Goal: Task Accomplishment & Management: Use online tool/utility

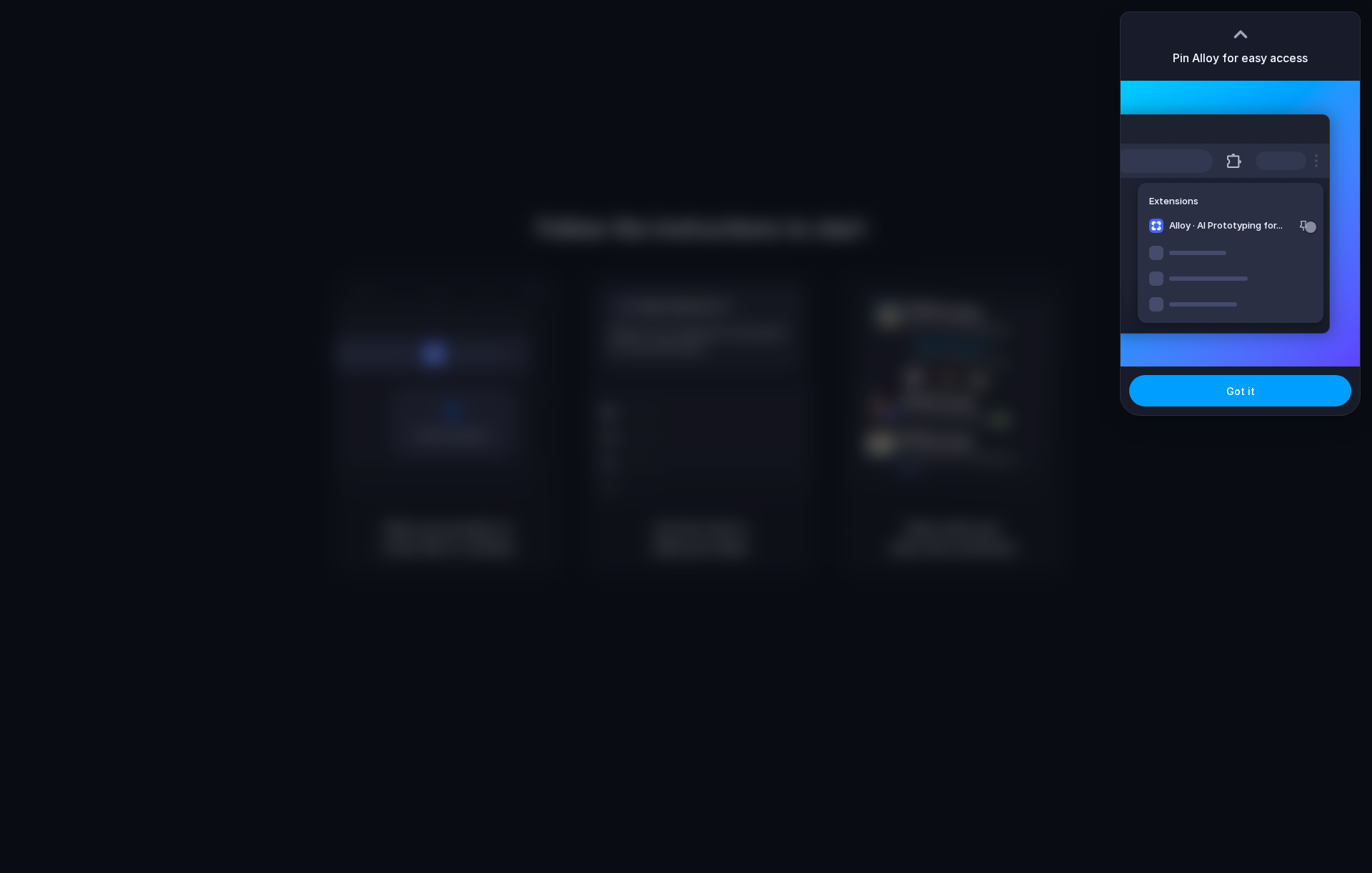
click at [1271, 389] on button "Got it" at bounding box center [1240, 391] width 222 height 31
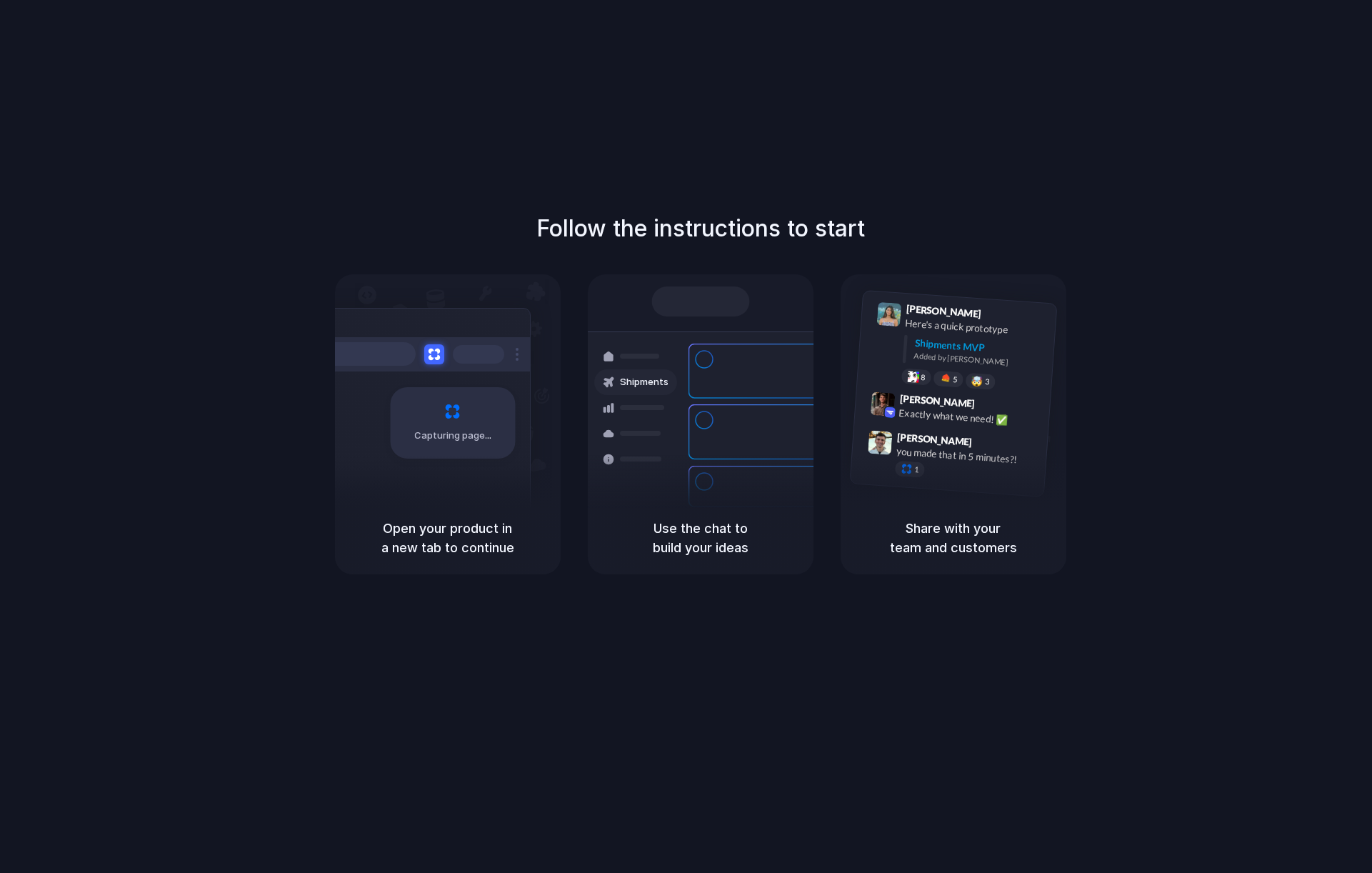
click at [687, 555] on h5 "Use the chat to build your ideas" at bounding box center [700, 538] width 191 height 38
drag, startPoint x: 1064, startPoint y: 58, endPoint x: 1044, endPoint y: 64, distance: 20.9
click at [1063, 58] on div "Follow the instructions to start Capturing page Open your product in a new tab …" at bounding box center [700, 450] width 1401 height 901
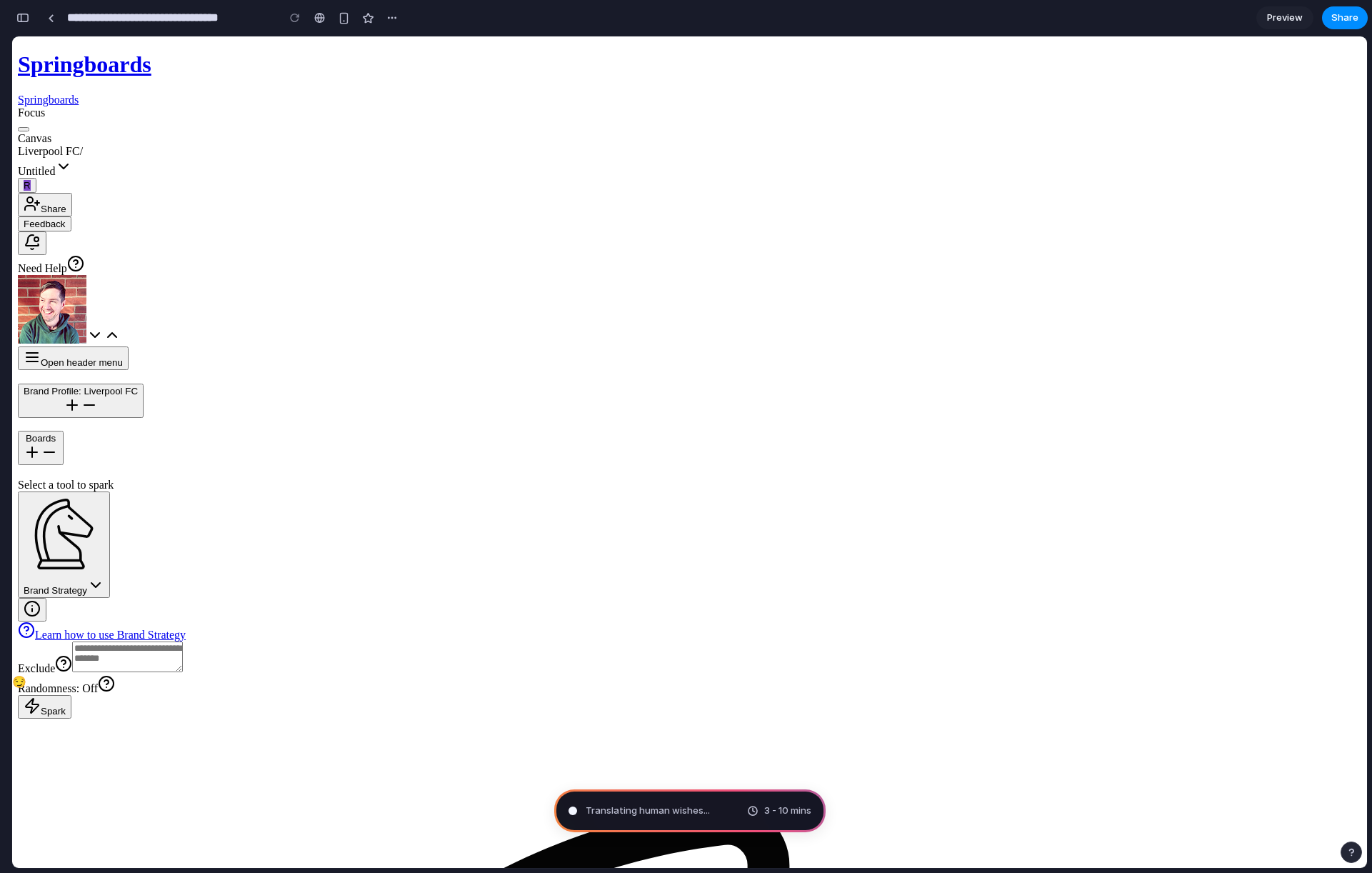
drag, startPoint x: 558, startPoint y: 343, endPoint x: 680, endPoint y: 350, distance: 122.2
drag, startPoint x: 714, startPoint y: 343, endPoint x: 566, endPoint y: 335, distance: 148.2
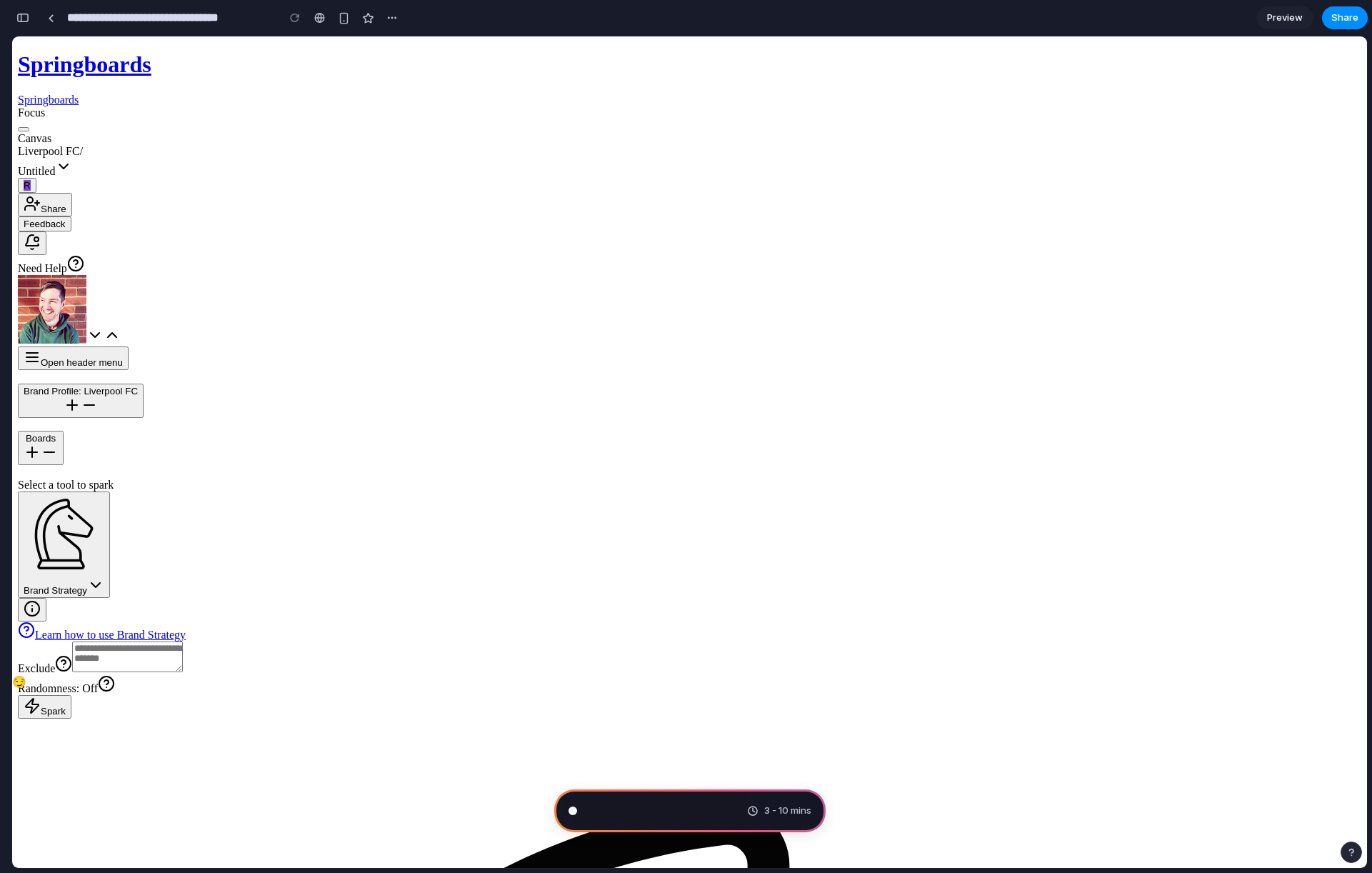
drag, startPoint x: 708, startPoint y: 372, endPoint x: 757, endPoint y: 372, distance: 49.0
drag, startPoint x: 600, startPoint y: 372, endPoint x: 756, endPoint y: 372, distance: 156.0
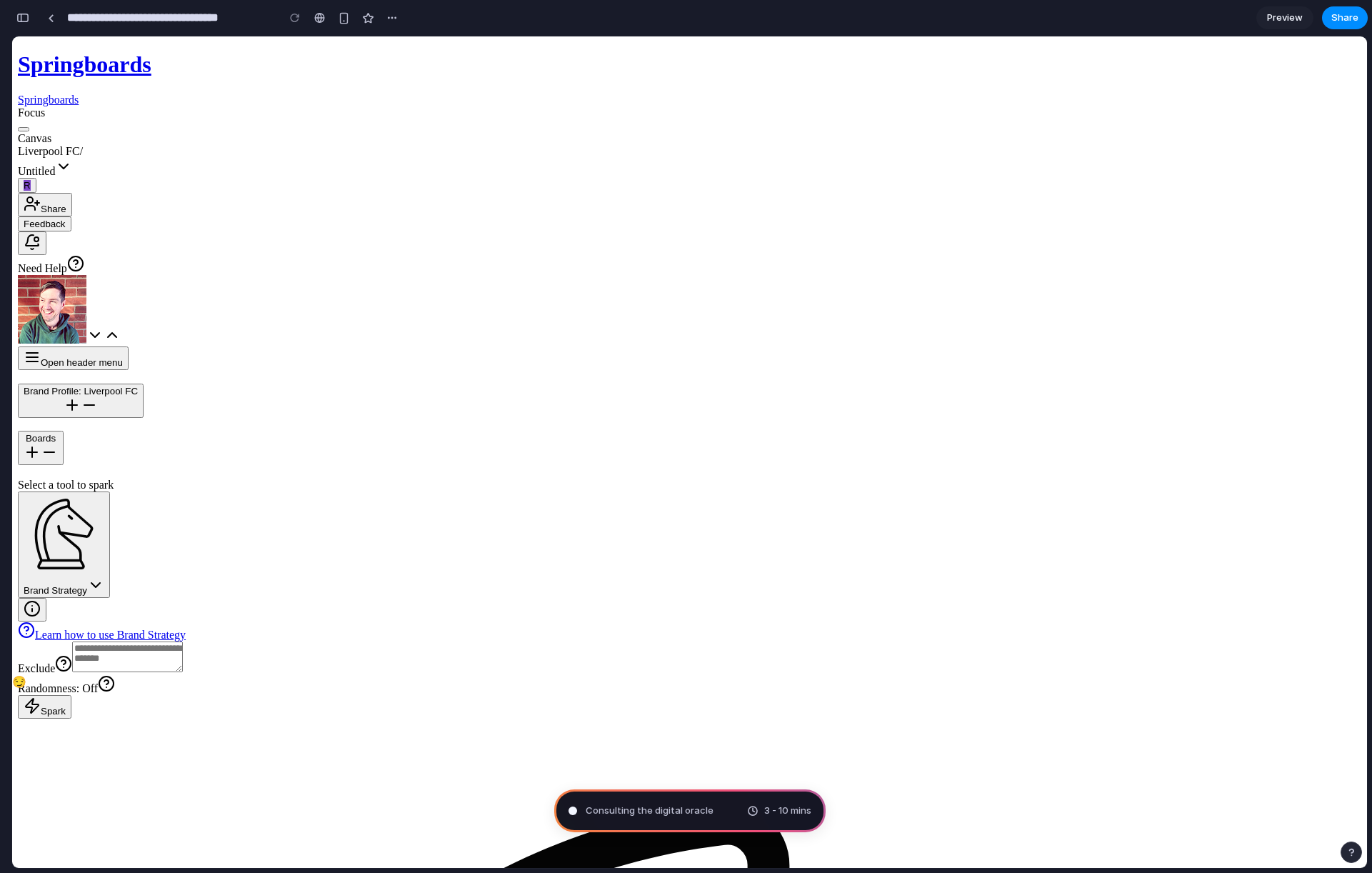
drag, startPoint x: 604, startPoint y: 365, endPoint x: 728, endPoint y: 372, distance: 124.2
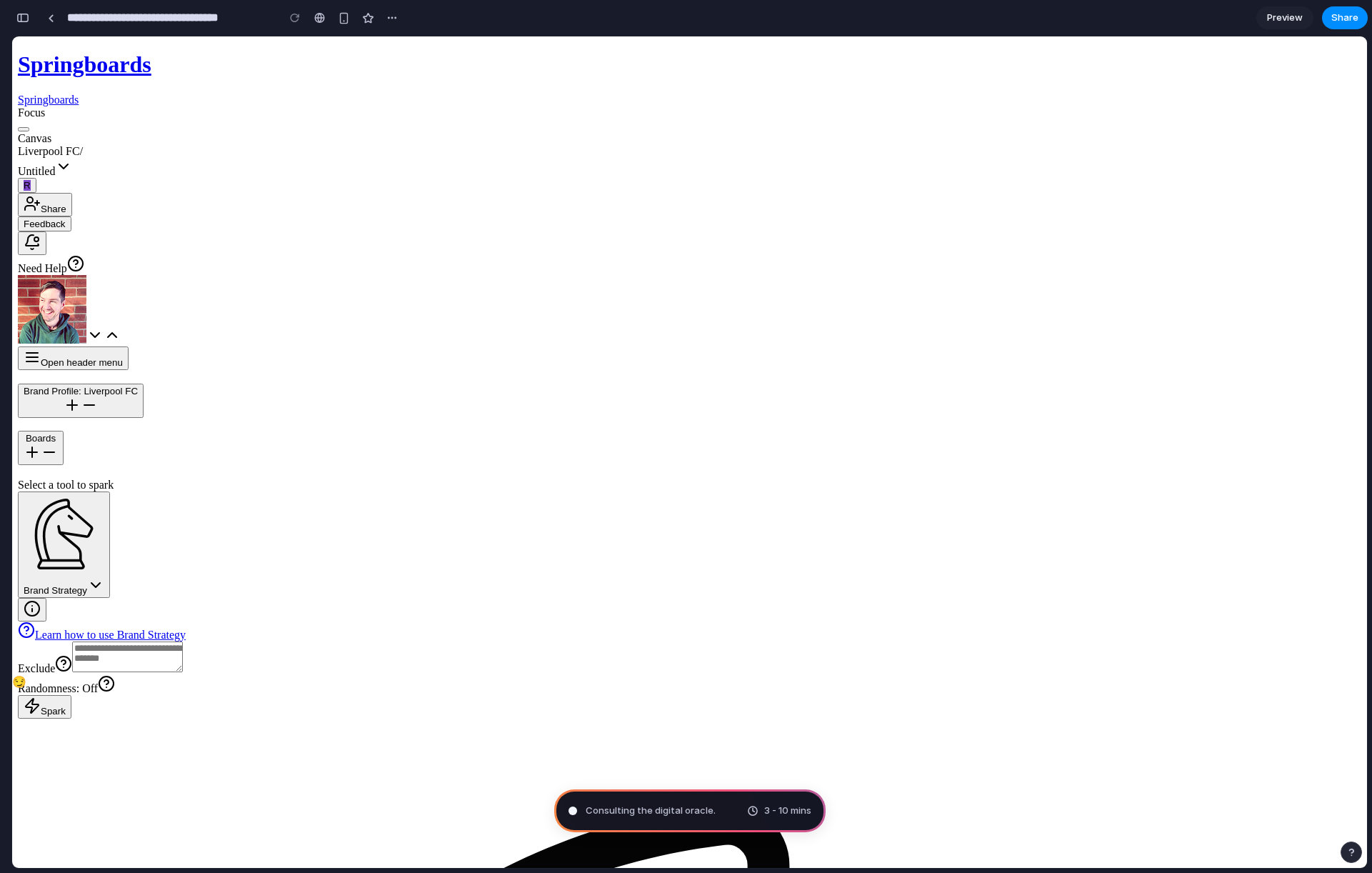
drag, startPoint x: 523, startPoint y: 346, endPoint x: 654, endPoint y: 350, distance: 131.1
drag, startPoint x: 595, startPoint y: 254, endPoint x: 653, endPoint y: 289, distance: 67.7
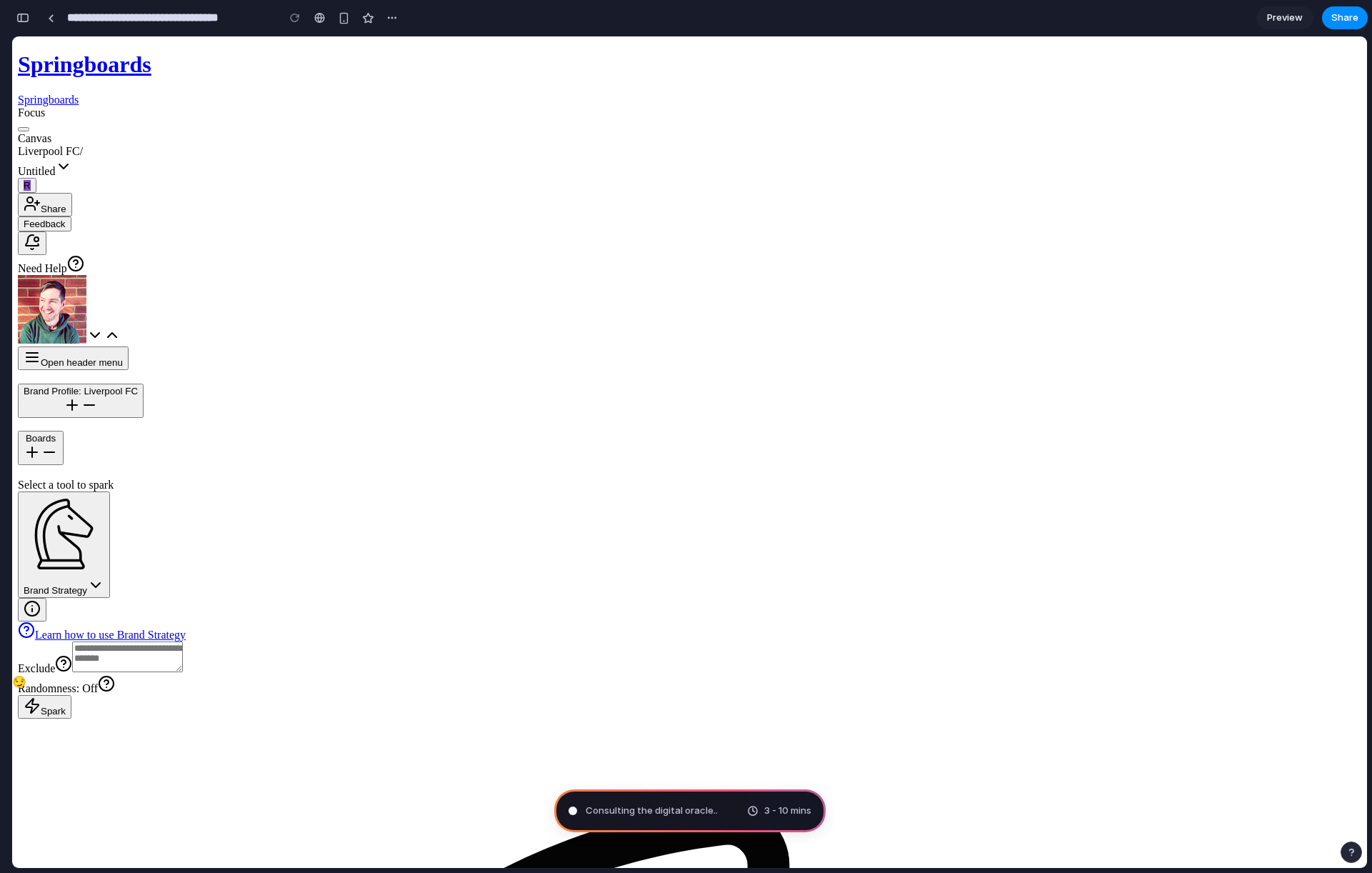
drag, startPoint x: 295, startPoint y: 234, endPoint x: 297, endPoint y: 247, distance: 13.2
click at [72, 655] on icon at bounding box center [63, 663] width 17 height 17
click at [183, 641] on textarea "Exclude" at bounding box center [127, 657] width 111 height 31
click at [72, 655] on icon at bounding box center [63, 663] width 17 height 17
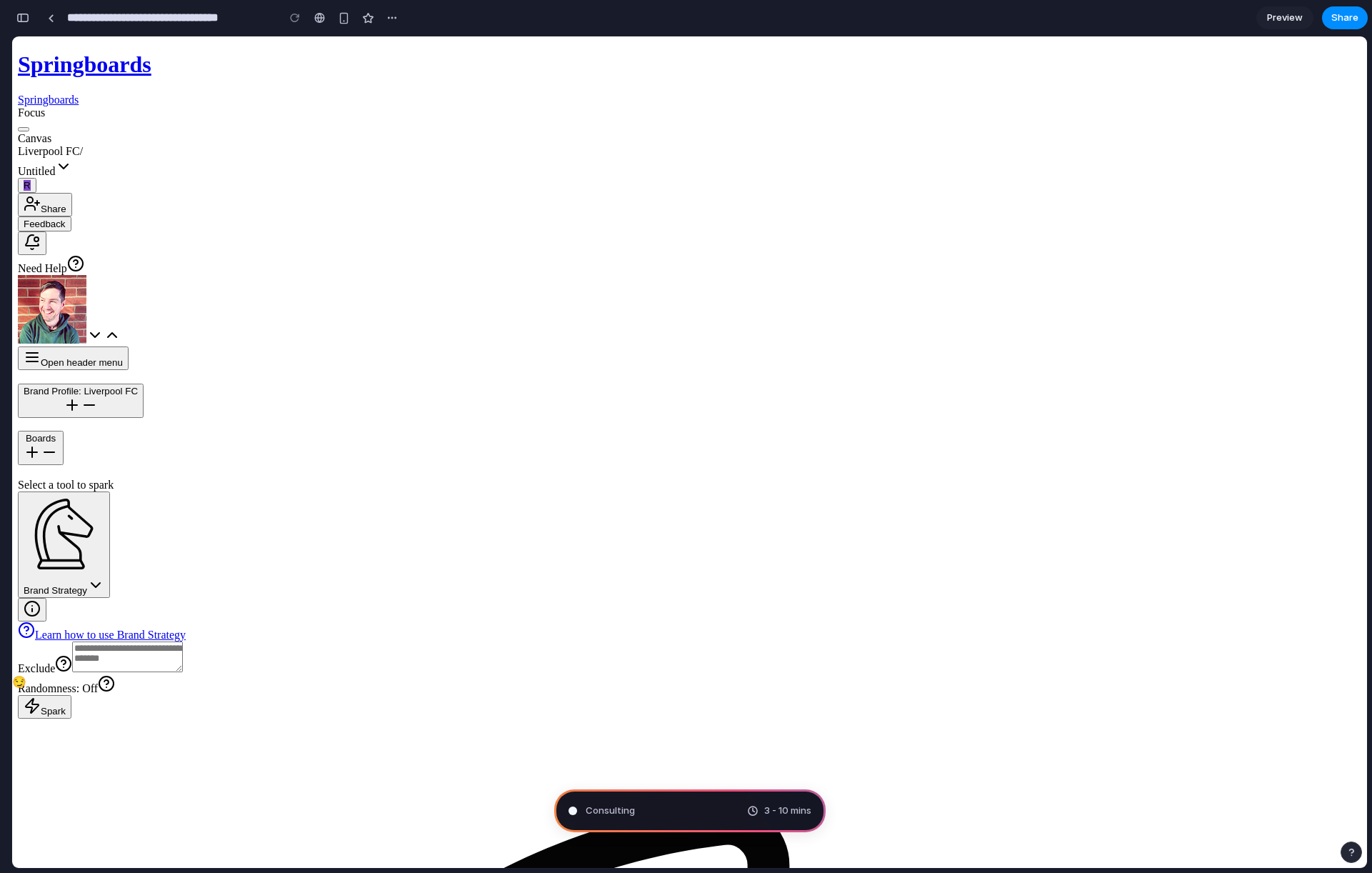
click at [183, 641] on textarea "Exclude" at bounding box center [127, 657] width 111 height 31
click at [341, 641] on div "Exclude" at bounding box center [690, 658] width 1344 height 34
click at [67, 262] on span "Need Help" at bounding box center [43, 267] width 49 height 12
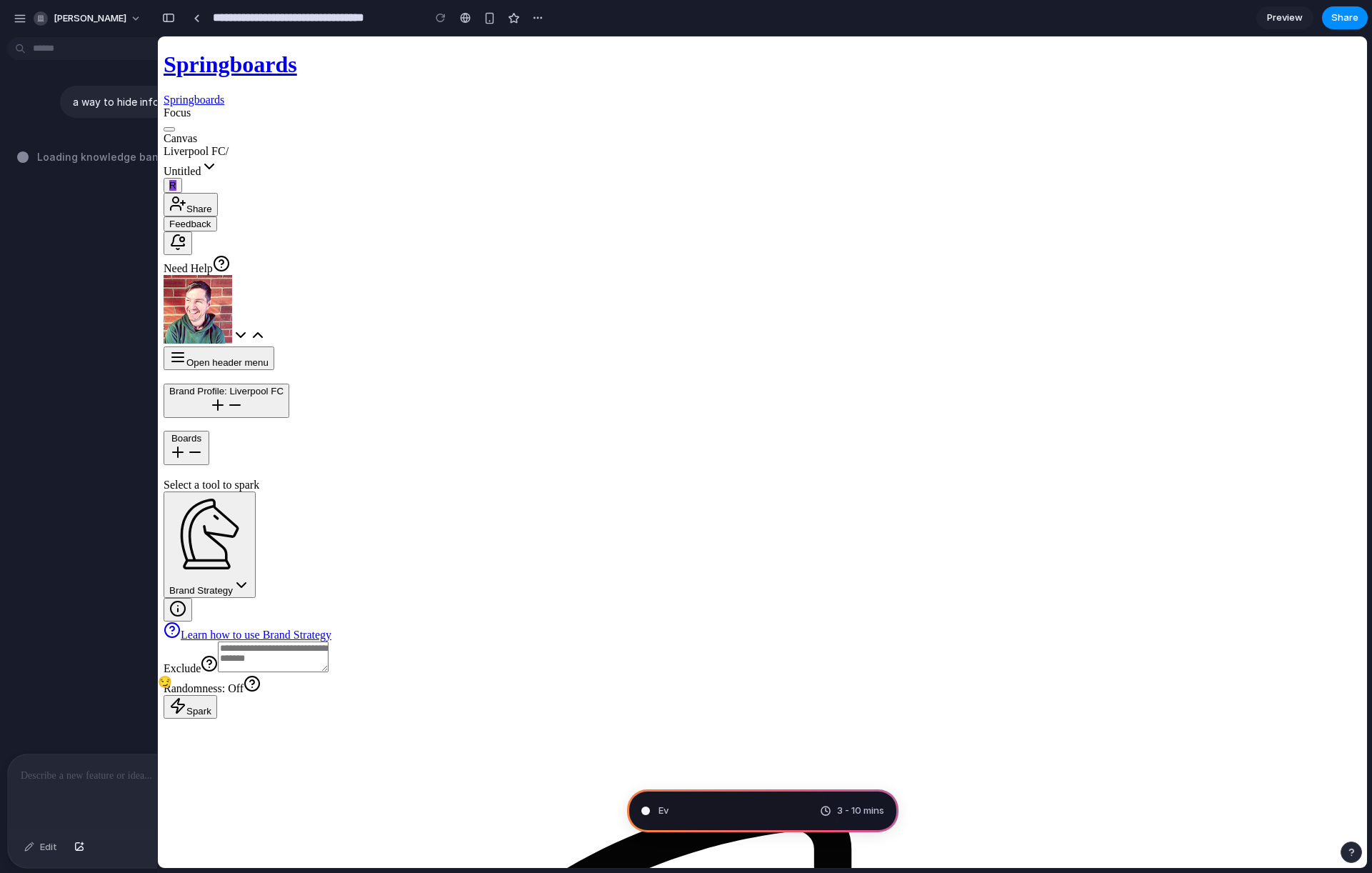
drag, startPoint x: 609, startPoint y: 156, endPoint x: 861, endPoint y: 157, distance: 252.0
drag, startPoint x: 915, startPoint y: 155, endPoint x: 931, endPoint y: 161, distance: 17.1
drag, startPoint x: 864, startPoint y: 159, endPoint x: 815, endPoint y: 155, distance: 49.2
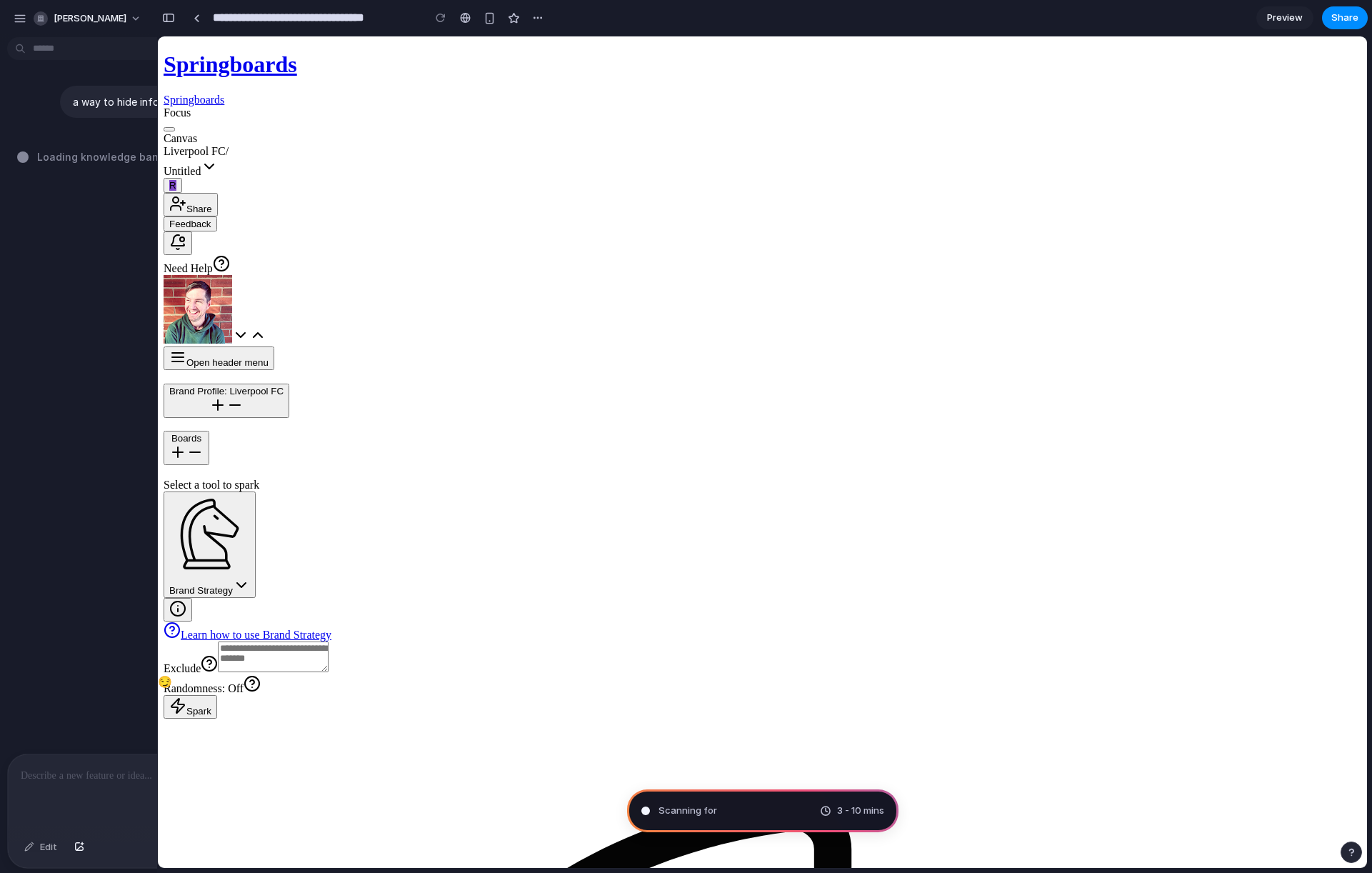
drag, startPoint x: 893, startPoint y: 155, endPoint x: 878, endPoint y: 157, distance: 15.1
drag, startPoint x: 883, startPoint y: 163, endPoint x: 770, endPoint y: 156, distance: 113.2
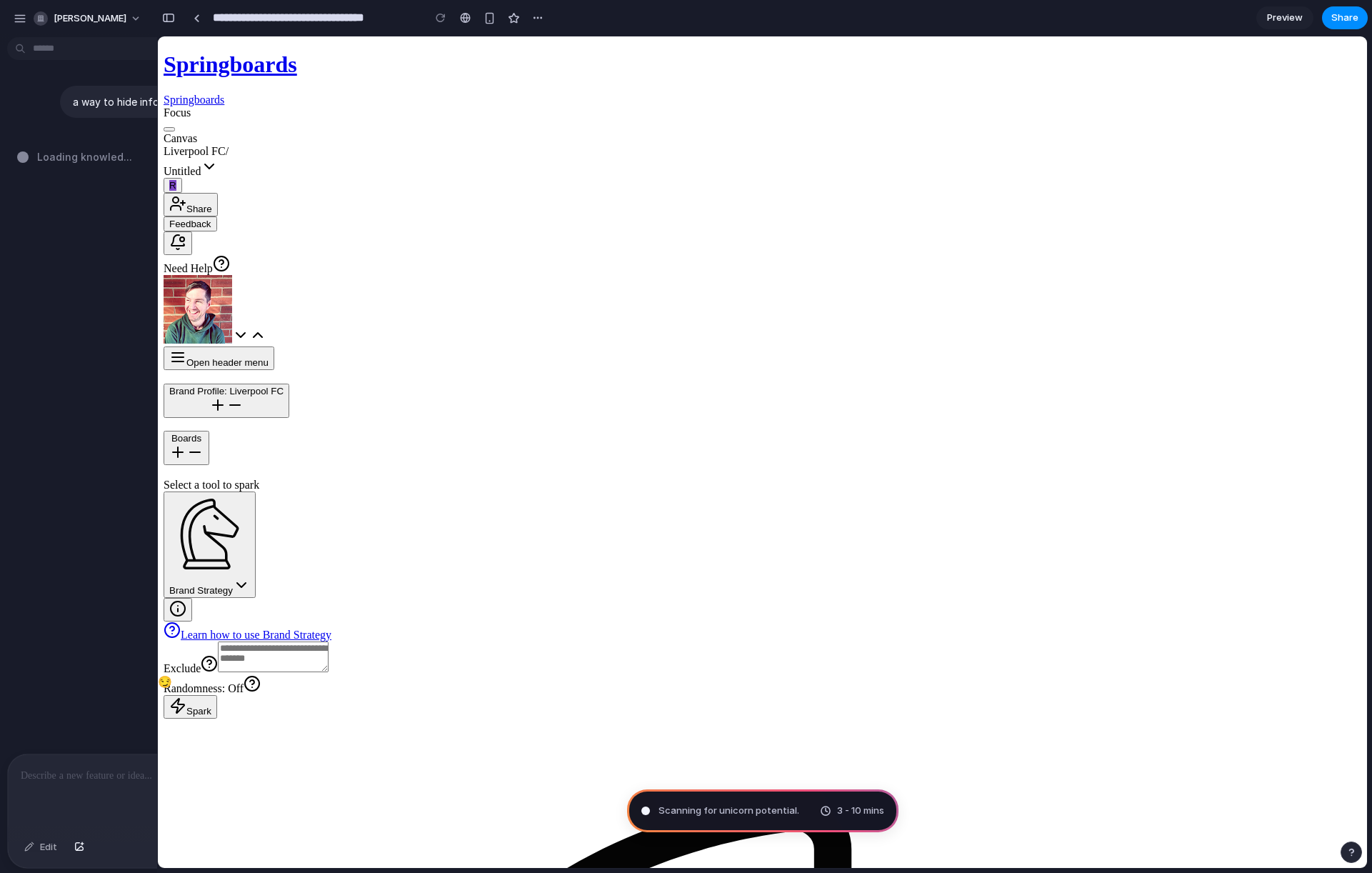
drag, startPoint x: 649, startPoint y: 157, endPoint x: 725, endPoint y: 167, distance: 76.7
drag, startPoint x: 654, startPoint y: 253, endPoint x: 777, endPoint y: 274, distance: 124.8
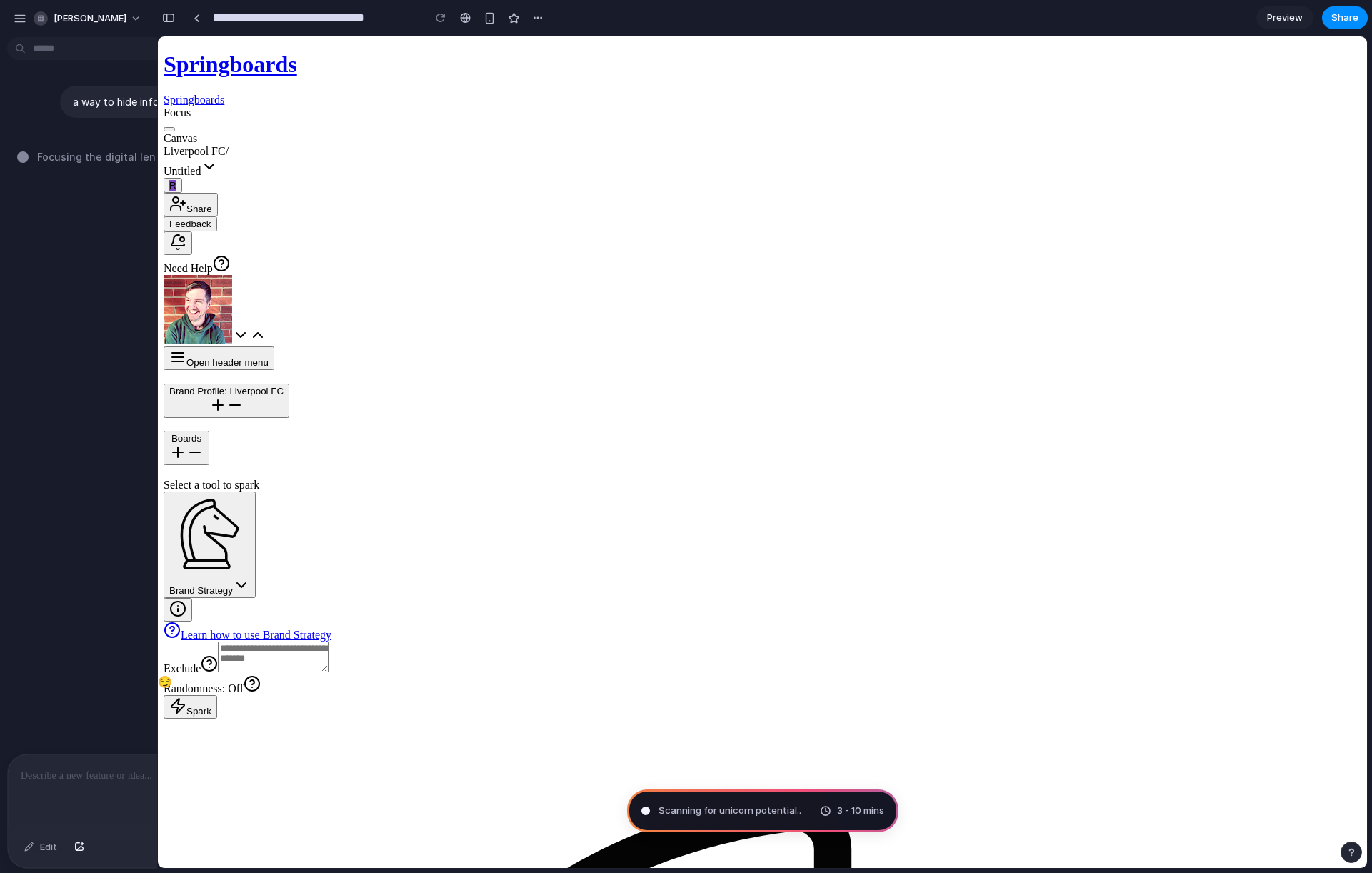
drag, startPoint x: 706, startPoint y: 275, endPoint x: 782, endPoint y: 285, distance: 76.7
drag, startPoint x: 643, startPoint y: 269, endPoint x: 767, endPoint y: 268, distance: 124.0
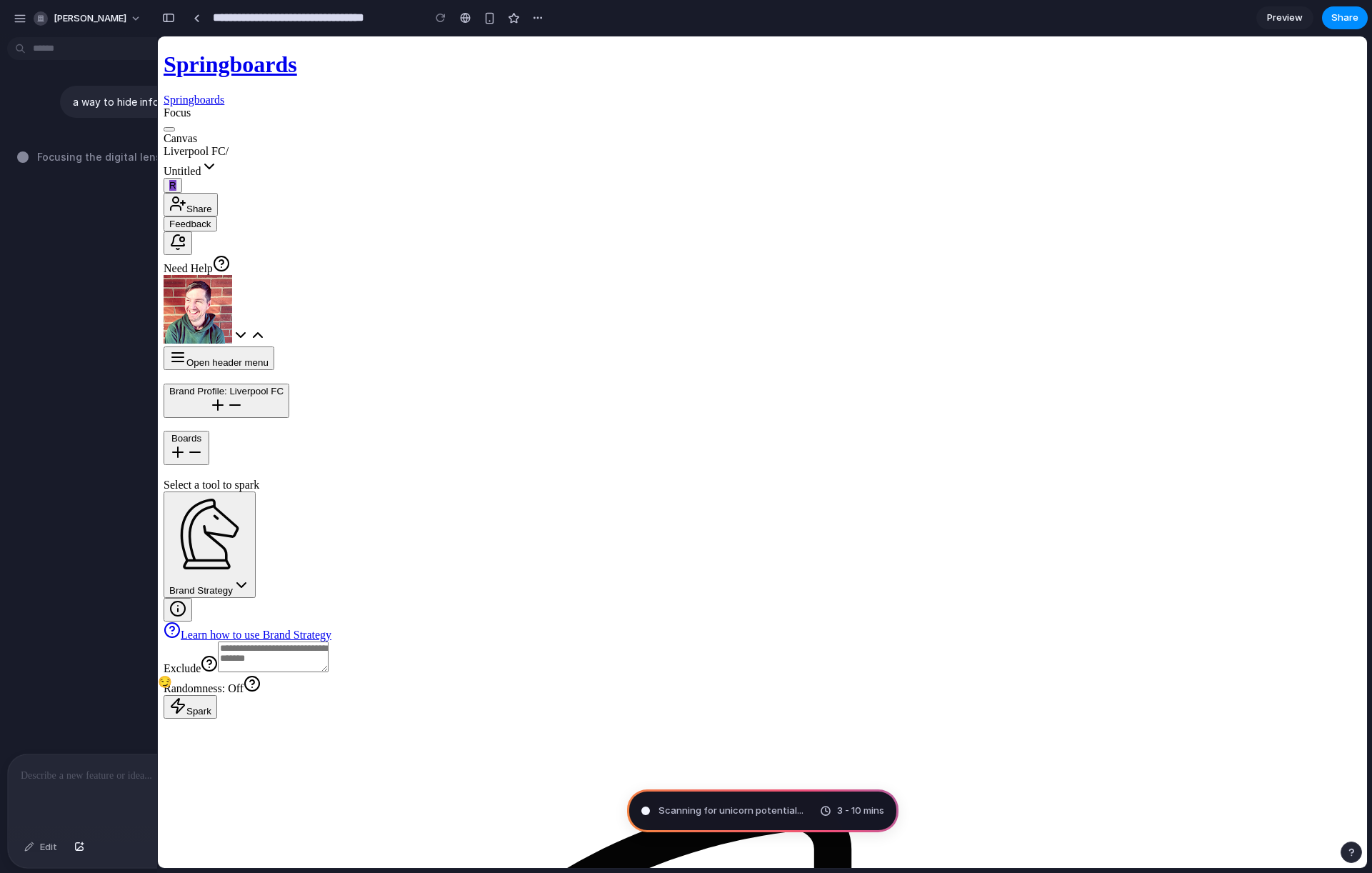
drag, startPoint x: 636, startPoint y: 250, endPoint x: 712, endPoint y: 259, distance: 76.5
type input "**********"
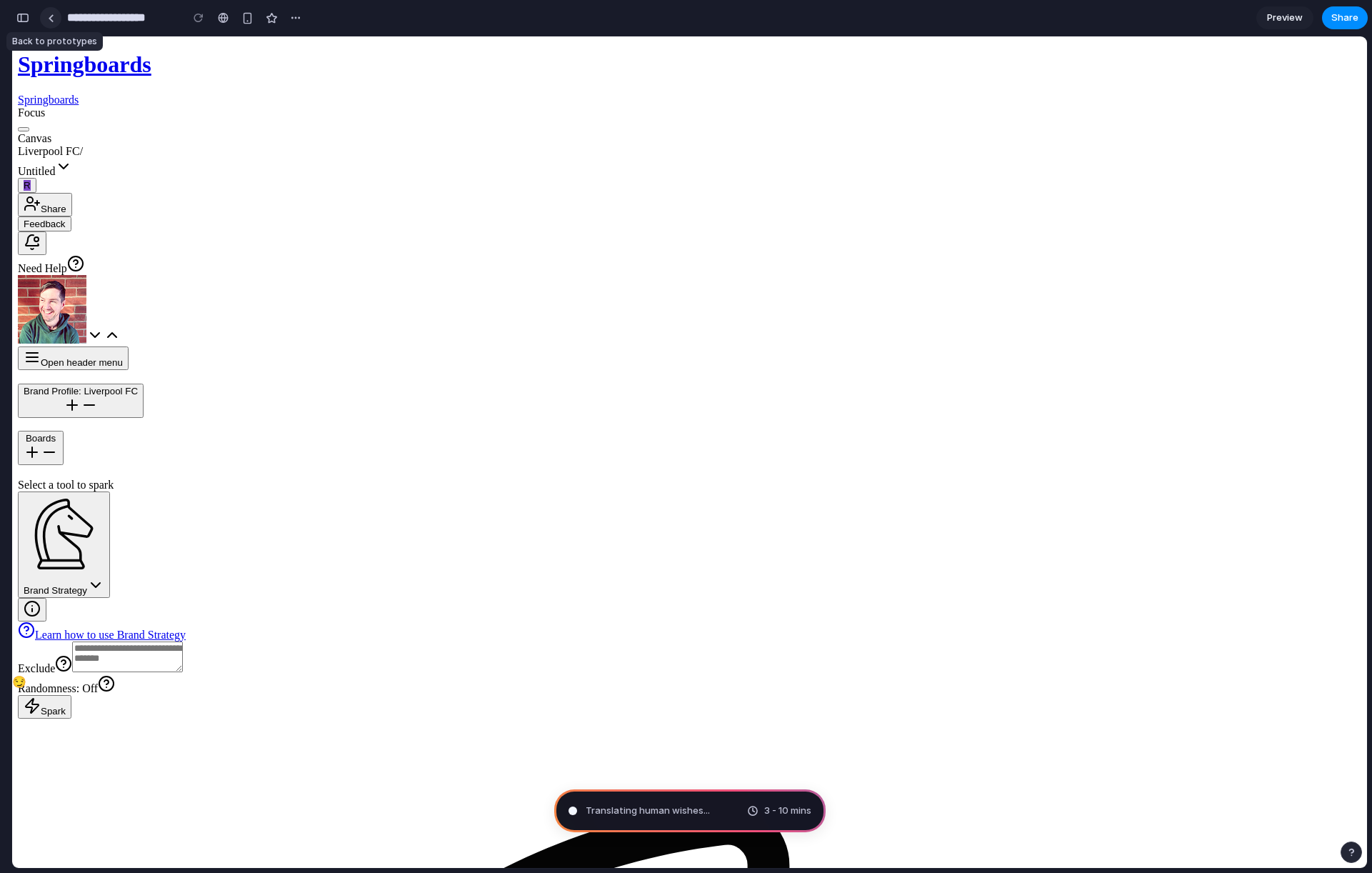
click at [52, 17] on div at bounding box center [50, 18] width 6 height 8
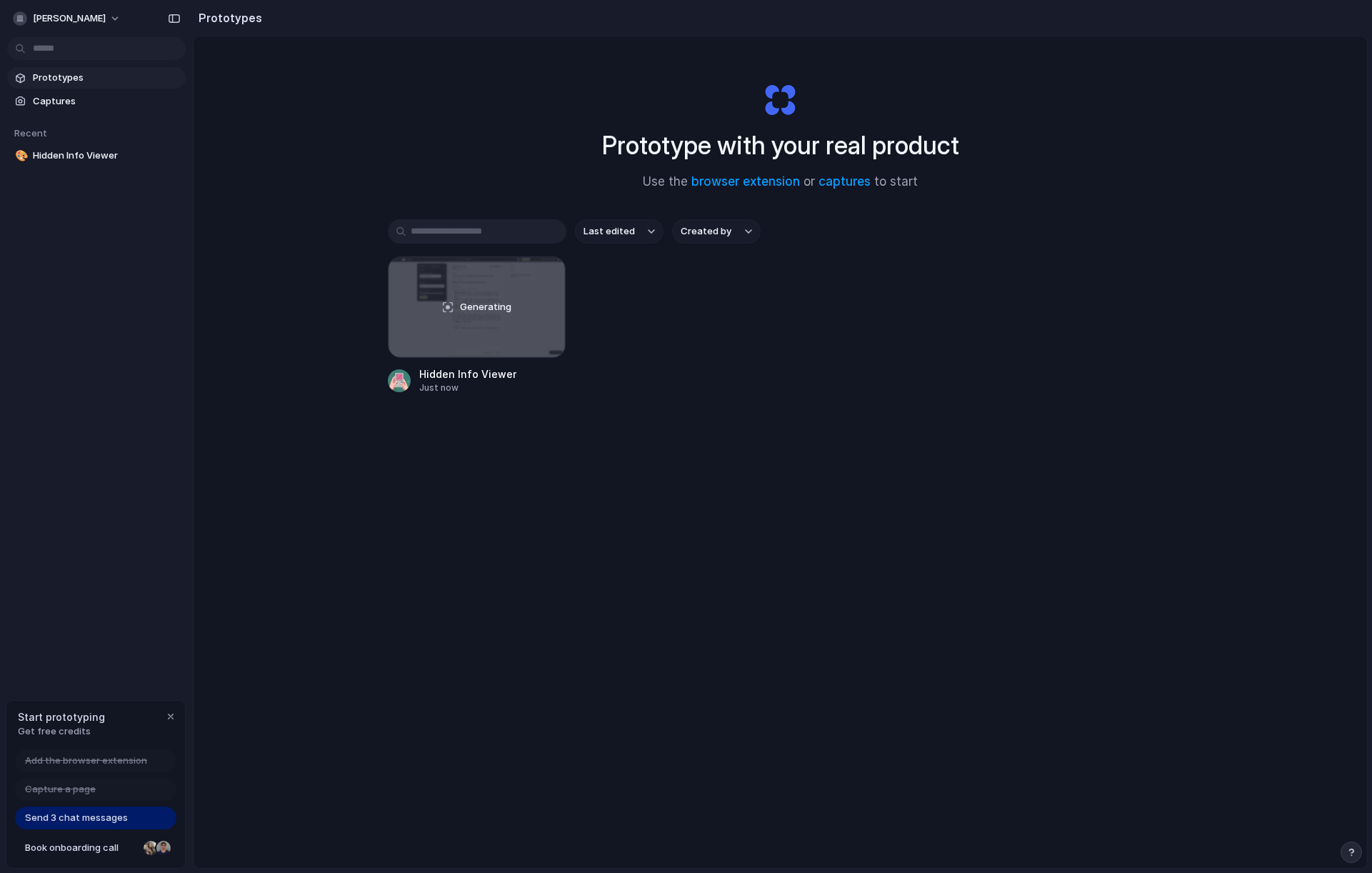
click at [676, 300] on div "Generating Hidden Info Viewer Just now" at bounding box center [781, 325] width 786 height 138
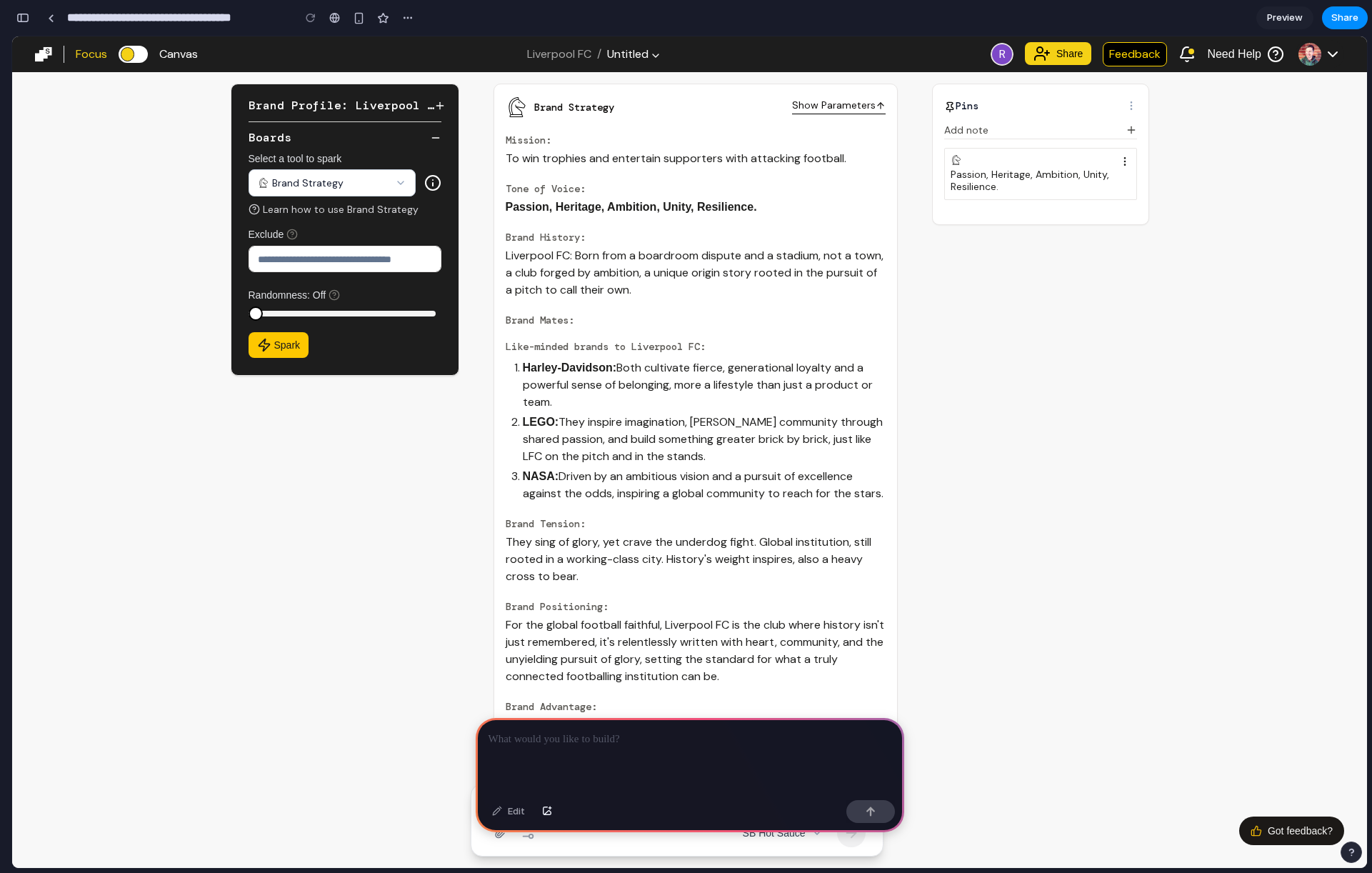
drag, startPoint x: 608, startPoint y: 744, endPoint x: 594, endPoint y: 728, distance: 21.3
click at [610, 744] on div at bounding box center [690, 756] width 428 height 77
click at [875, 813] on button "button" at bounding box center [870, 811] width 49 height 23
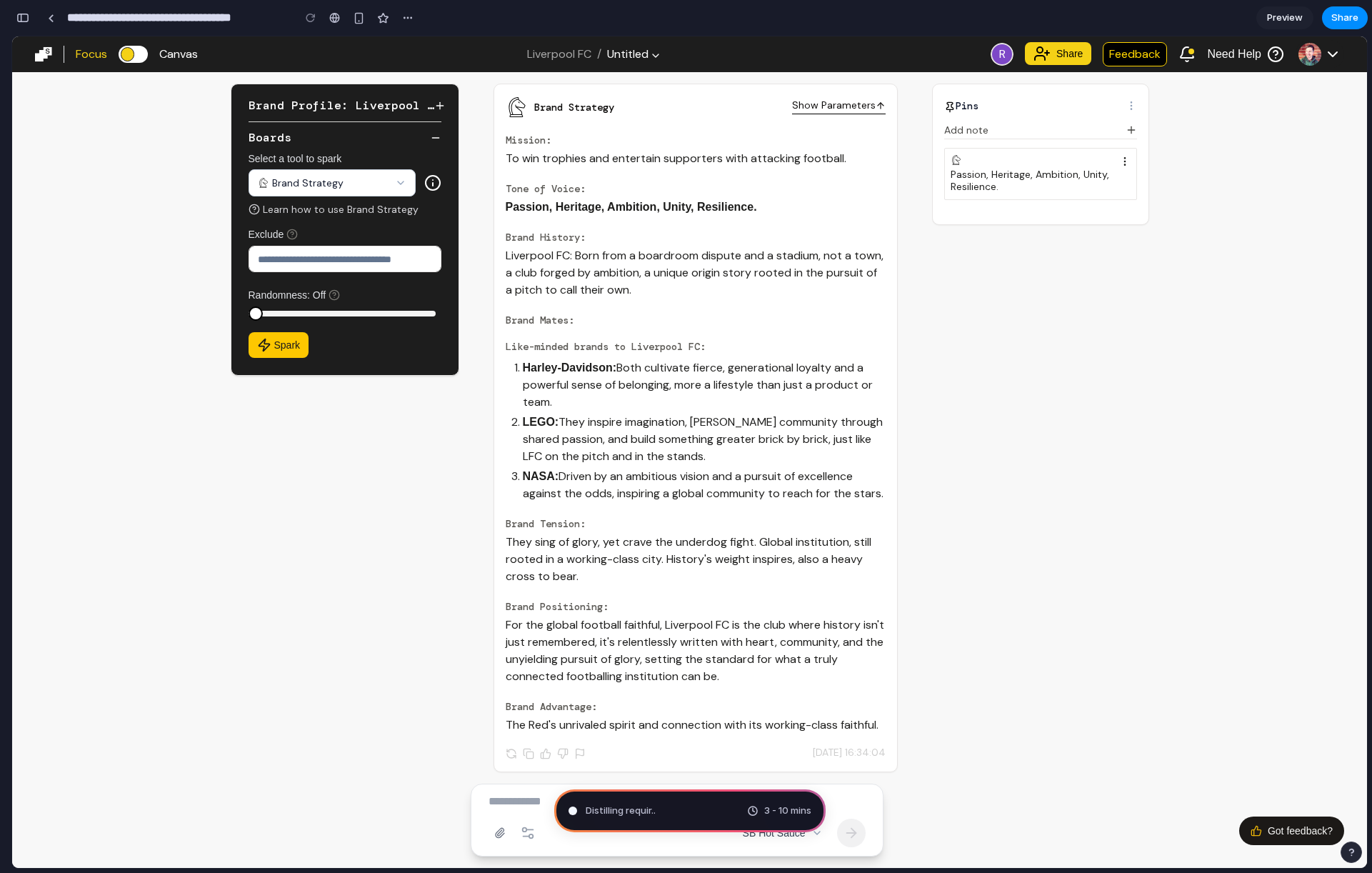
type input "**********"
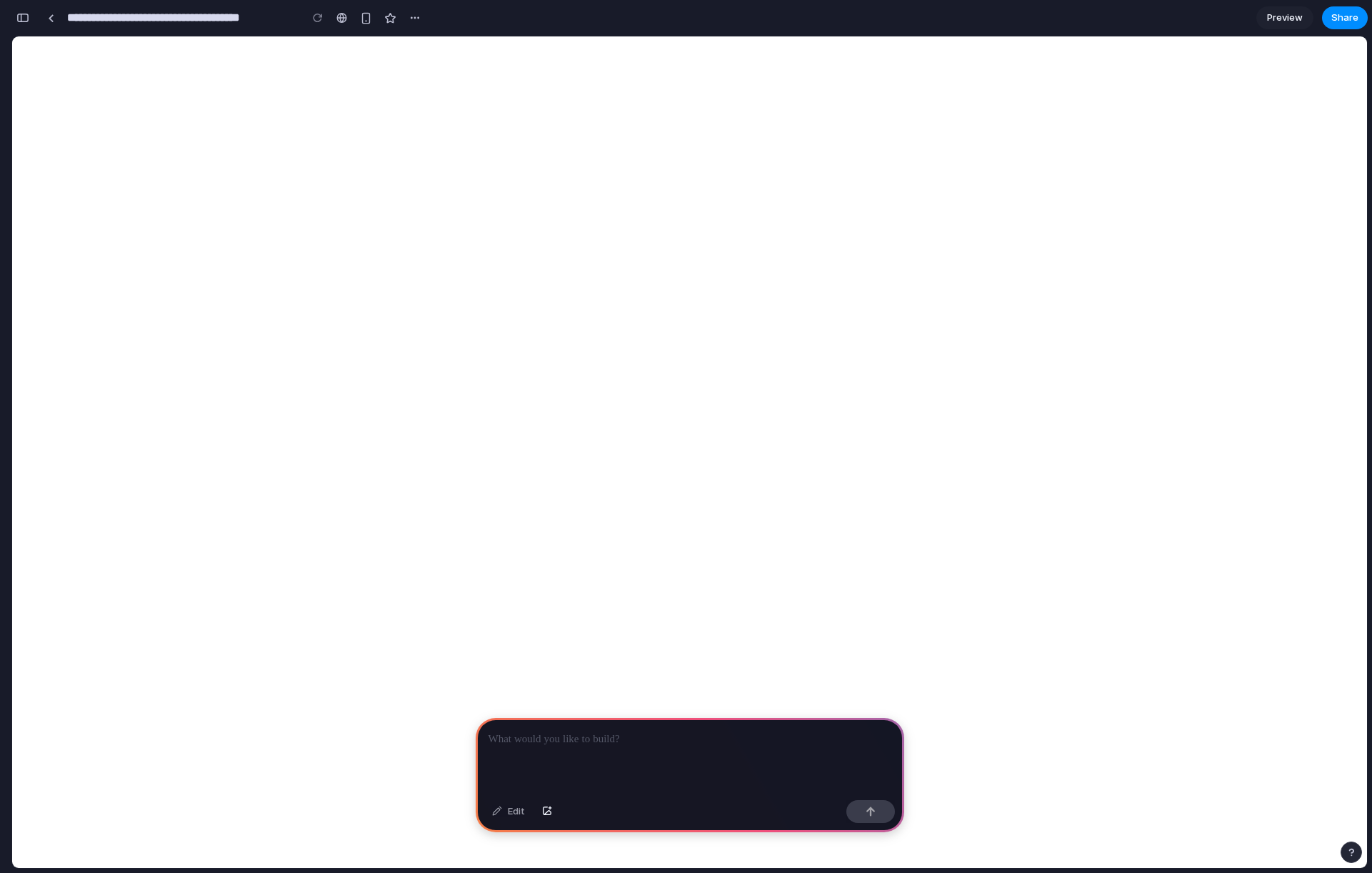
click at [612, 740] on p at bounding box center [690, 738] width 403 height 17
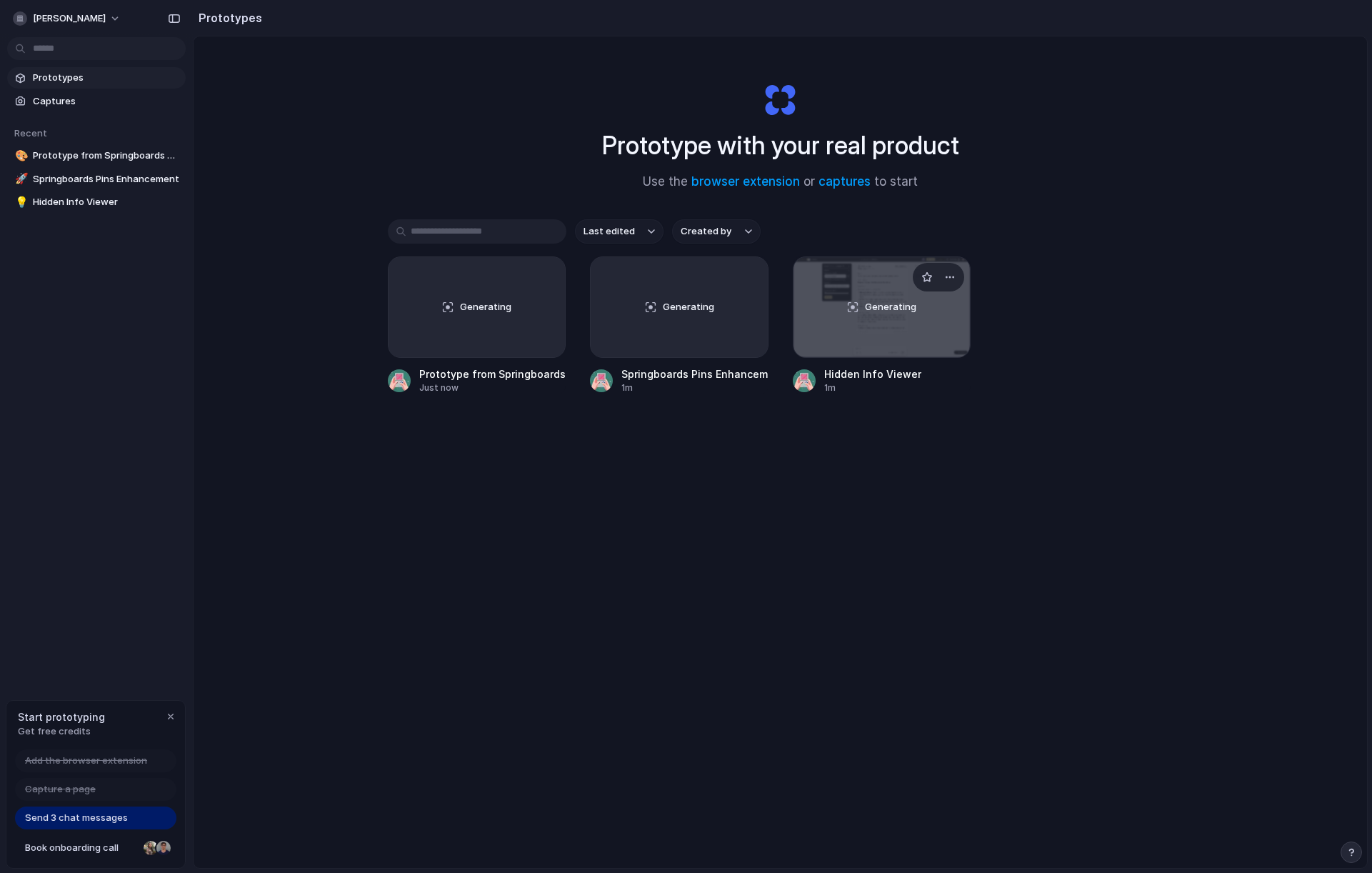
click at [893, 347] on div "Generating" at bounding box center [882, 307] width 178 height 100
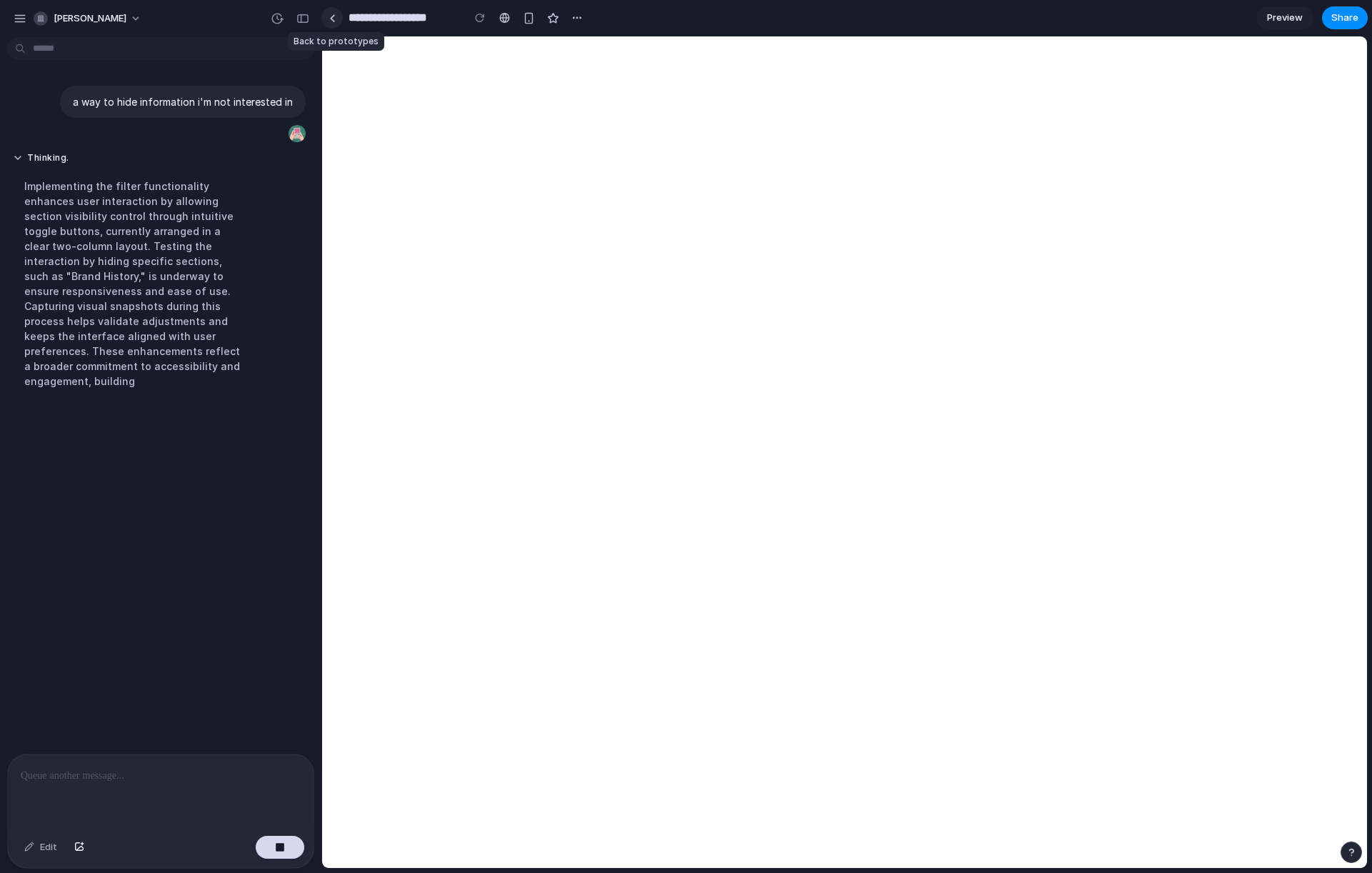
click at [329, 18] on div at bounding box center [332, 18] width 6 height 8
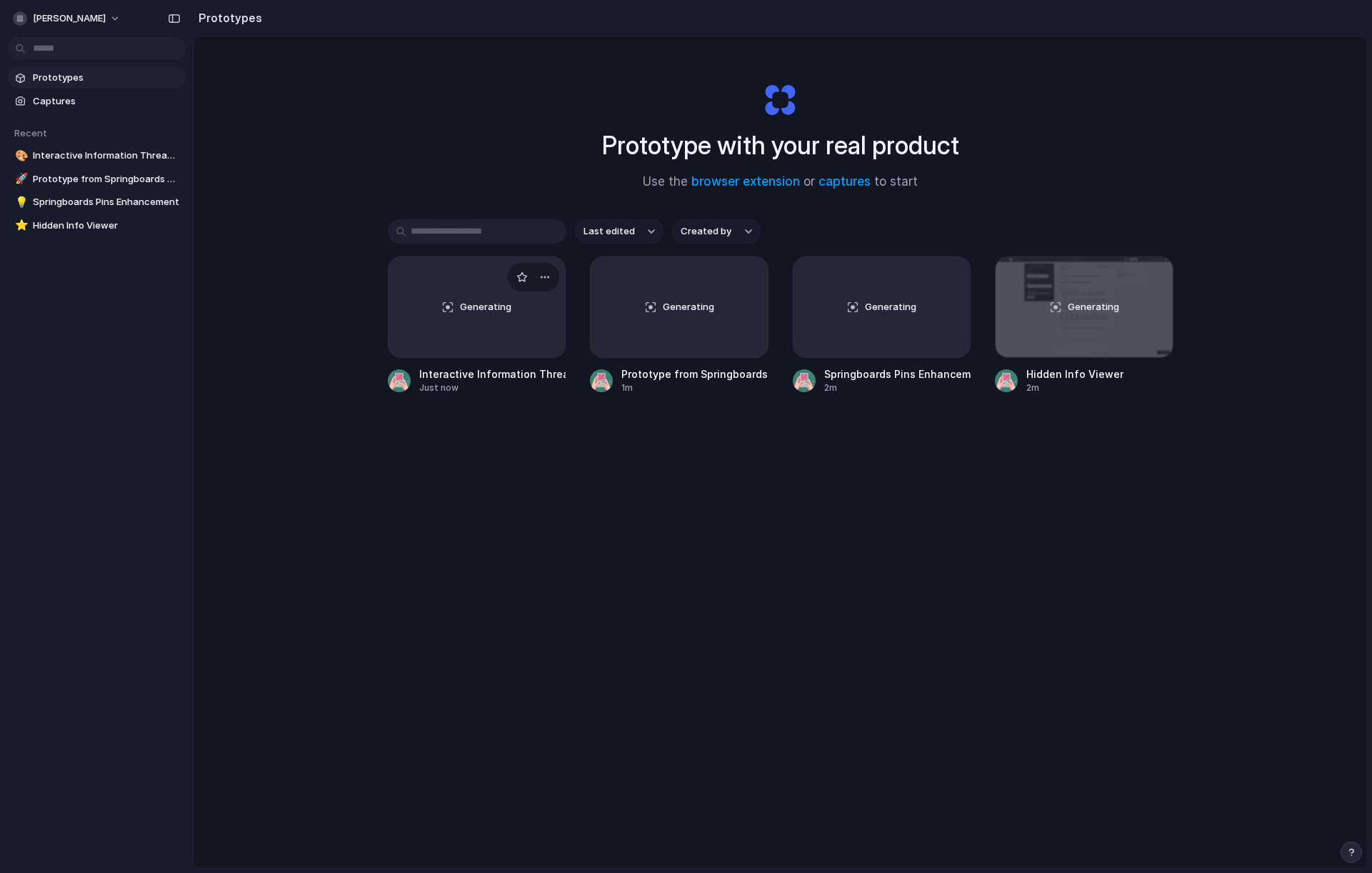
click at [416, 289] on div "Generating" at bounding box center [478, 307] width 178 height 100
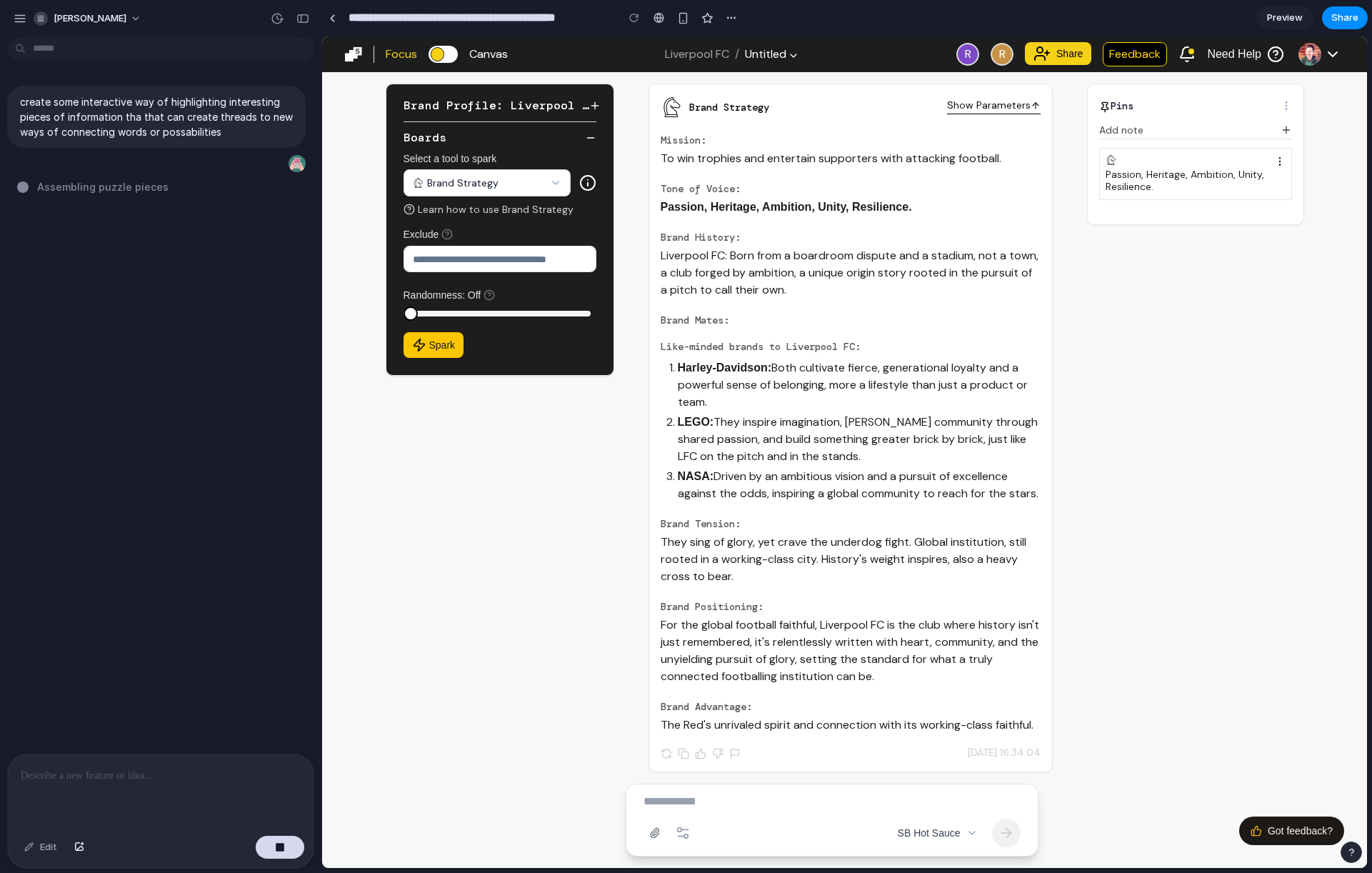
click at [77, 767] on p at bounding box center [161, 775] width 280 height 17
click at [329, 21] on div at bounding box center [332, 18] width 6 height 8
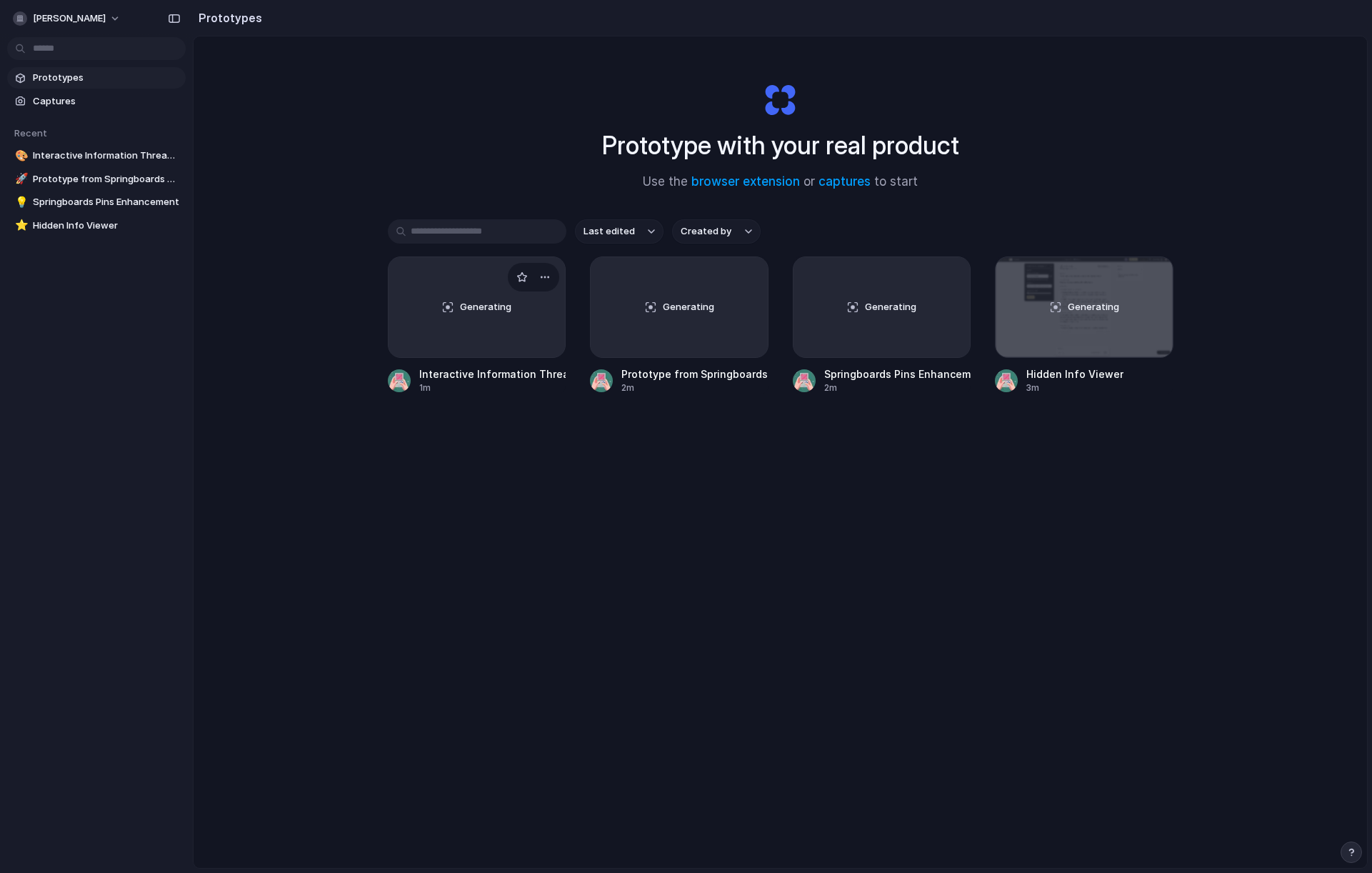
click at [507, 360] on link "Generating Interactive Information Threads for Springboards 1m" at bounding box center [477, 325] width 178 height 138
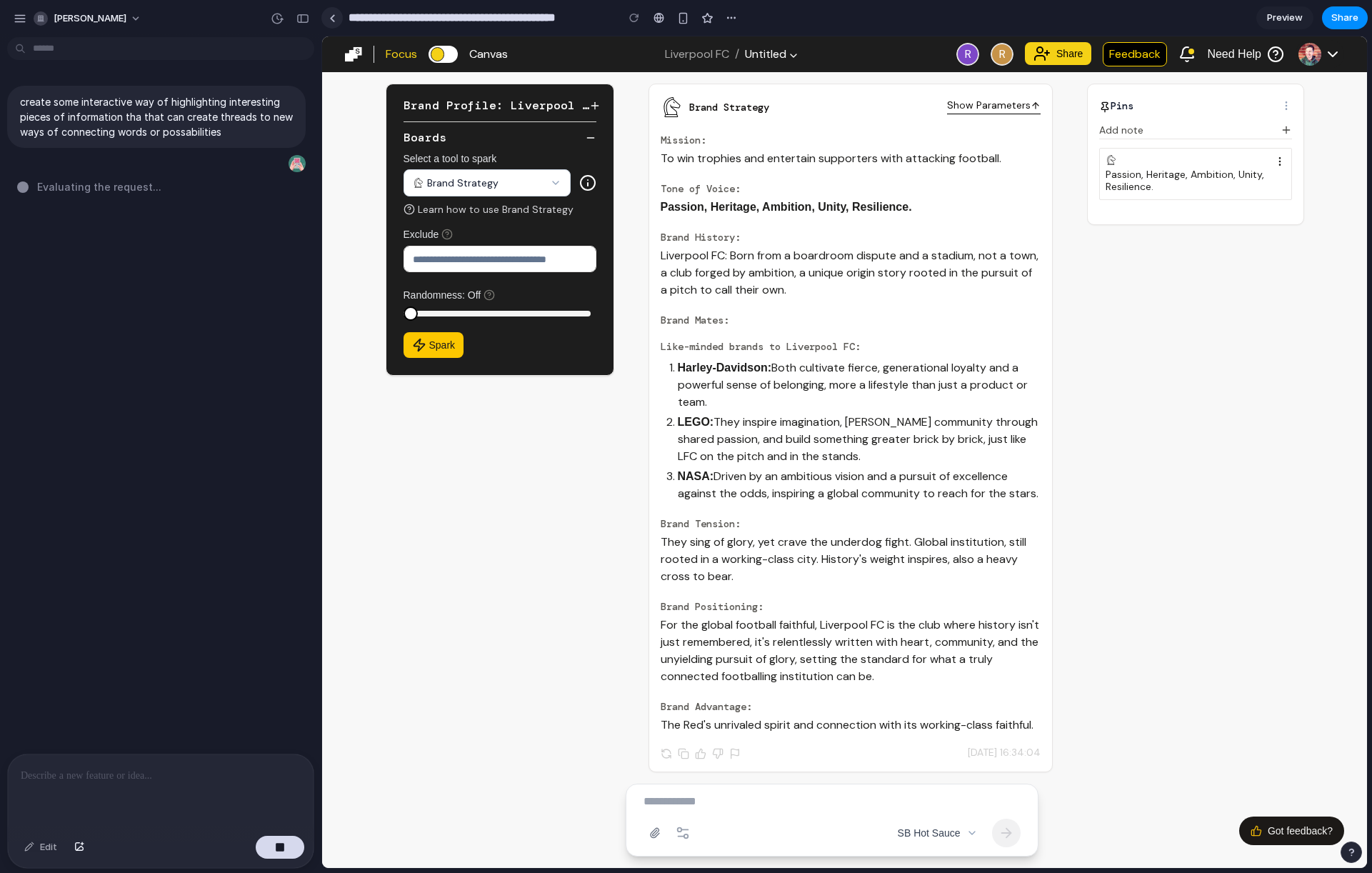
click at [334, 22] on link at bounding box center [331, 17] width 21 height 21
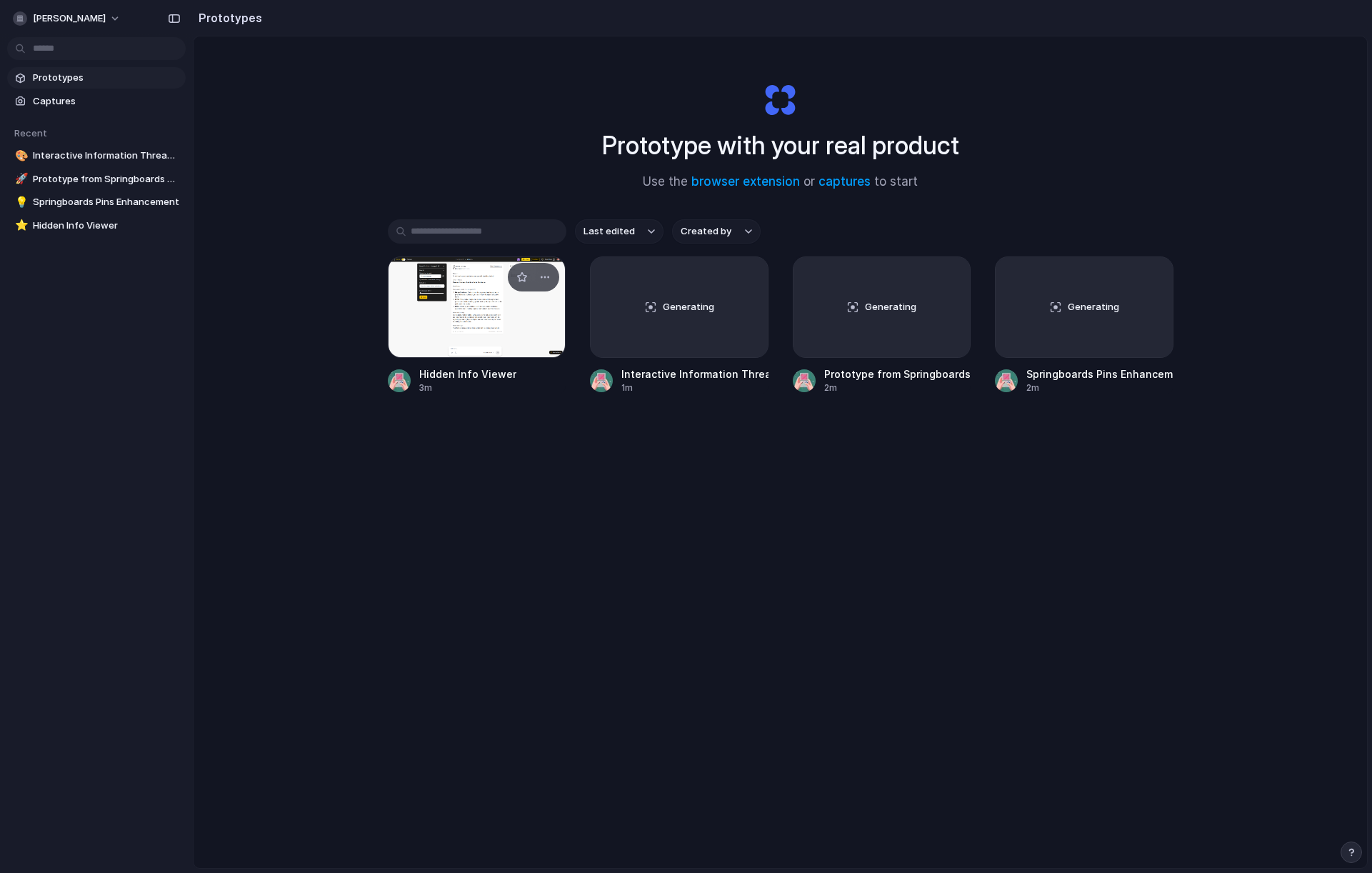
click at [408, 329] on div at bounding box center [477, 307] width 178 height 102
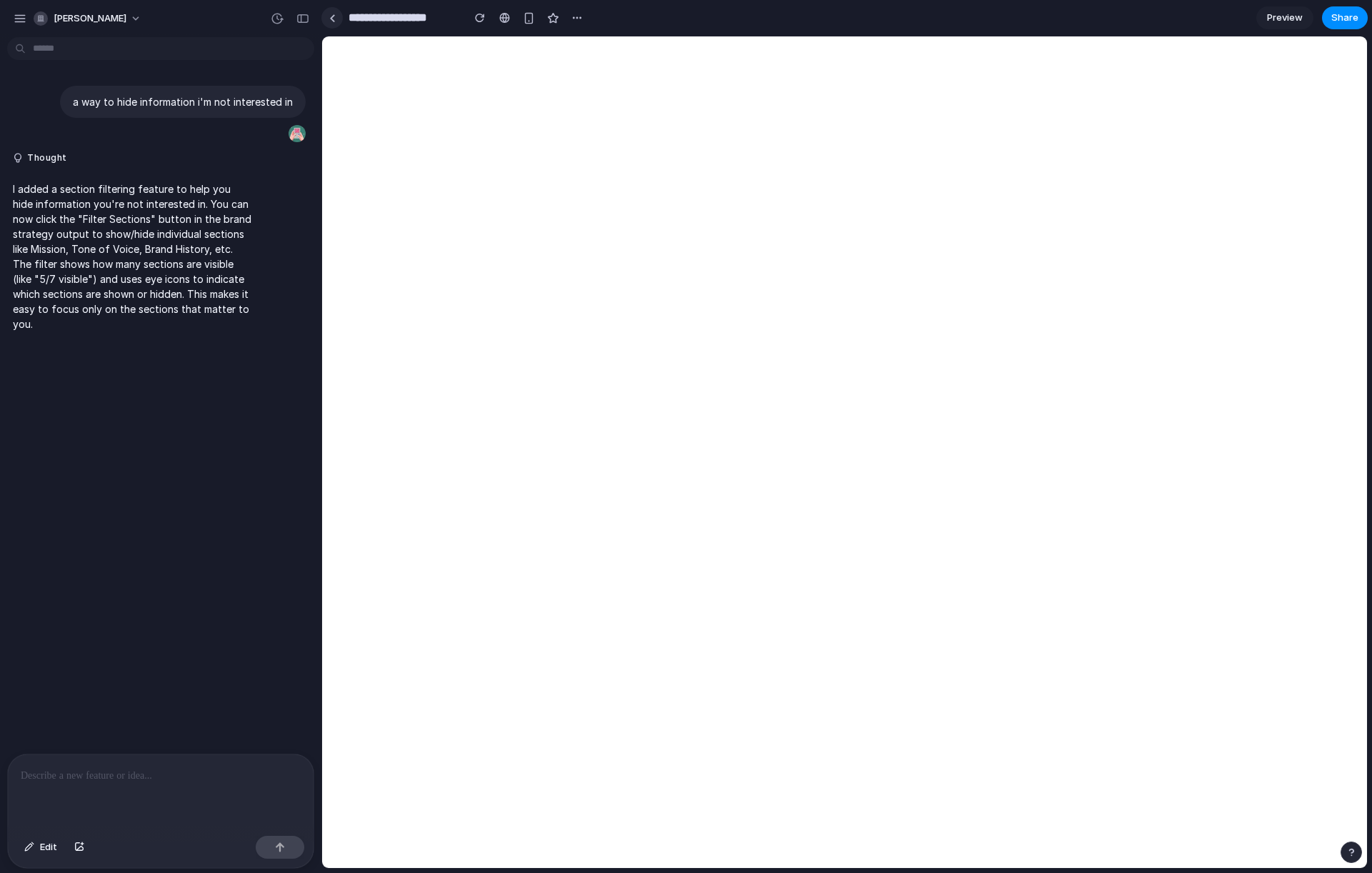
click at [328, 20] on link at bounding box center [331, 17] width 21 height 21
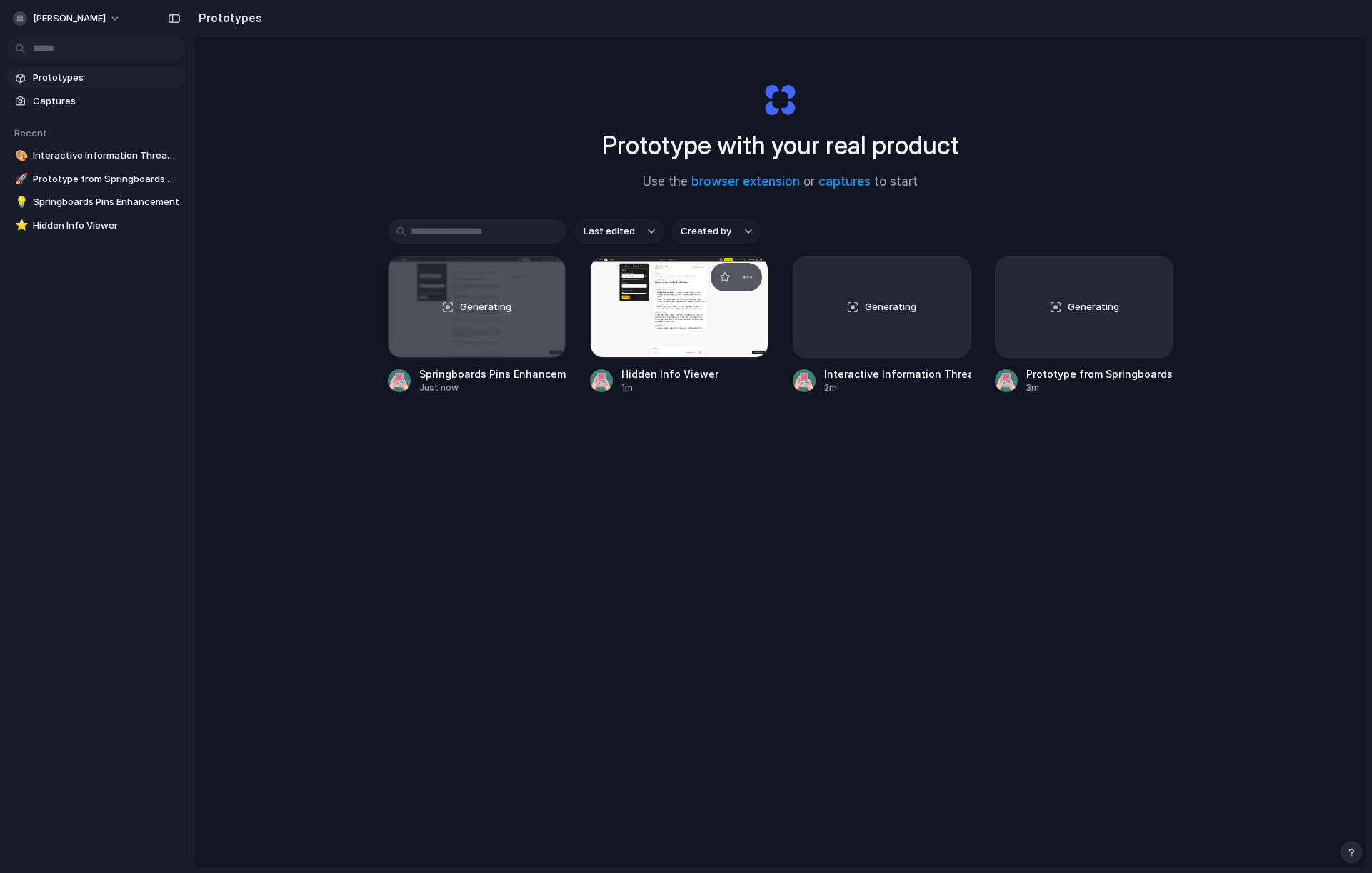
click at [689, 312] on div at bounding box center [679, 307] width 178 height 102
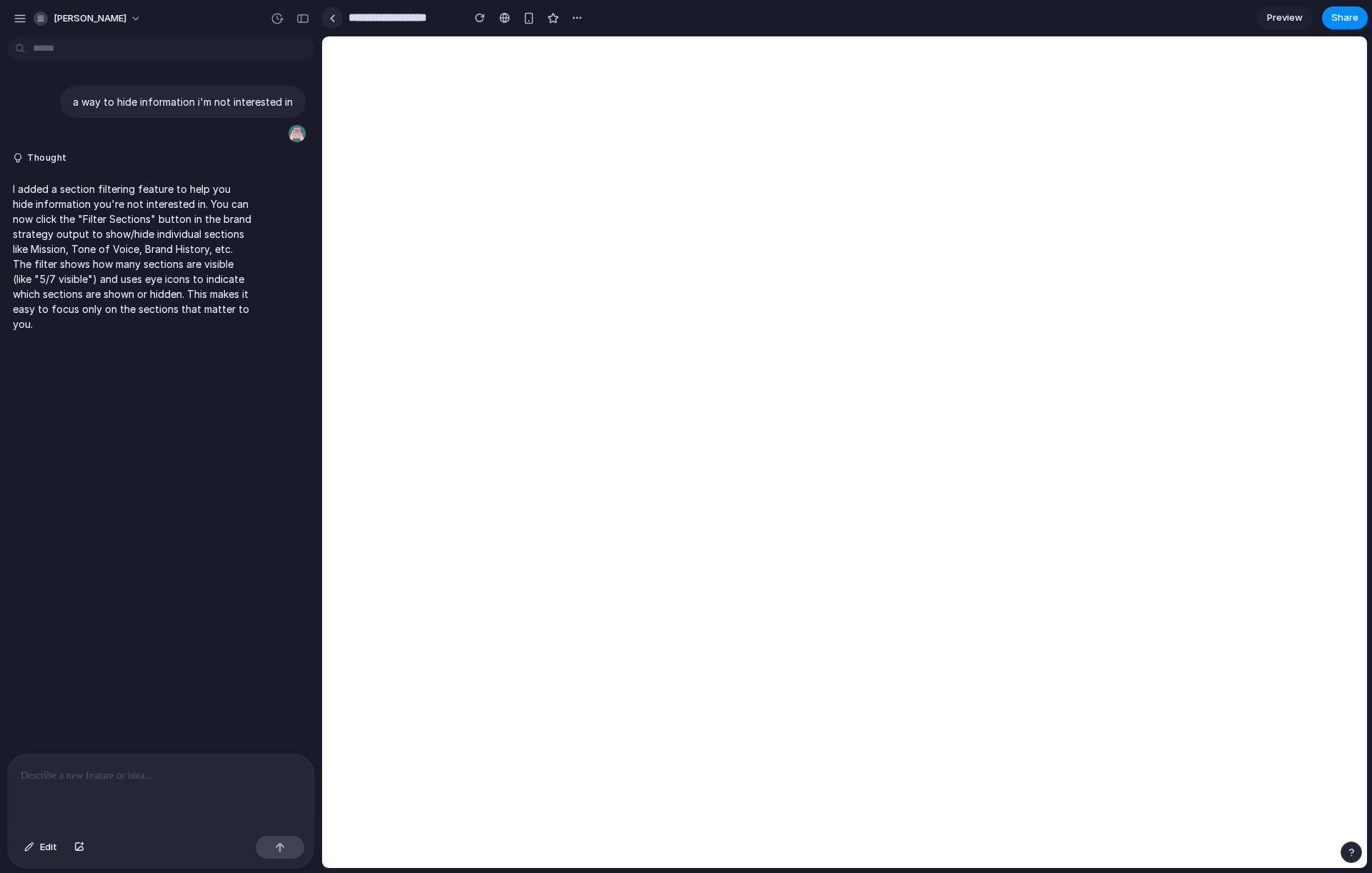
click at [333, 21] on link at bounding box center [331, 17] width 21 height 21
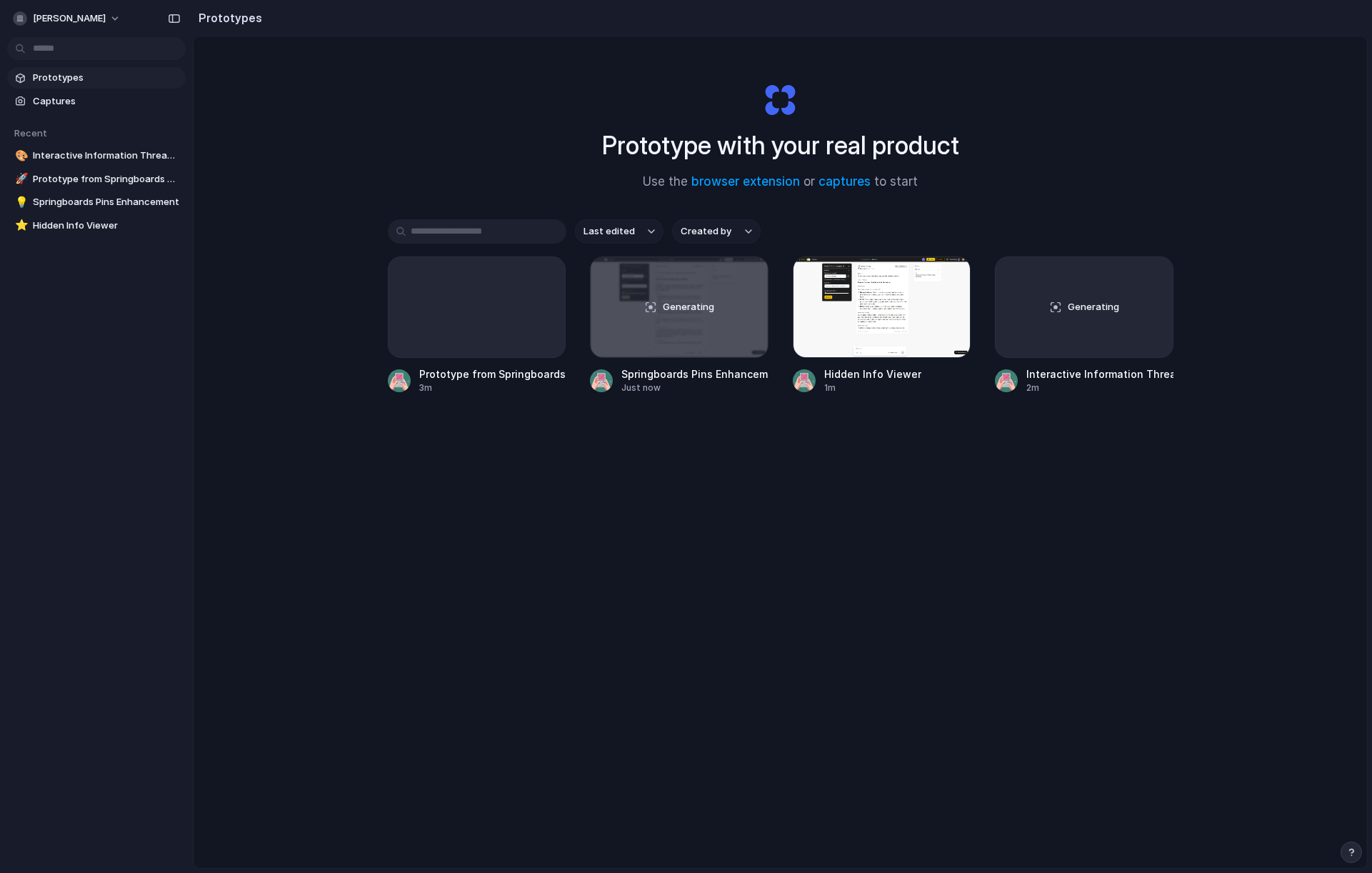
click at [810, 508] on div "Prototype with your real product Use the browser extension or captures to start…" at bounding box center [781, 490] width 1173 height 907
click at [833, 437] on div "Last edited Created by Prototype from Springboards Core Details 3m Generating S…" at bounding box center [781, 351] width 786 height 264
click at [698, 427] on div "Last edited Created by Prototype from Springboards Core Details 3m Generating S…" at bounding box center [781, 351] width 786 height 264
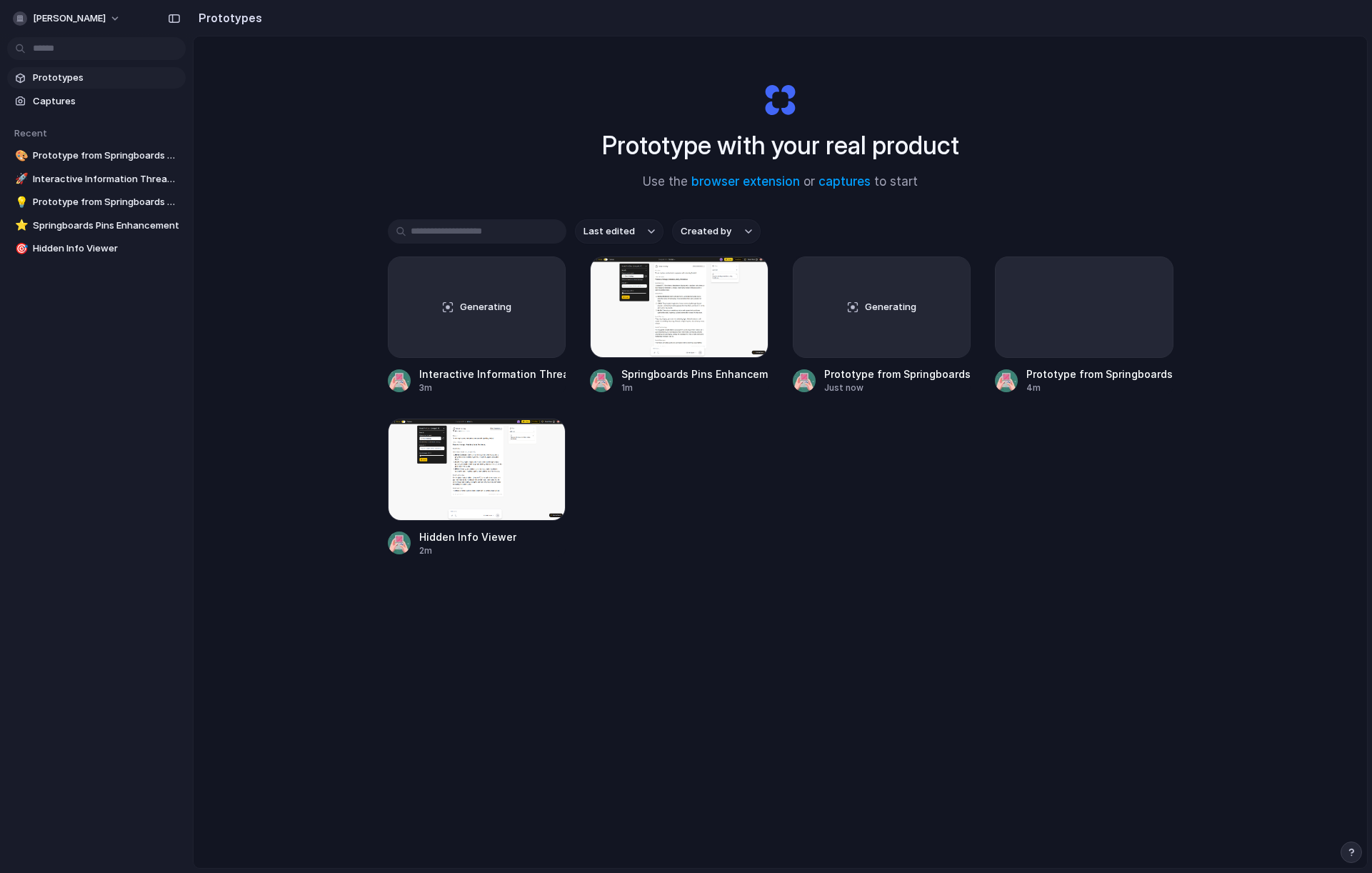
click at [613, 561] on div "Last edited Created by Generating Interactive Information Threads for Springboa…" at bounding box center [781, 433] width 786 height 426
click at [669, 323] on div at bounding box center [679, 307] width 178 height 102
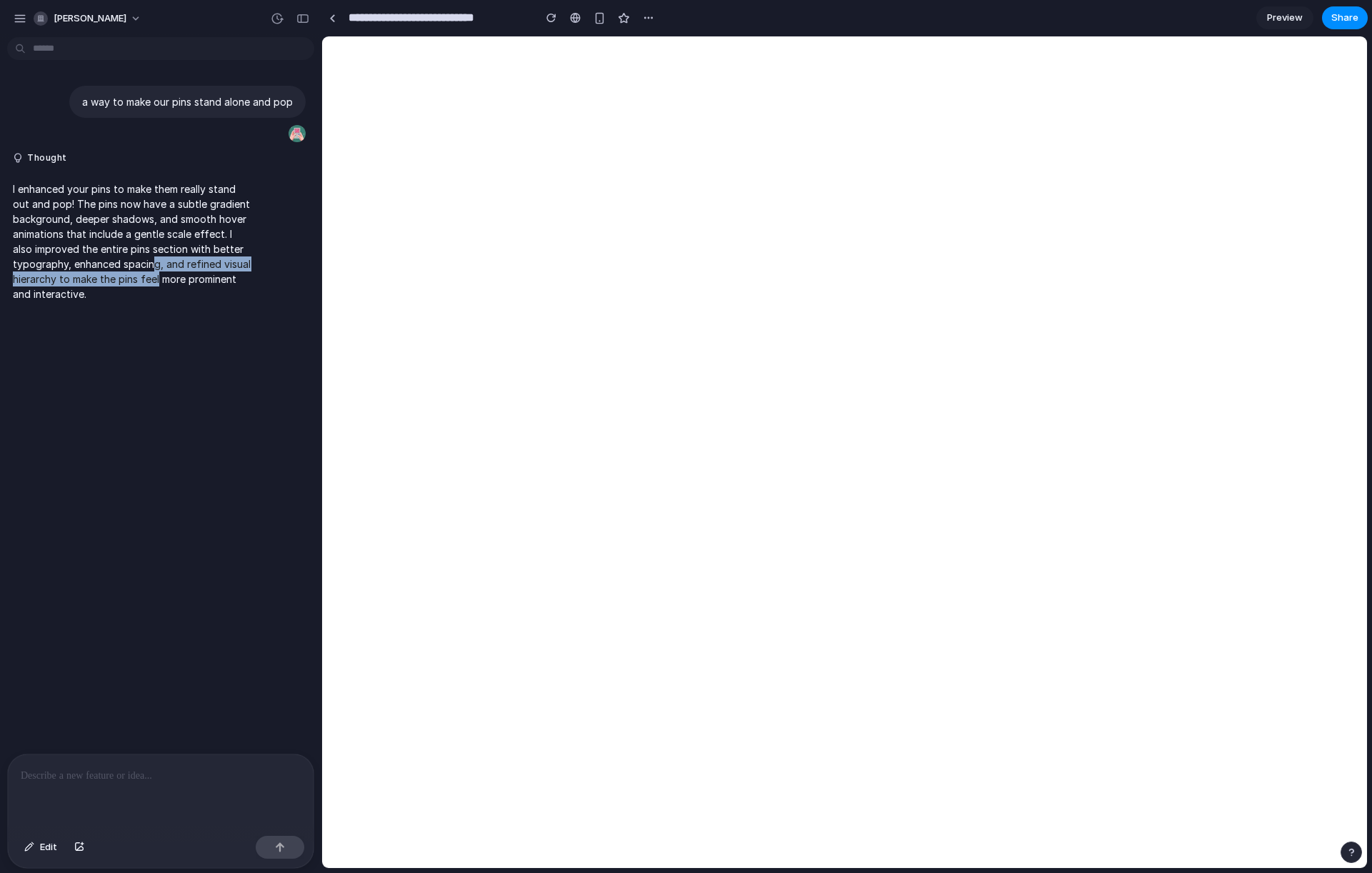
drag, startPoint x: 157, startPoint y: 267, endPoint x: 189, endPoint y: 275, distance: 33.0
click at [189, 274] on p "I enhanced your pins to make them really stand out and pop! The pins now have a…" at bounding box center [132, 241] width 239 height 120
click at [200, 283] on p "I enhanced your pins to make them really stand out and pop! The pins now have a…" at bounding box center [132, 241] width 239 height 120
drag, startPoint x: 165, startPoint y: 258, endPoint x: 189, endPoint y: 281, distance: 33.2
click at [189, 284] on p "I enhanced your pins to make them really stand out and pop! The pins now have a…" at bounding box center [132, 241] width 239 height 120
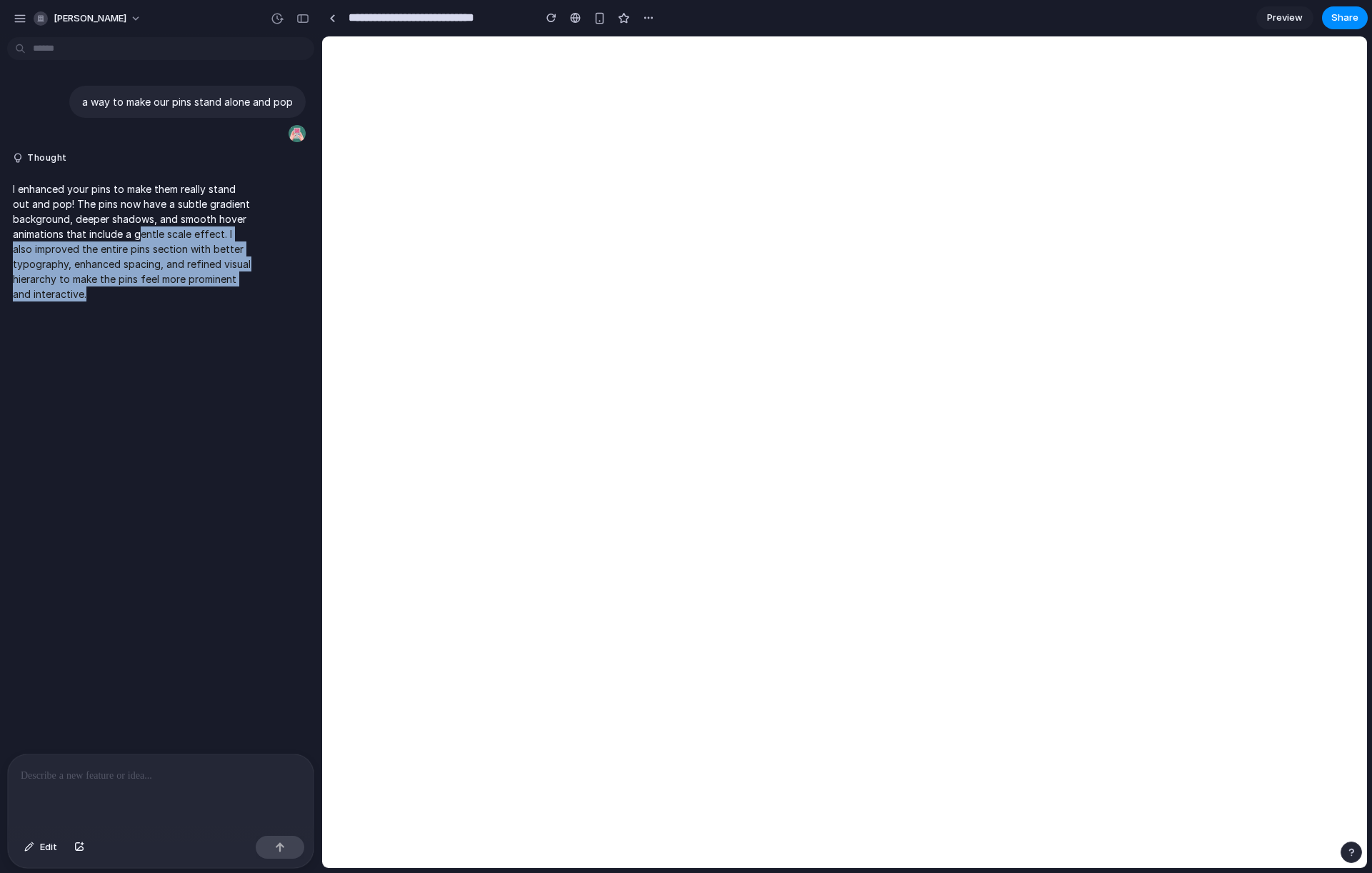
drag, startPoint x: 142, startPoint y: 230, endPoint x: 161, endPoint y: 301, distance: 73.5
click at [164, 300] on p "I enhanced your pins to make them really stand out and pop! The pins now have a…" at bounding box center [132, 241] width 239 height 120
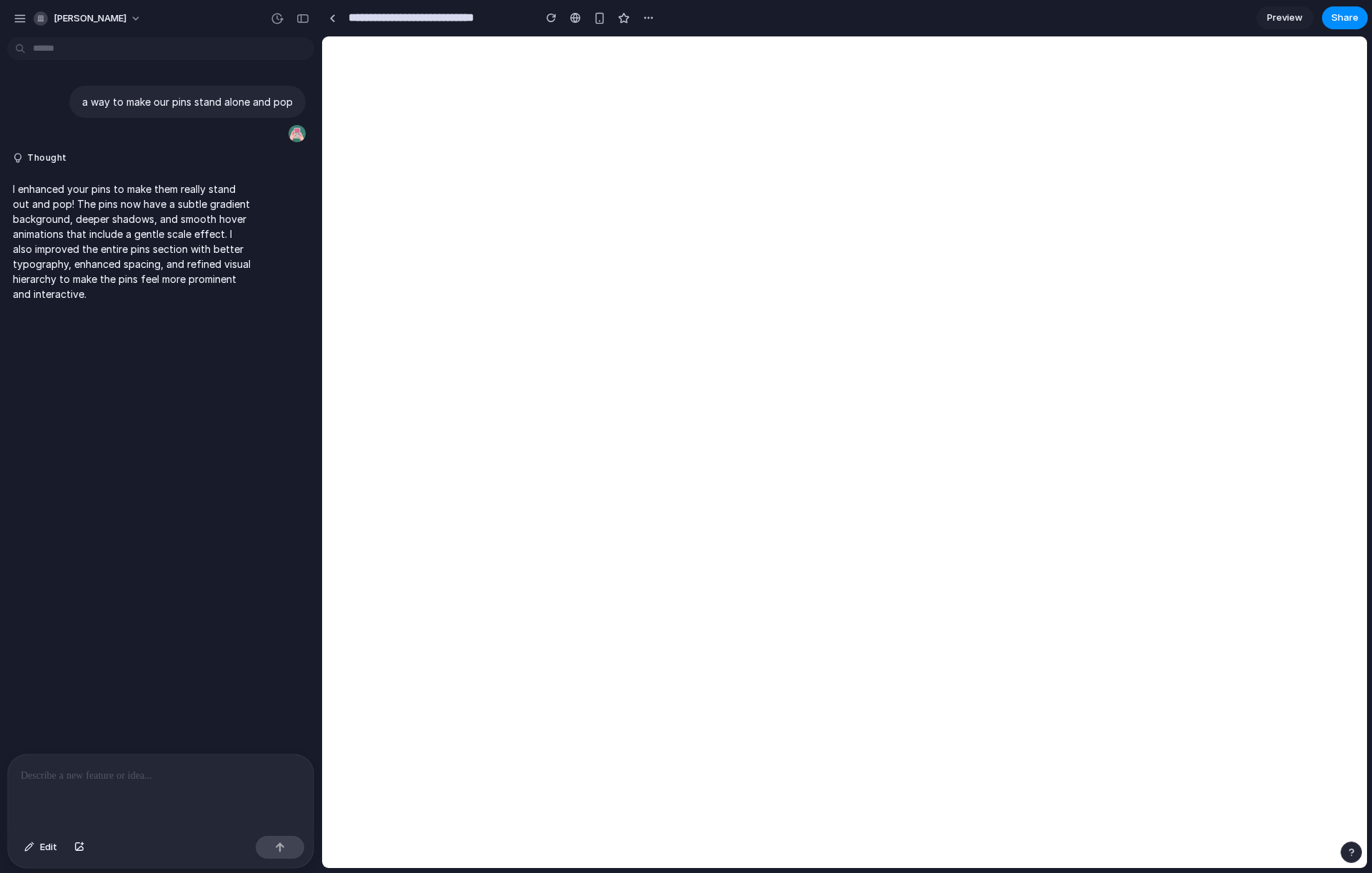
click at [113, 771] on p at bounding box center [161, 775] width 280 height 17
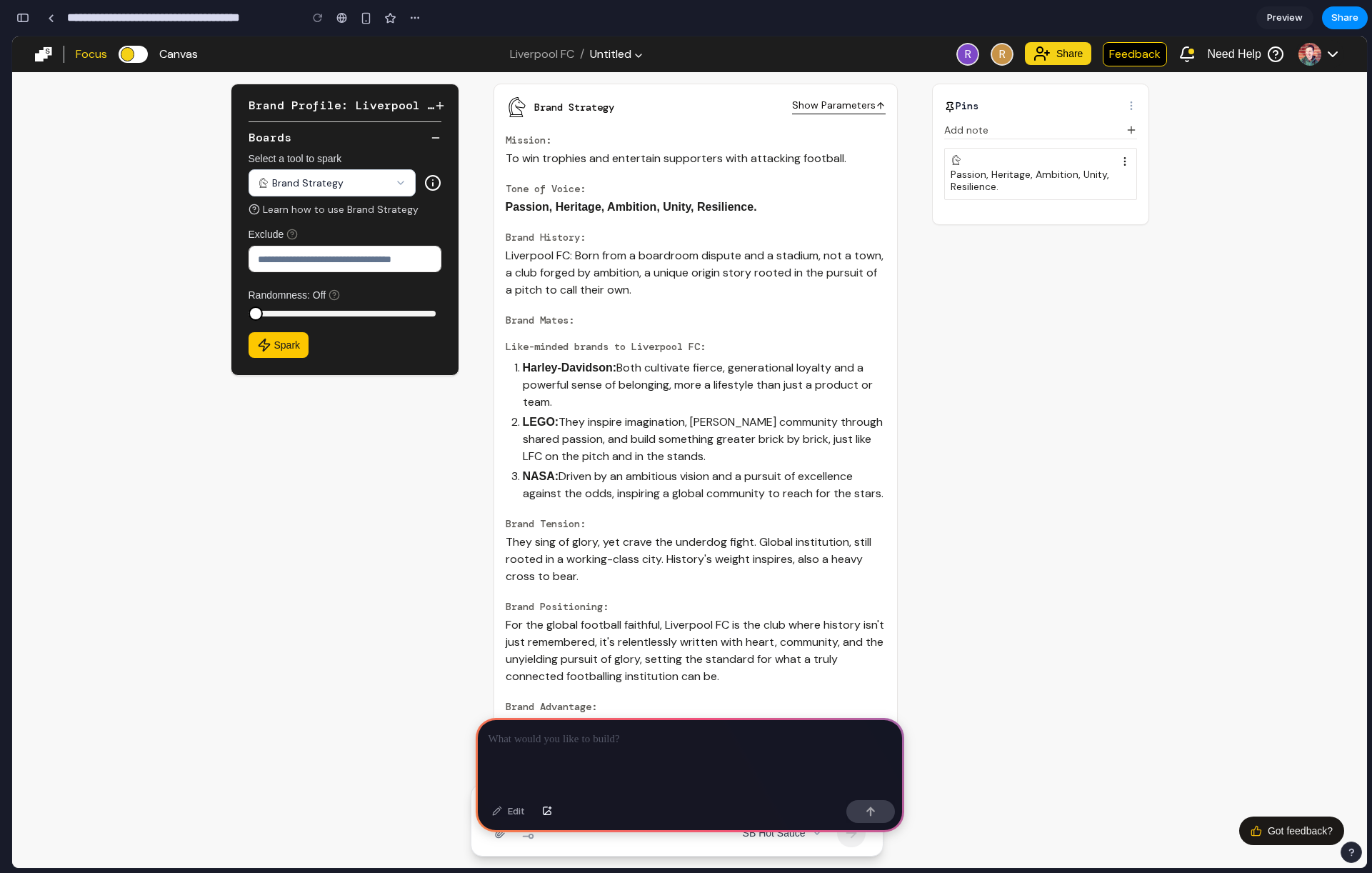
drag, startPoint x: 692, startPoint y: 734, endPoint x: 680, endPoint y: 730, distance: 12.6
click at [692, 734] on p at bounding box center [690, 738] width 403 height 17
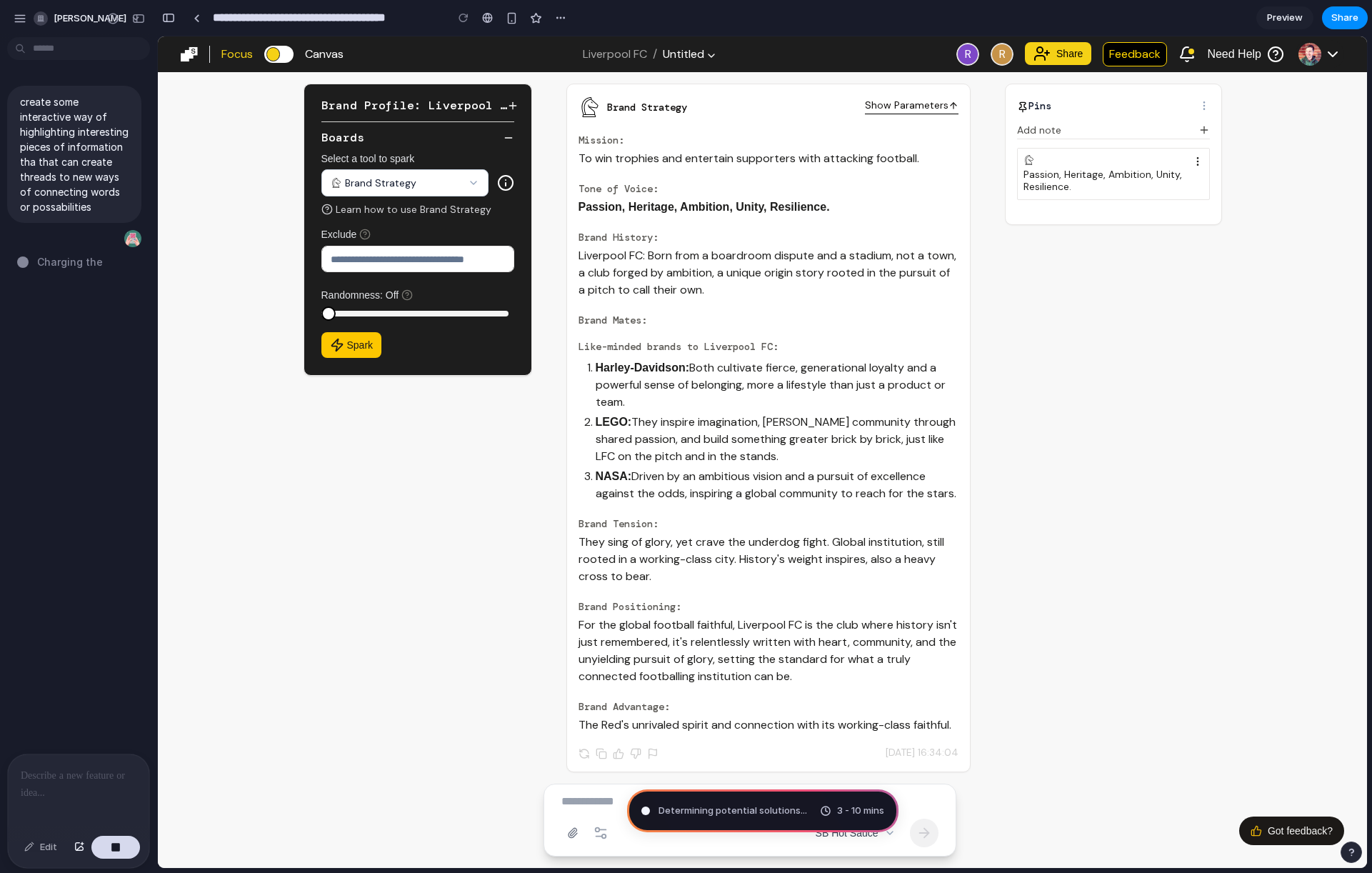
type input "**********"
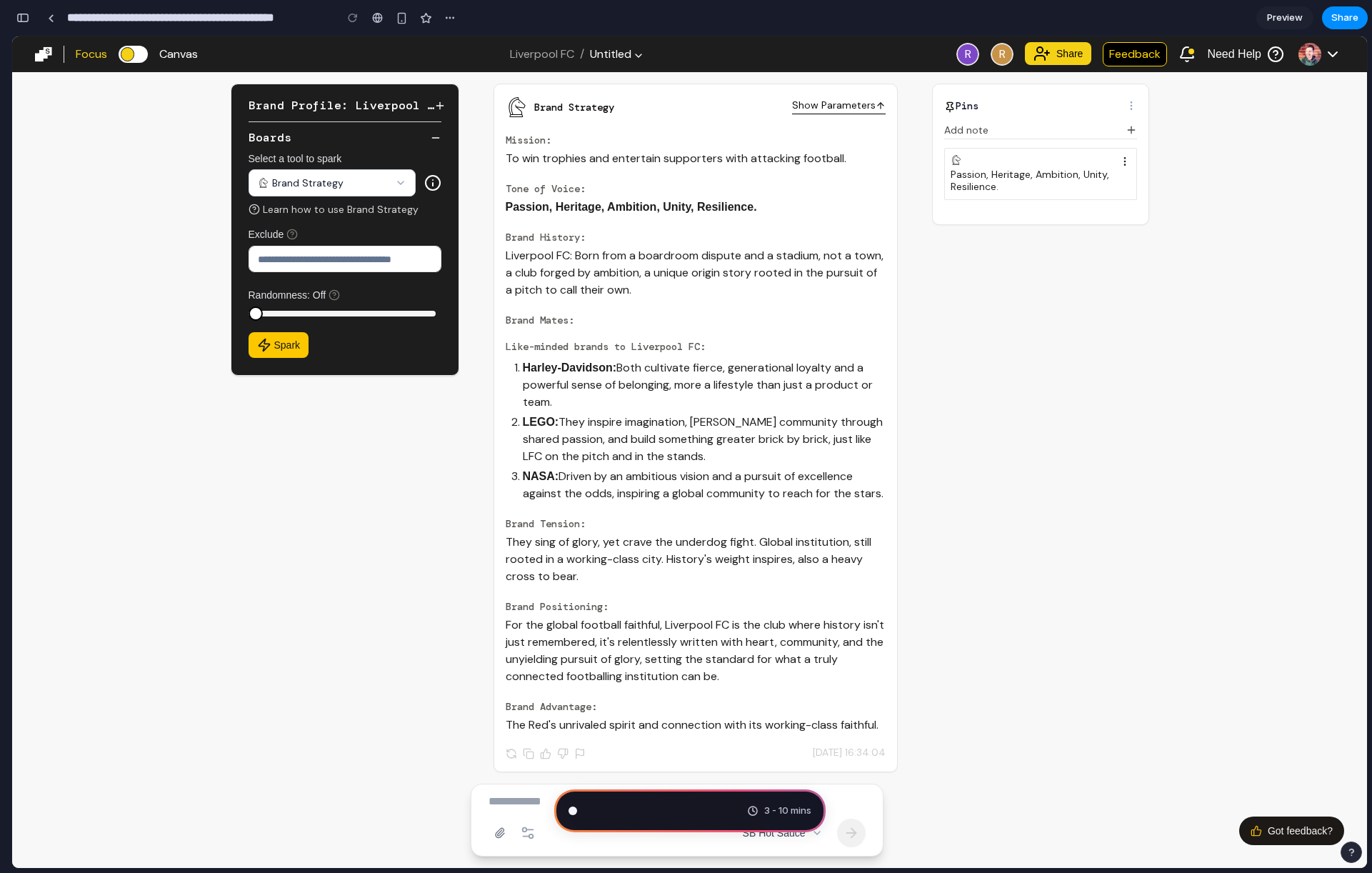
scroll to position [282, 0]
drag, startPoint x: 25, startPoint y: 18, endPoint x: 46, endPoint y: 19, distance: 21.0
click at [25, 18] on div "button" at bounding box center [23, 17] width 13 height 10
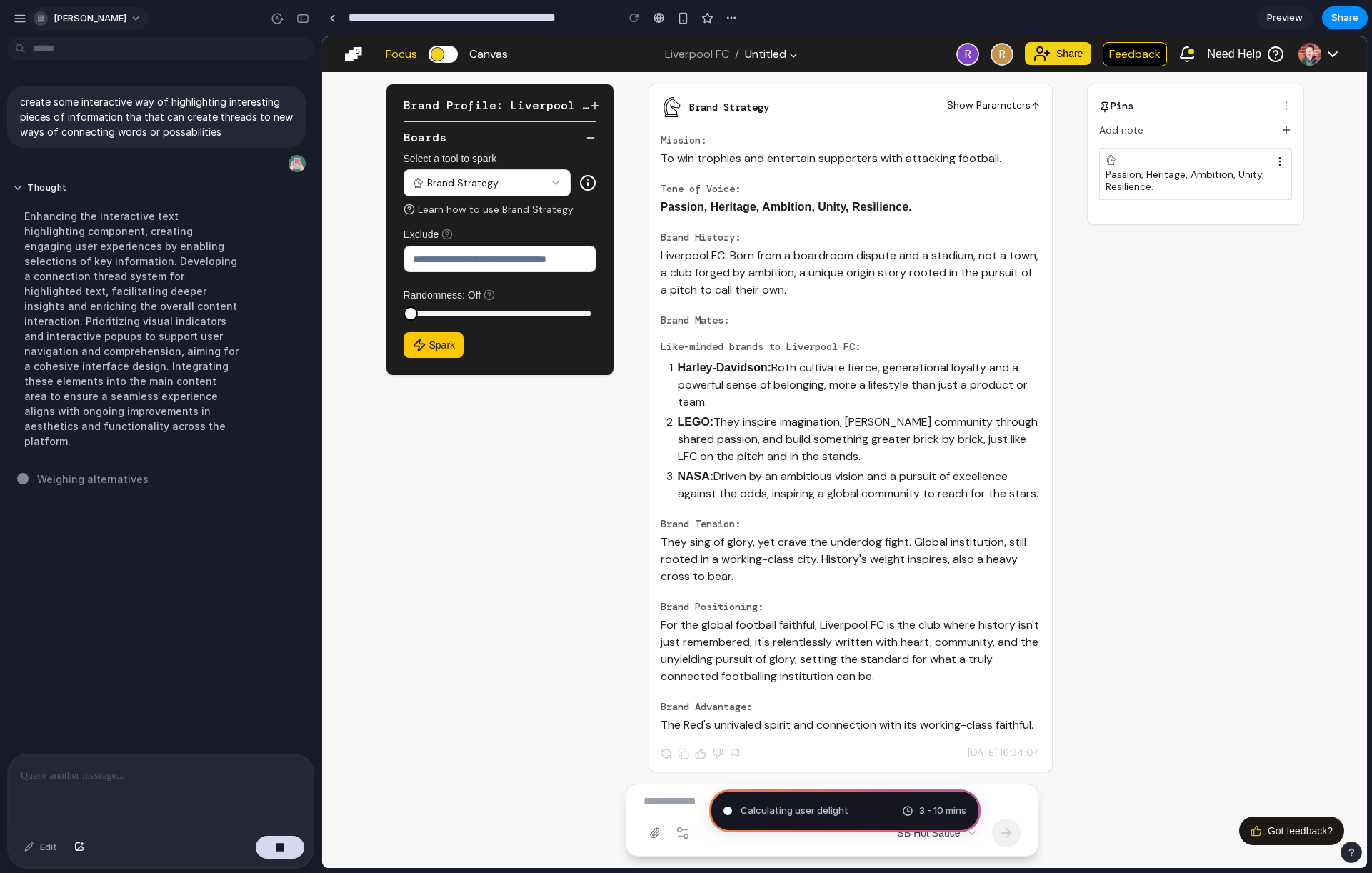
click at [77, 16] on span "[PERSON_NAME]" at bounding box center [91, 18] width 73 height 15
click at [21, 16] on div "Settings Invite members Change theme Sign out" at bounding box center [686, 436] width 1372 height 873
click at [22, 17] on div "button" at bounding box center [20, 18] width 13 height 13
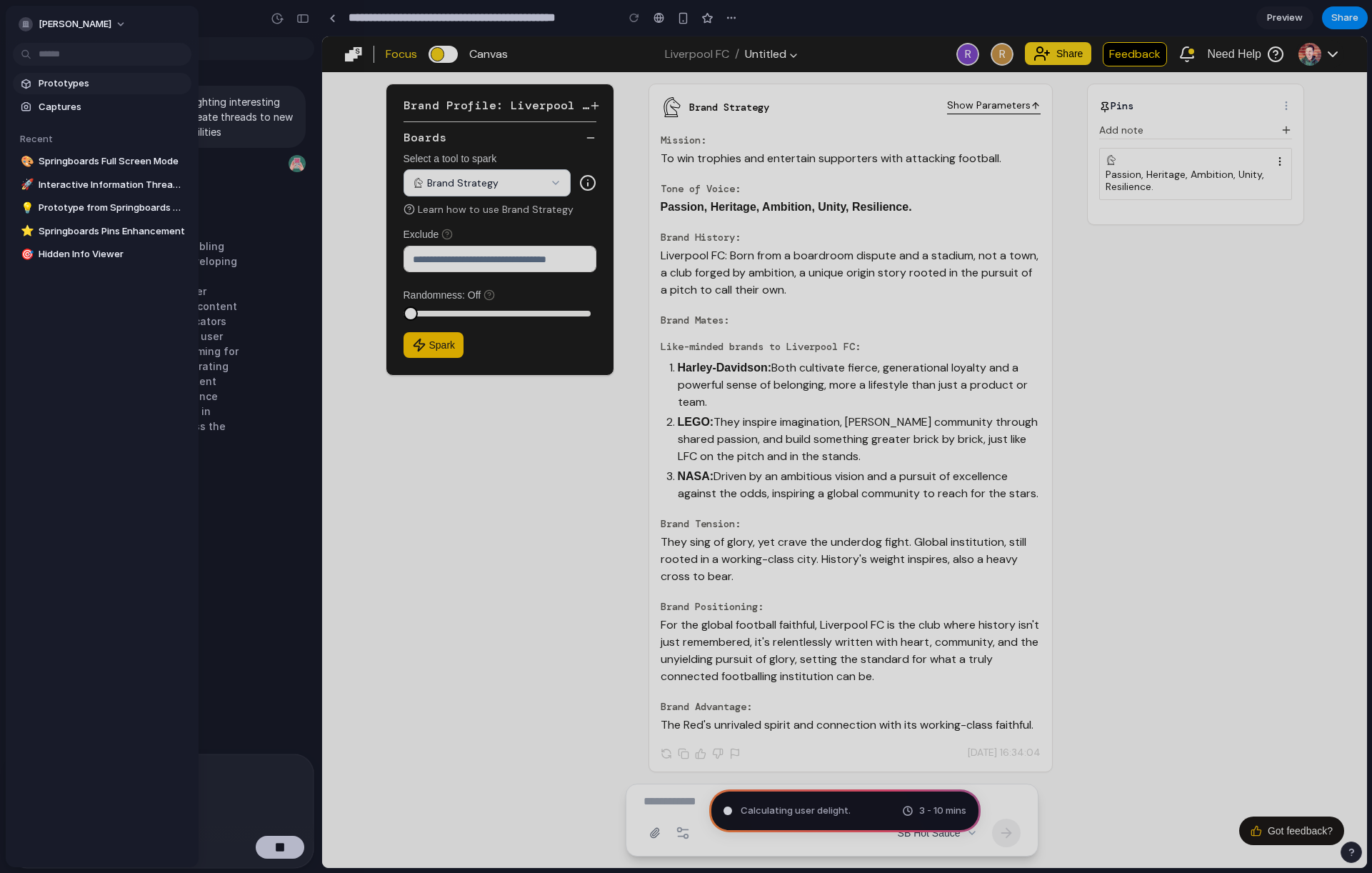
click at [70, 82] on span "Prototypes" at bounding box center [112, 84] width 147 height 15
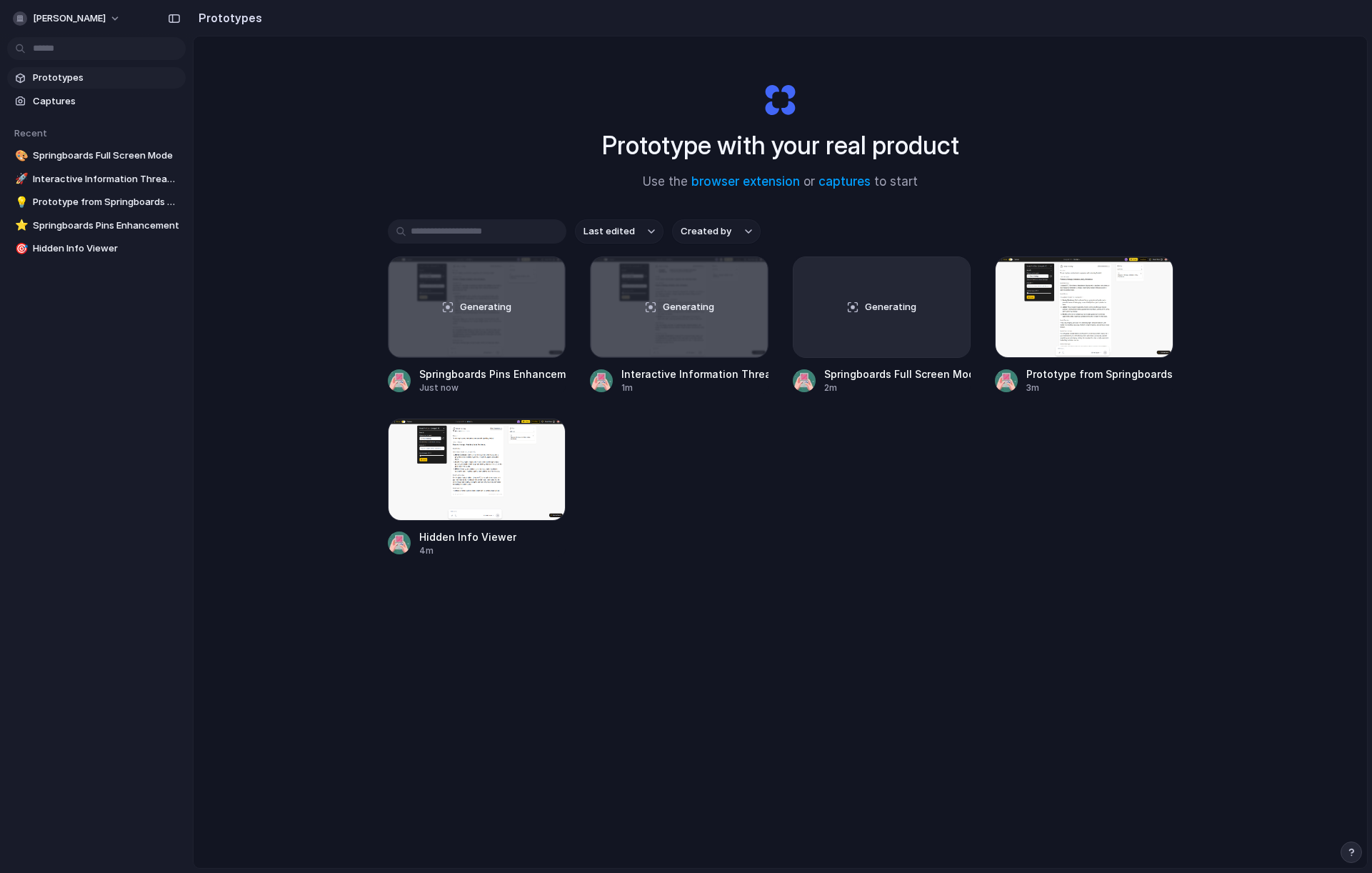
click at [874, 564] on div "Last edited Created by Generating Springboards Pins Enhancement Just now Genera…" at bounding box center [781, 433] width 786 height 426
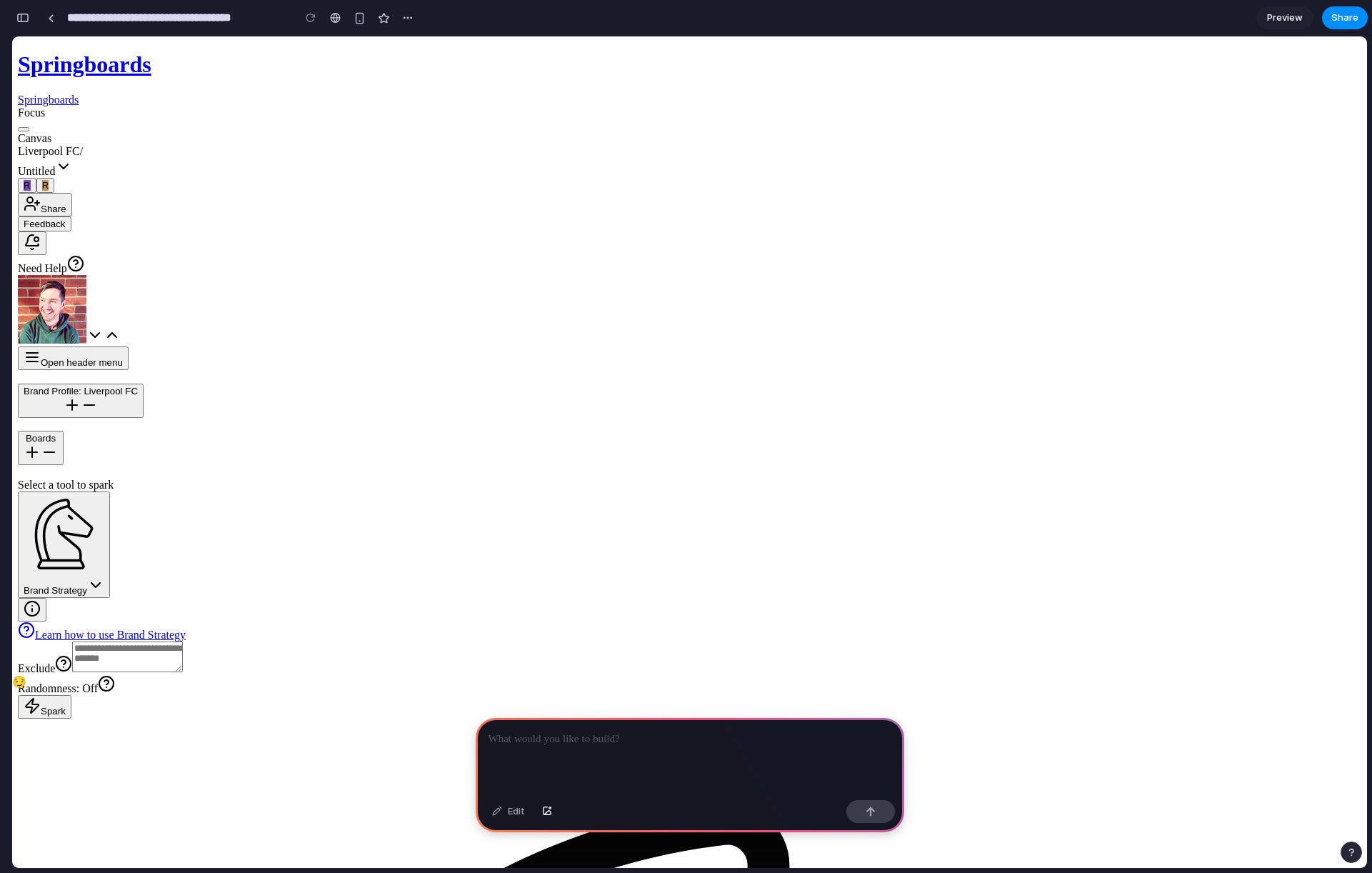
click at [654, 738] on p at bounding box center [690, 738] width 403 height 17
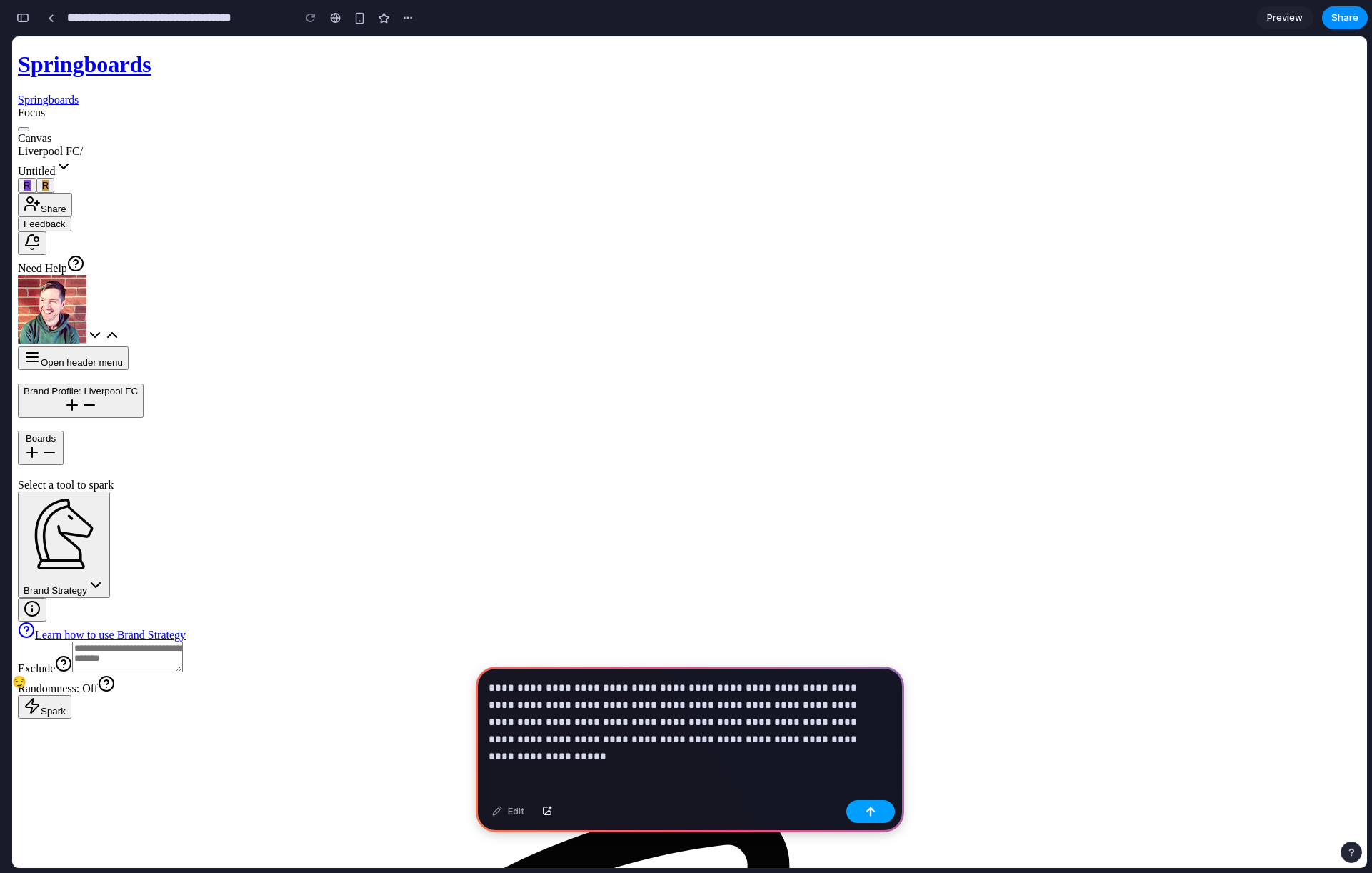
click at [874, 817] on button "button" at bounding box center [870, 811] width 49 height 23
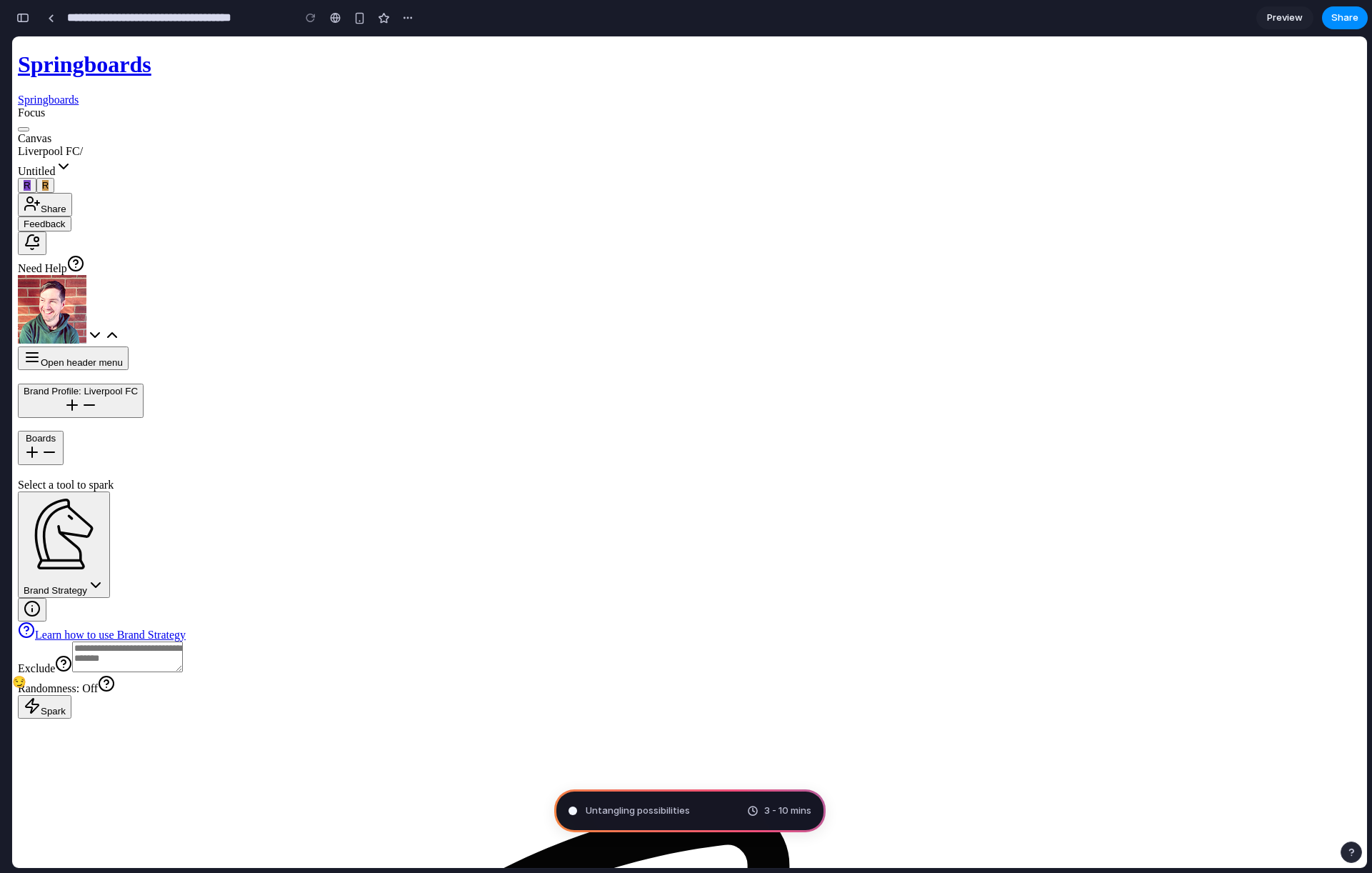
type input "**********"
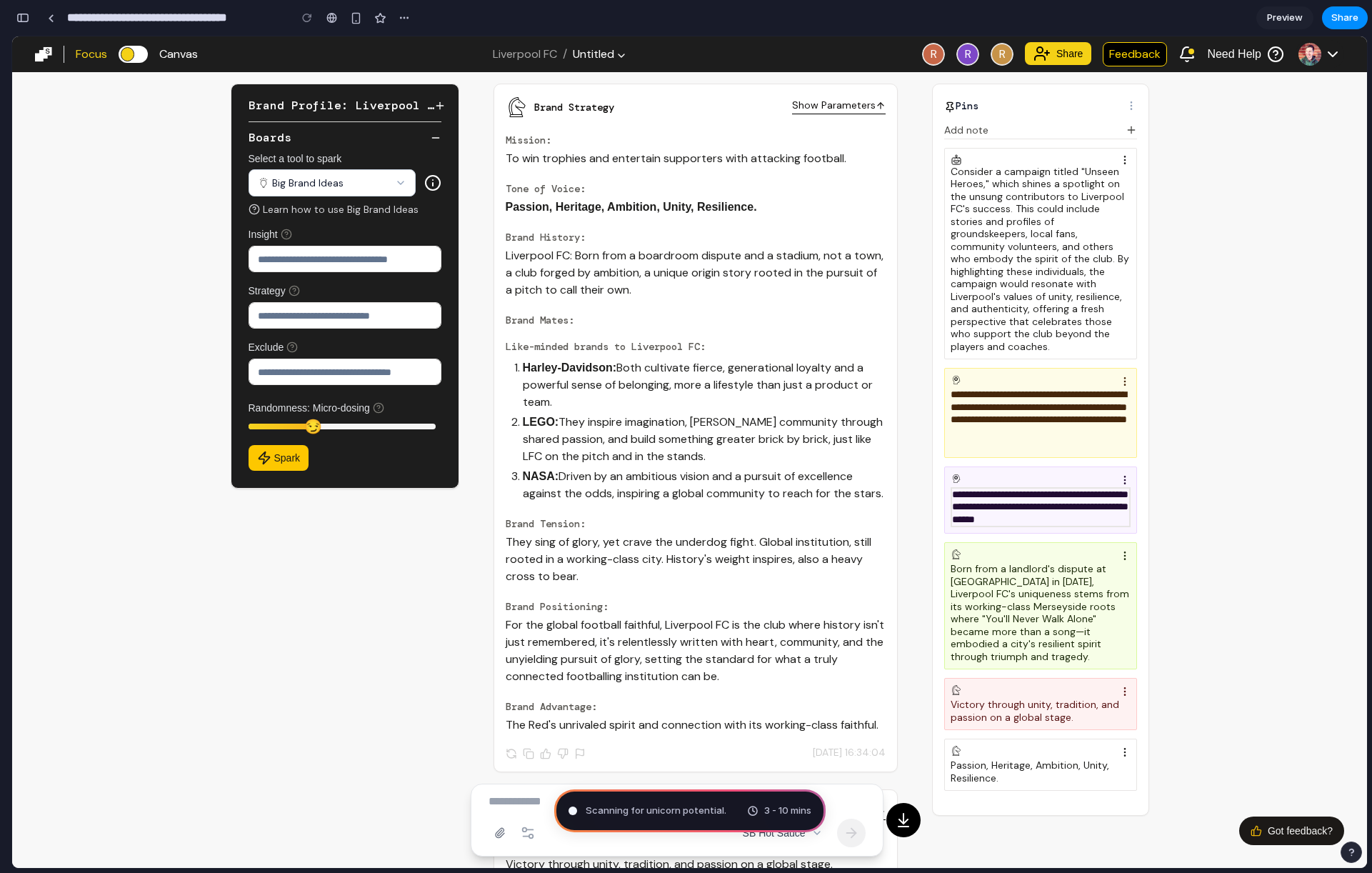
type input "**********"
click at [16, 16] on div "button" at bounding box center [23, 17] width 13 height 10
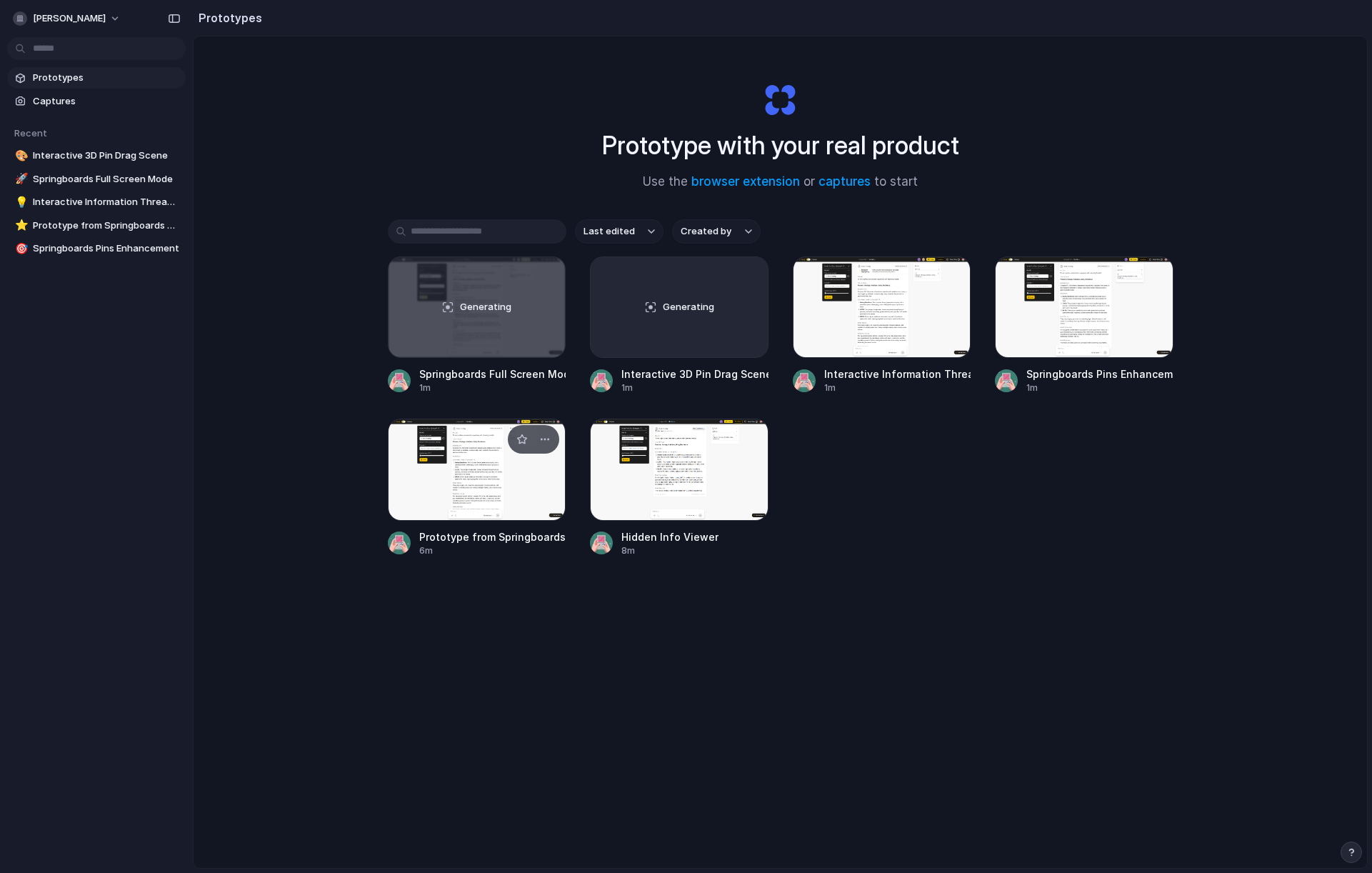
click at [534, 483] on div at bounding box center [477, 469] width 178 height 102
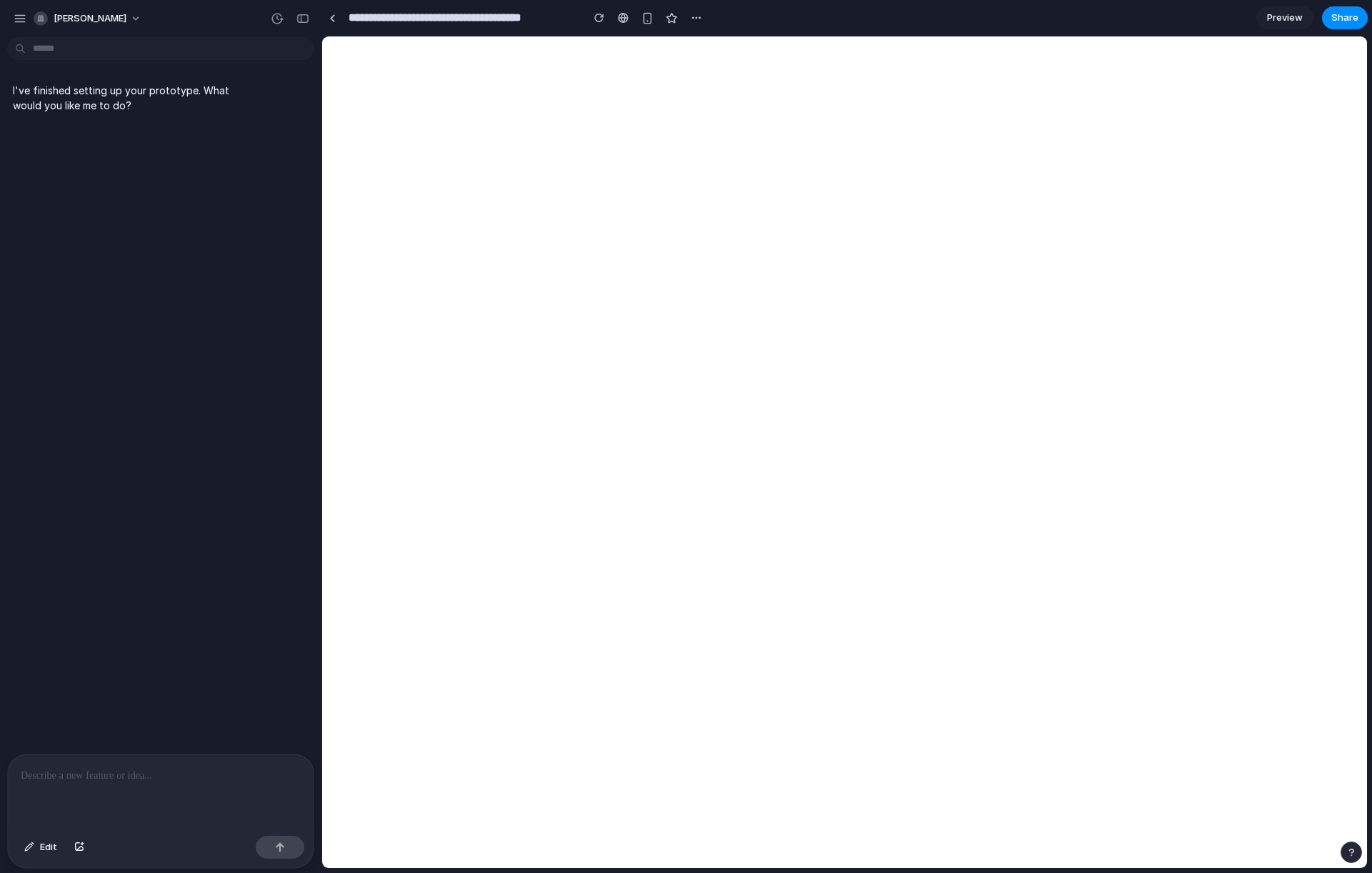
click at [306, 253] on div "I've finished setting up your prototype. What would you like me to do?" at bounding box center [157, 398] width 313 height 711
drag, startPoint x: 194, startPoint y: 109, endPoint x: 207, endPoint y: 81, distance: 30.9
click at [207, 81] on div "I've finished setting up your prototype. What would you like me to do?" at bounding box center [132, 98] width 250 height 48
drag, startPoint x: 197, startPoint y: 82, endPoint x: 209, endPoint y: 57, distance: 27.7
click at [202, 50] on div "ronan-murphy I've finished setting up your prototype. What would you like me to…" at bounding box center [160, 436] width 321 height 873
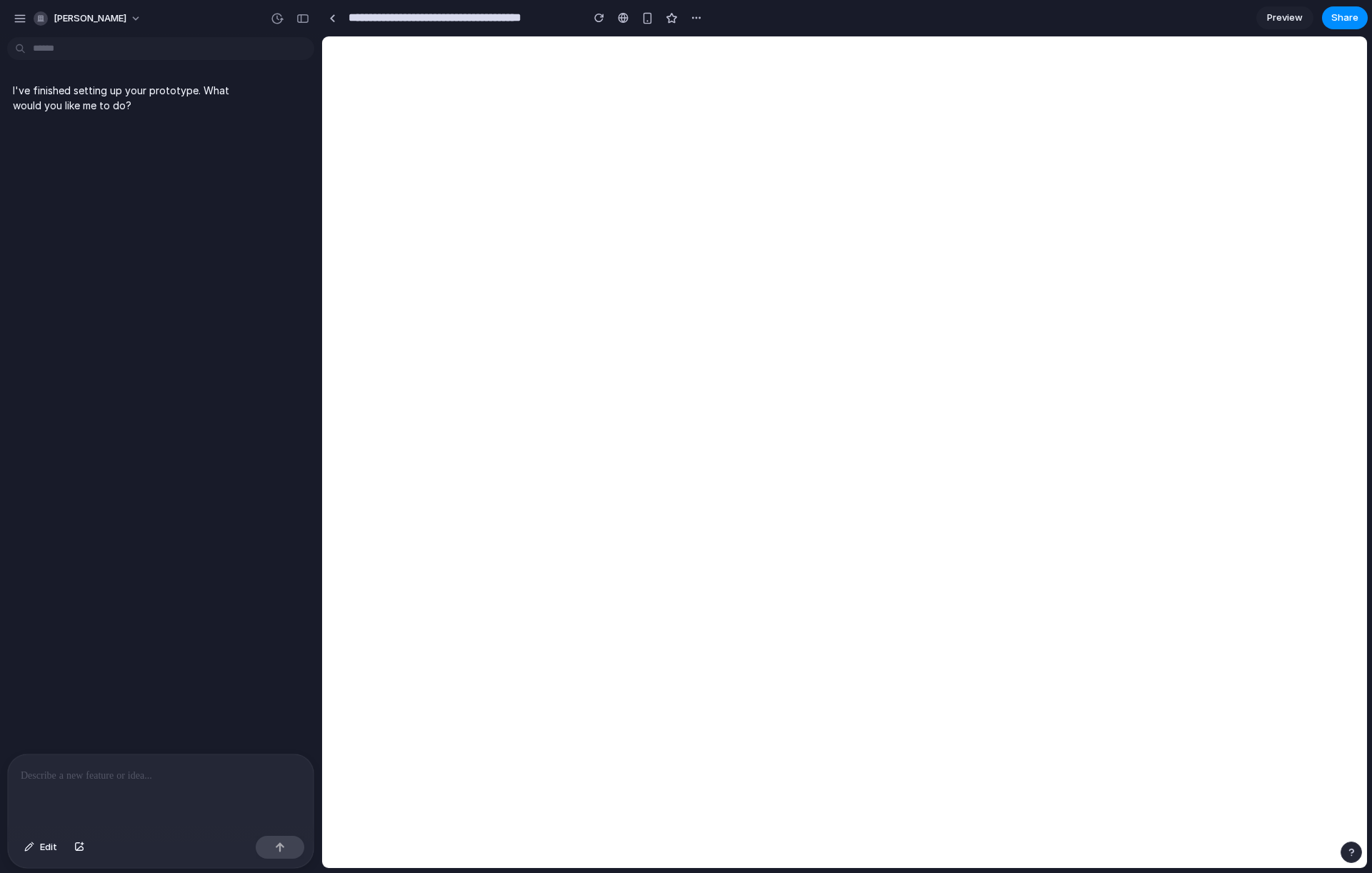
click at [129, 776] on p at bounding box center [161, 775] width 280 height 17
click at [271, 847] on button "button" at bounding box center [279, 846] width 49 height 23
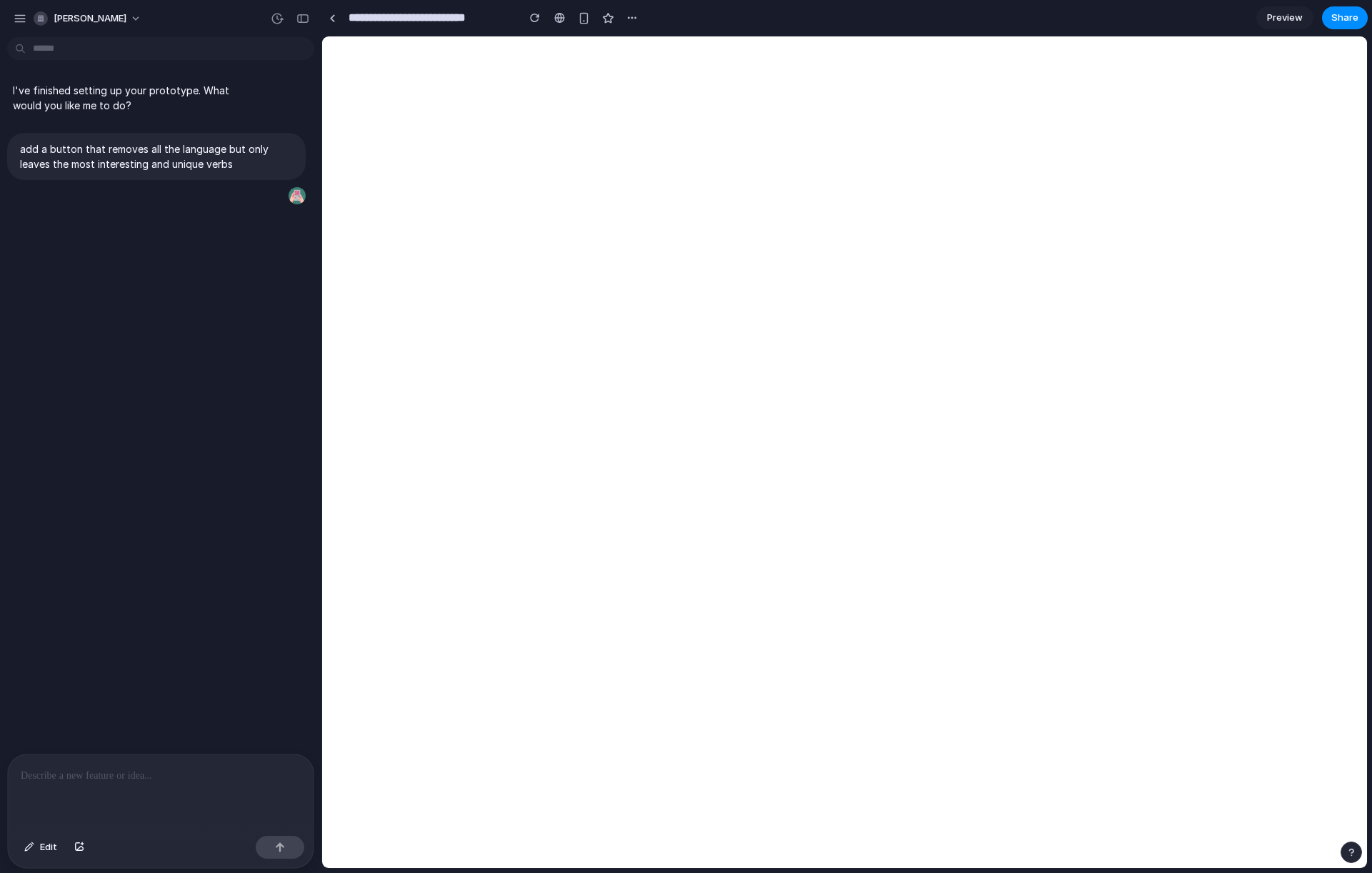
type input "**********"
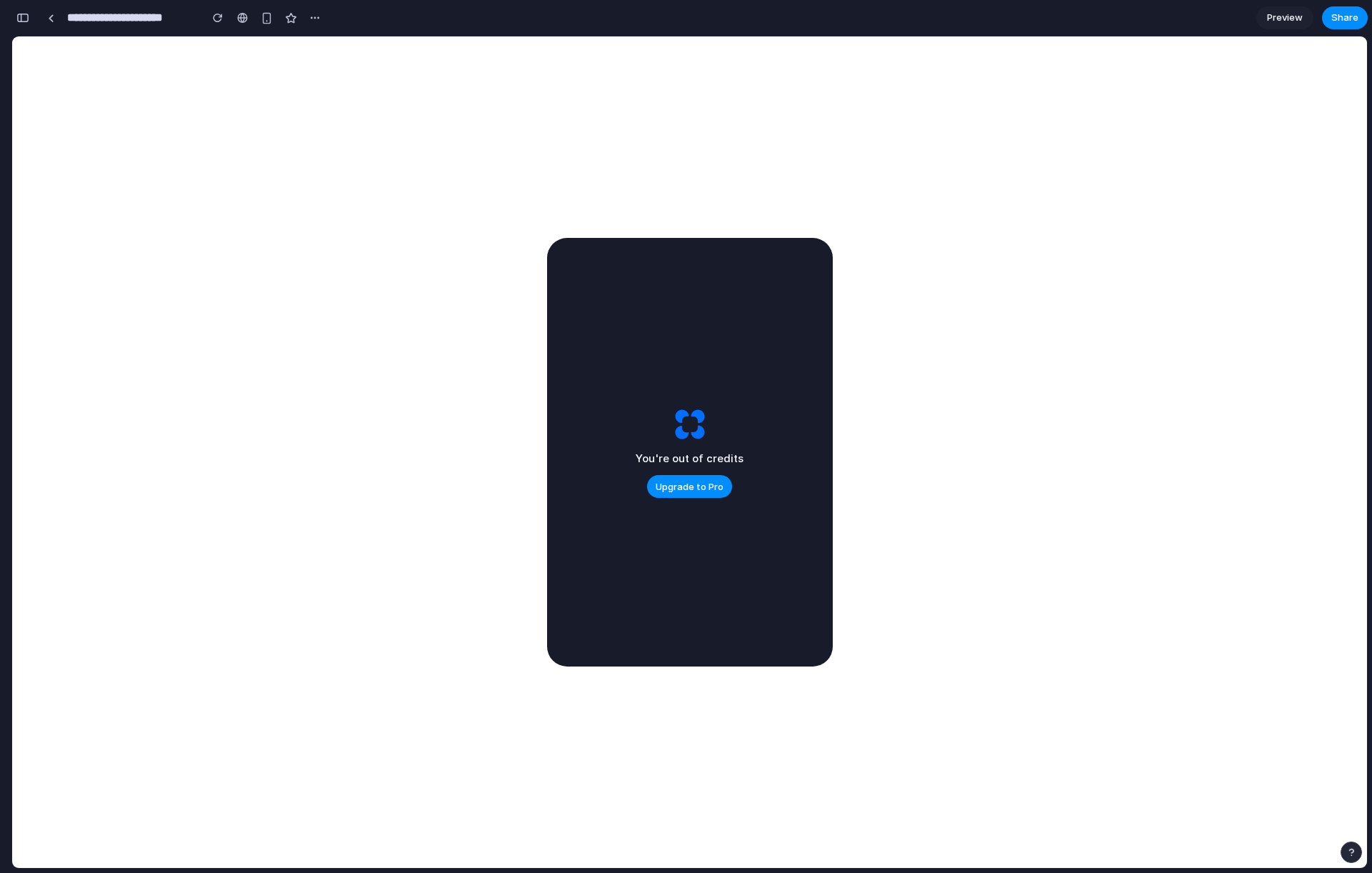
scroll to position [1343, 0]
drag, startPoint x: 610, startPoint y: 246, endPoint x: 594, endPoint y: 250, distance: 16.5
click at [589, 251] on div "You're out of credits Upgrade to Pro" at bounding box center [690, 452] width 286 height 428
click at [32, 18] on button "button" at bounding box center [22, 17] width 23 height 23
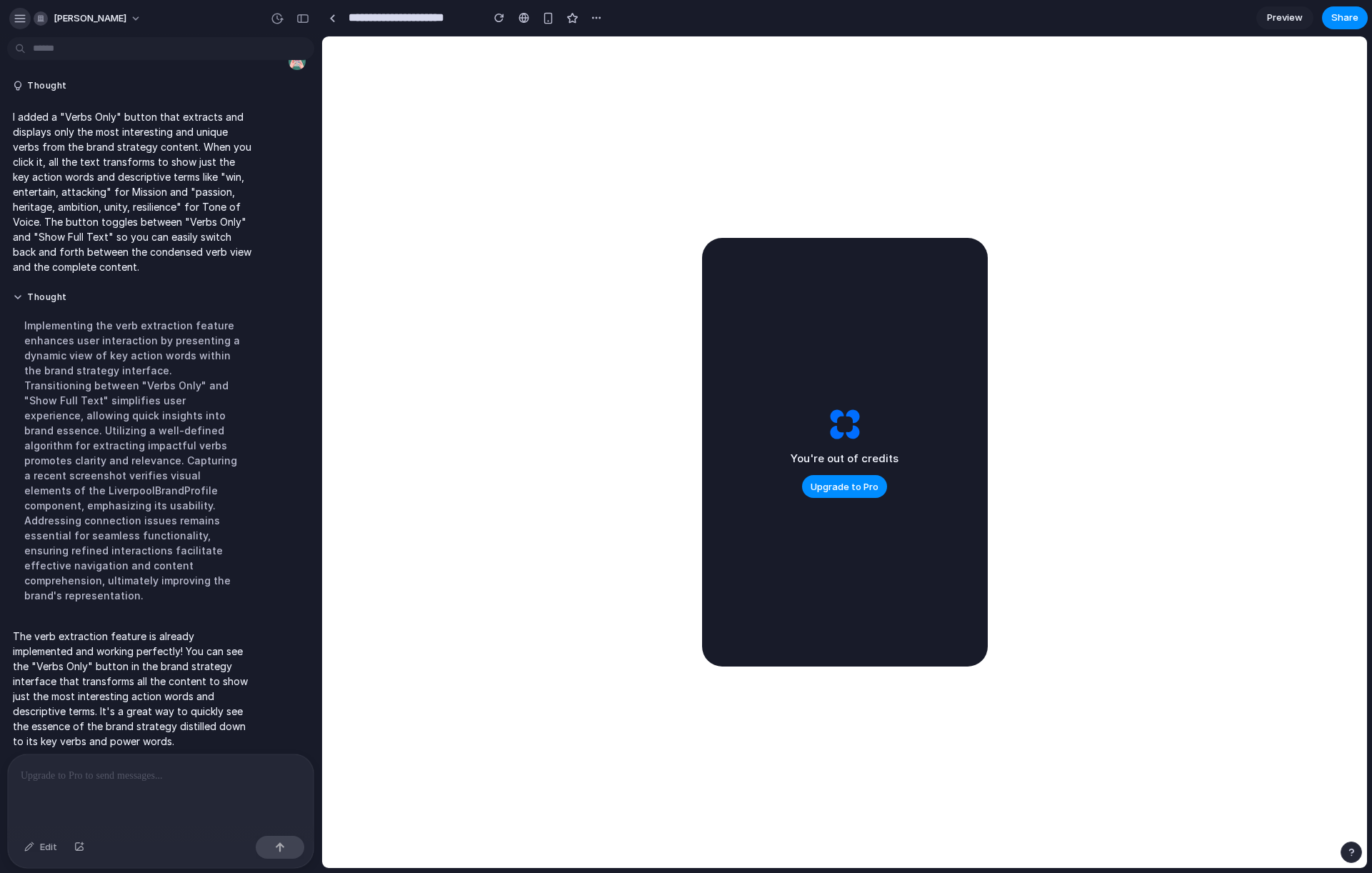
click at [25, 16] on div "button" at bounding box center [20, 18] width 13 height 13
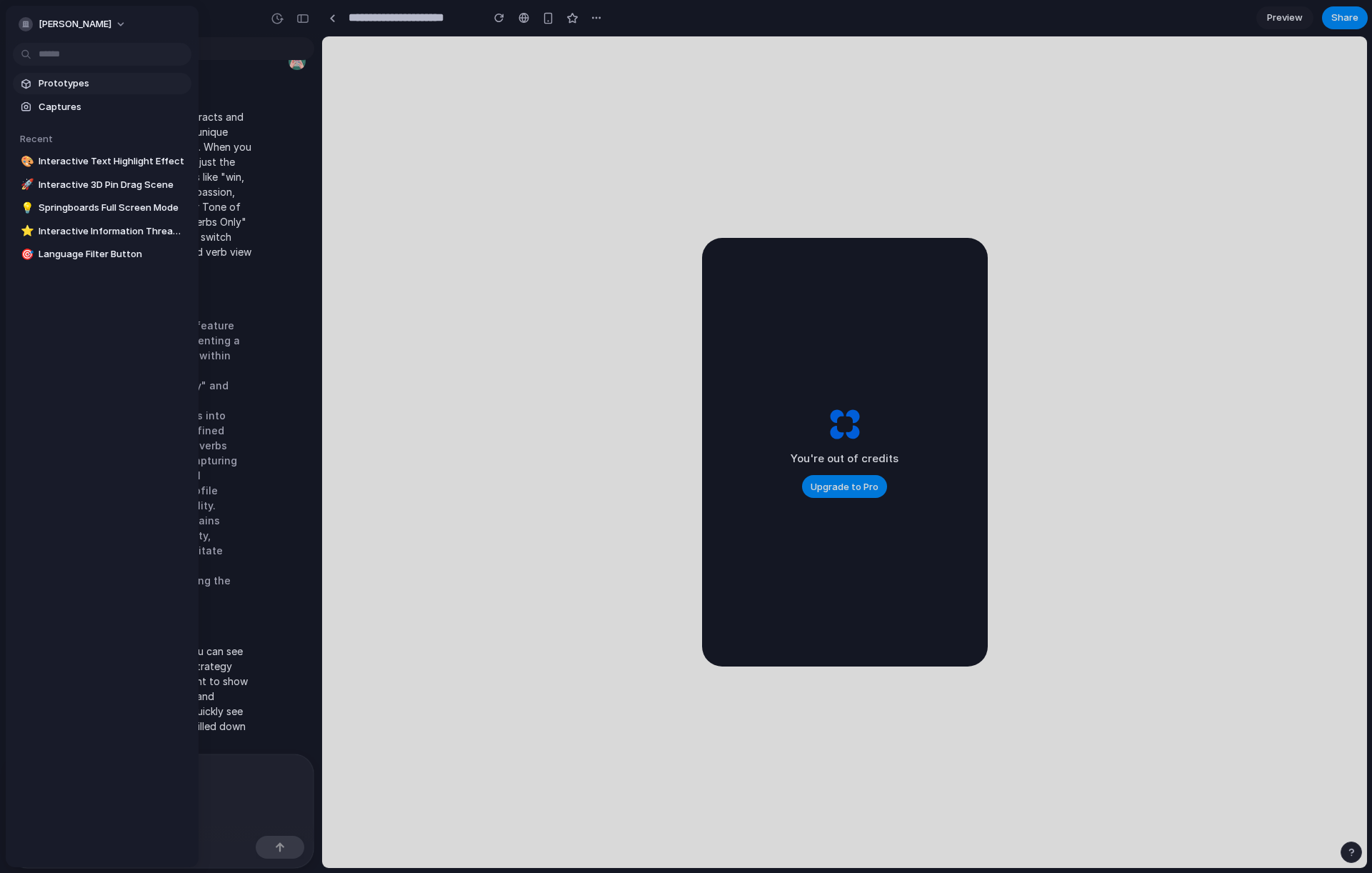
click at [71, 88] on span "Prototypes" at bounding box center [112, 84] width 147 height 15
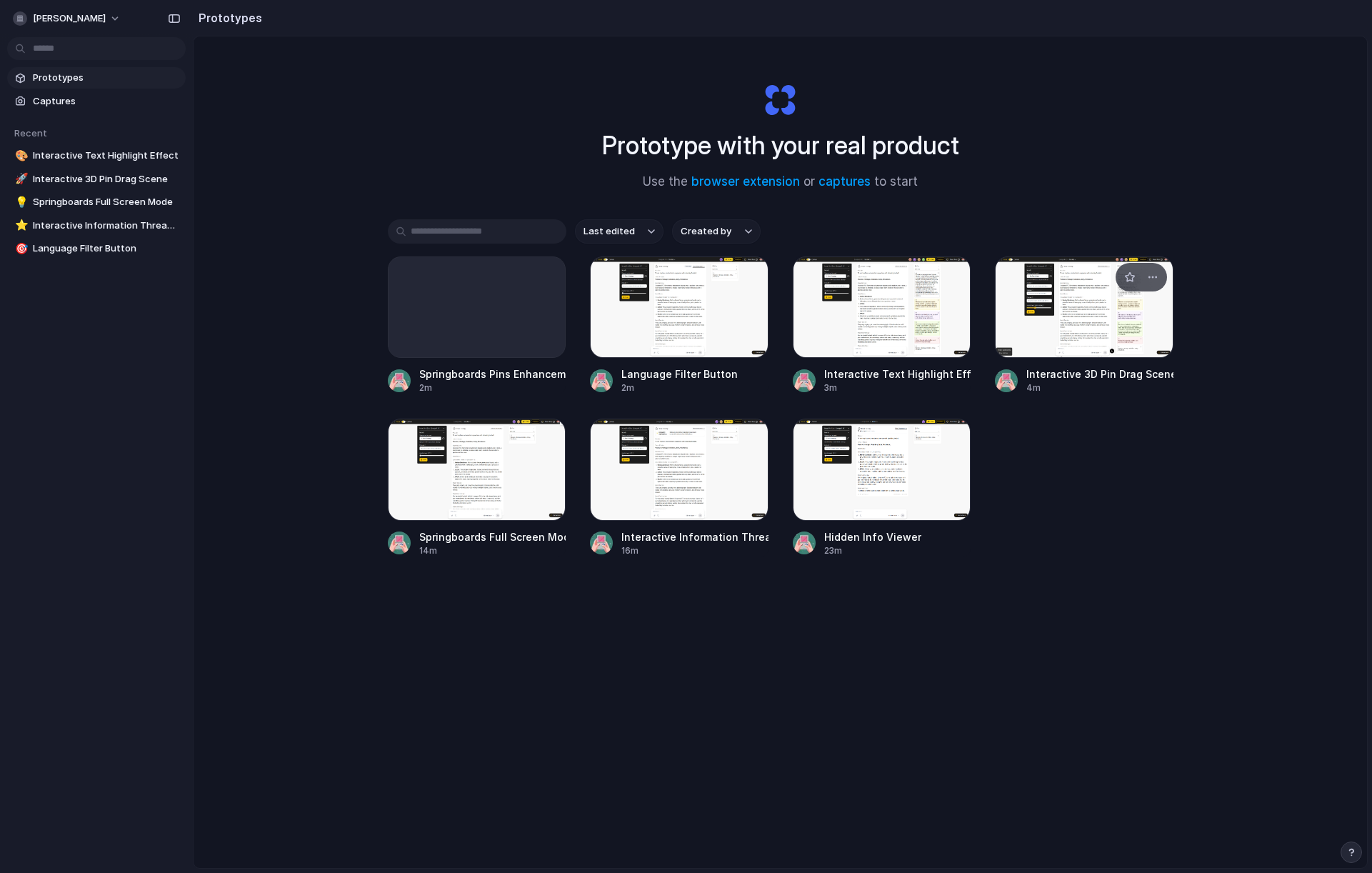
click at [1089, 330] on div at bounding box center [1084, 307] width 178 height 102
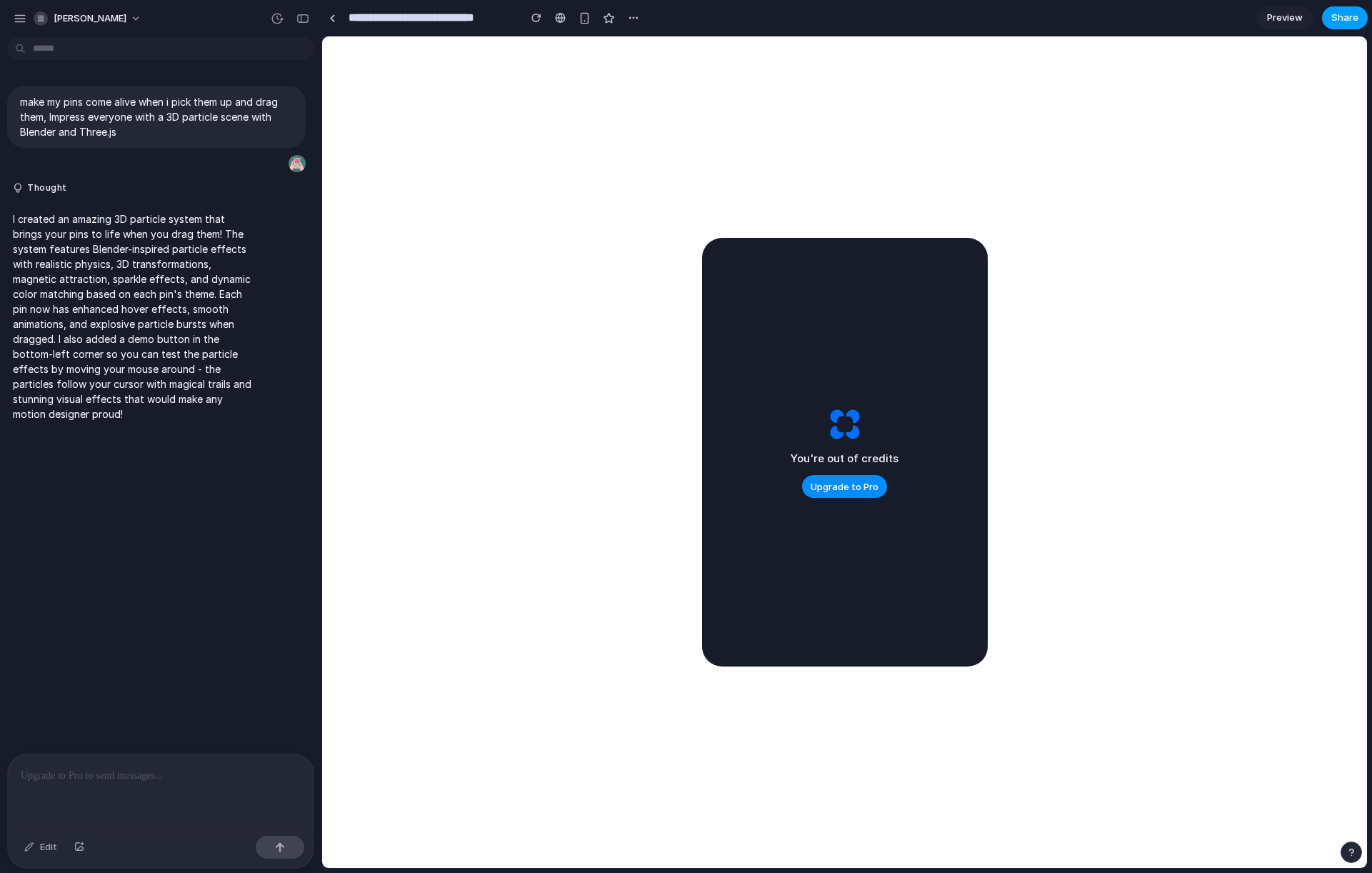
click at [1345, 17] on span "Share" at bounding box center [1345, 18] width 27 height 15
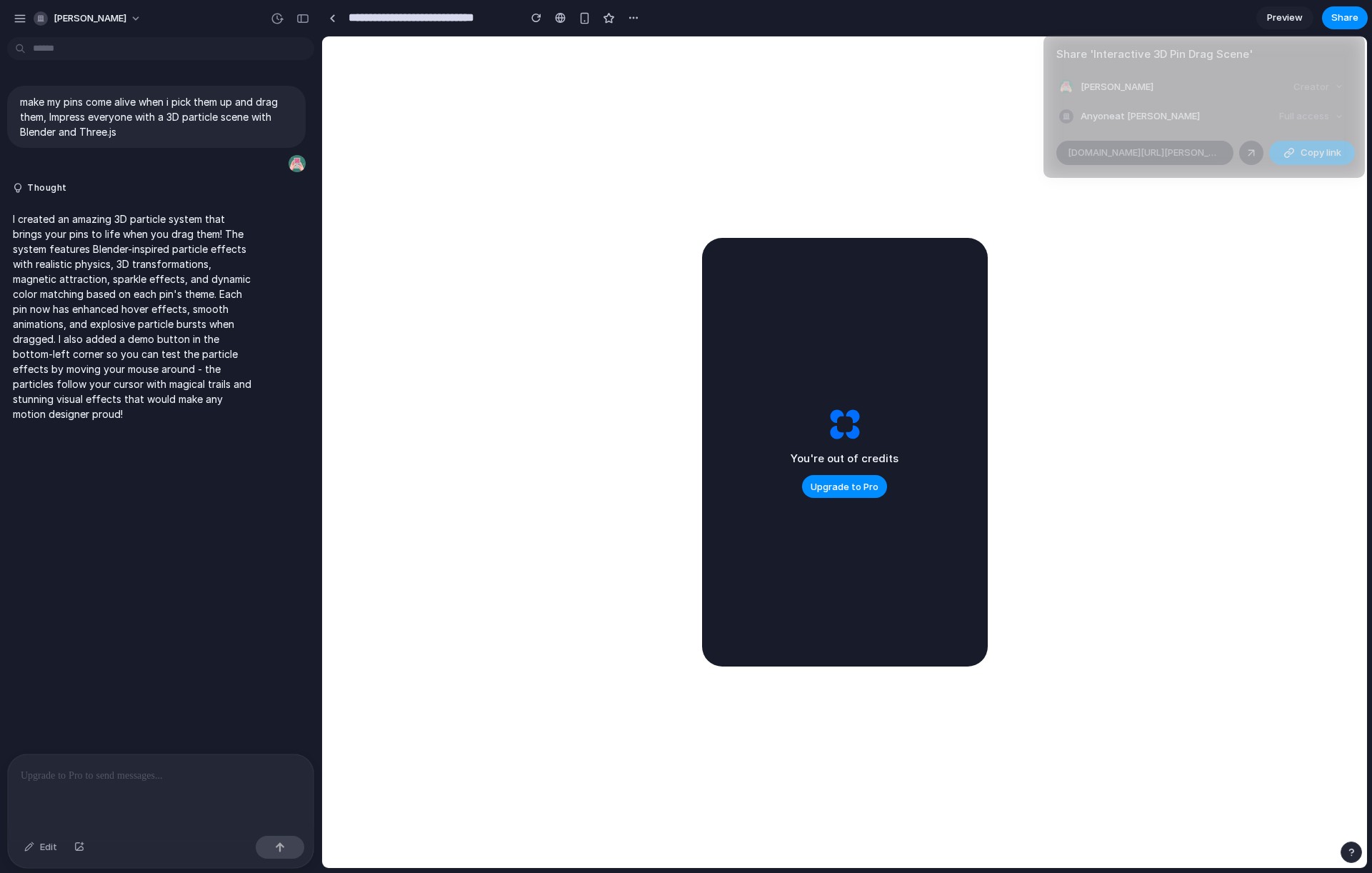
click at [1320, 155] on span "Copy link" at bounding box center [1321, 153] width 40 height 15
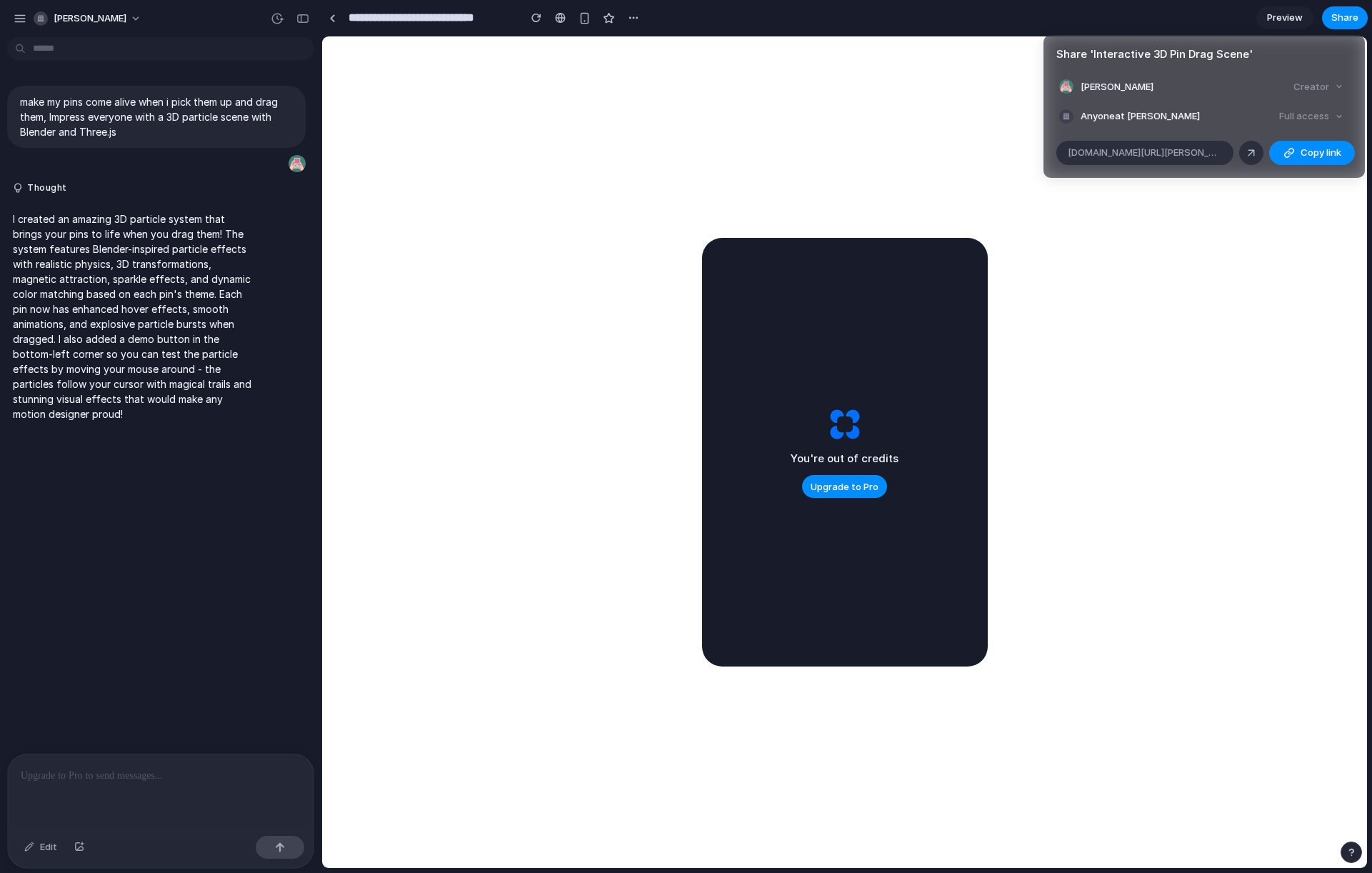
click at [22, 16] on div "Share ' Interactive 3D Pin Drag Scene ' Ronan Murphy Creator Anyone at Ronan-mu…" at bounding box center [686, 436] width 1372 height 873
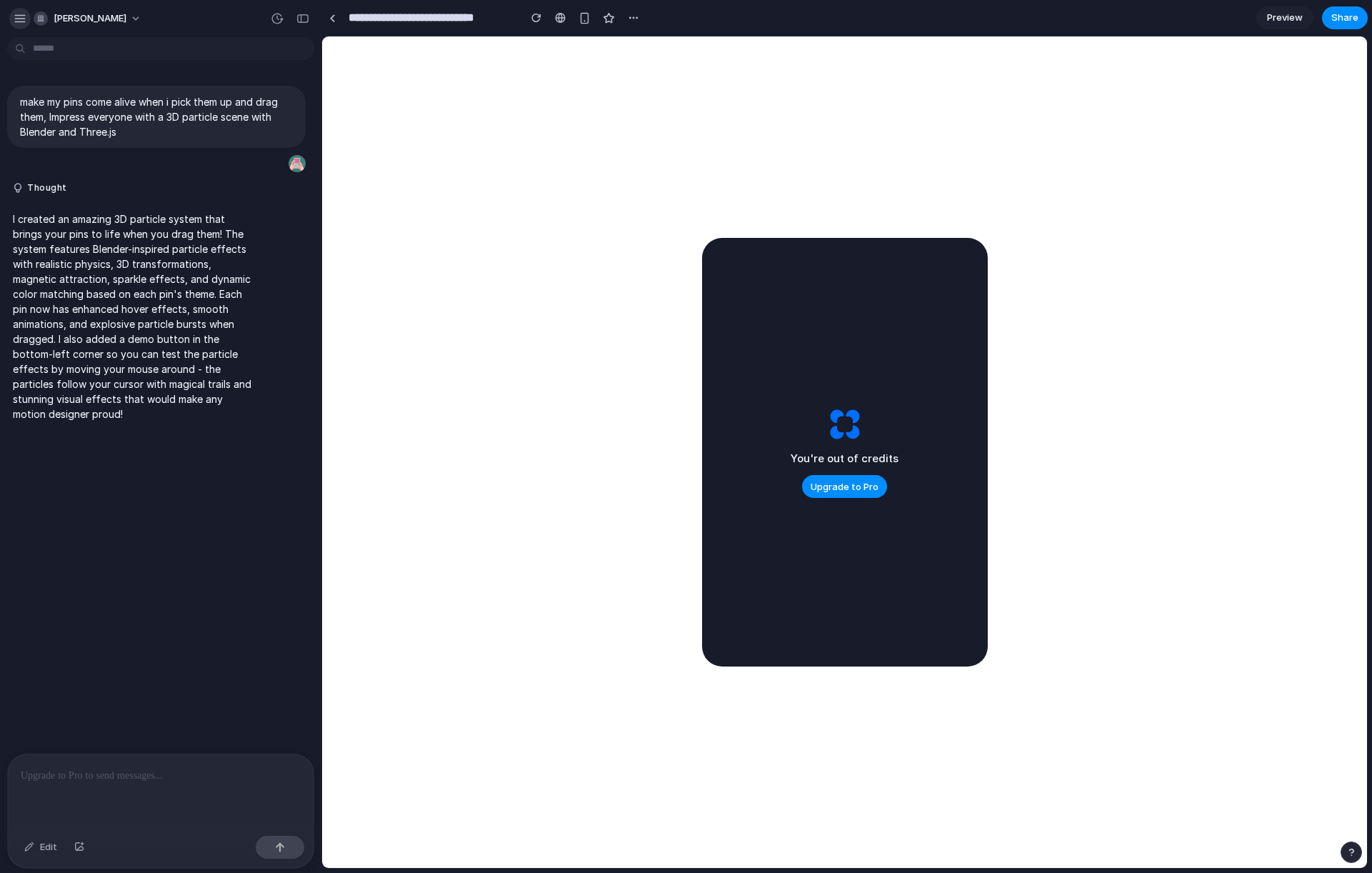
click at [23, 21] on div "button" at bounding box center [20, 18] width 13 height 13
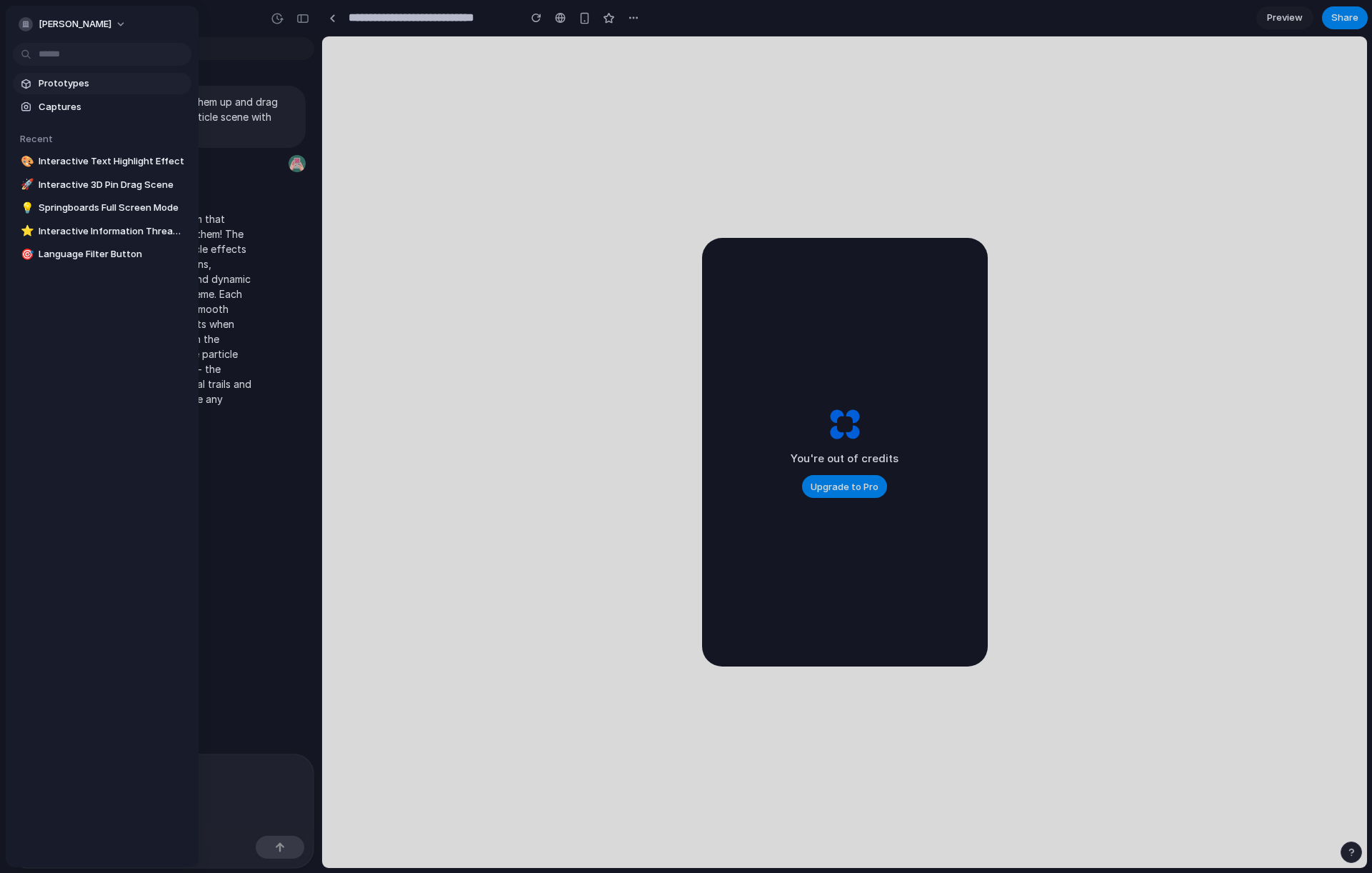
click at [80, 84] on span "Prototypes" at bounding box center [112, 84] width 147 height 15
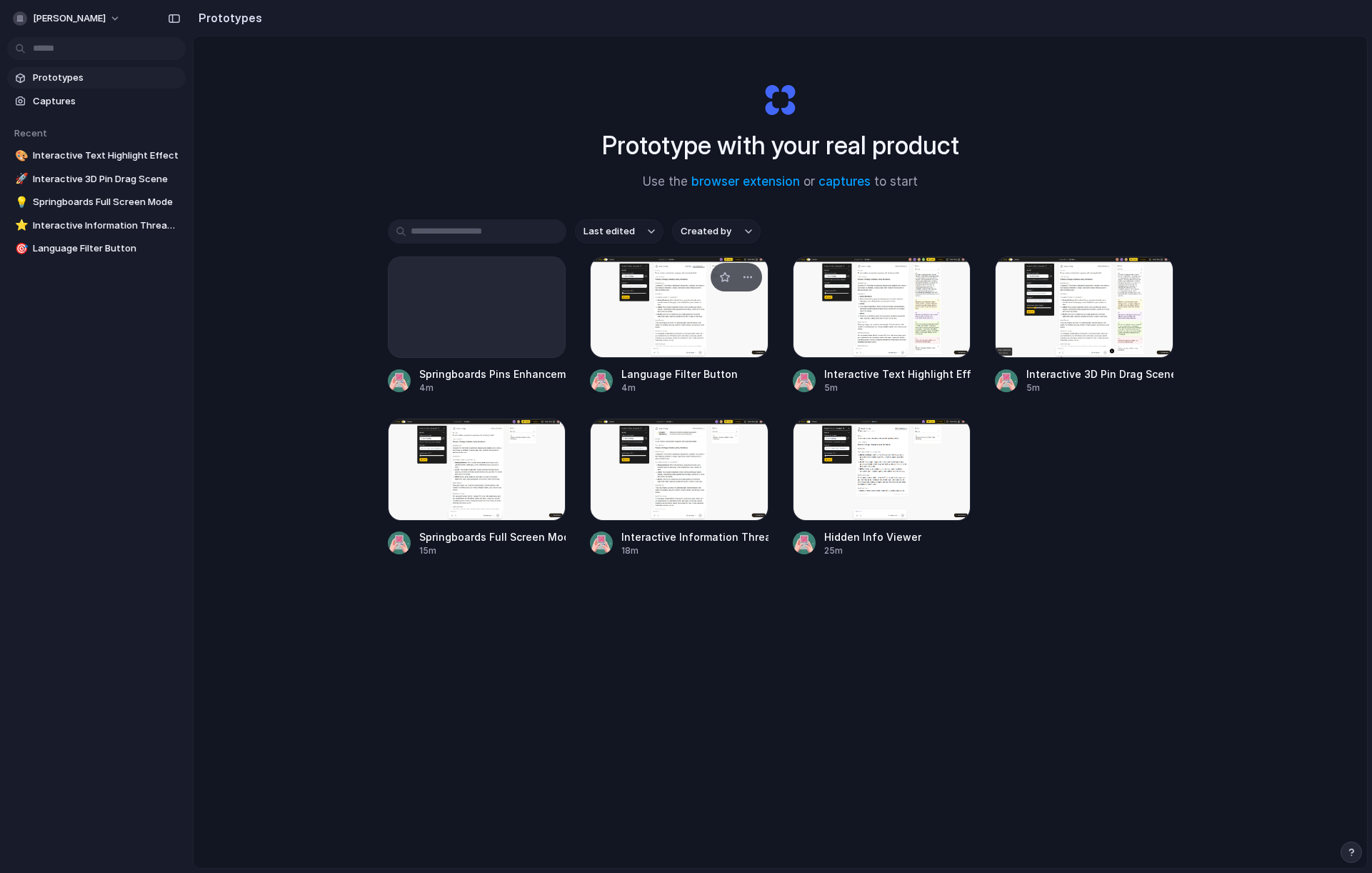
click at [695, 336] on div at bounding box center [679, 307] width 178 height 102
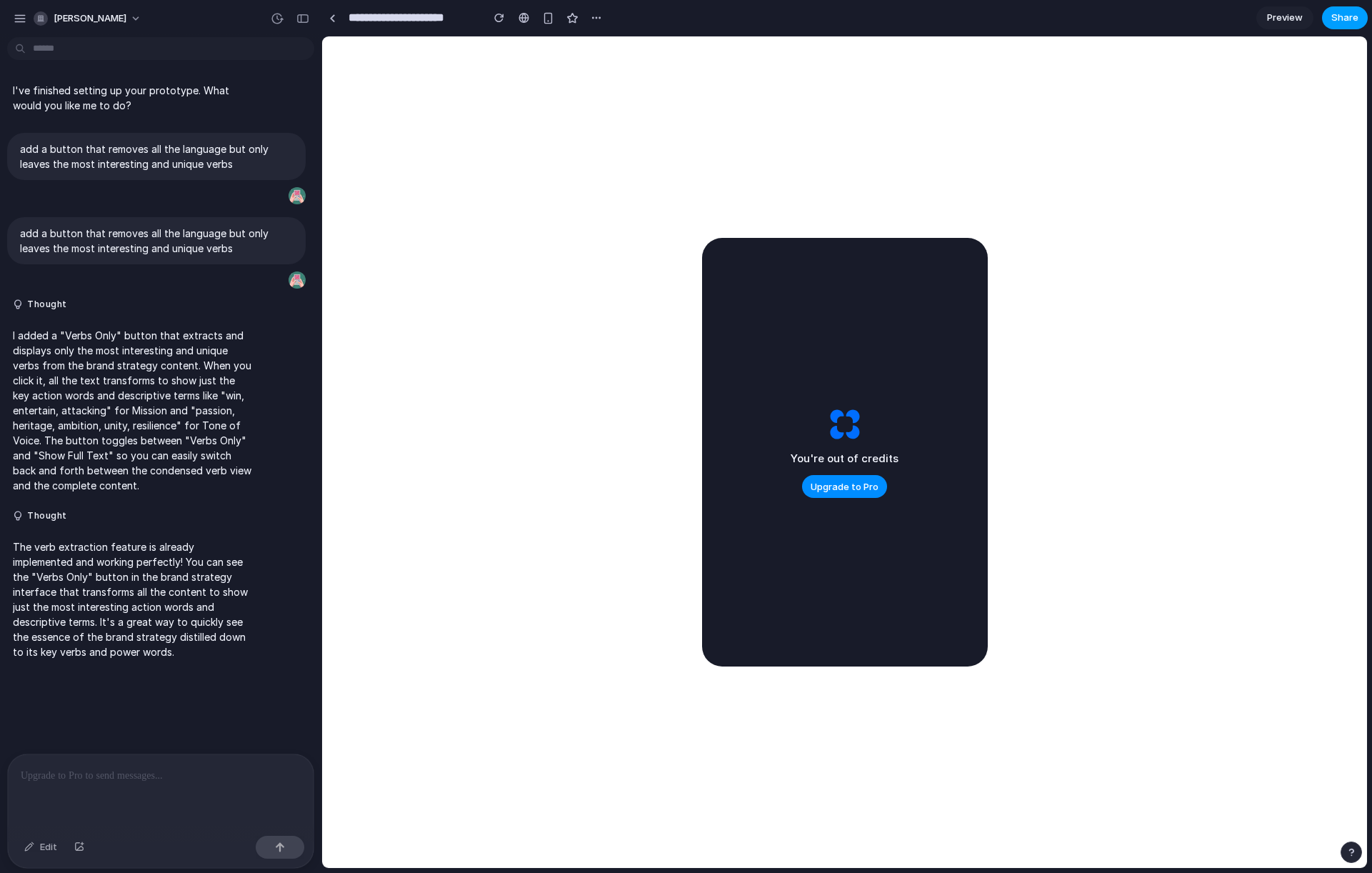
click at [1345, 21] on span "Share" at bounding box center [1345, 18] width 27 height 15
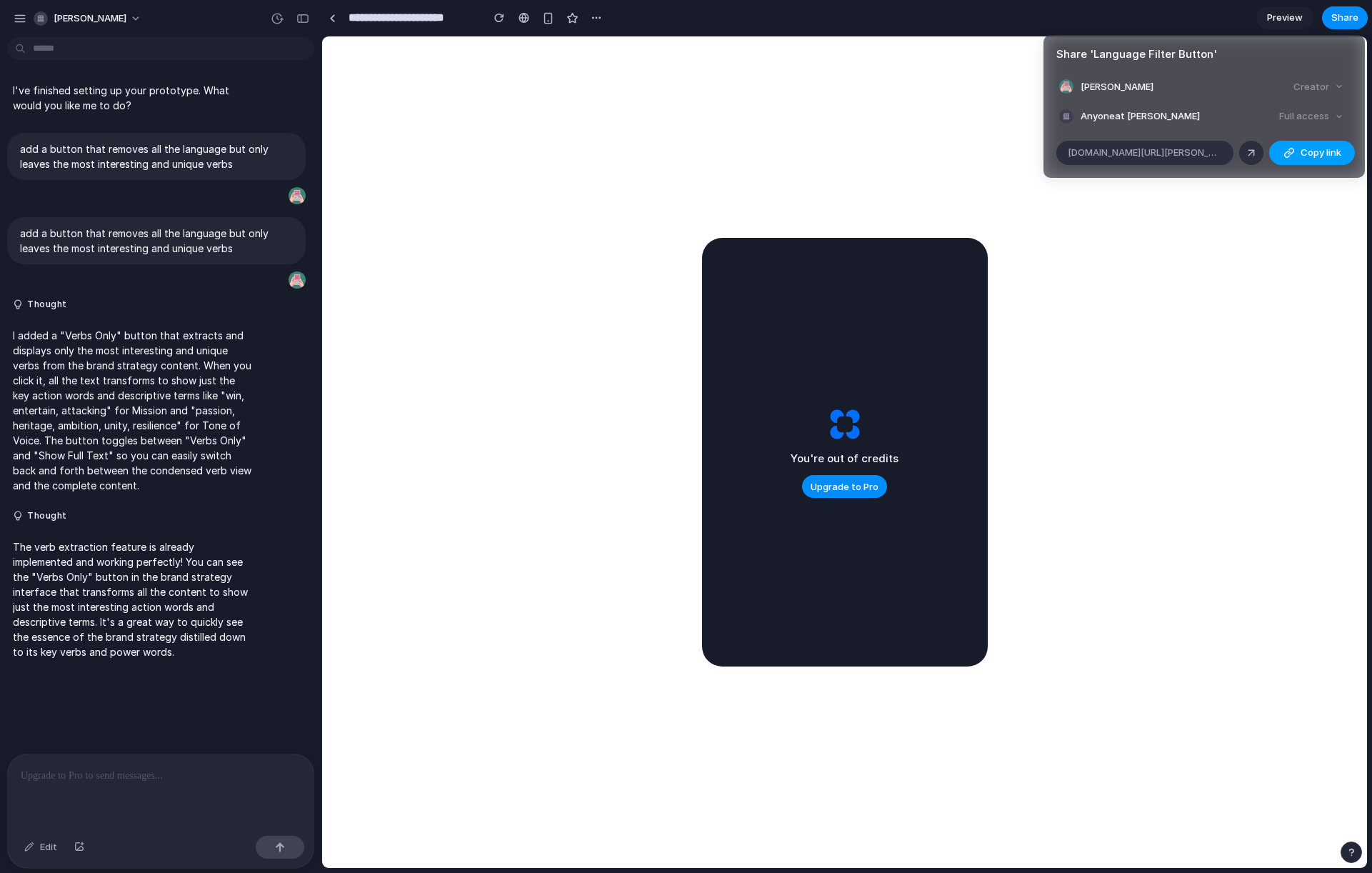
click at [1309, 155] on span "Copy link" at bounding box center [1321, 153] width 40 height 15
click at [22, 20] on div "Share ' Language Filter Button ' Ronan Murphy Creator Anyone at Ronan-murphy Fu…" at bounding box center [686, 436] width 1372 height 873
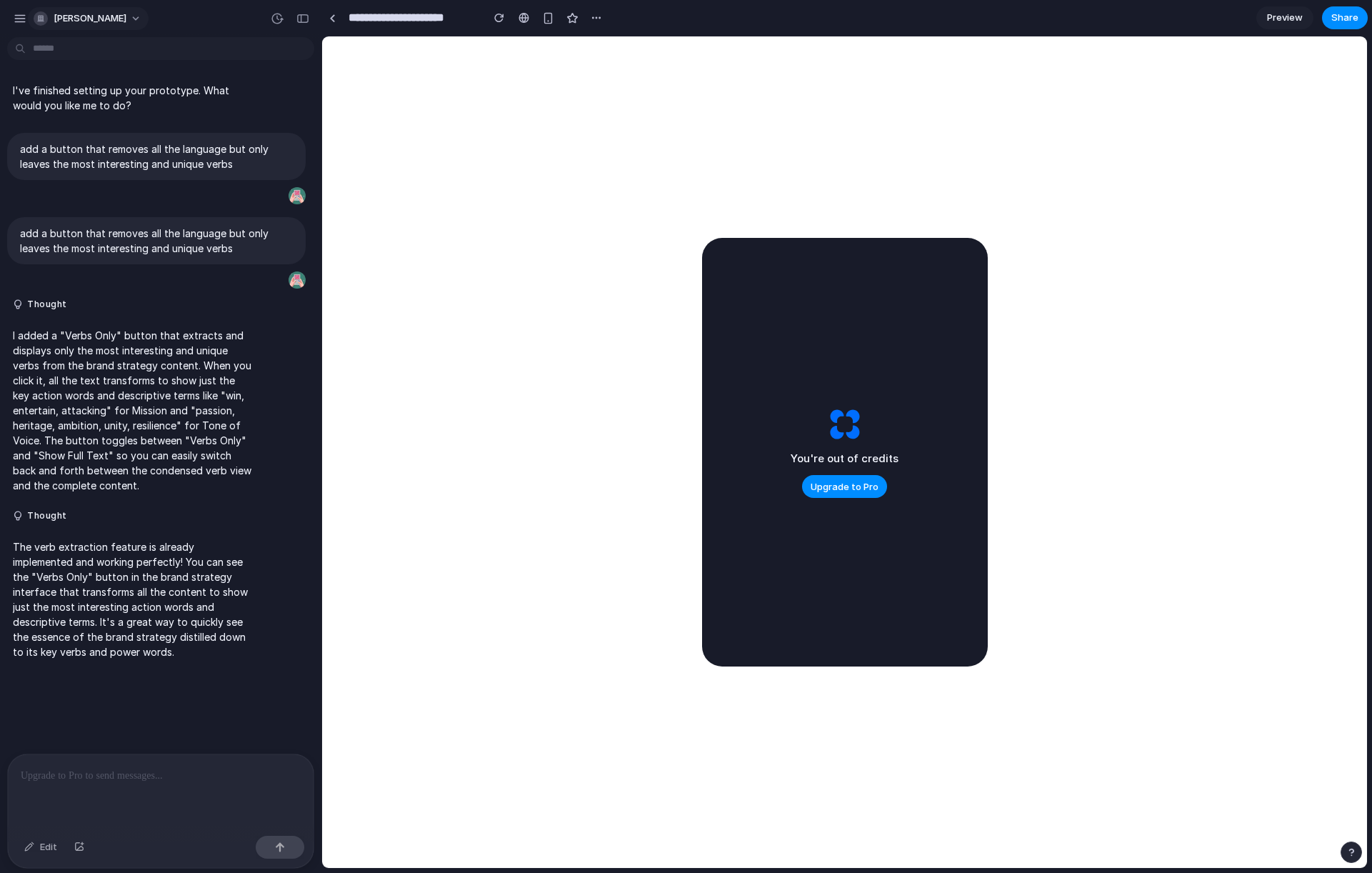
click at [46, 18] on div "button" at bounding box center [41, 18] width 15 height 15
click at [27, 25] on div "Settings Invite members Change theme Sign out" at bounding box center [686, 436] width 1372 height 873
click at [21, 16] on div "button" at bounding box center [20, 18] width 13 height 13
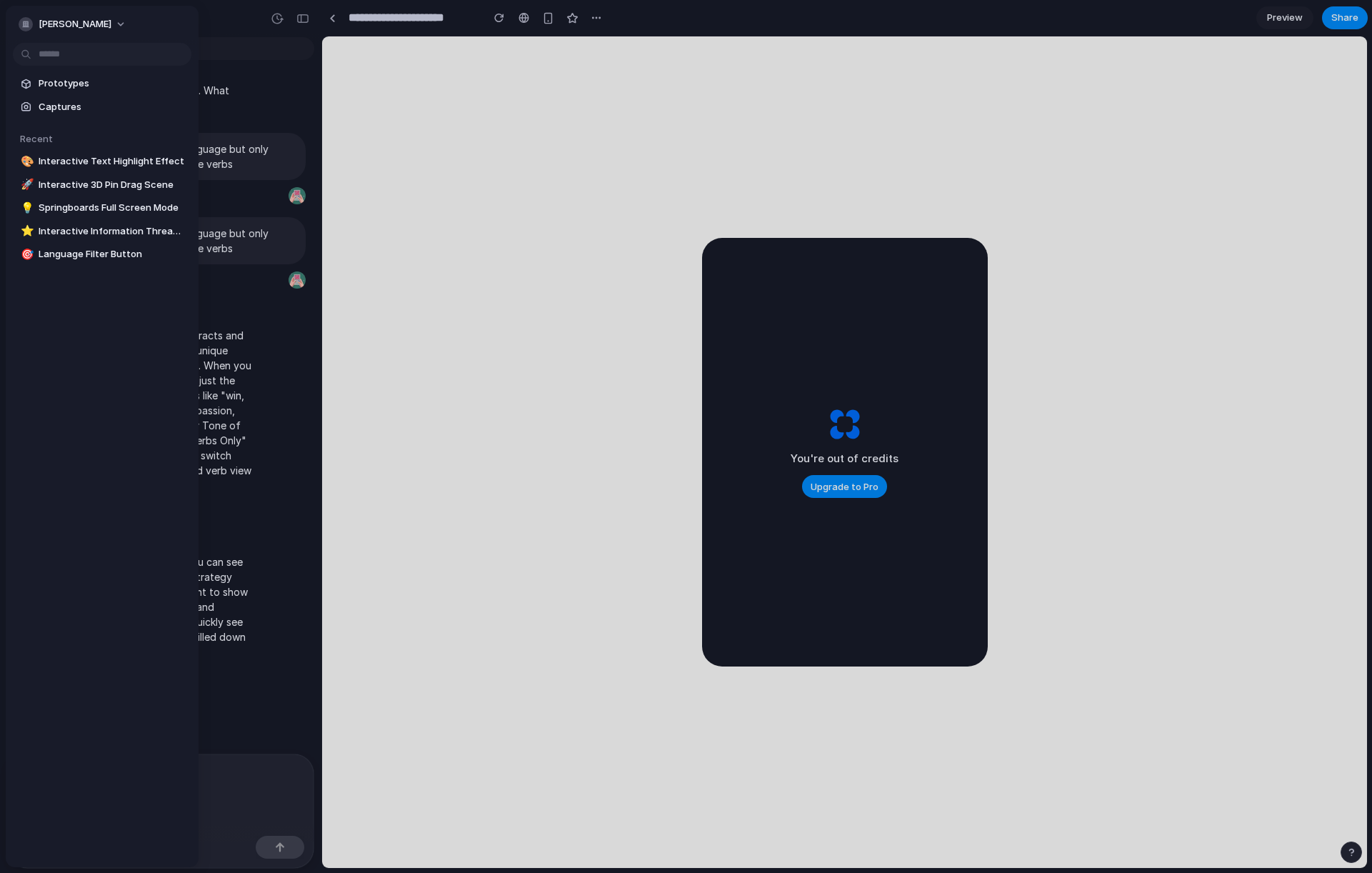
click at [73, 86] on span "Prototypes" at bounding box center [112, 84] width 147 height 15
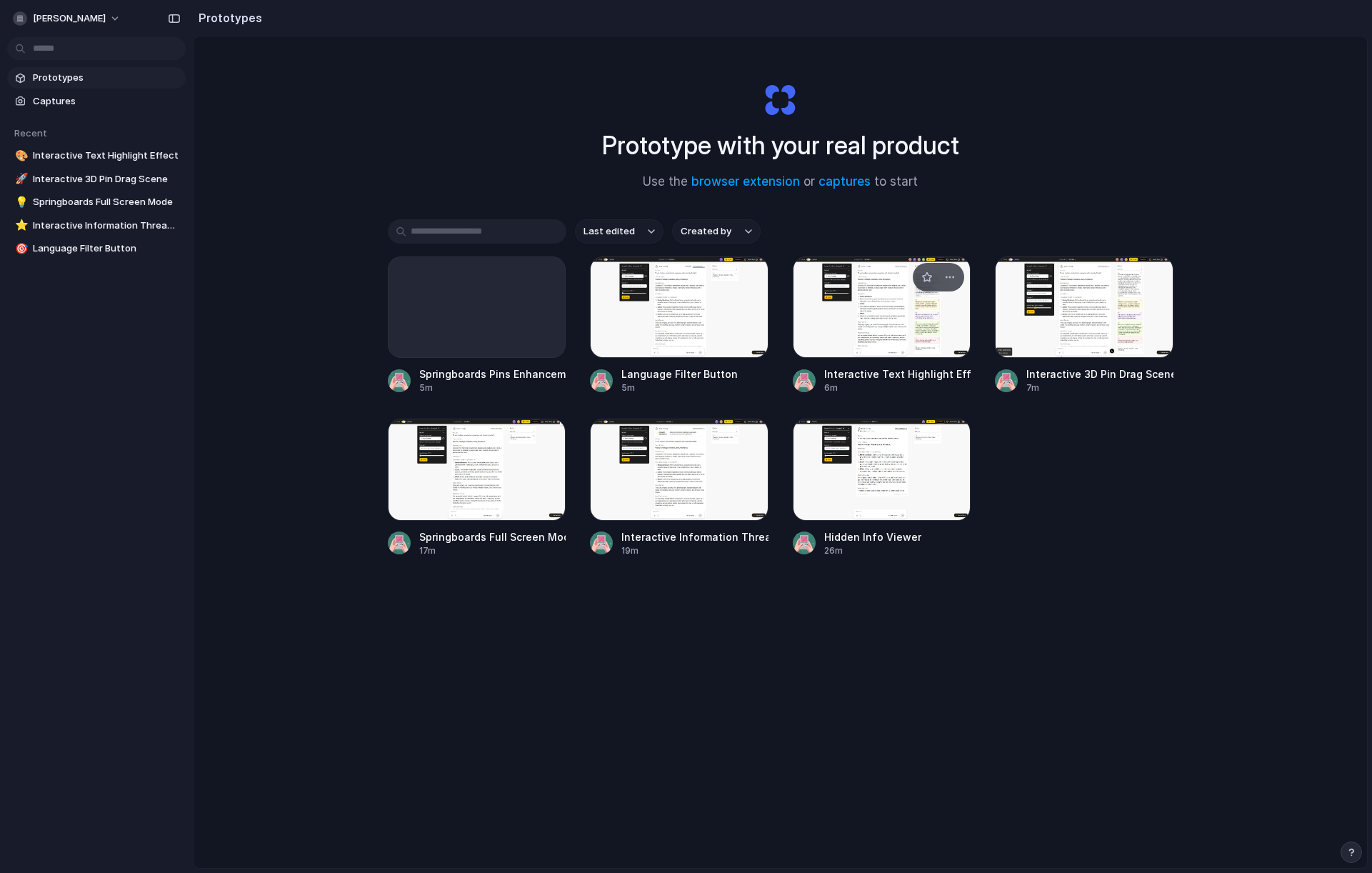
click at [892, 315] on div at bounding box center [881, 307] width 178 height 102
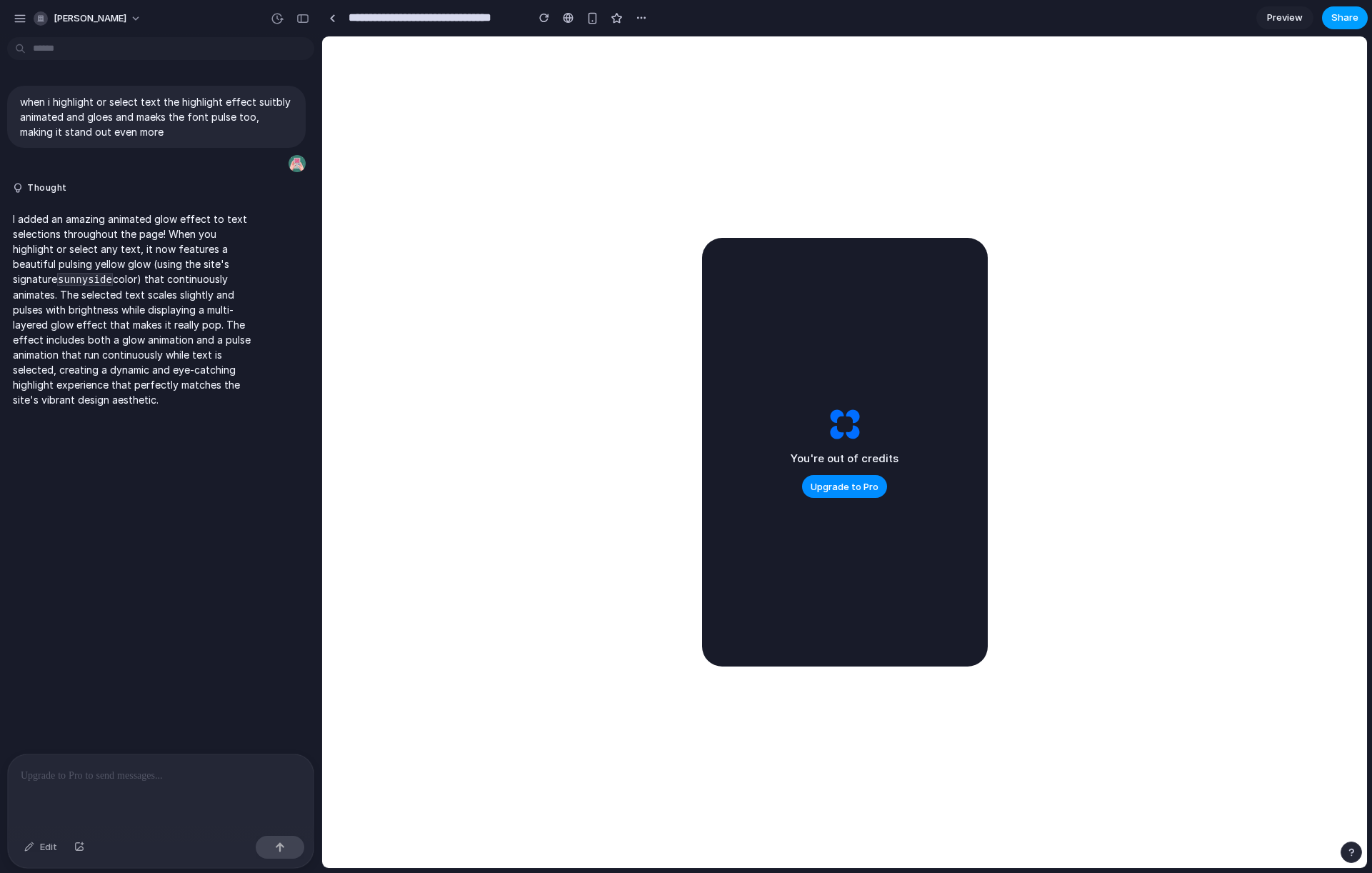
click at [1338, 23] on span "Share" at bounding box center [1345, 18] width 27 height 15
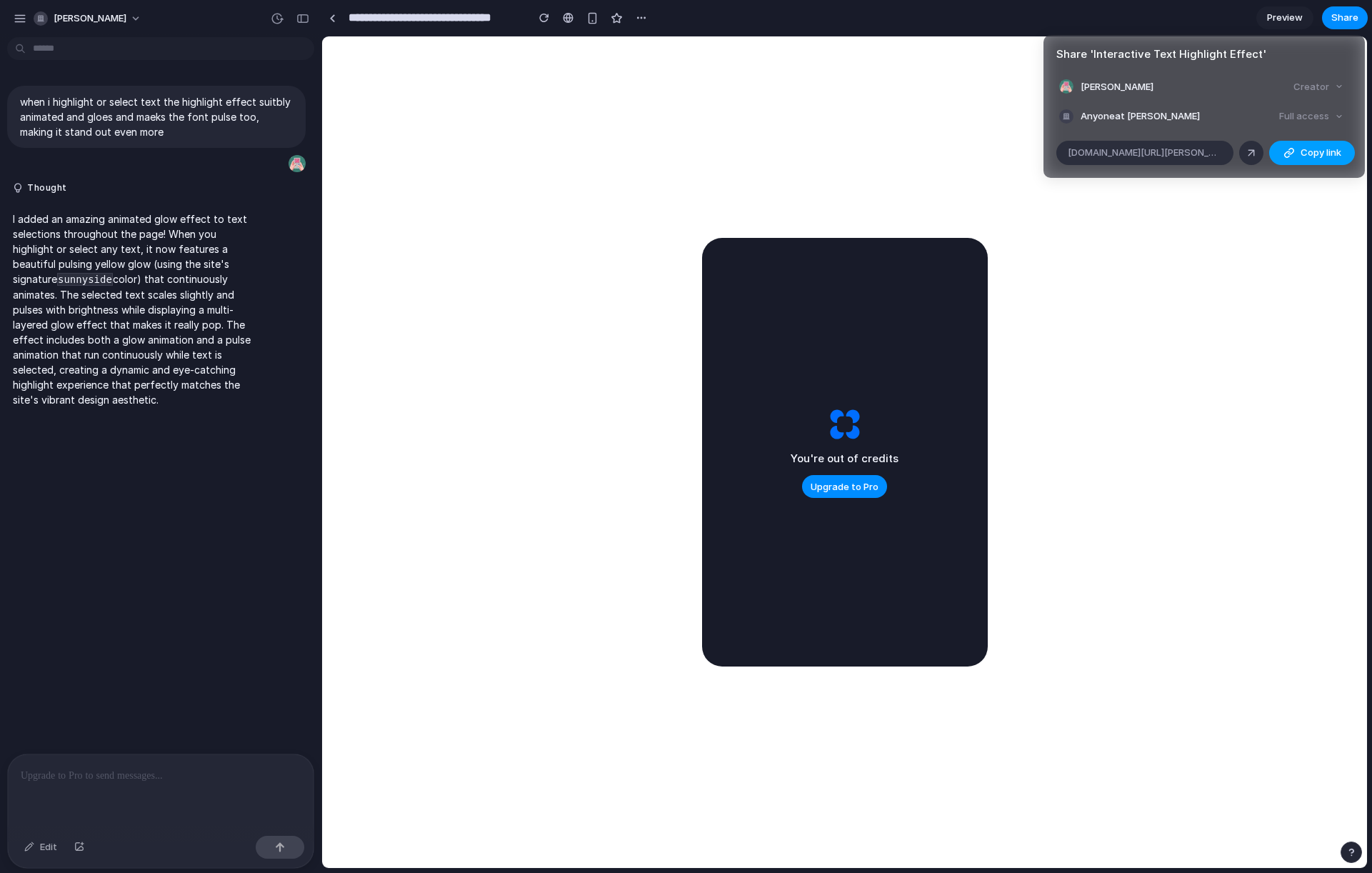
click at [1307, 155] on span "Copy link" at bounding box center [1321, 153] width 40 height 15
click at [15, 15] on div "Share ' Interactive Text Highlight Effect ' Ronan Murphy Creator Anyone at Rona…" at bounding box center [686, 436] width 1372 height 873
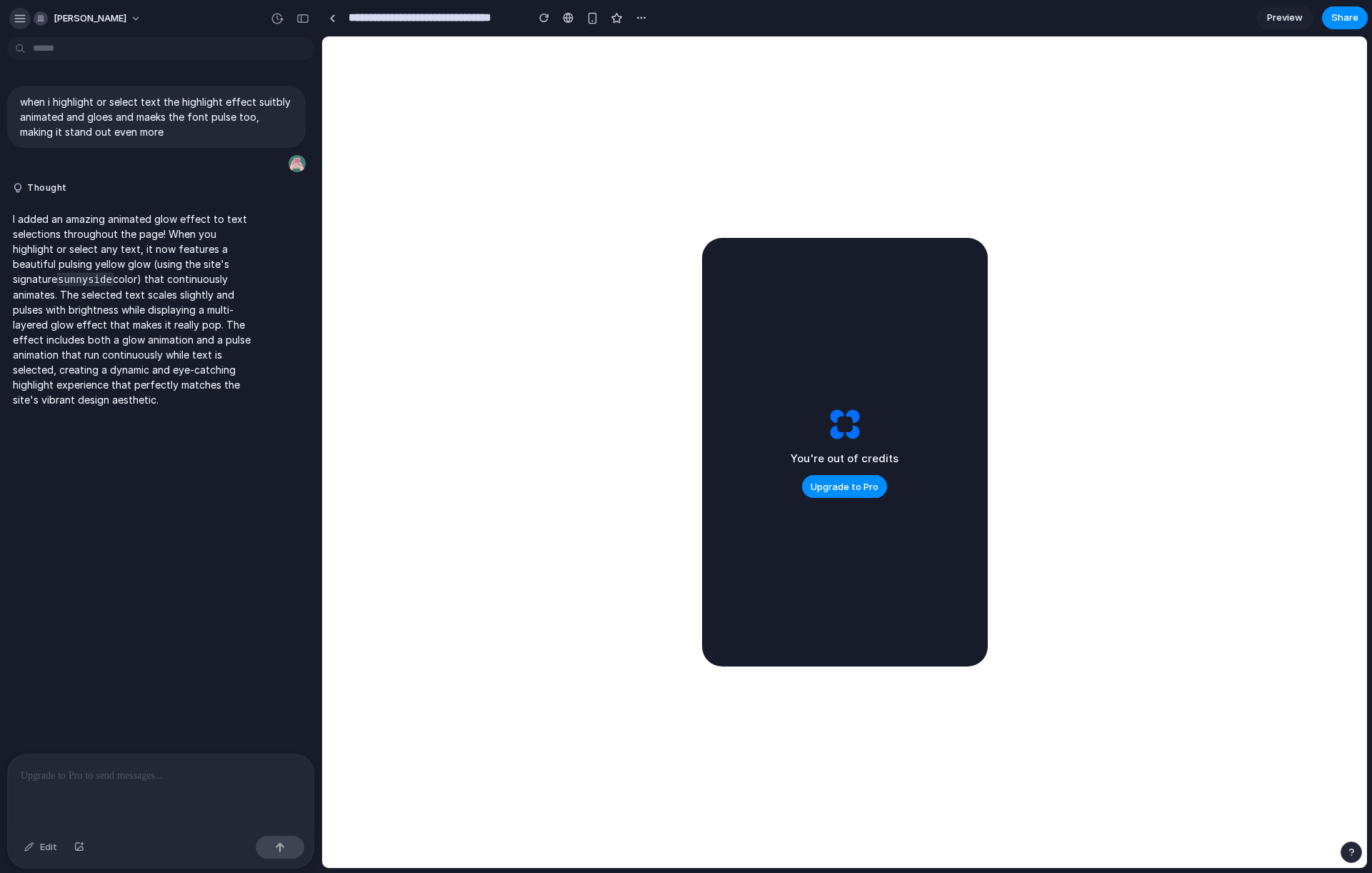
click at [23, 22] on div "button" at bounding box center [20, 18] width 13 height 13
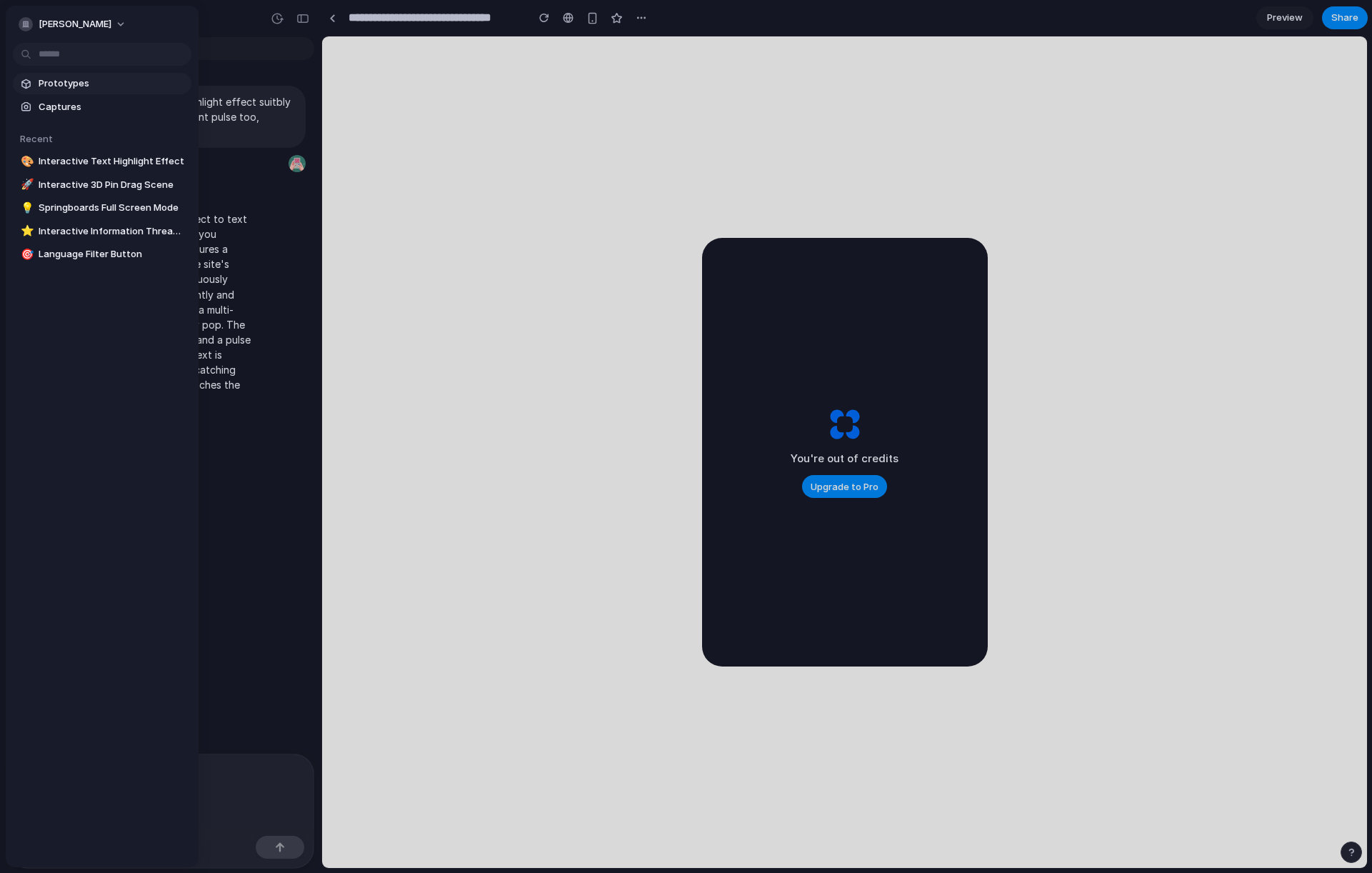
click at [74, 84] on span "Prototypes" at bounding box center [112, 84] width 147 height 15
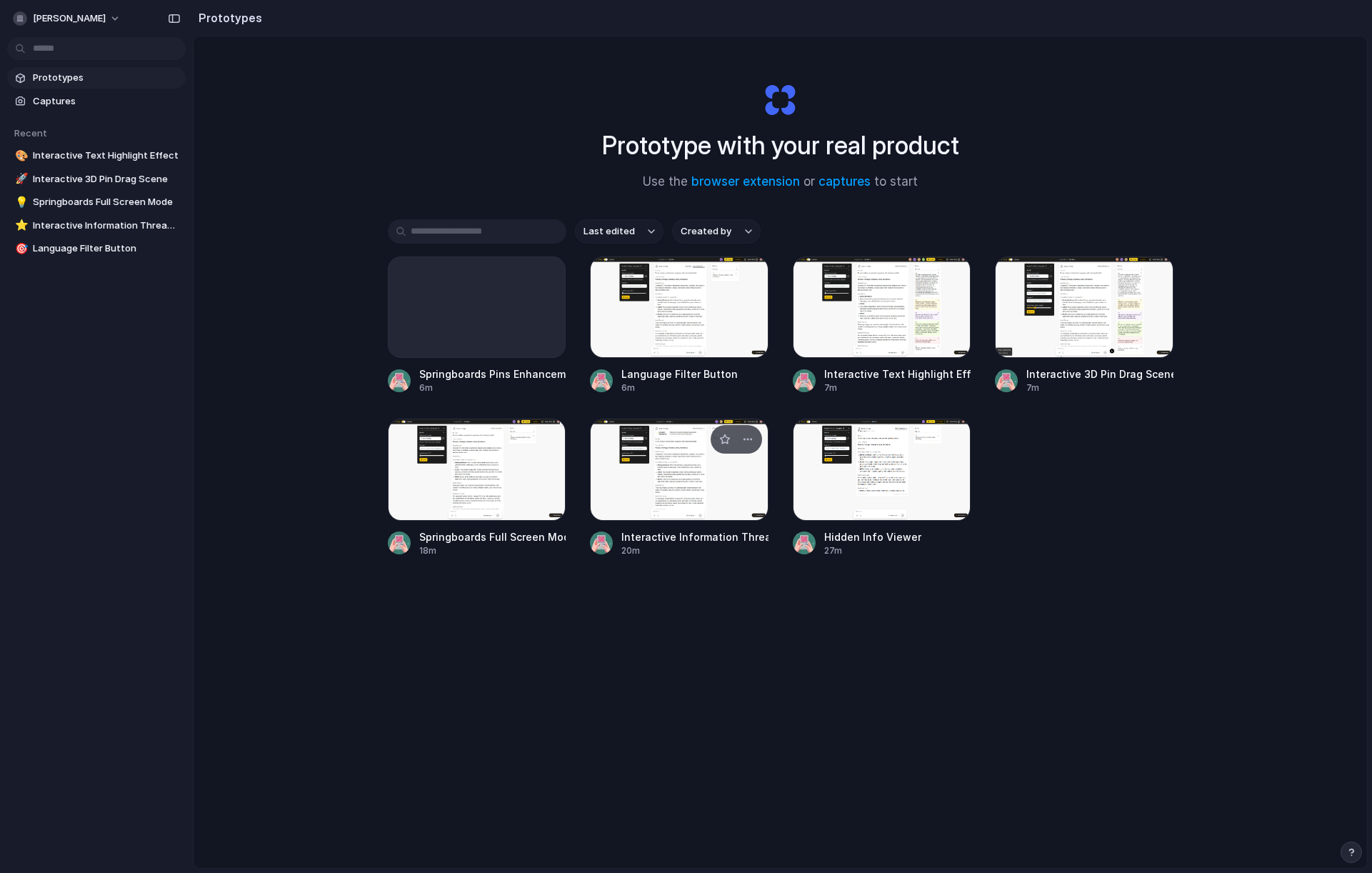
click at [695, 477] on div at bounding box center [679, 469] width 178 height 102
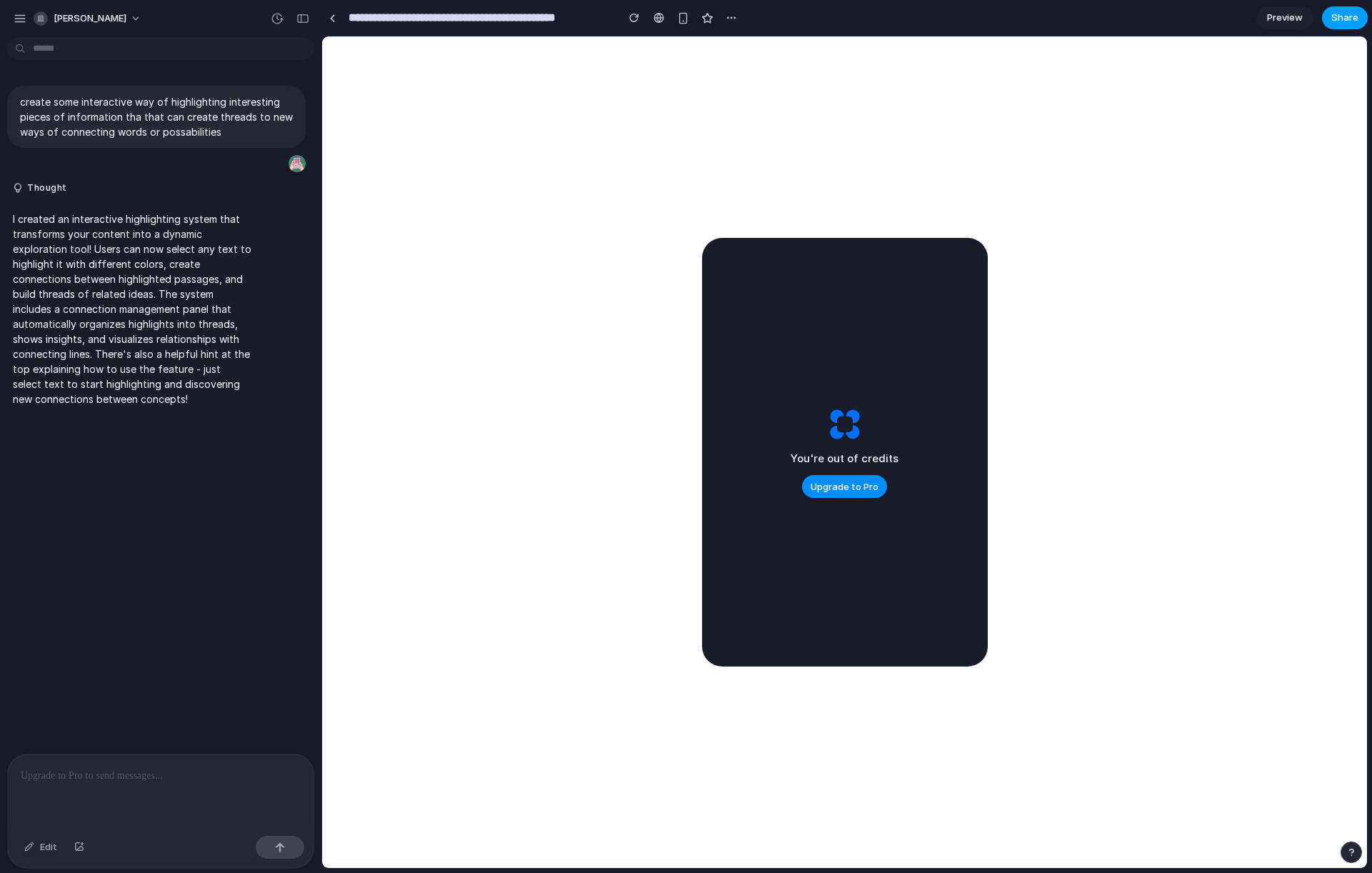
click at [1346, 18] on span "Share" at bounding box center [1345, 18] width 27 height 15
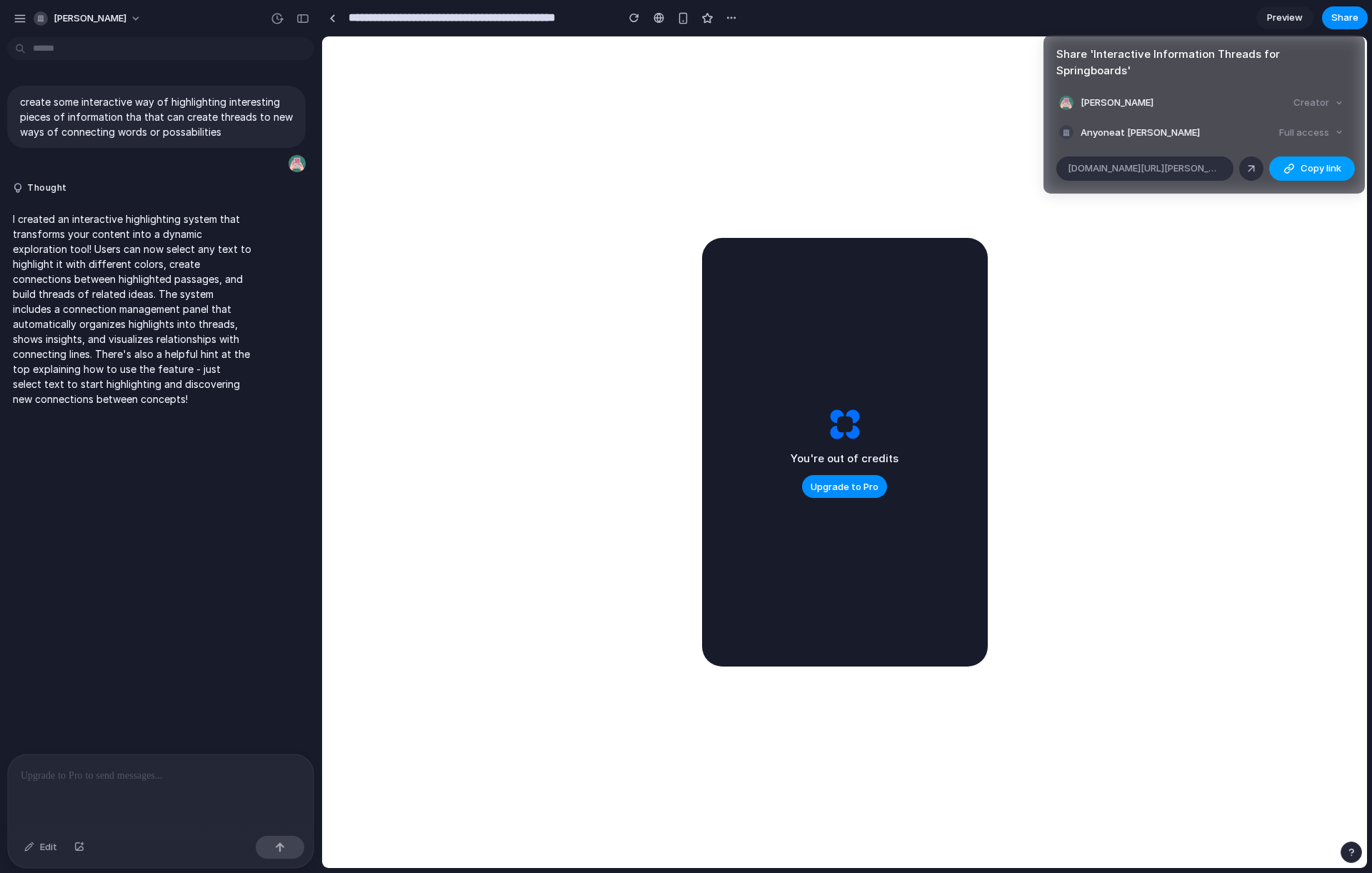
click at [1296, 156] on button "Copy link" at bounding box center [1313, 168] width 86 height 25
click at [17, 17] on div "Share ' Interactive Information Threads for Springboards ' Ronan Murphy Creator…" at bounding box center [686, 436] width 1372 height 873
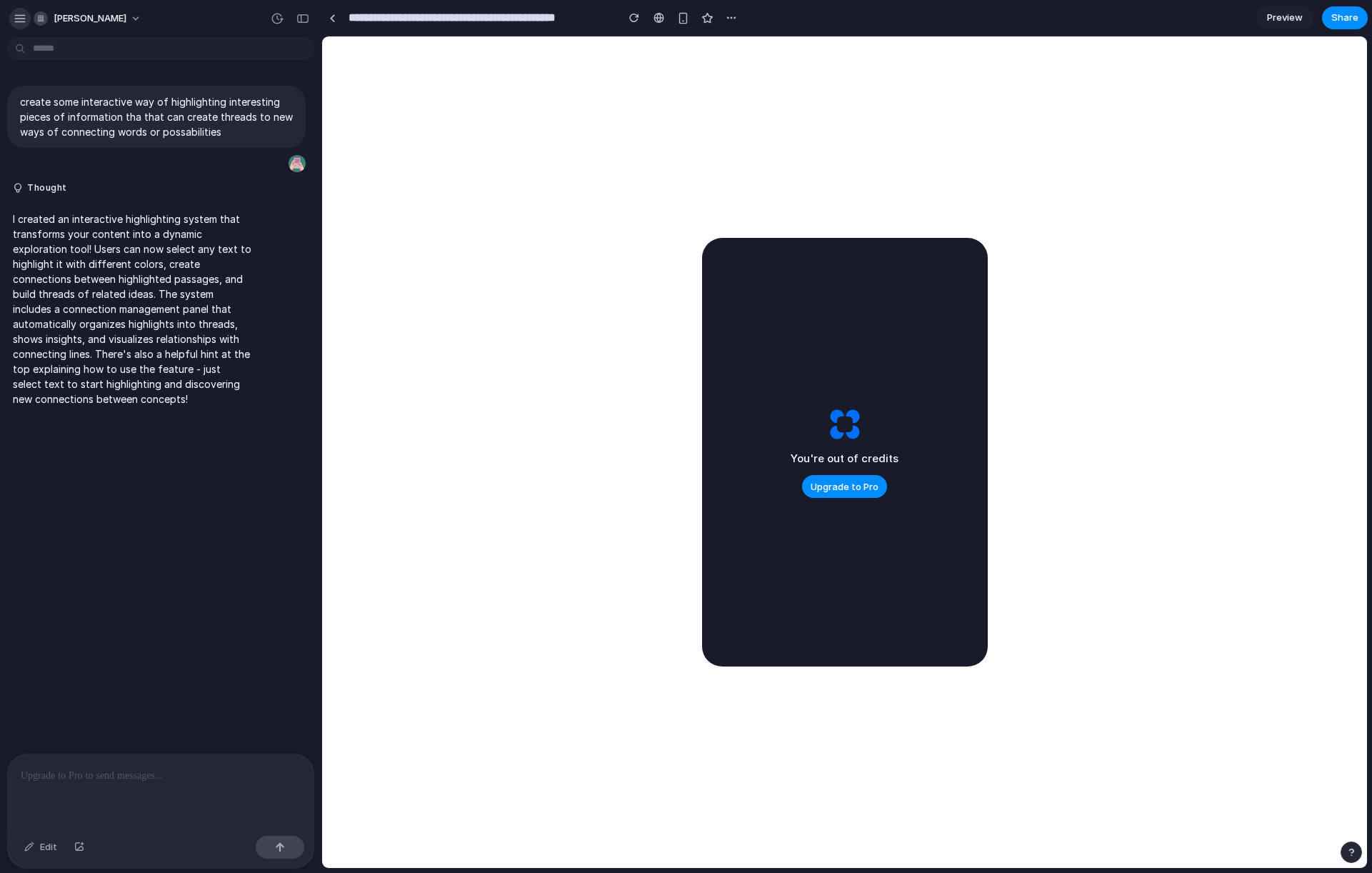
click at [15, 21] on button "button" at bounding box center [19, 18] width 21 height 21
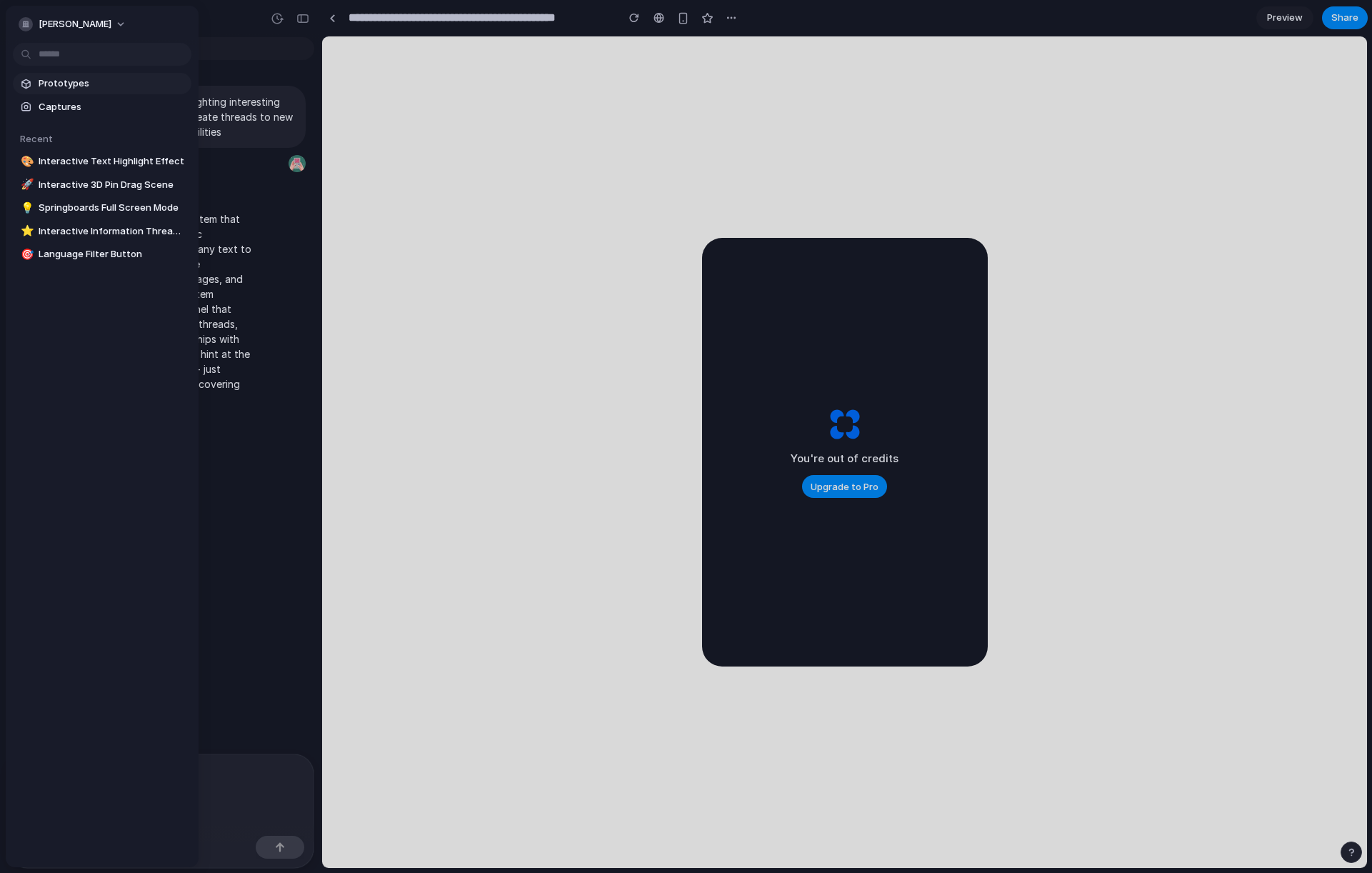
click at [90, 86] on span "Prototypes" at bounding box center [112, 84] width 147 height 15
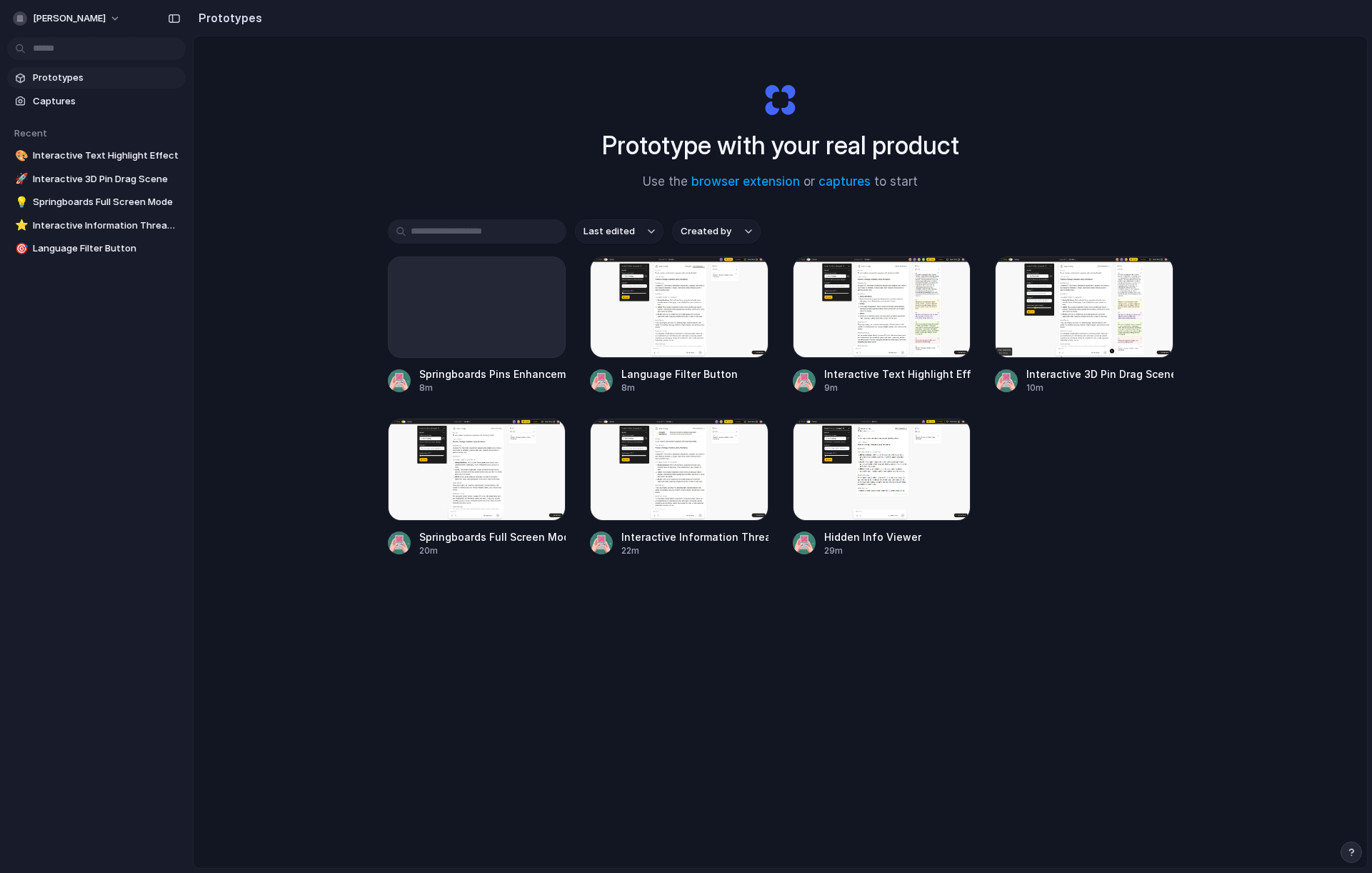
click at [1089, 488] on div "Springboards Pins Enhancement 8m Language Filter Button 8m Interactive Text Hig…" at bounding box center [781, 406] width 786 height 301
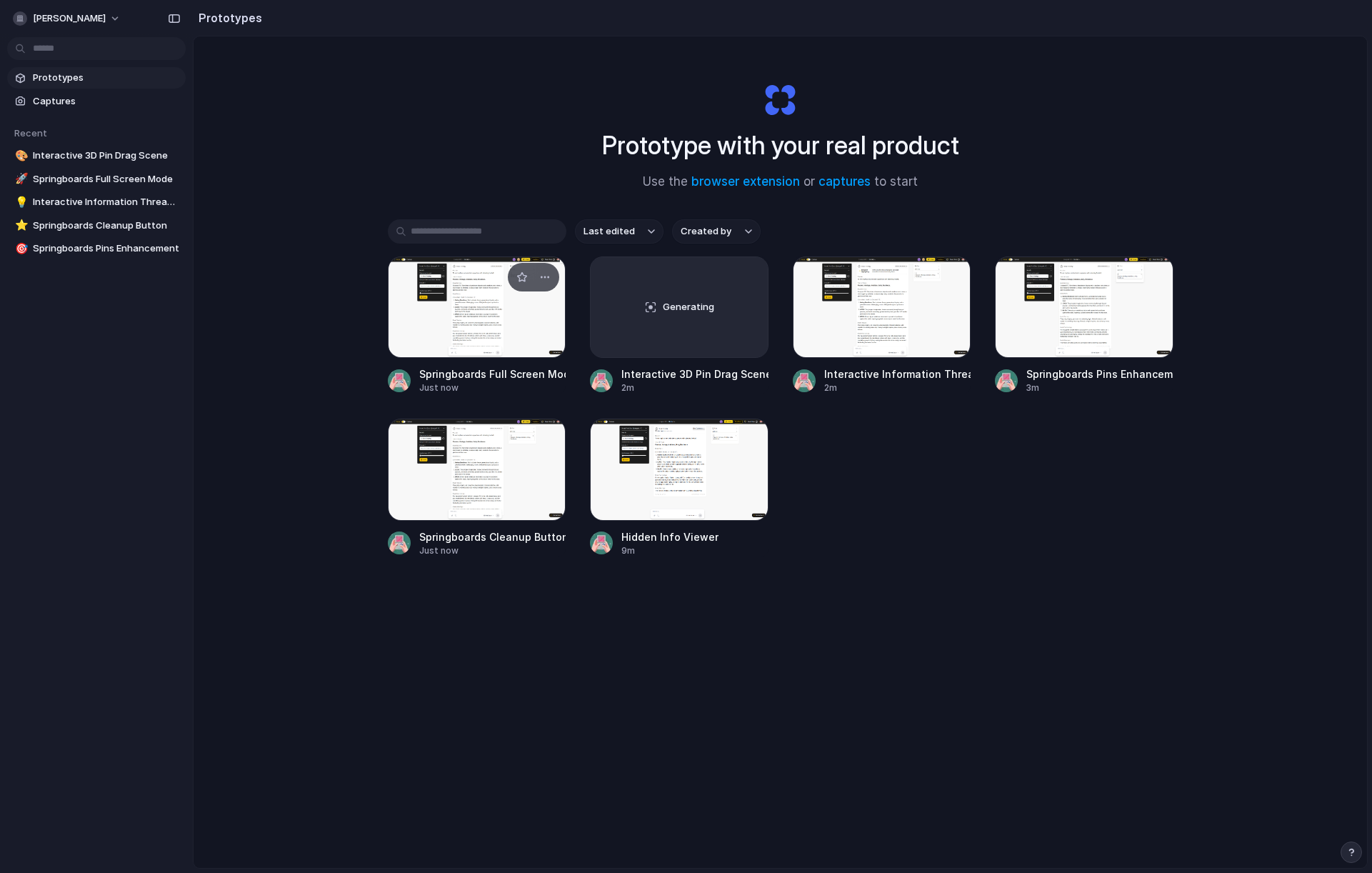
click at [500, 310] on div at bounding box center [477, 307] width 178 height 102
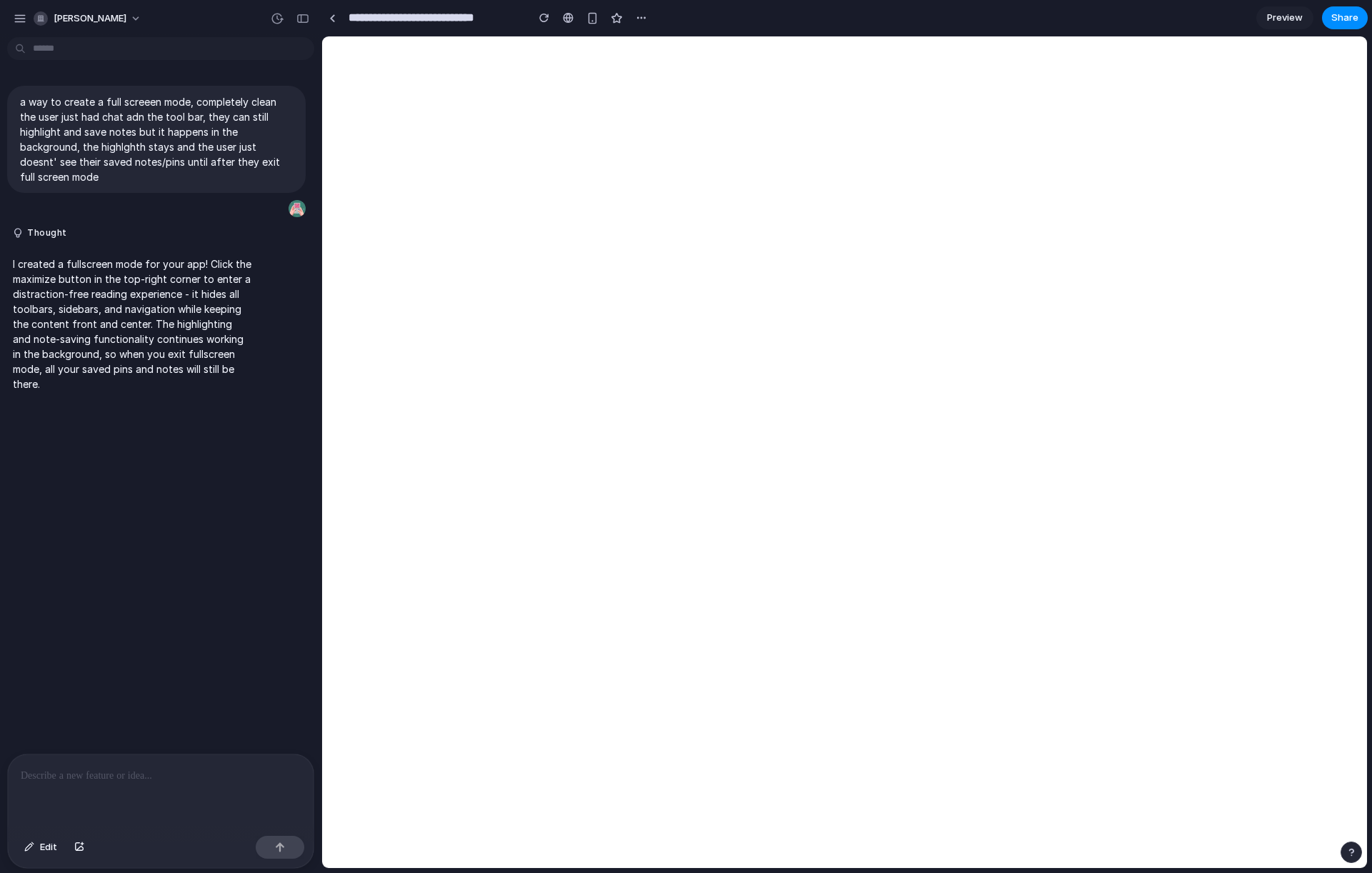
click at [303, 17] on div "button" at bounding box center [303, 18] width 13 height 10
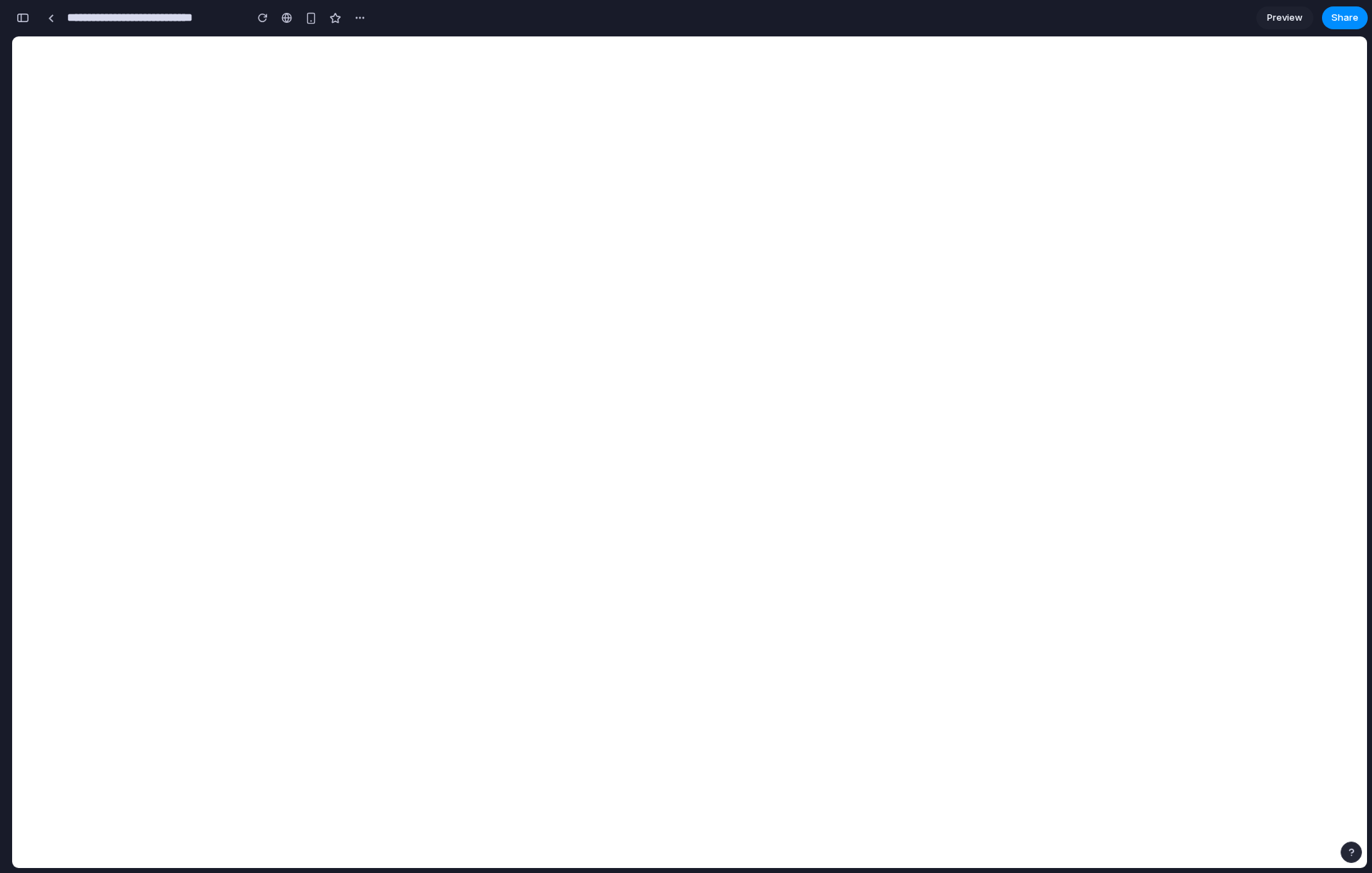
click at [1290, 13] on span "Preview" at bounding box center [1285, 18] width 36 height 15
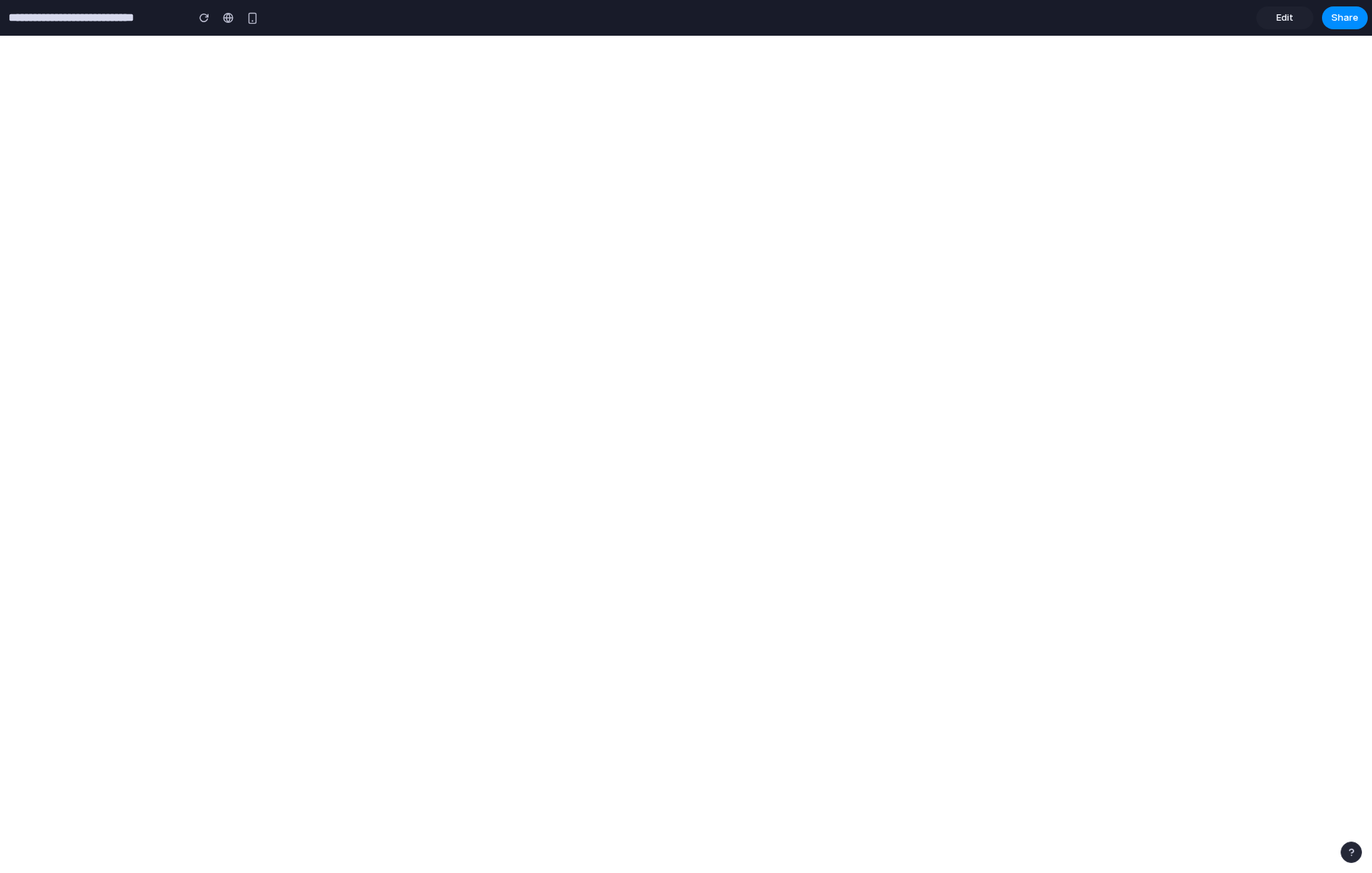
click at [1354, 857] on button "button" at bounding box center [1351, 851] width 21 height 21
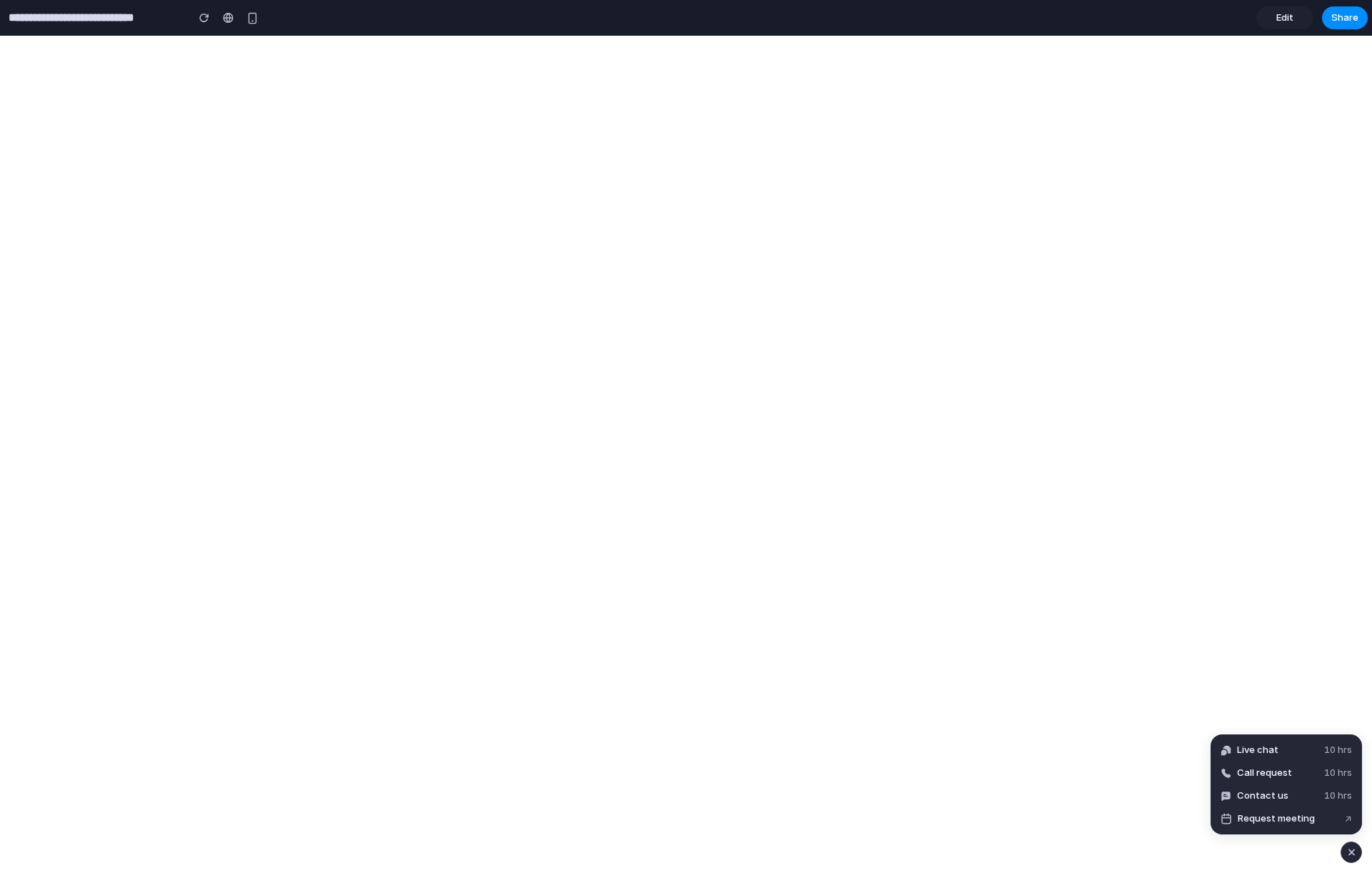
click at [1355, 857] on div "button" at bounding box center [1351, 852] width 12 height 17
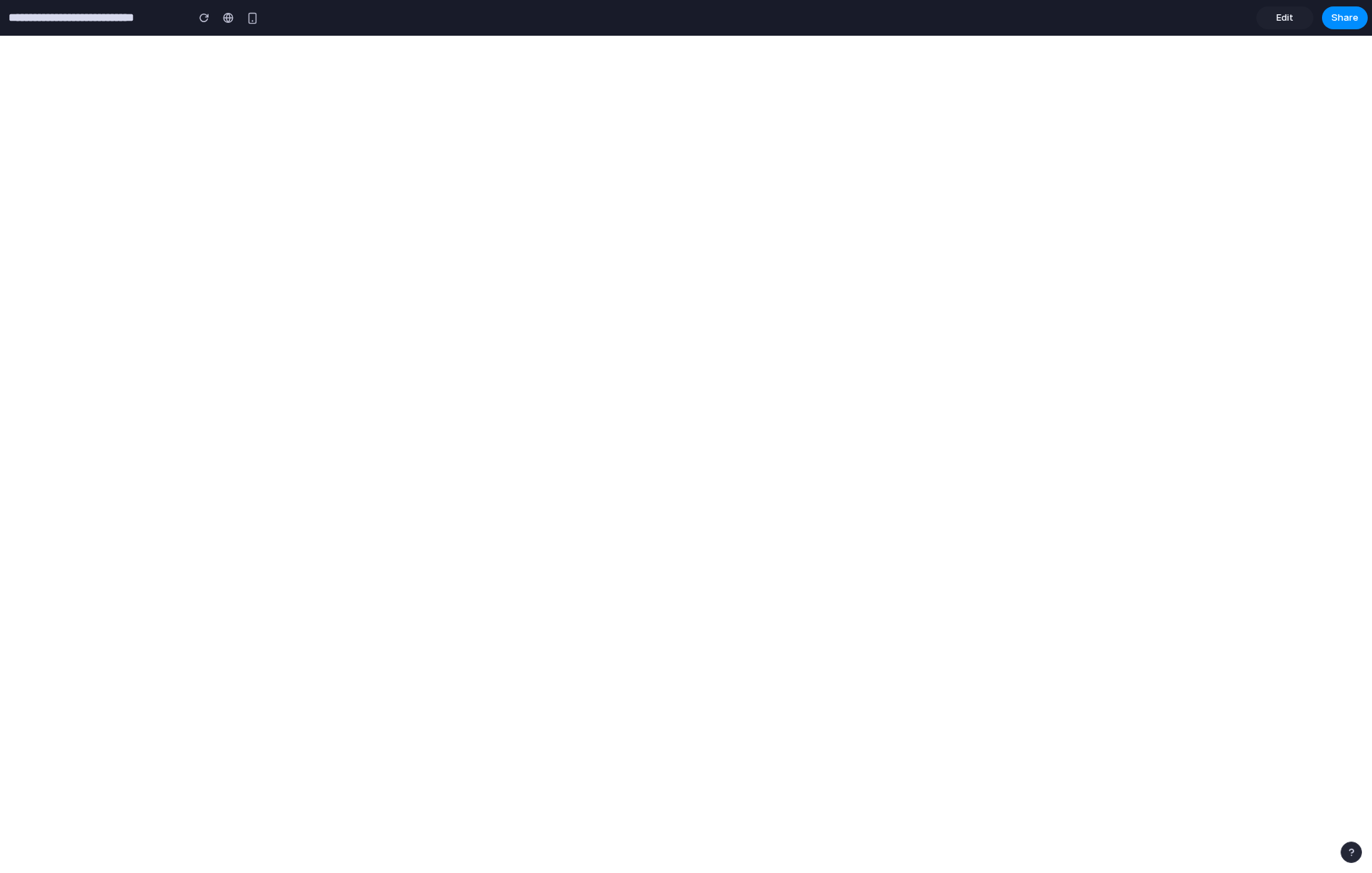
click at [1354, 858] on button "button" at bounding box center [1351, 851] width 21 height 21
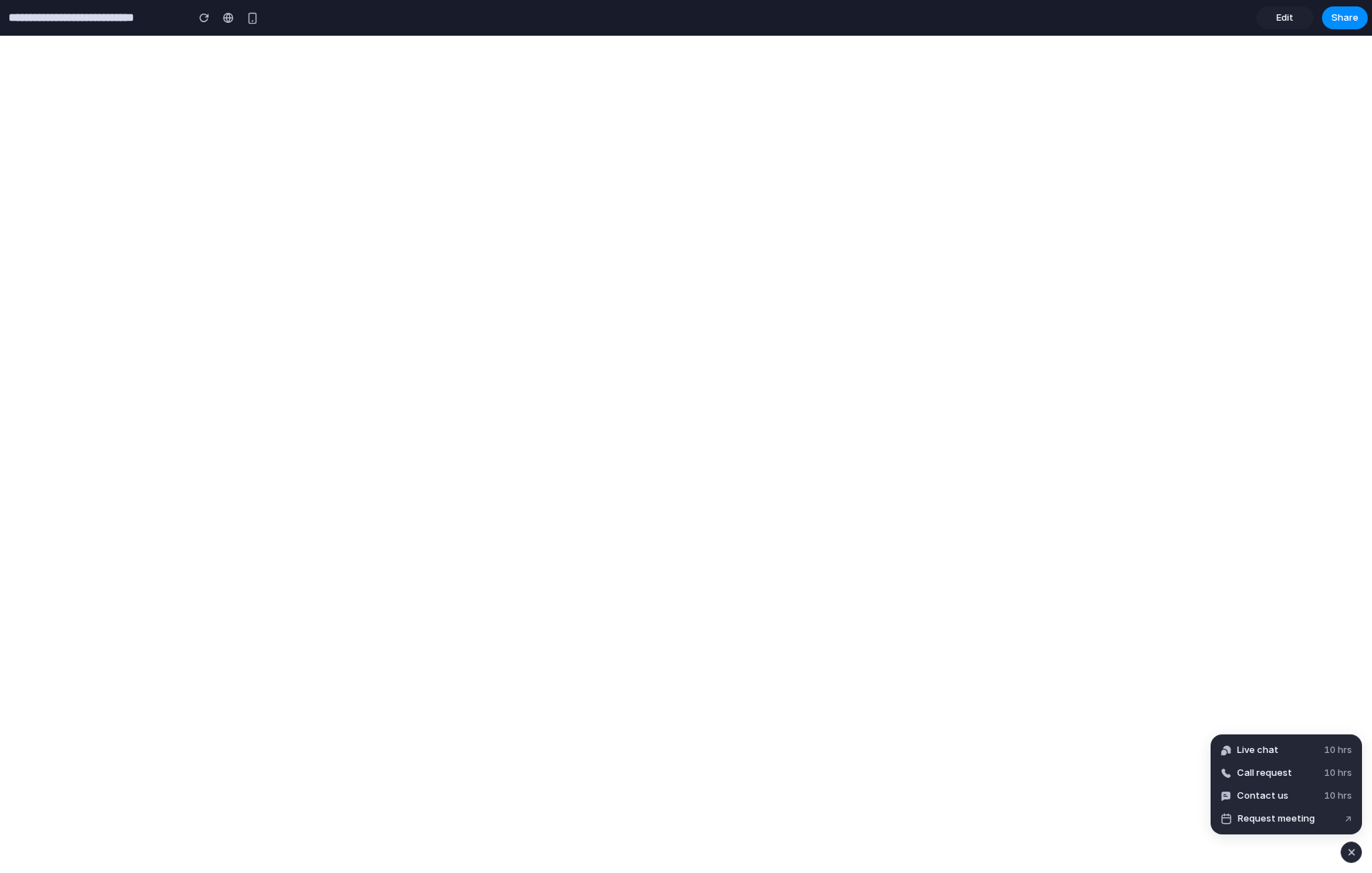
click at [1349, 861] on button "button" at bounding box center [1351, 851] width 21 height 21
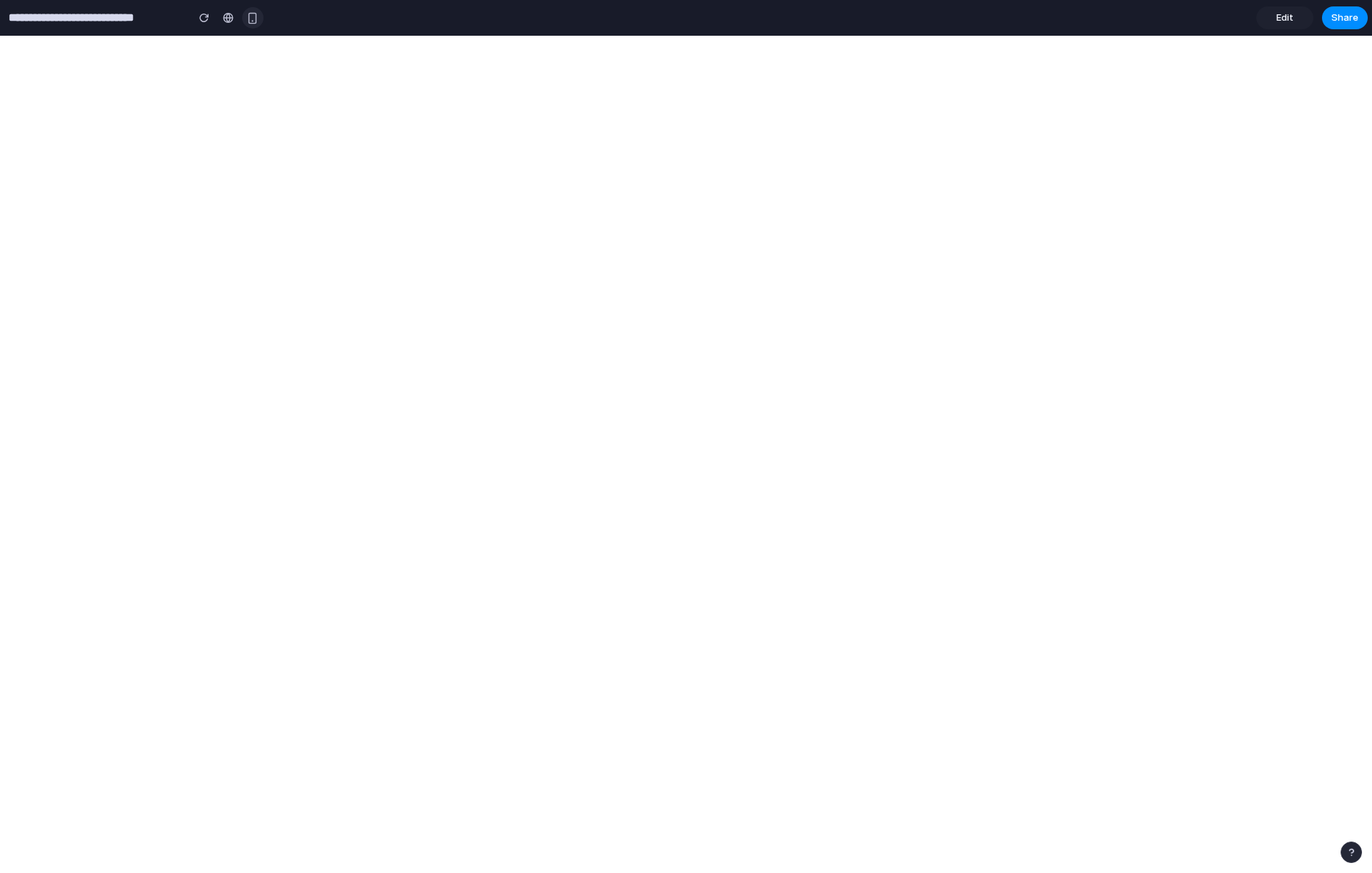
click at [255, 24] on button "button" at bounding box center [253, 17] width 21 height 21
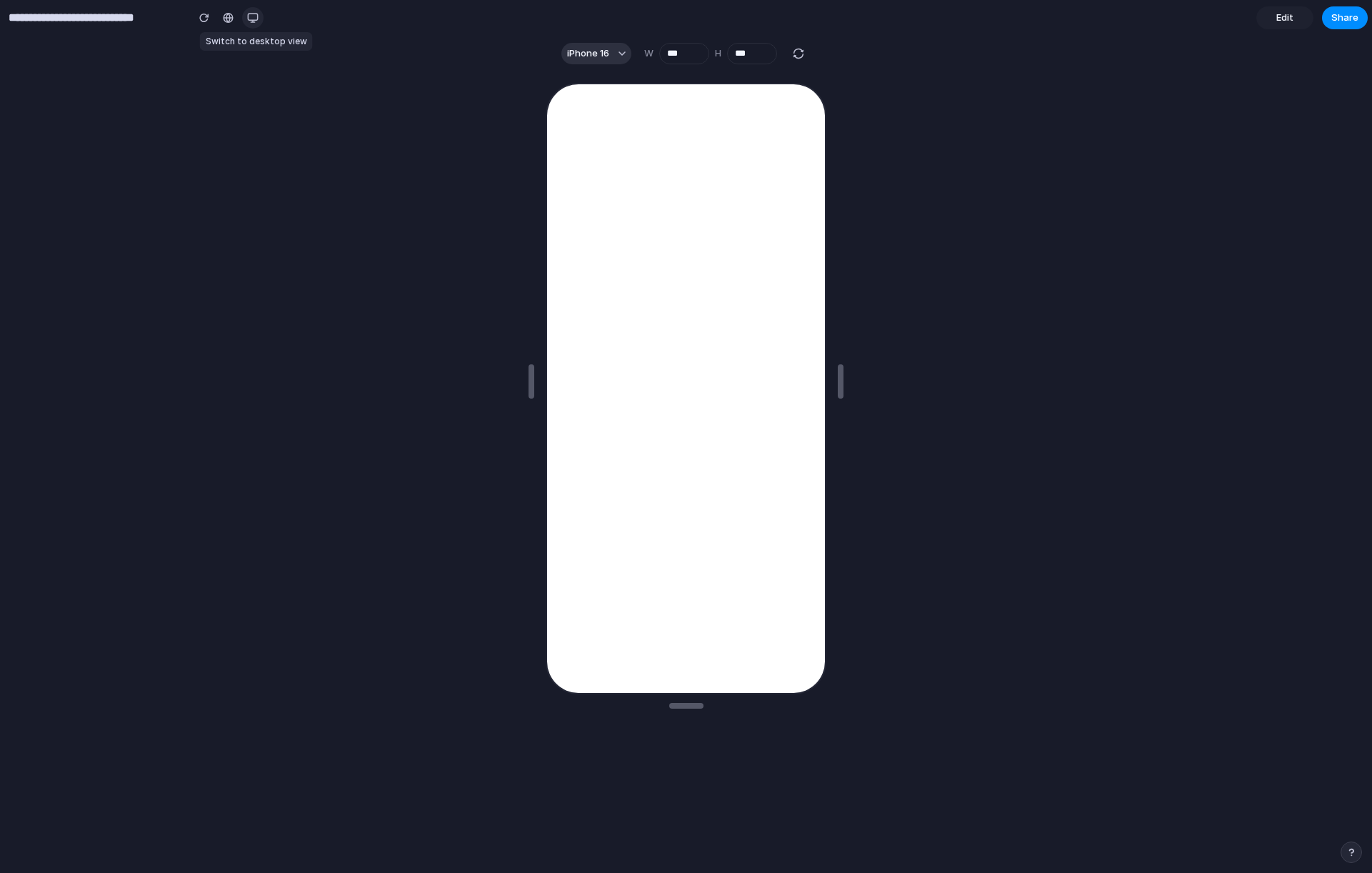
drag, startPoint x: 257, startPoint y: 25, endPoint x: 249, endPoint y: 20, distance: 9.4
click at [252, 18] on button "button" at bounding box center [253, 17] width 21 height 21
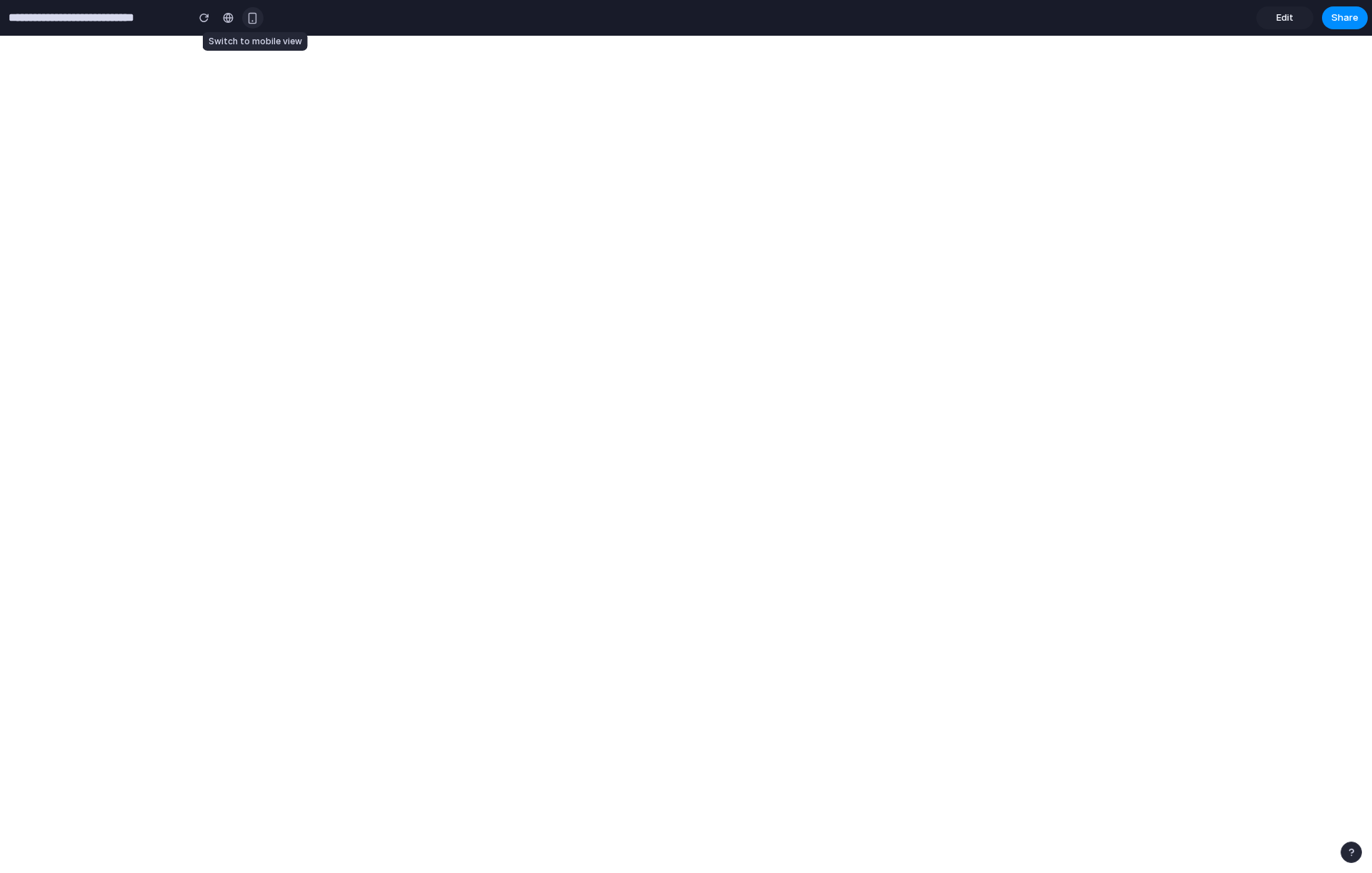
click at [256, 15] on div "button" at bounding box center [252, 17] width 12 height 12
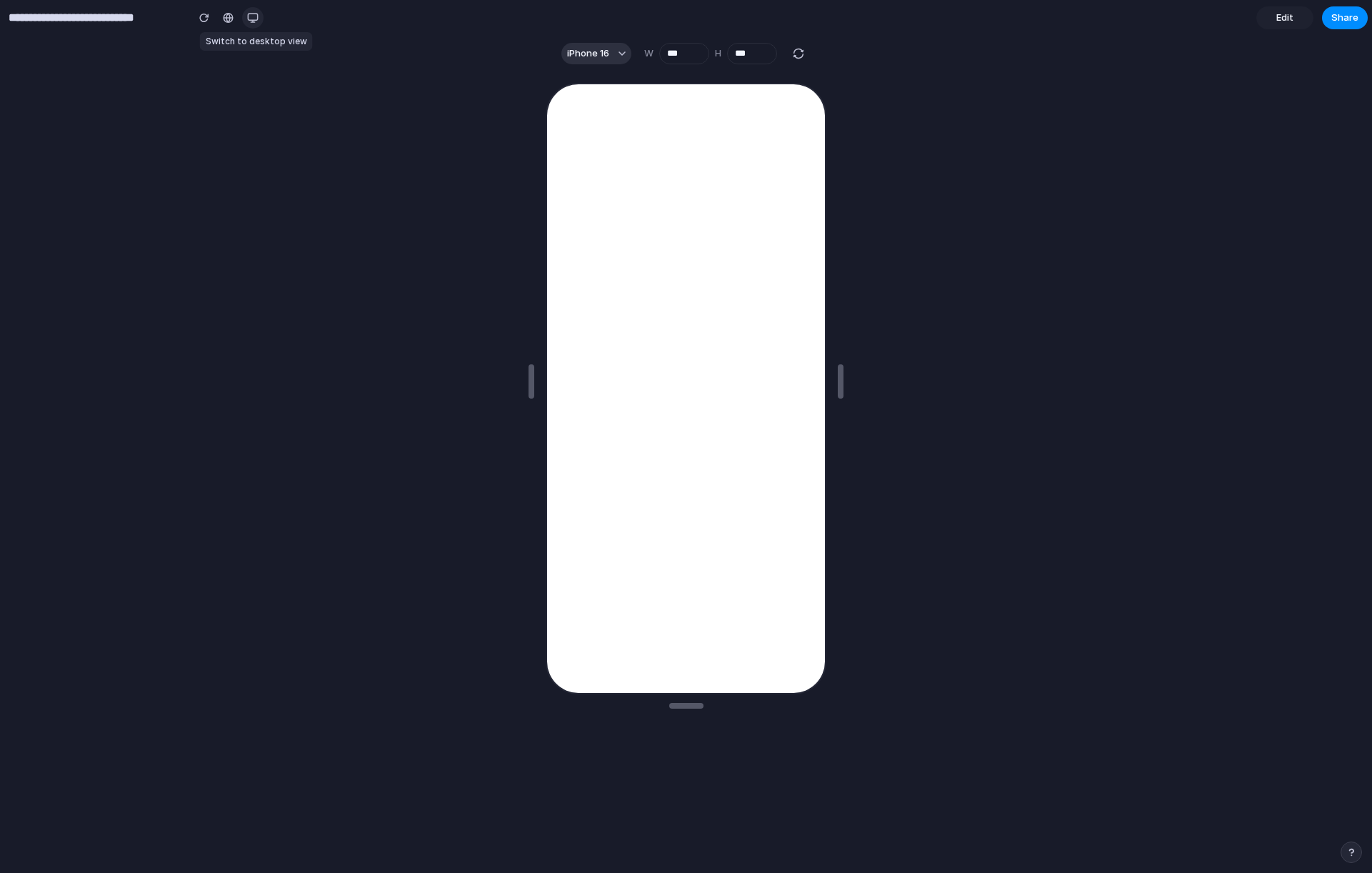
click at [249, 19] on div "button" at bounding box center [253, 17] width 11 height 11
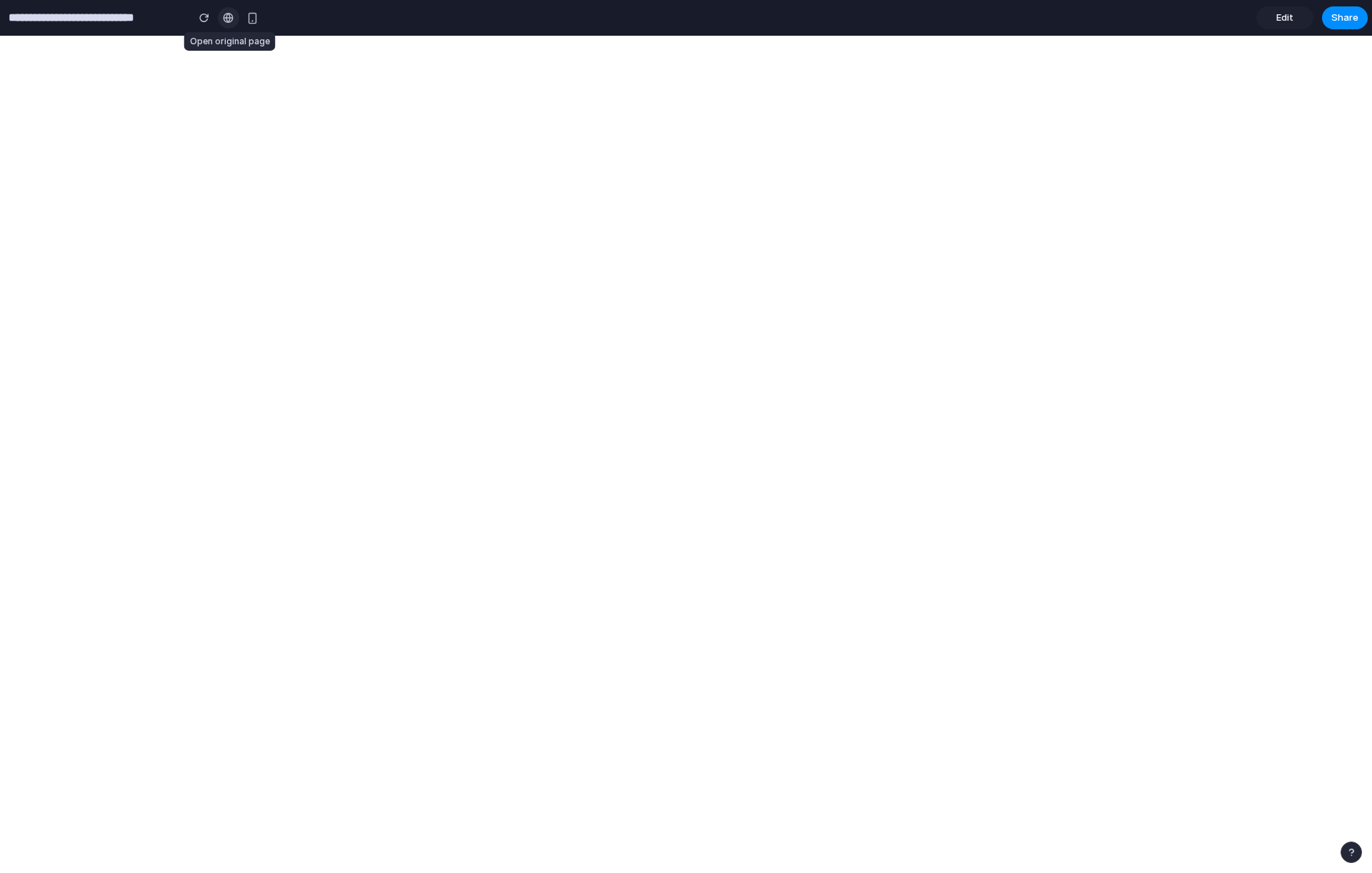
click at [227, 18] on div at bounding box center [229, 17] width 11 height 11
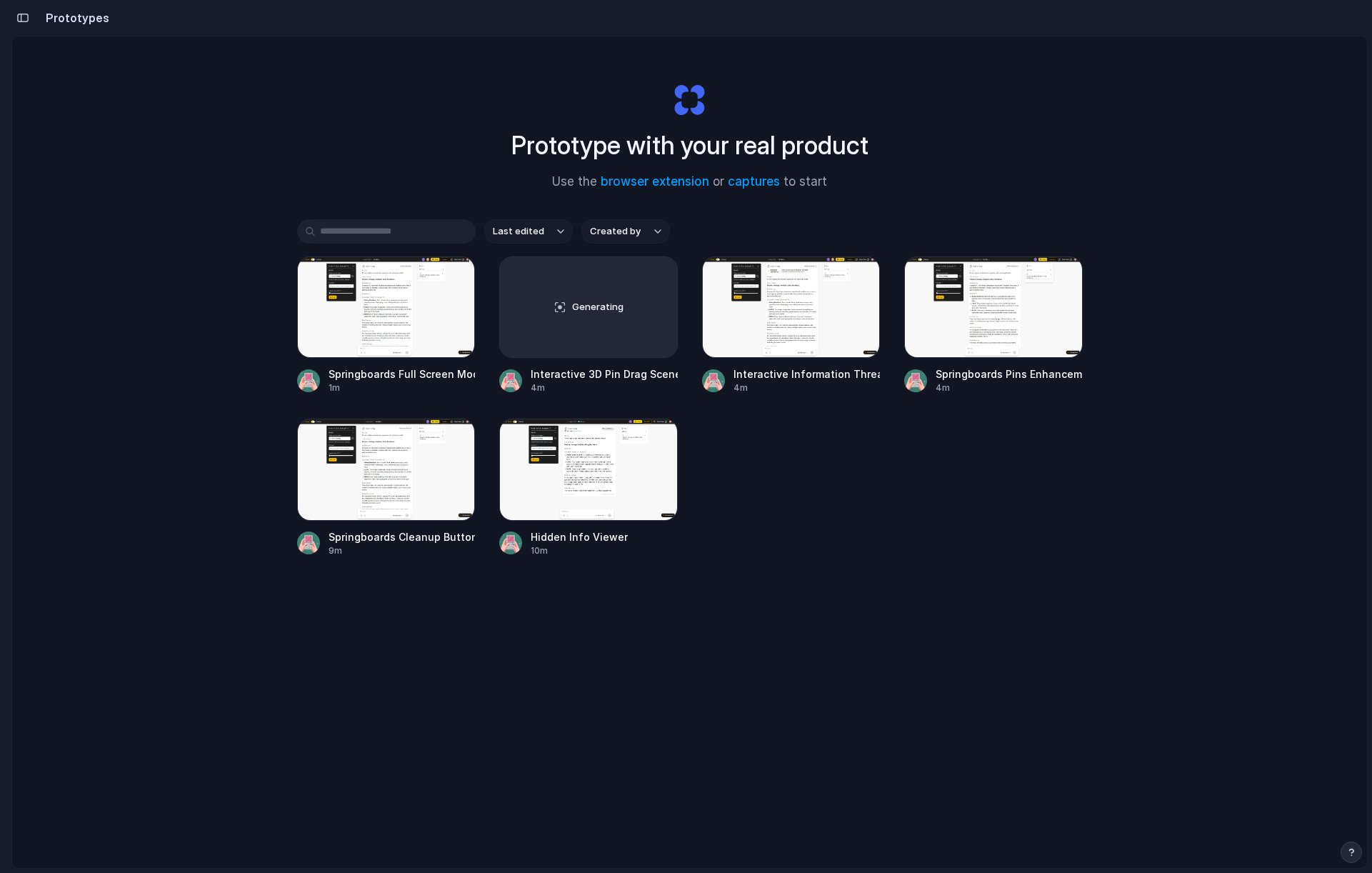
click at [834, 511] on div "Springboards Full Screen Mode 1m Generating Interactive 3D Pin Drag Scene 4m In…" at bounding box center [690, 406] width 786 height 301
click at [988, 301] on div at bounding box center [993, 307] width 178 height 102
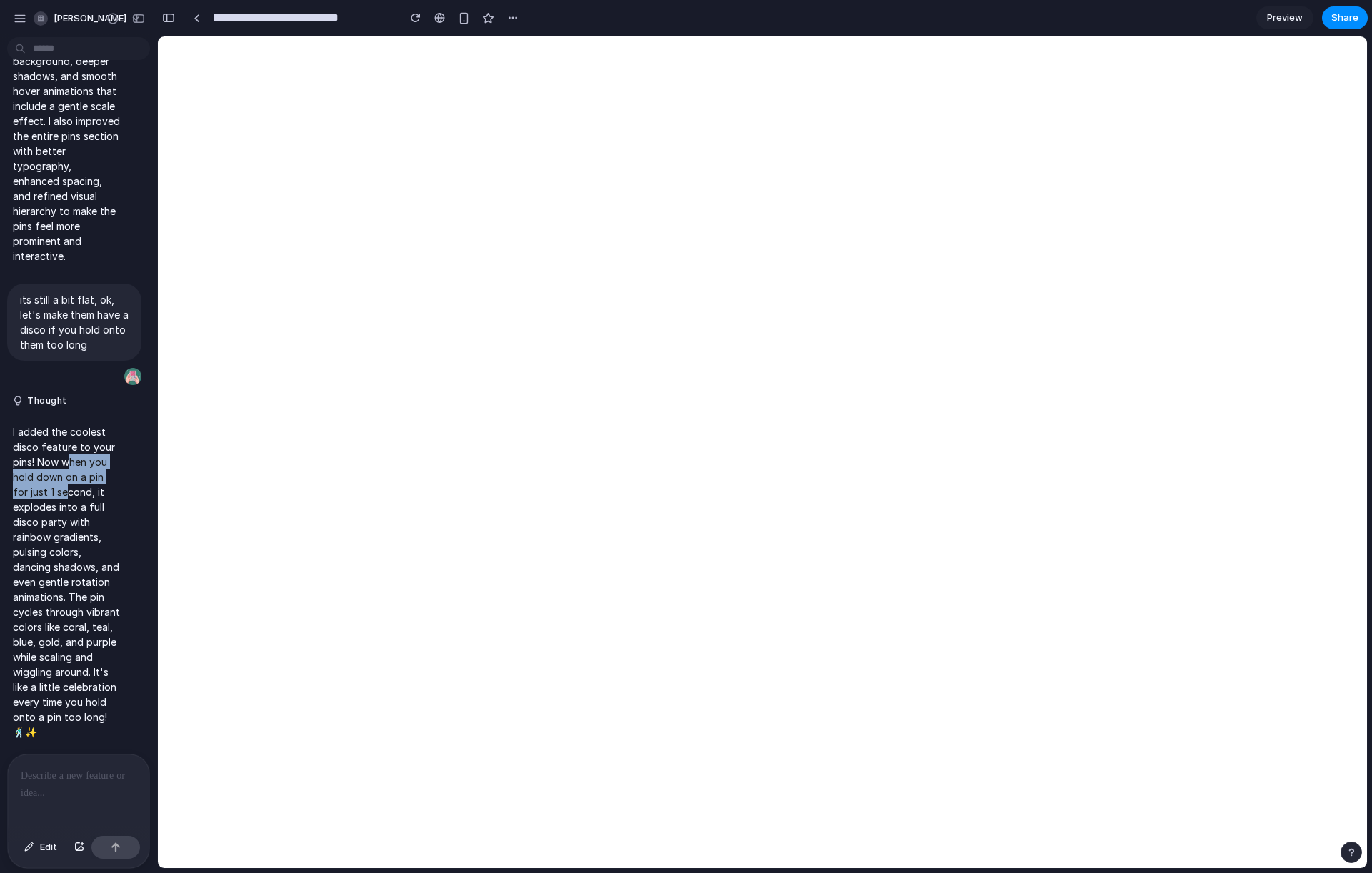
drag, startPoint x: 67, startPoint y: 441, endPoint x: 73, endPoint y: 469, distance: 28.6
click at [67, 467] on p "I added the coolest disco feature to your pins! Now when you hold down on a pin…" at bounding box center [66, 582] width 107 height 315
click at [85, 473] on p "I added the coolest disco feature to your pins! Now when you hold down on a pin…" at bounding box center [66, 582] width 107 height 315
drag, startPoint x: 52, startPoint y: 487, endPoint x: 67, endPoint y: 495, distance: 17.0
click at [67, 494] on p "I added the coolest disco feature to your pins! Now when you hold down on a pin…" at bounding box center [66, 582] width 107 height 315
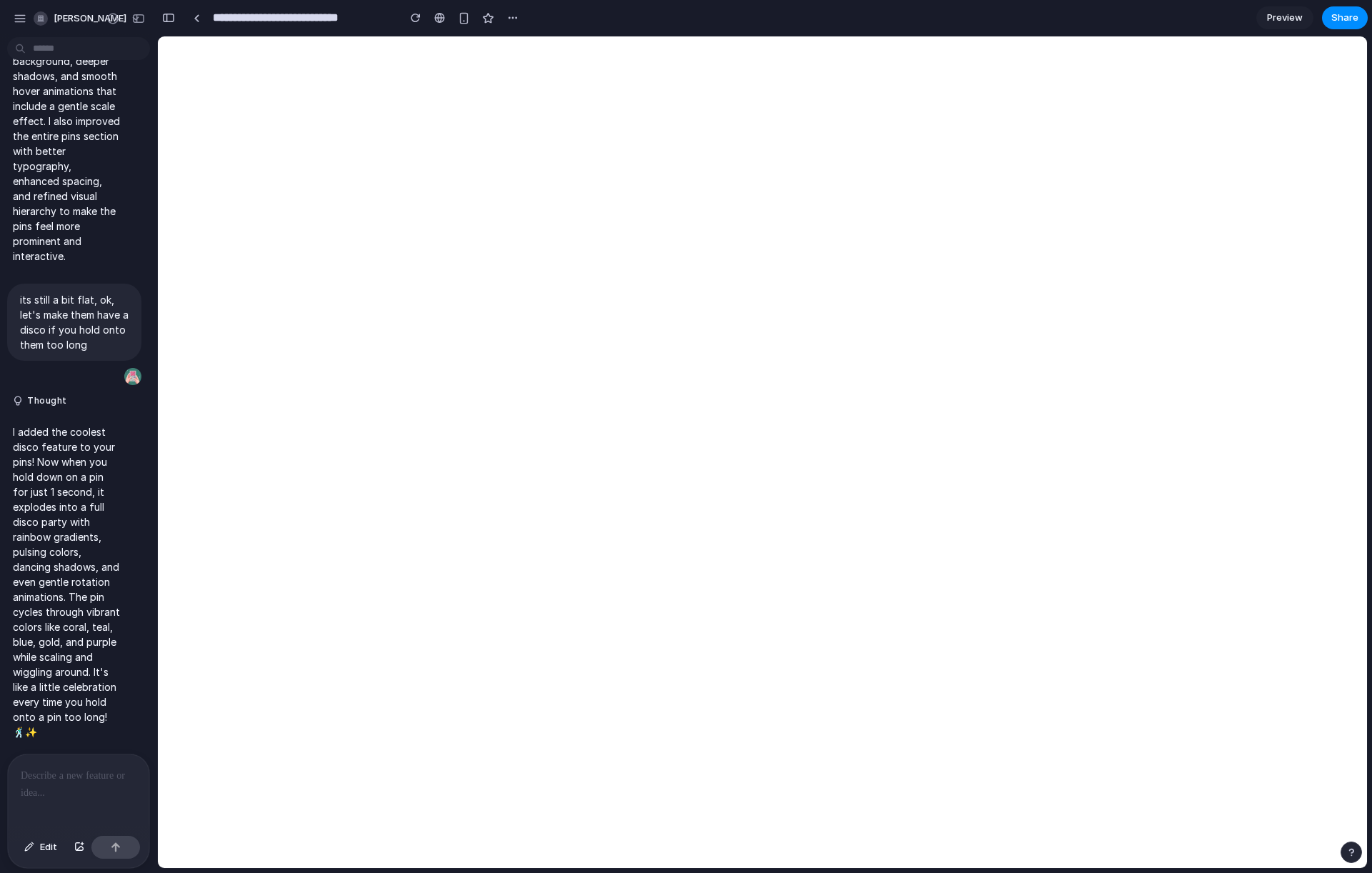
click at [63, 512] on p "I added the coolest disco feature to your pins! Now when you hold down on a pin…" at bounding box center [66, 582] width 107 height 315
drag, startPoint x: 63, startPoint y: 516, endPoint x: 63, endPoint y: 549, distance: 33.0
click at [65, 545] on p "I added the coolest disco feature to your pins! Now when you hold down on a pin…" at bounding box center [66, 582] width 107 height 315
click at [62, 567] on p "I added the coolest disco feature to your pins! Now when you hold down on a pin…" at bounding box center [66, 582] width 107 height 315
drag, startPoint x: 59, startPoint y: 559, endPoint x: 65, endPoint y: 596, distance: 37.5
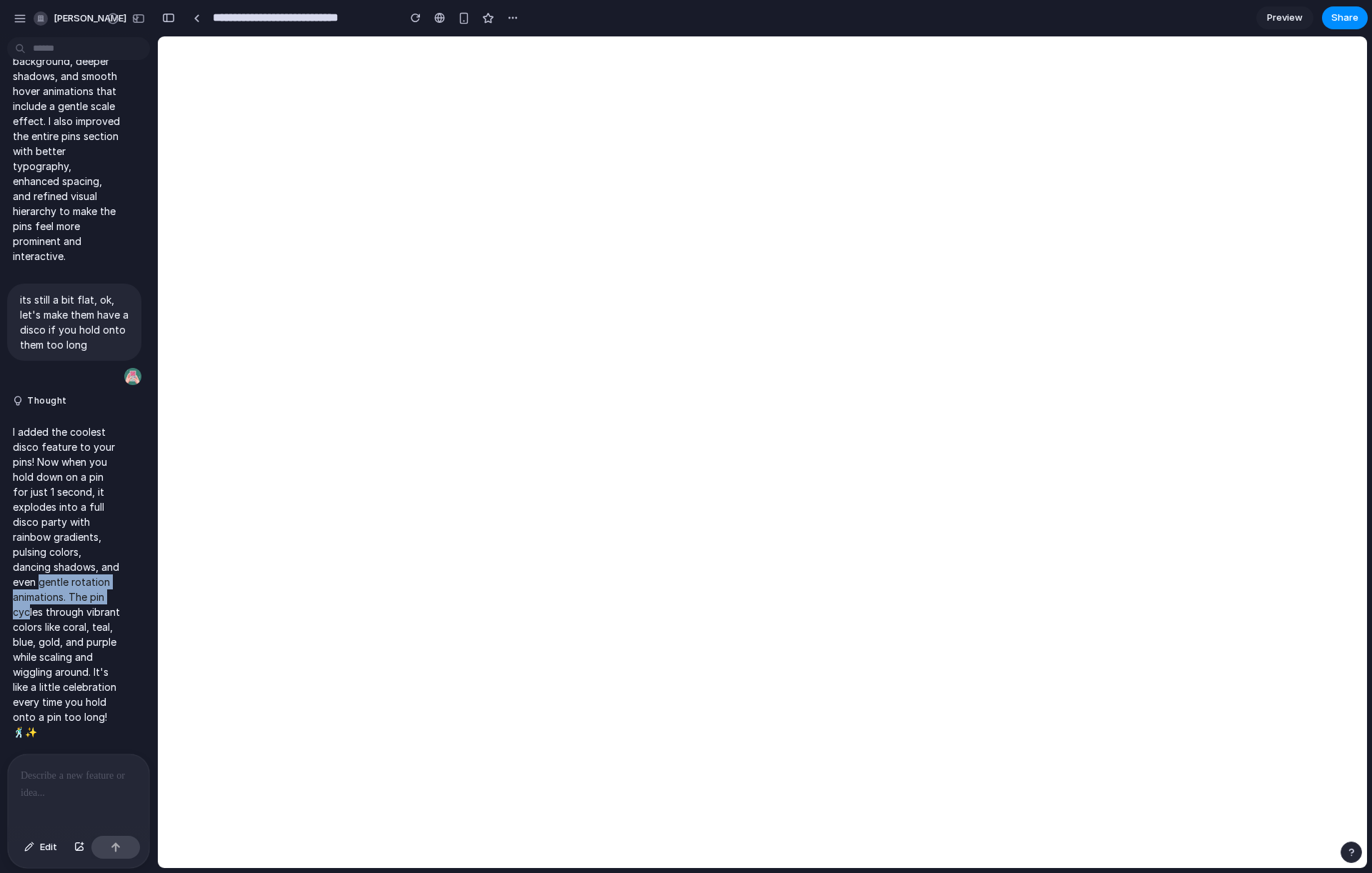
click at [67, 592] on p "I added the coolest disco feature to your pins! Now when you hold down on a pin…" at bounding box center [66, 582] width 107 height 315
click at [60, 616] on p "I added the coolest disco feature to your pins! Now when you hold down on a pin…" at bounding box center [66, 582] width 107 height 315
click at [70, 786] on div at bounding box center [79, 792] width 142 height 76
drag, startPoint x: 59, startPoint y: 773, endPoint x: 59, endPoint y: 783, distance: 10.0
click at [59, 776] on p at bounding box center [79, 775] width 115 height 17
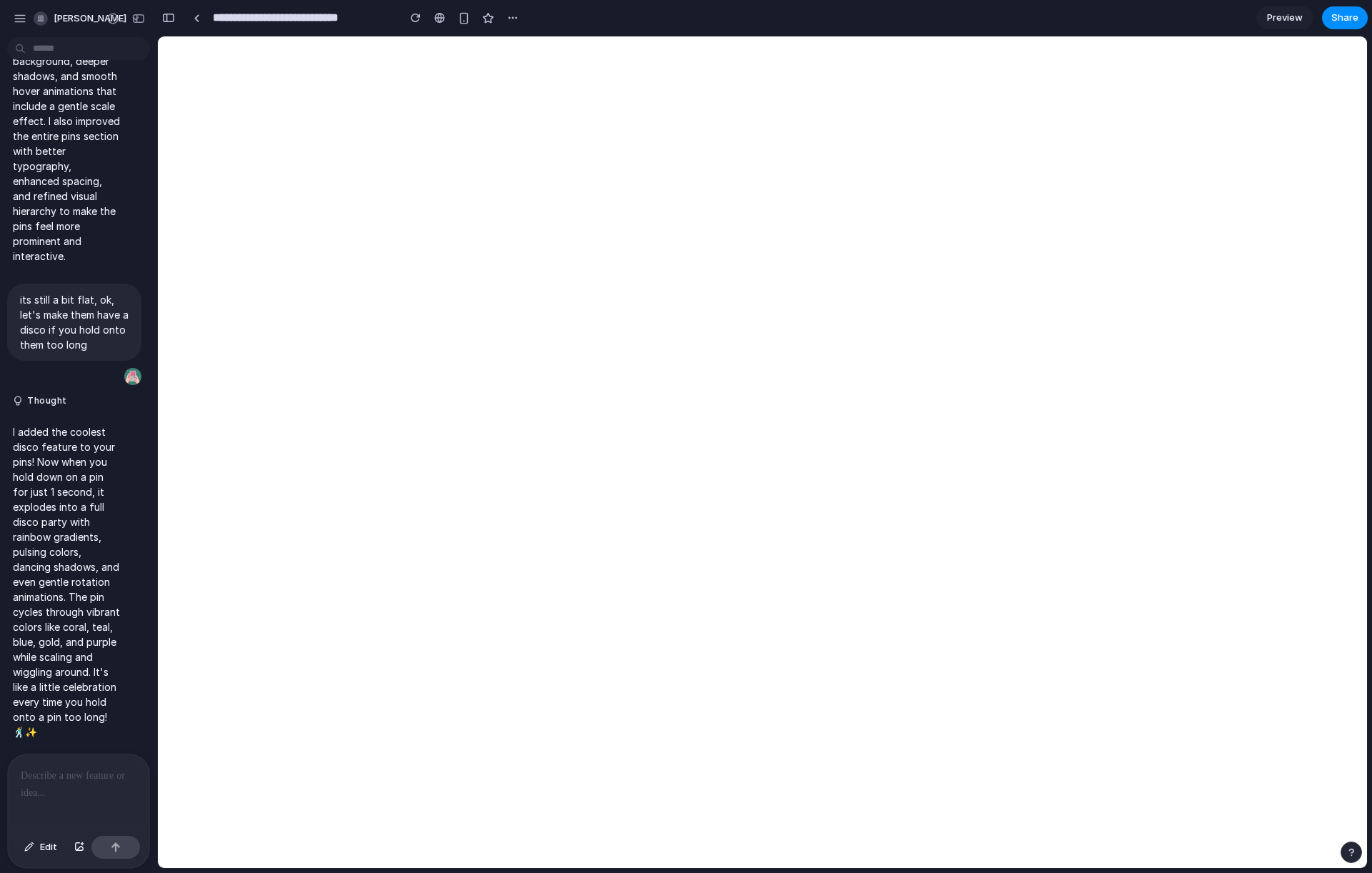
click at [59, 783] on div at bounding box center [79, 792] width 142 height 76
click at [68, 789] on div at bounding box center [79, 792] width 142 height 76
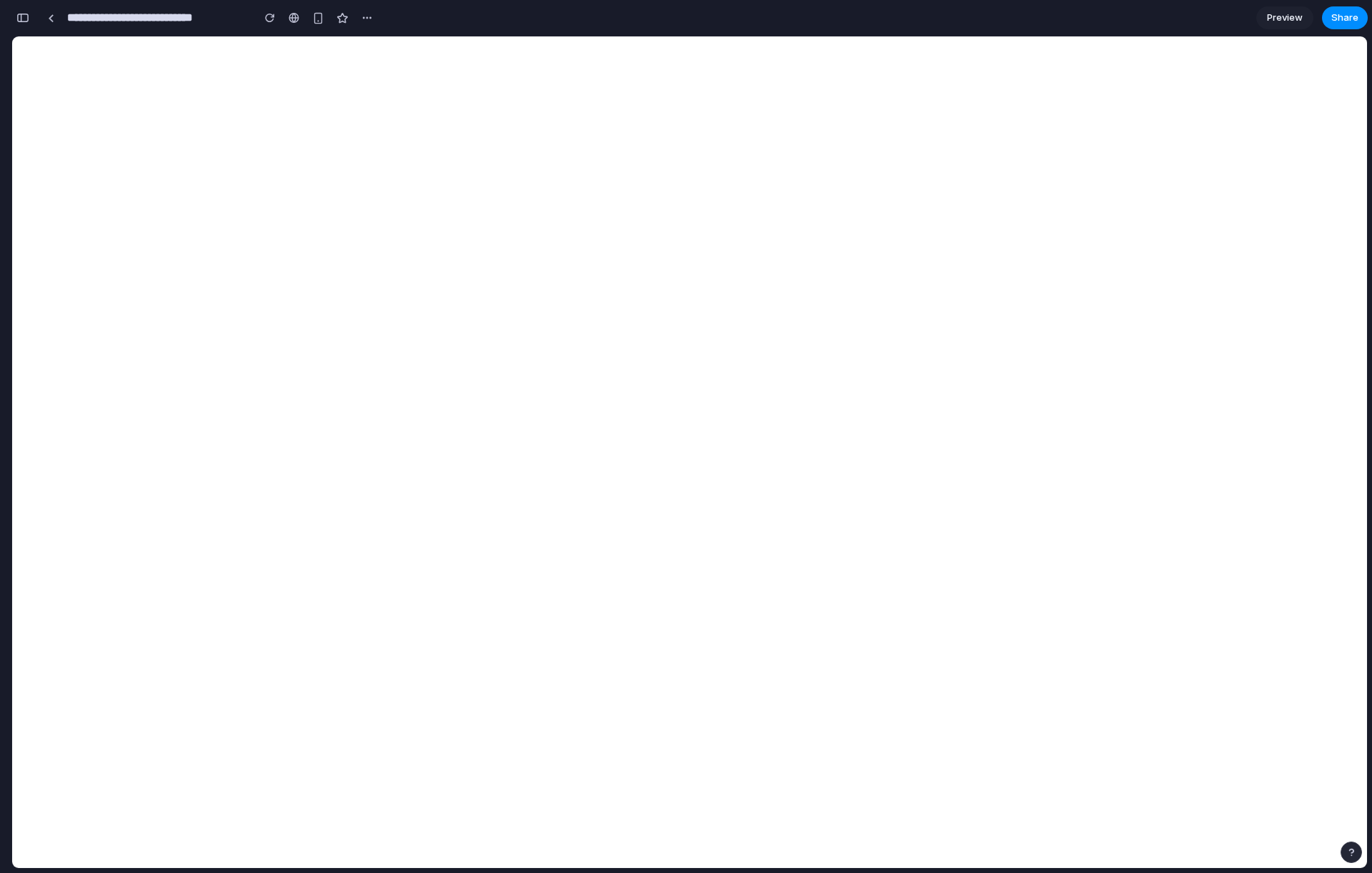
click at [25, 18] on div "button" at bounding box center [23, 17] width 13 height 10
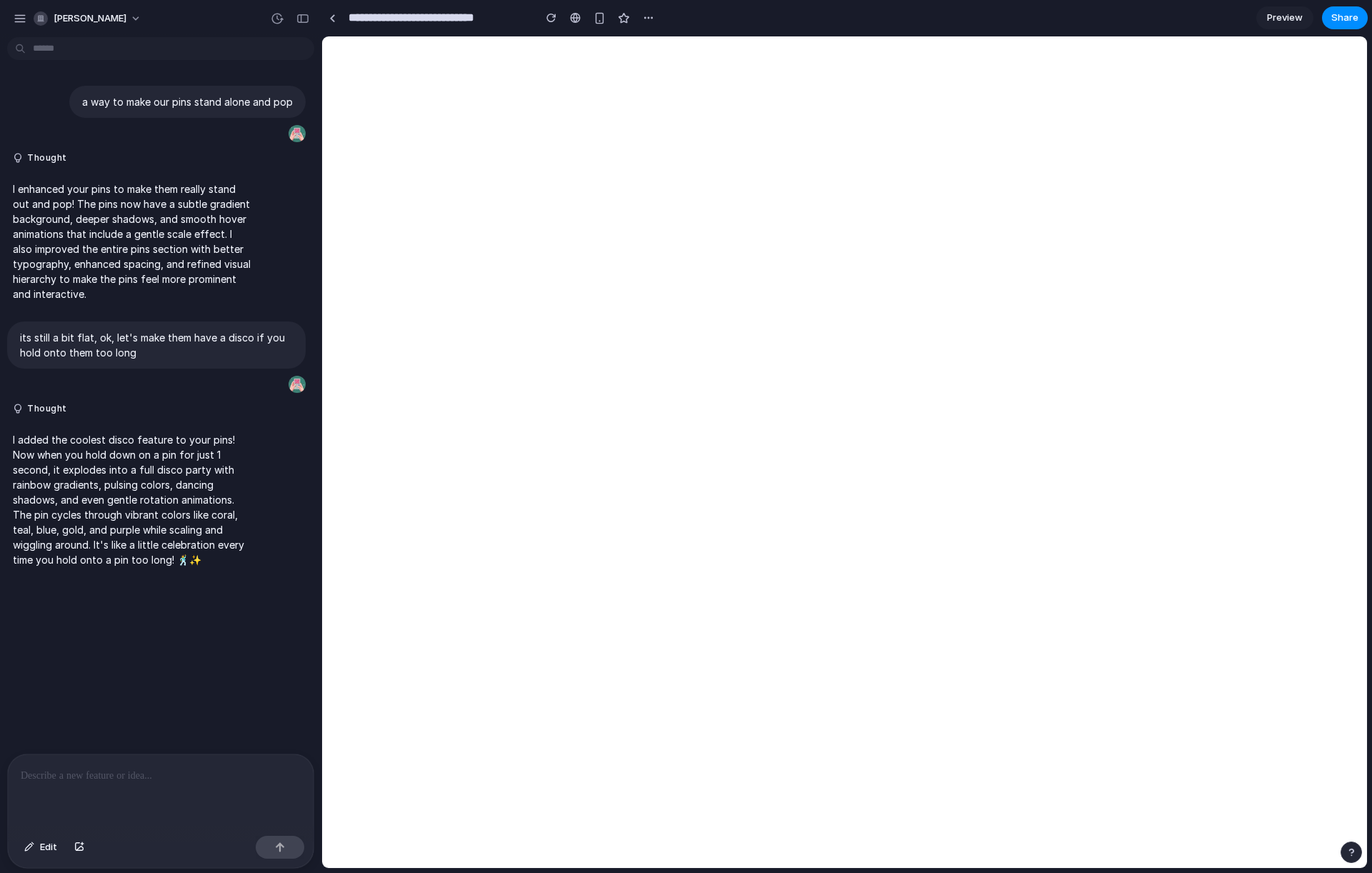
click at [82, 787] on div at bounding box center [161, 792] width 306 height 76
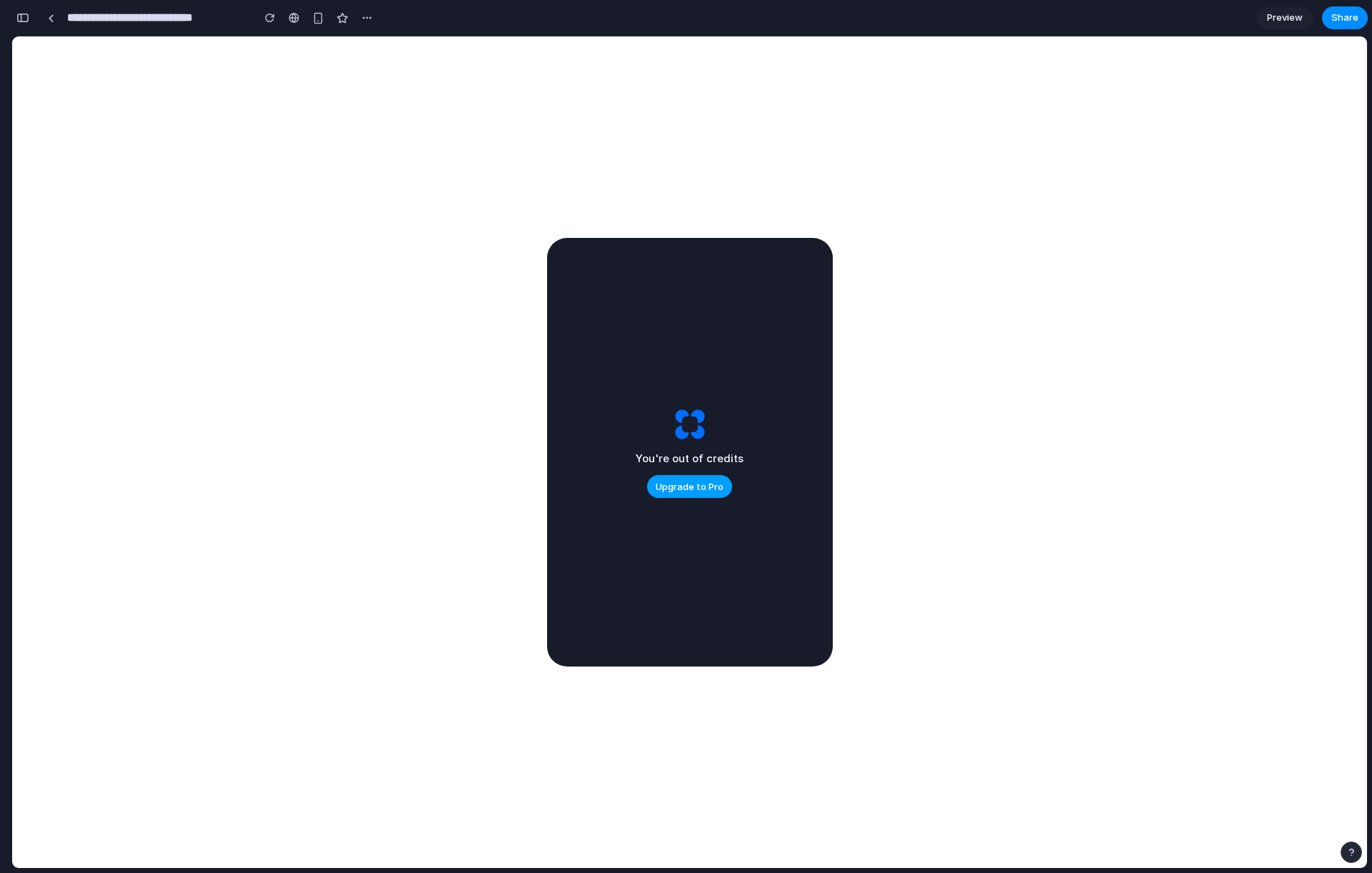
click at [675, 488] on span "Upgrade to Pro" at bounding box center [689, 487] width 68 height 15
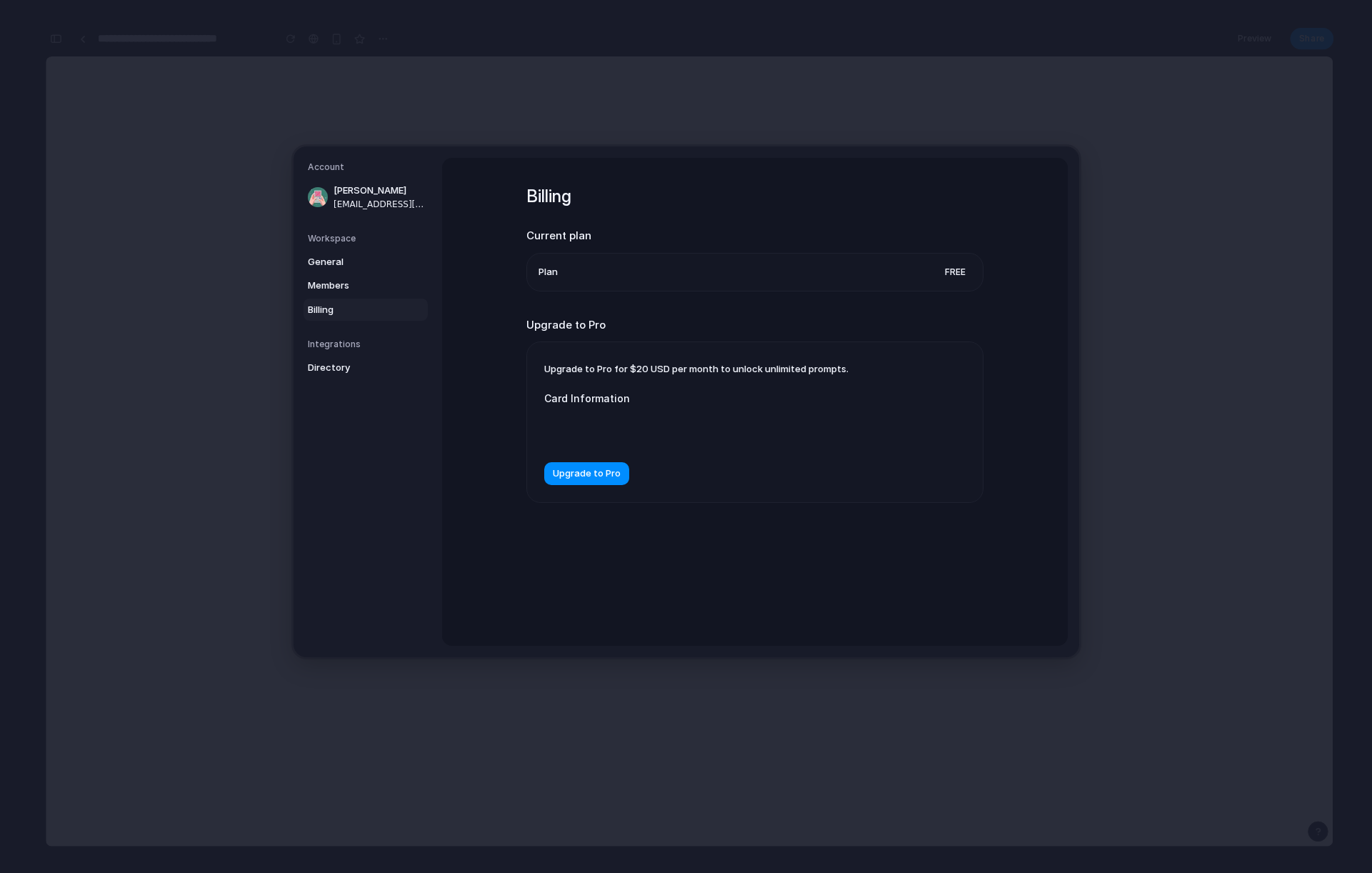
drag, startPoint x: 565, startPoint y: 366, endPoint x: 704, endPoint y: 370, distance: 139.1
click at [701, 370] on span "Upgrade to Pro for $20 USD per month to unlock unlimited prompts." at bounding box center [697, 368] width 304 height 11
drag, startPoint x: 706, startPoint y: 365, endPoint x: 805, endPoint y: 366, distance: 99.0
click at [805, 366] on span "Upgrade to Pro for $20 USD per month to unlock unlimited prompts." at bounding box center [697, 368] width 304 height 11
drag, startPoint x: 820, startPoint y: 366, endPoint x: 809, endPoint y: 378, distance: 16.3
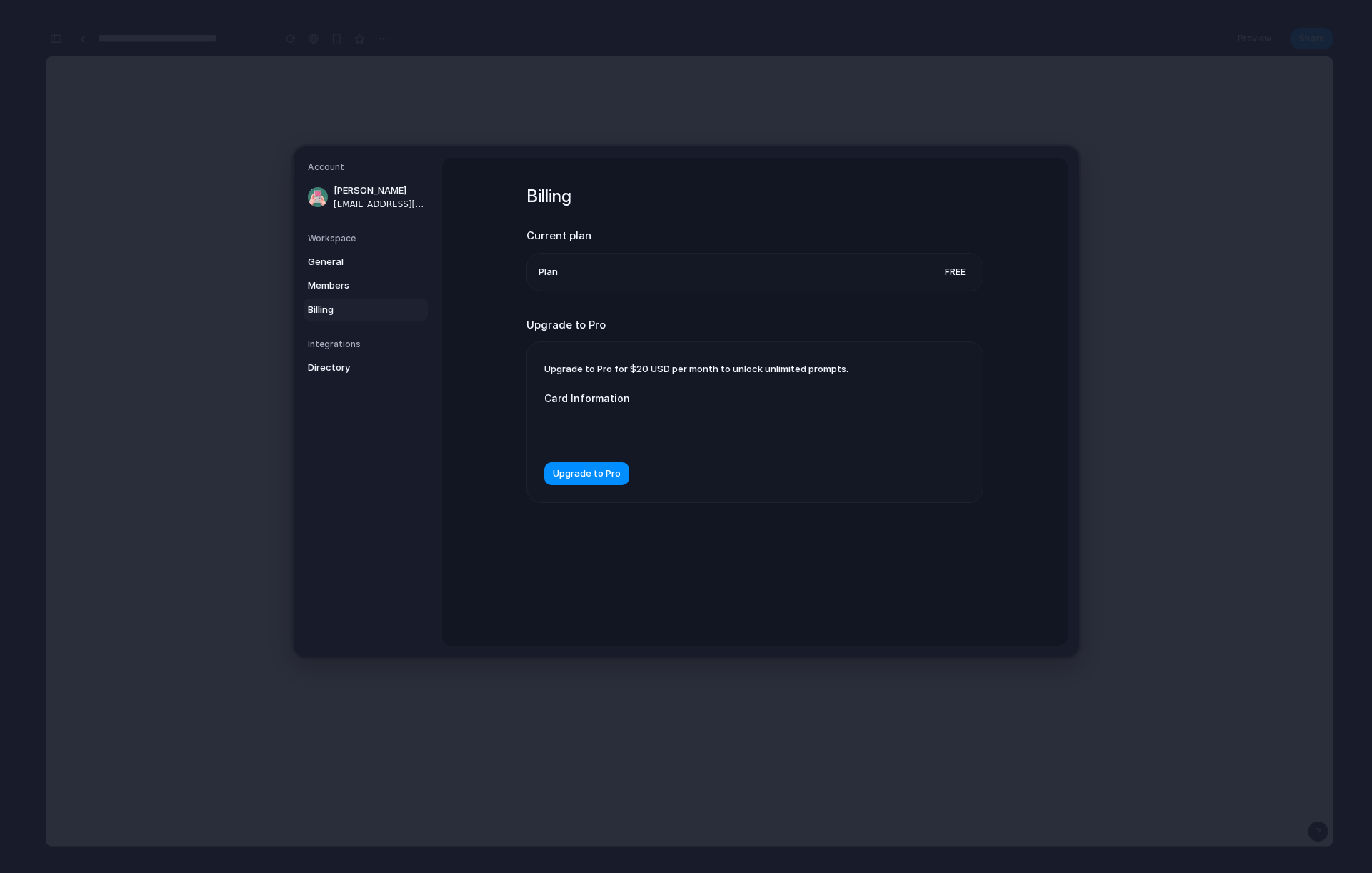
click at [819, 366] on span "Upgrade to Pro for $20 USD per month to unlock unlimited prompts." at bounding box center [697, 368] width 304 height 11
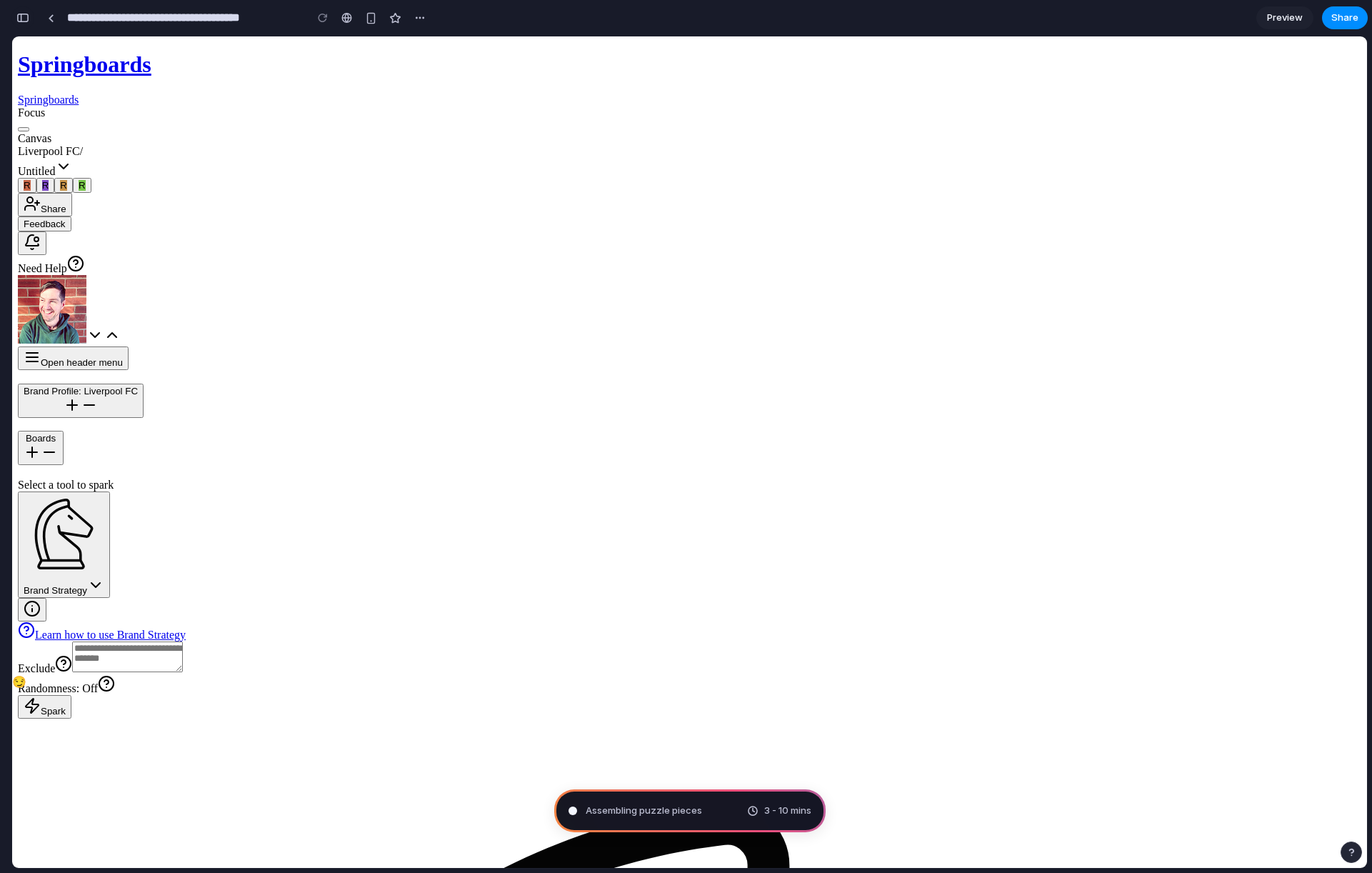
click at [30, 17] on button "button" at bounding box center [22, 17] width 23 height 23
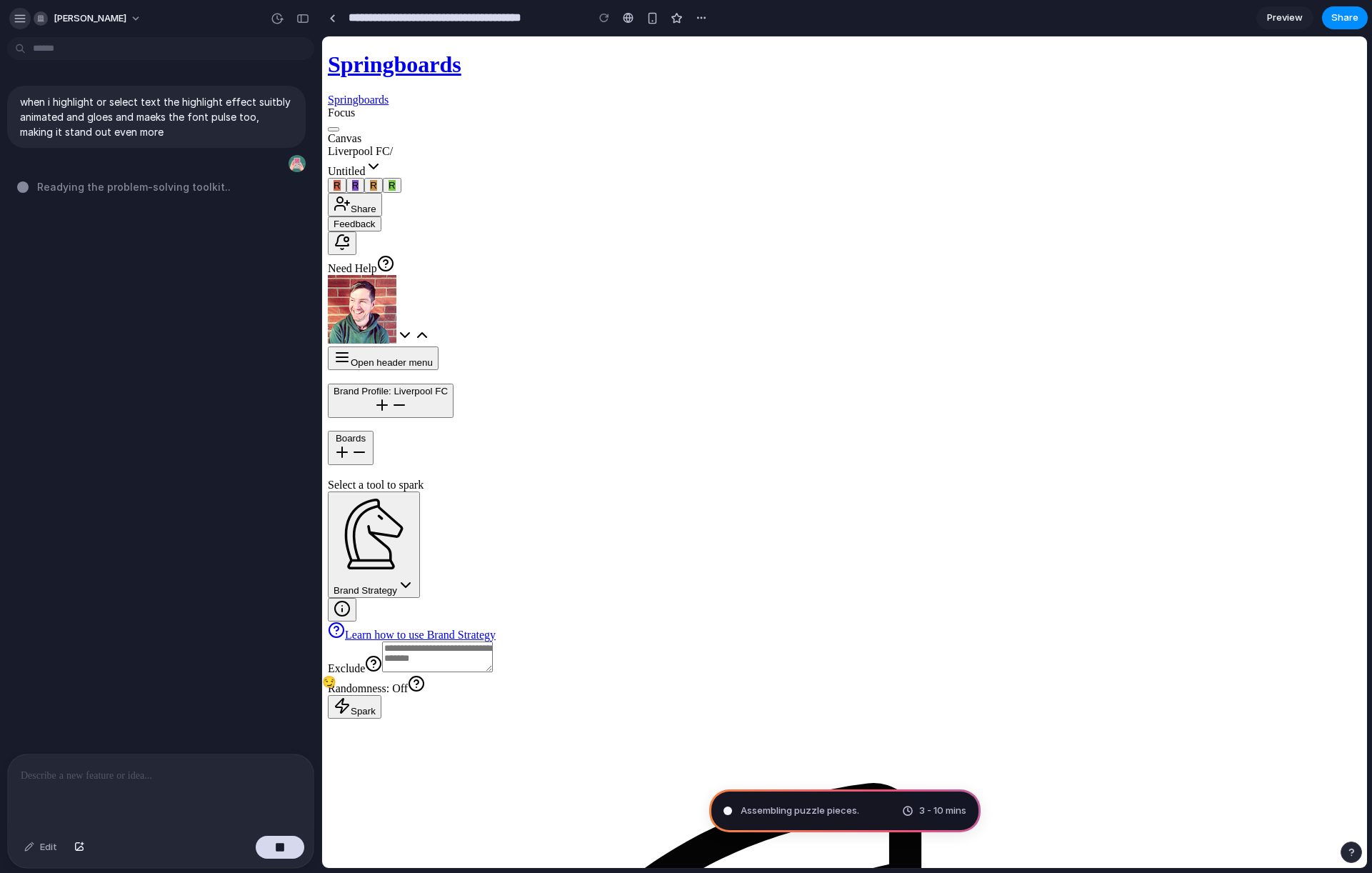
click at [23, 17] on div "button" at bounding box center [20, 18] width 13 height 13
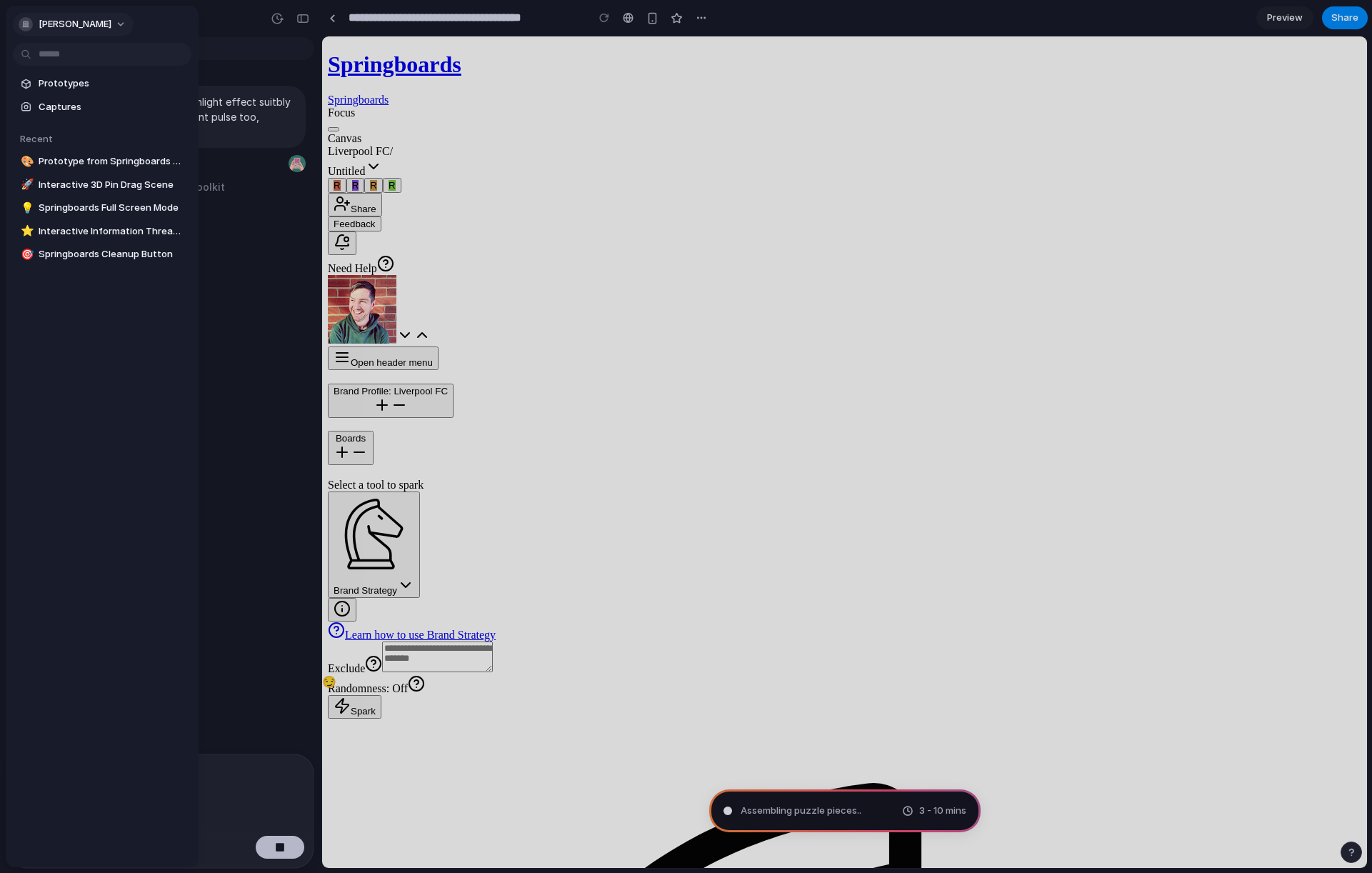
type input "**********"
click at [71, 83] on span "Prototypes" at bounding box center [112, 84] width 147 height 15
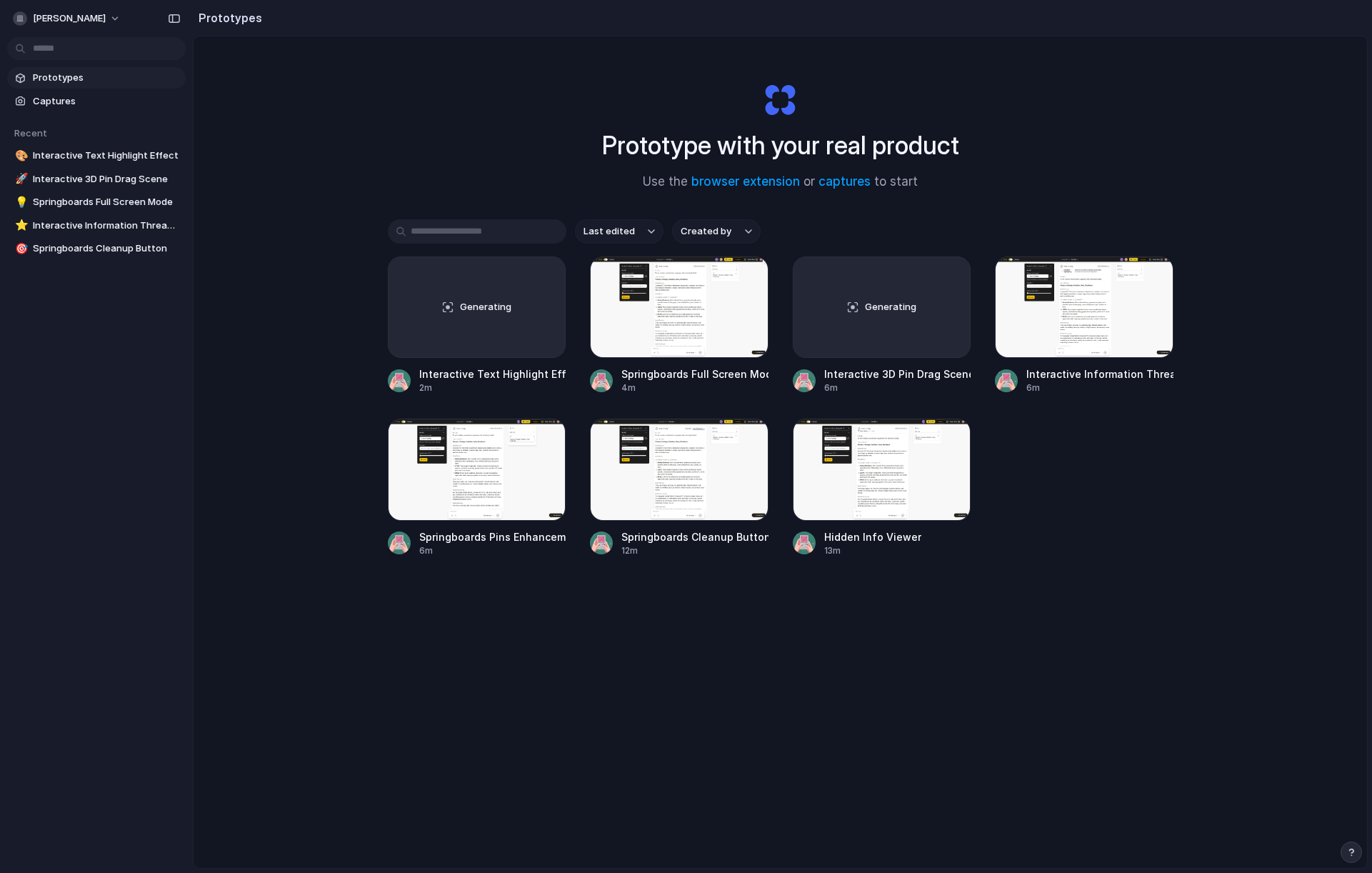
click at [774, 737] on div "Prototype with your real product Use the browser extension or captures to start…" at bounding box center [781, 490] width 1173 height 907
click at [729, 497] on div at bounding box center [679, 469] width 178 height 102
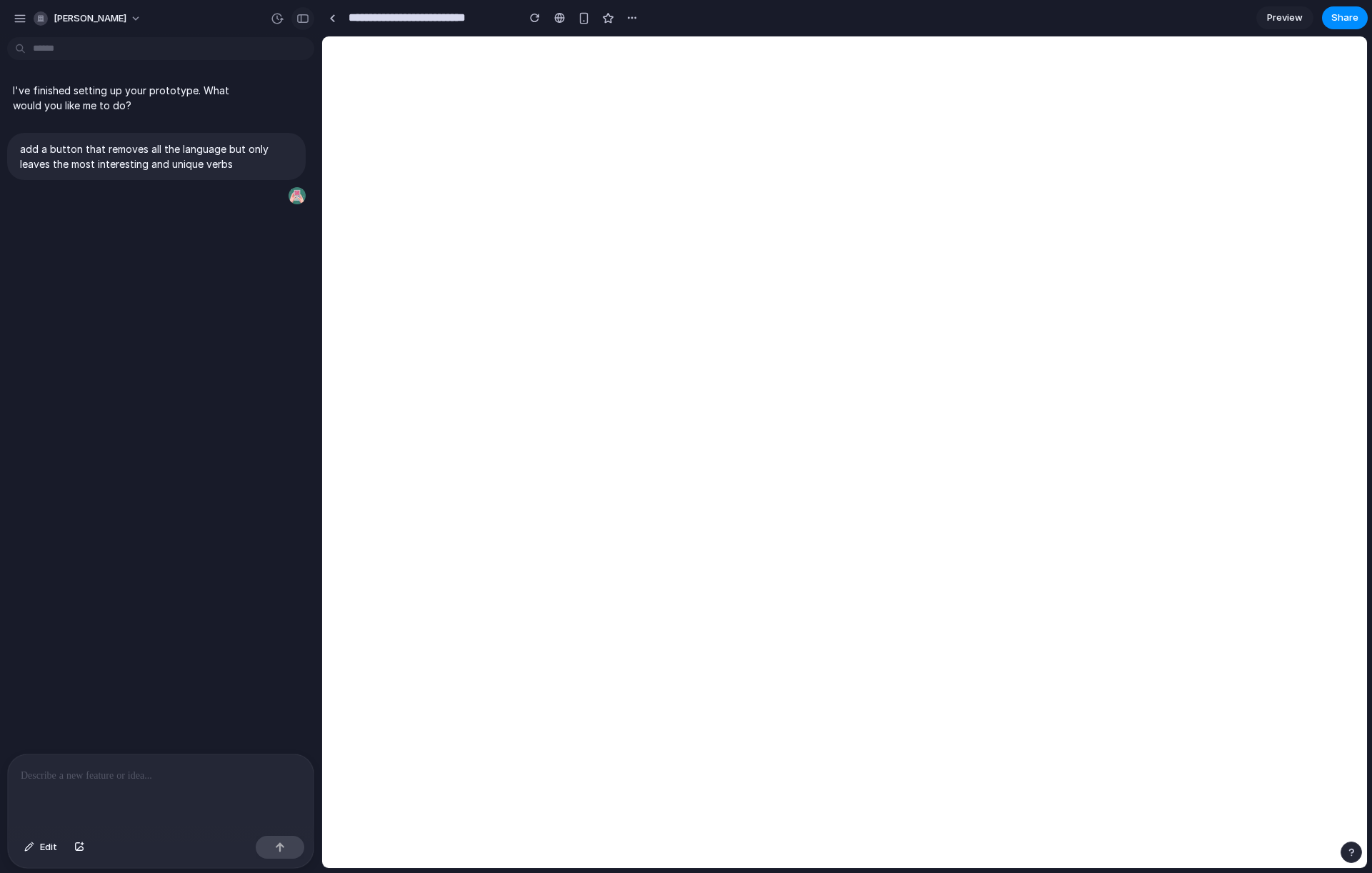
click at [308, 20] on div "button" at bounding box center [303, 18] width 13 height 10
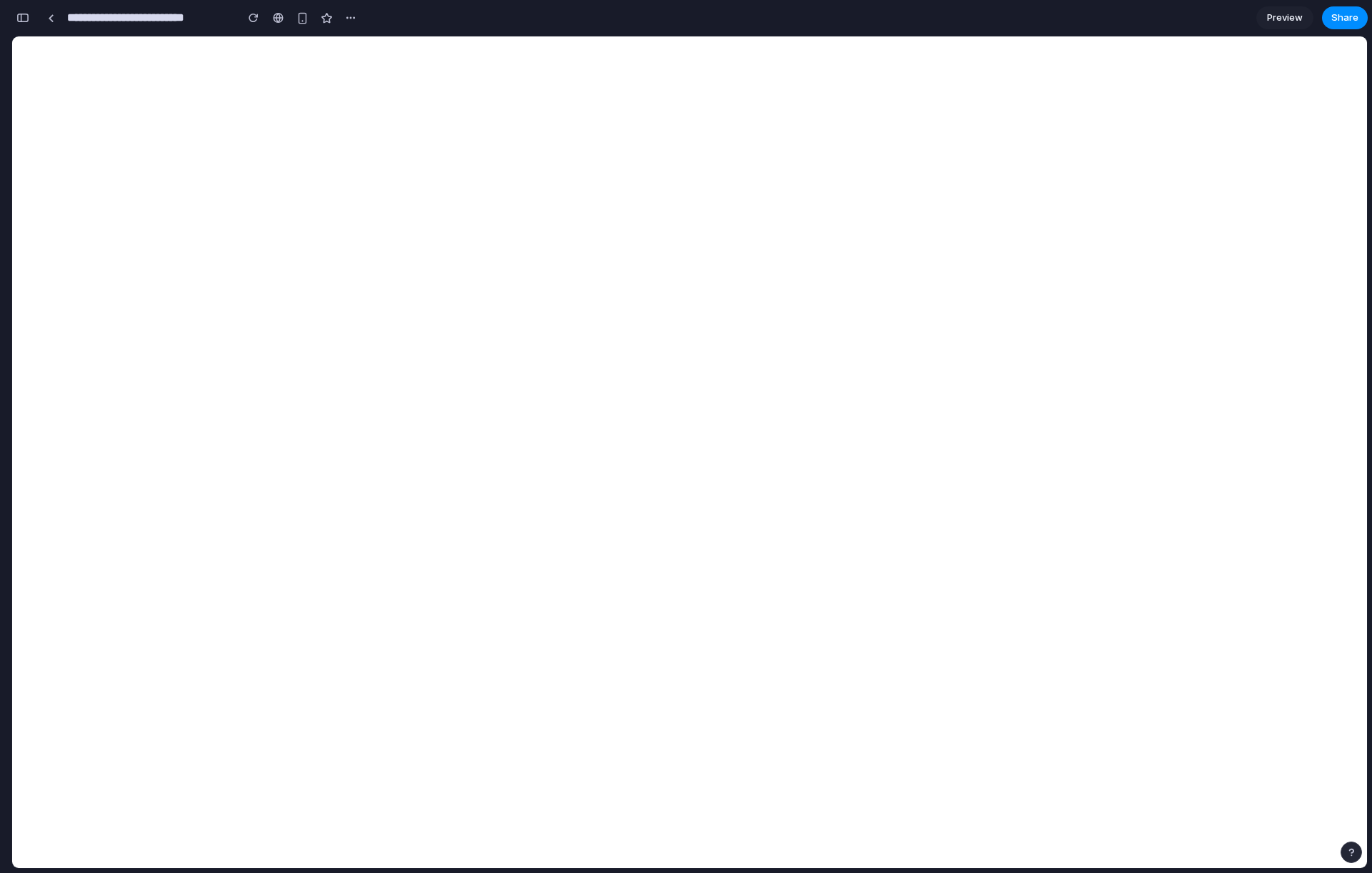
click at [25, 17] on div "button" at bounding box center [23, 17] width 13 height 10
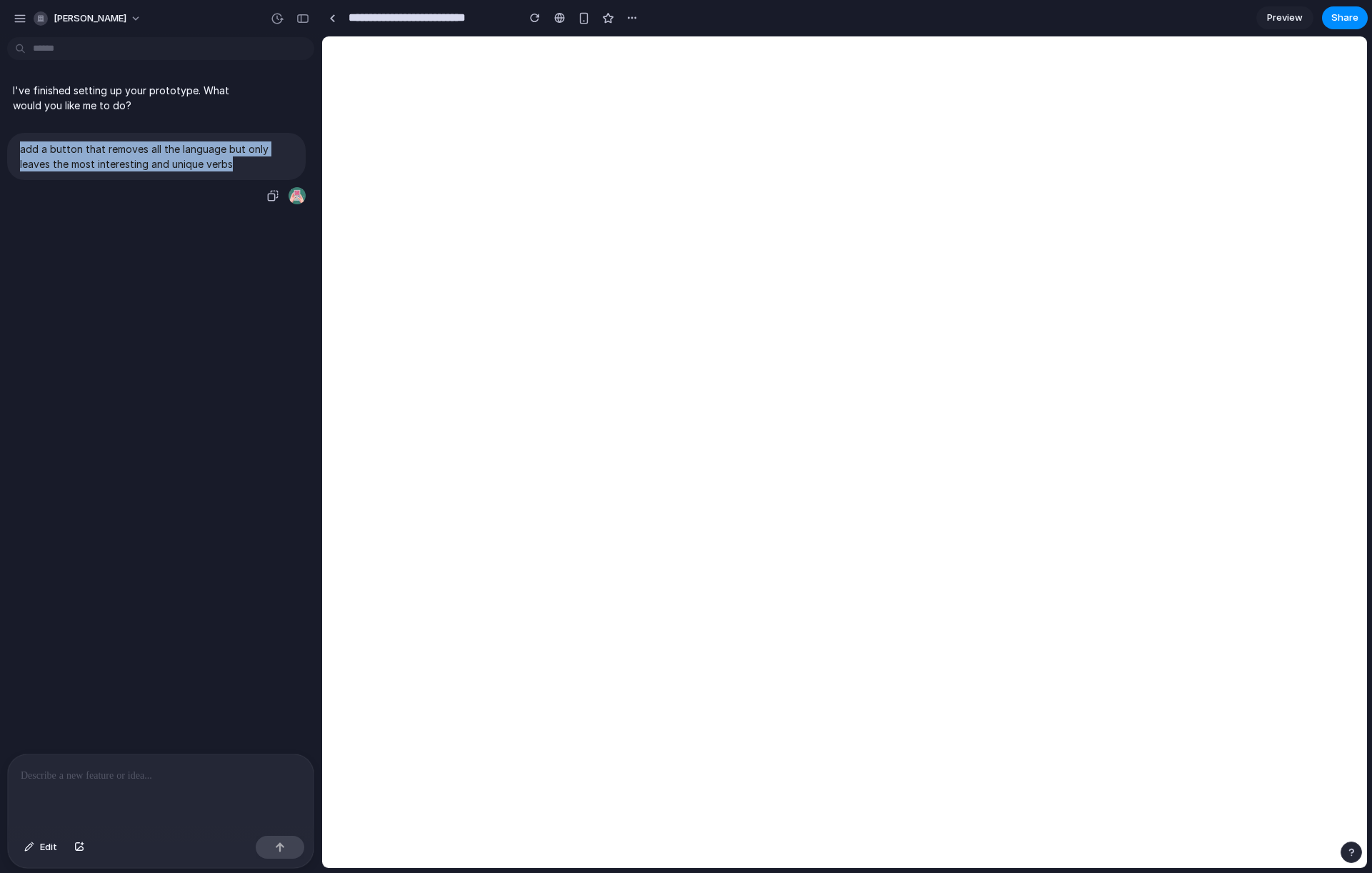
drag, startPoint x: 175, startPoint y: 161, endPoint x: 15, endPoint y: 150, distance: 160.4
click at [7, 147] on div "add a button that removes all the language but only leaves the most interesting…" at bounding box center [157, 156] width 298 height 48
copy p "add a button that removes all the language but only leaves the most interesting…"
click at [98, 770] on p at bounding box center [161, 775] width 280 height 17
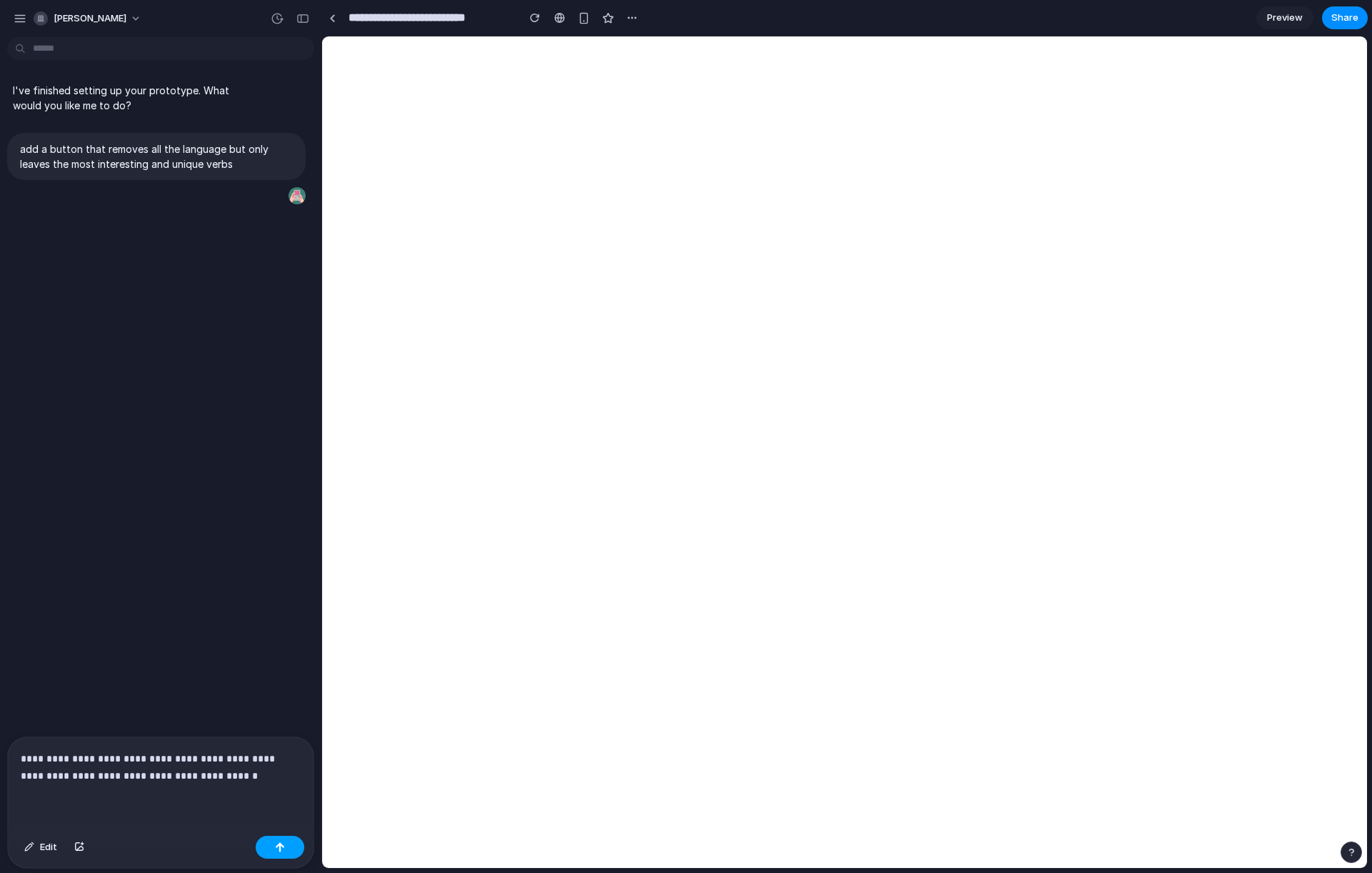
click at [291, 845] on button "button" at bounding box center [279, 846] width 49 height 23
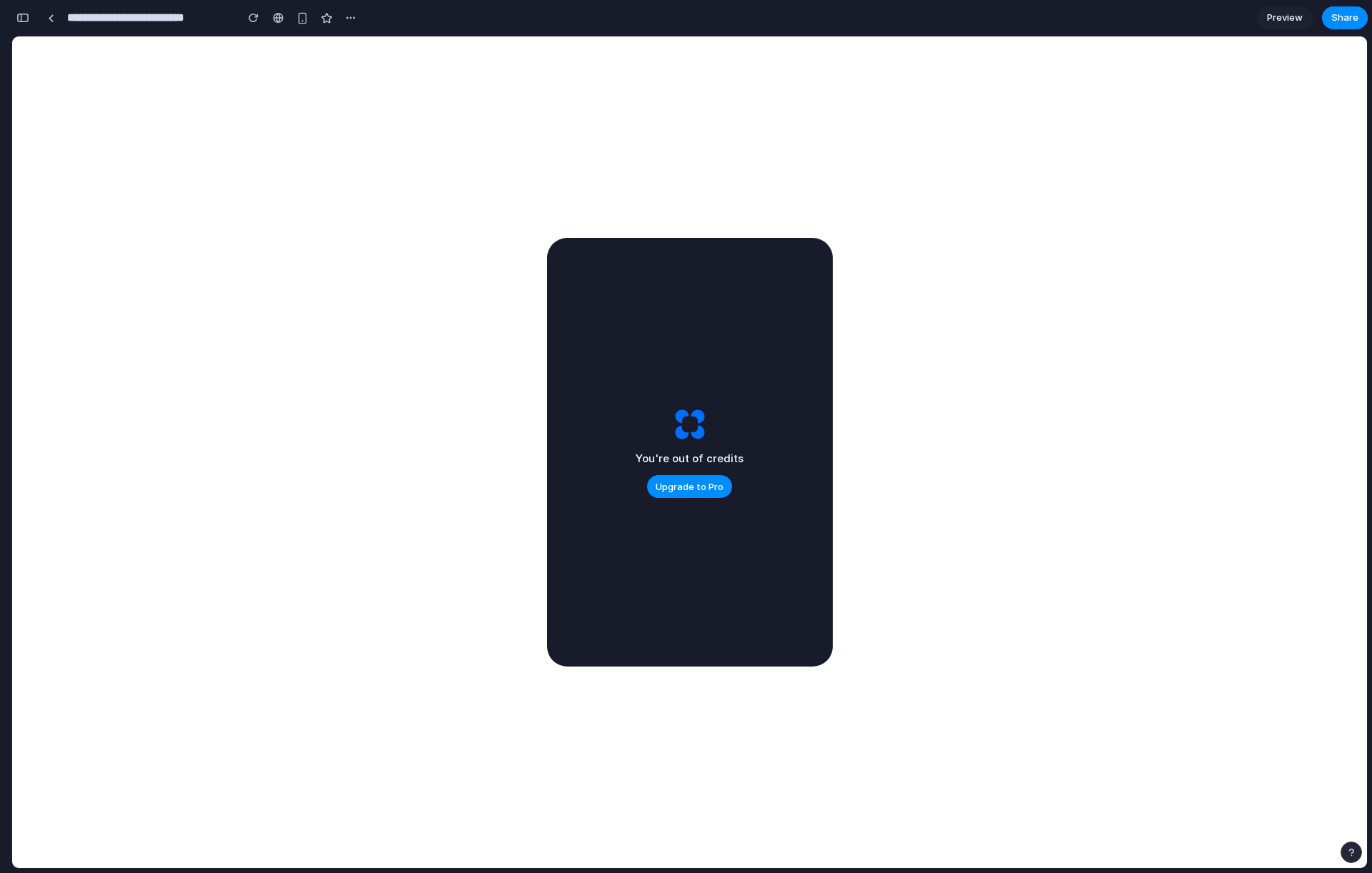
type input "**********"
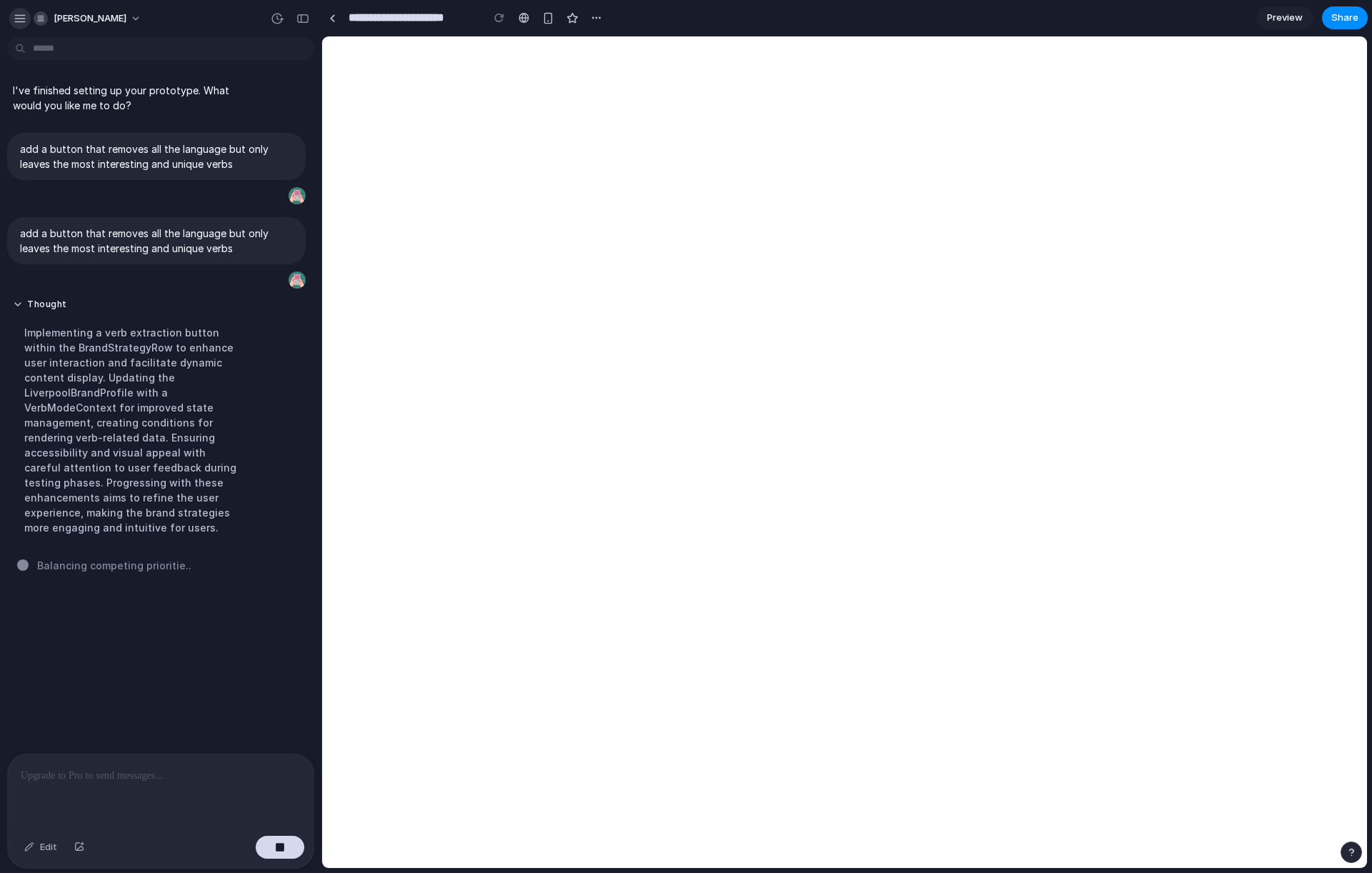
click at [25, 21] on div "button" at bounding box center [20, 18] width 13 height 13
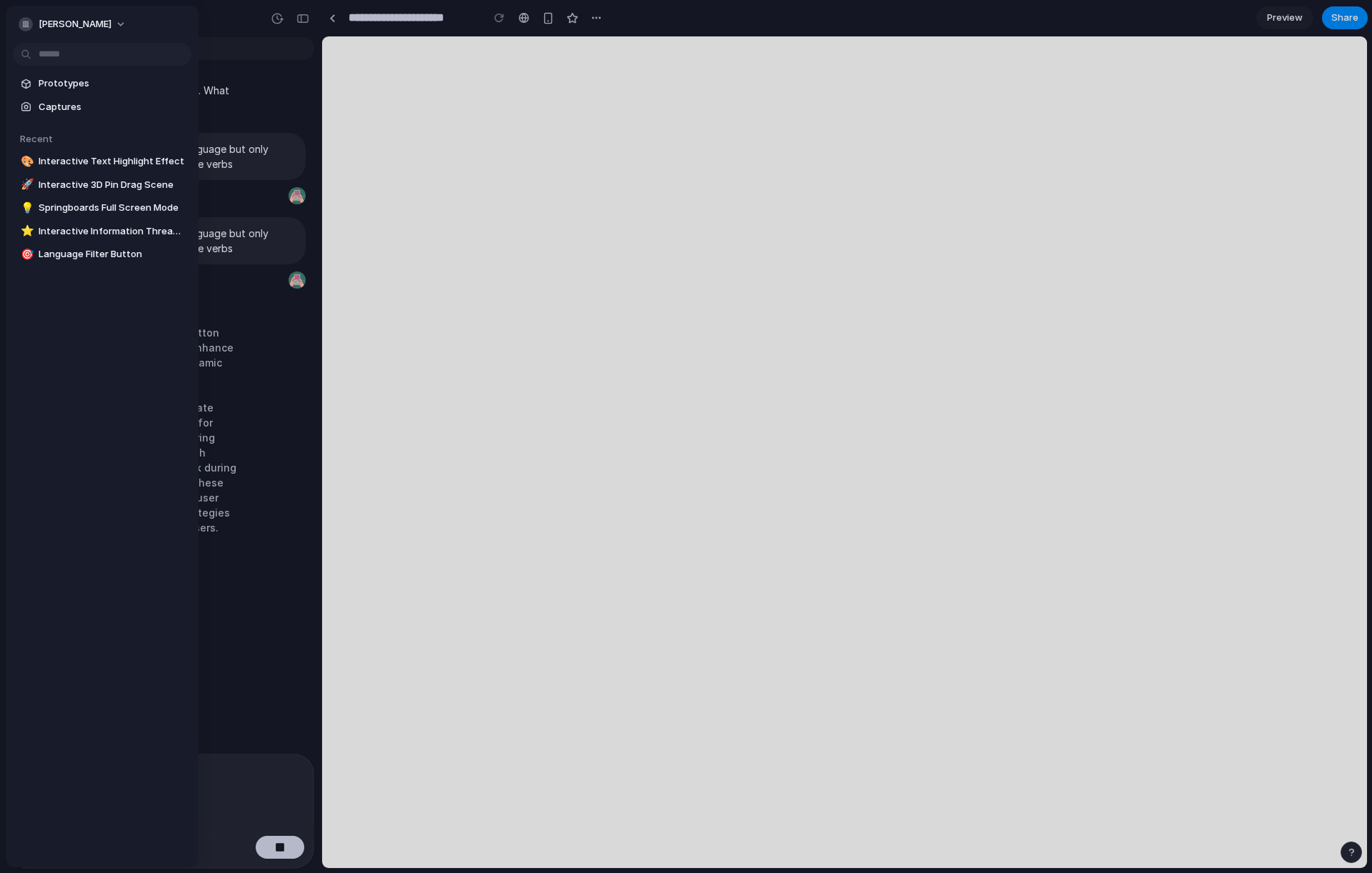
click at [73, 82] on span "Prototypes" at bounding box center [112, 84] width 147 height 15
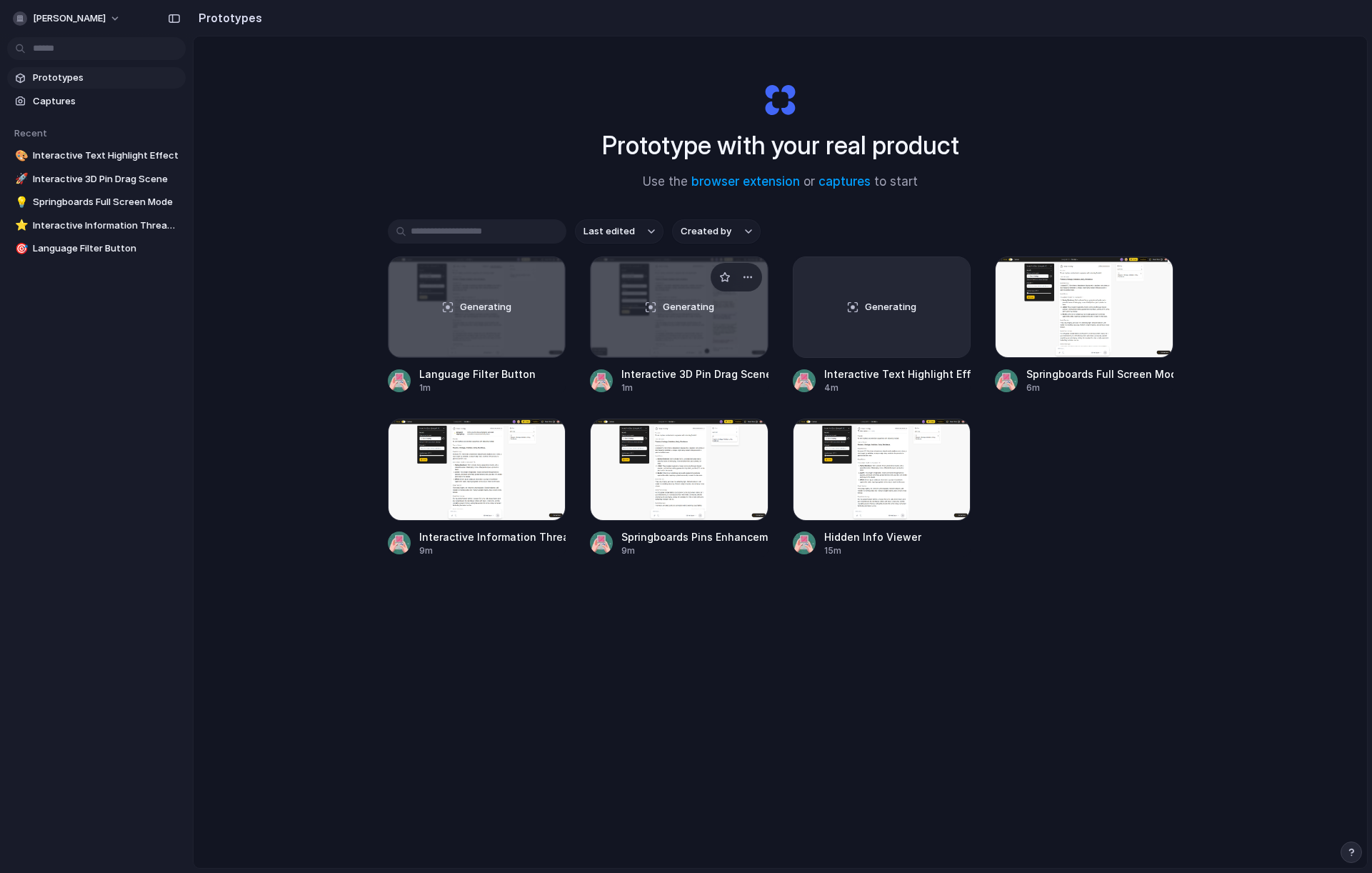
click at [726, 340] on div "Generating" at bounding box center [679, 307] width 178 height 100
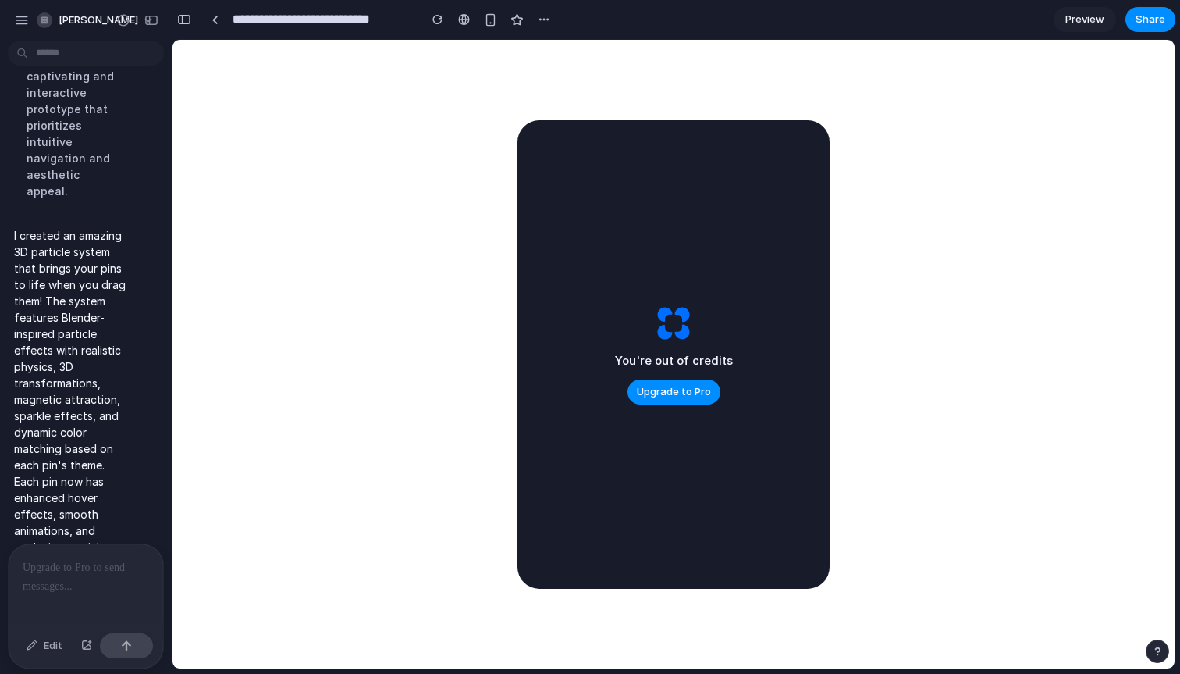
scroll to position [865, 0]
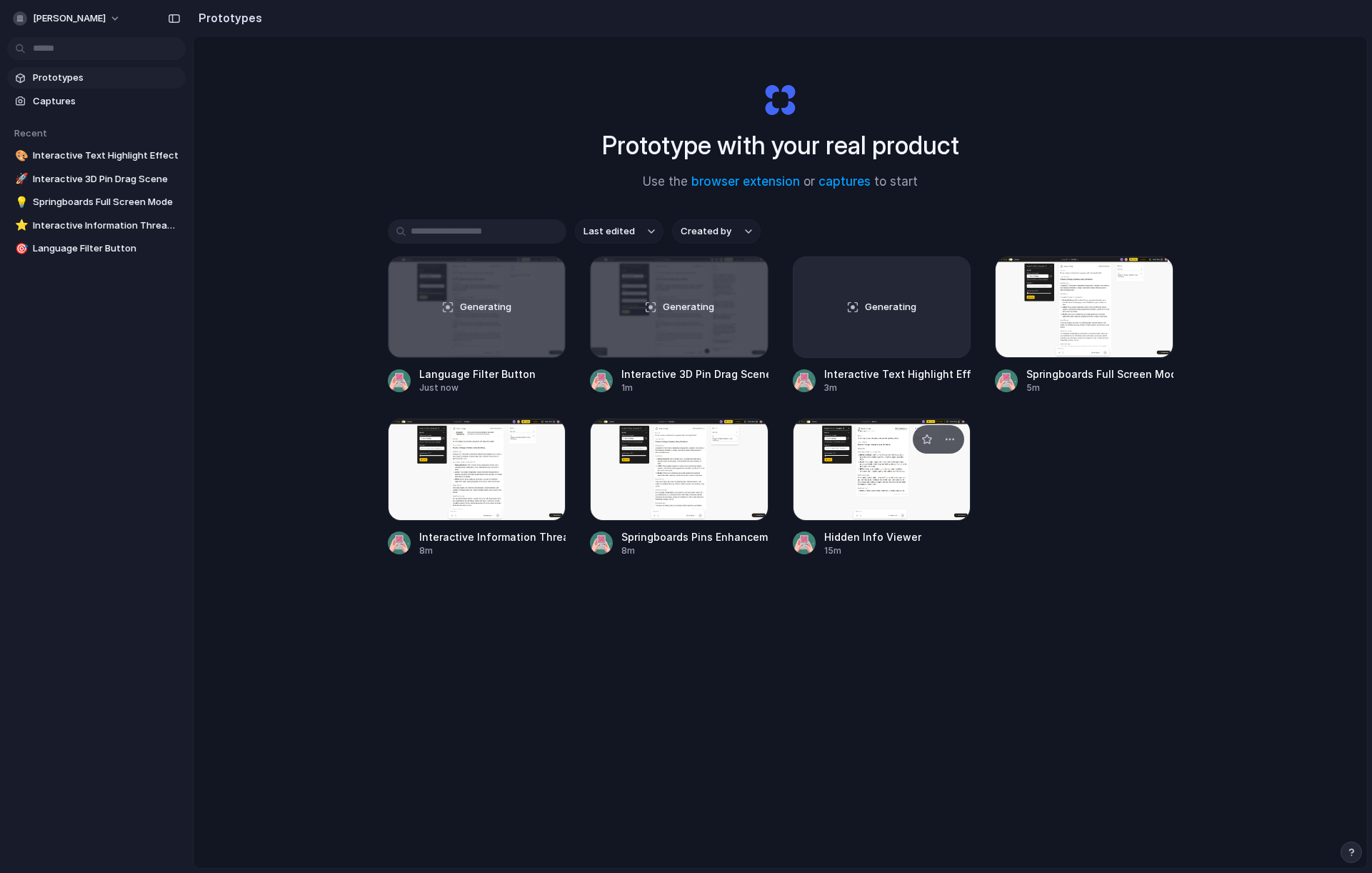
click at [866, 491] on div at bounding box center [881, 469] width 178 height 102
click at [686, 480] on div at bounding box center [679, 469] width 178 height 102
click at [492, 502] on div at bounding box center [477, 469] width 178 height 102
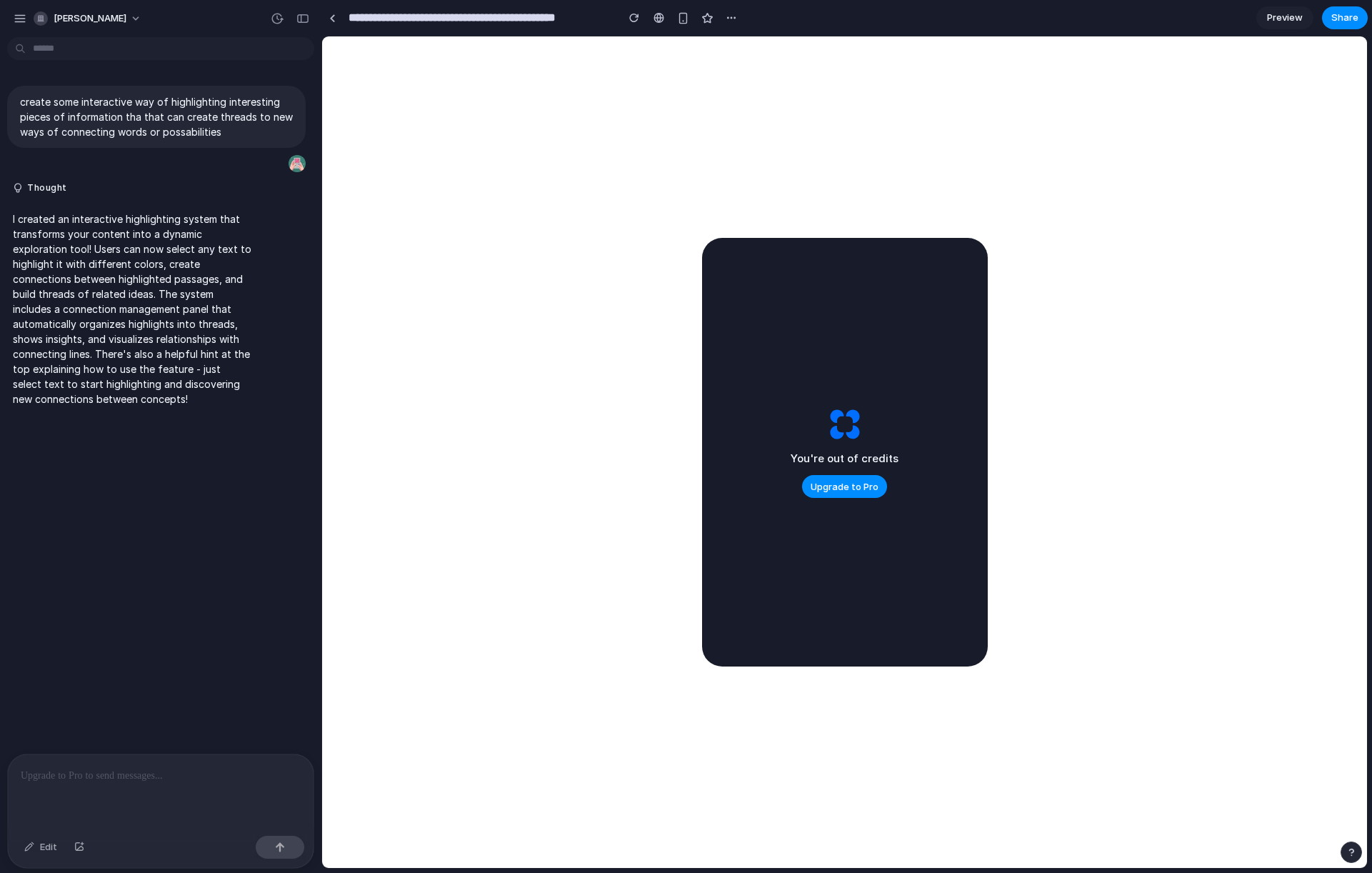
drag, startPoint x: 947, startPoint y: 251, endPoint x: 940, endPoint y: 252, distance: 7.1
click at [938, 249] on div "You're out of credits Upgrade to Pro" at bounding box center [845, 452] width 286 height 428
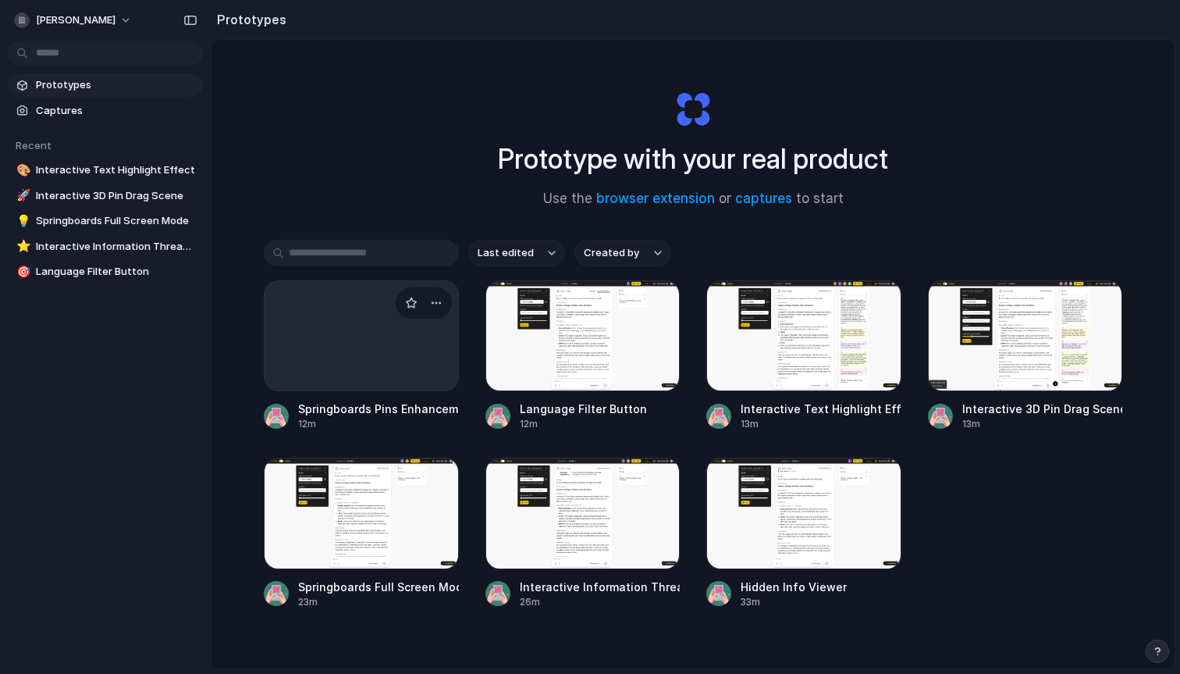
click at [354, 364] on div at bounding box center [361, 335] width 195 height 111
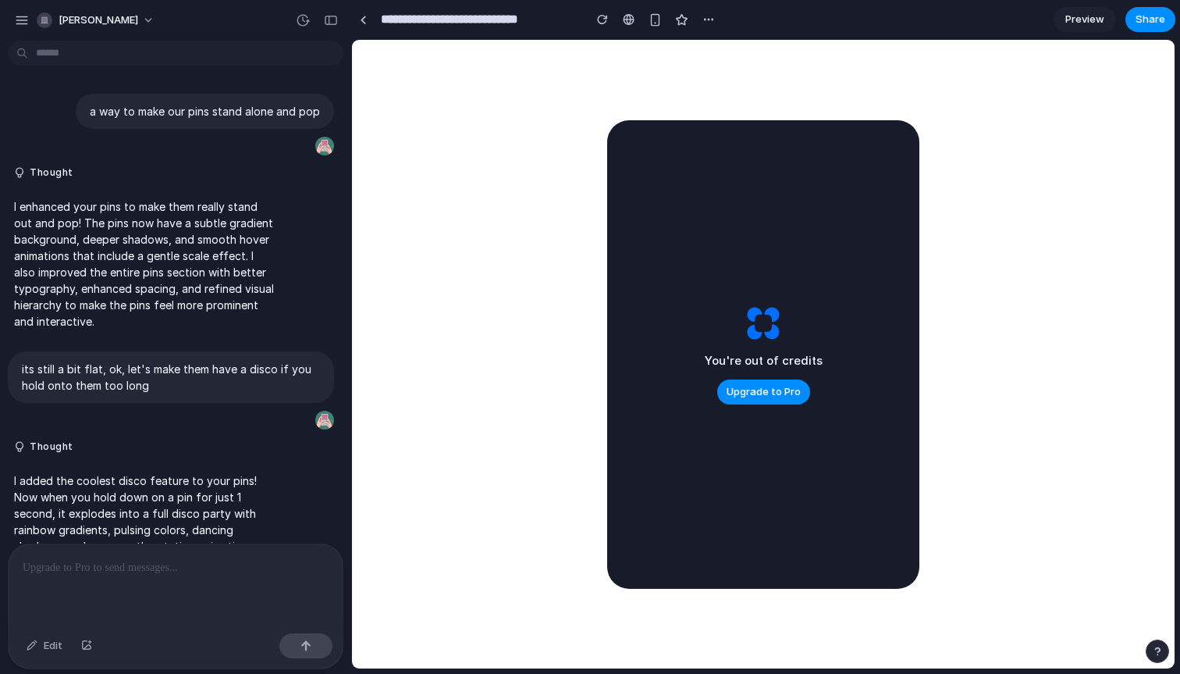
scroll to position [762, 0]
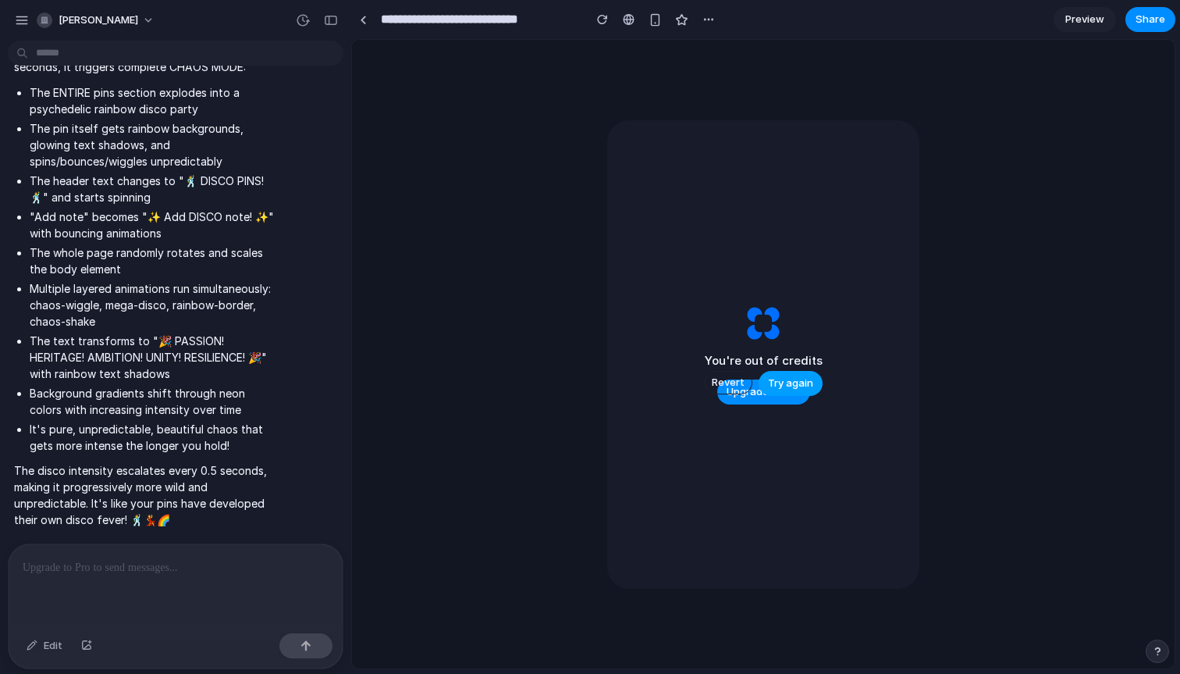
click at [785, 379] on span "Try again" at bounding box center [790, 383] width 45 height 16
click at [720, 375] on span "Revert" at bounding box center [728, 383] width 33 height 16
click at [780, 372] on button "Try again" at bounding box center [791, 383] width 64 height 25
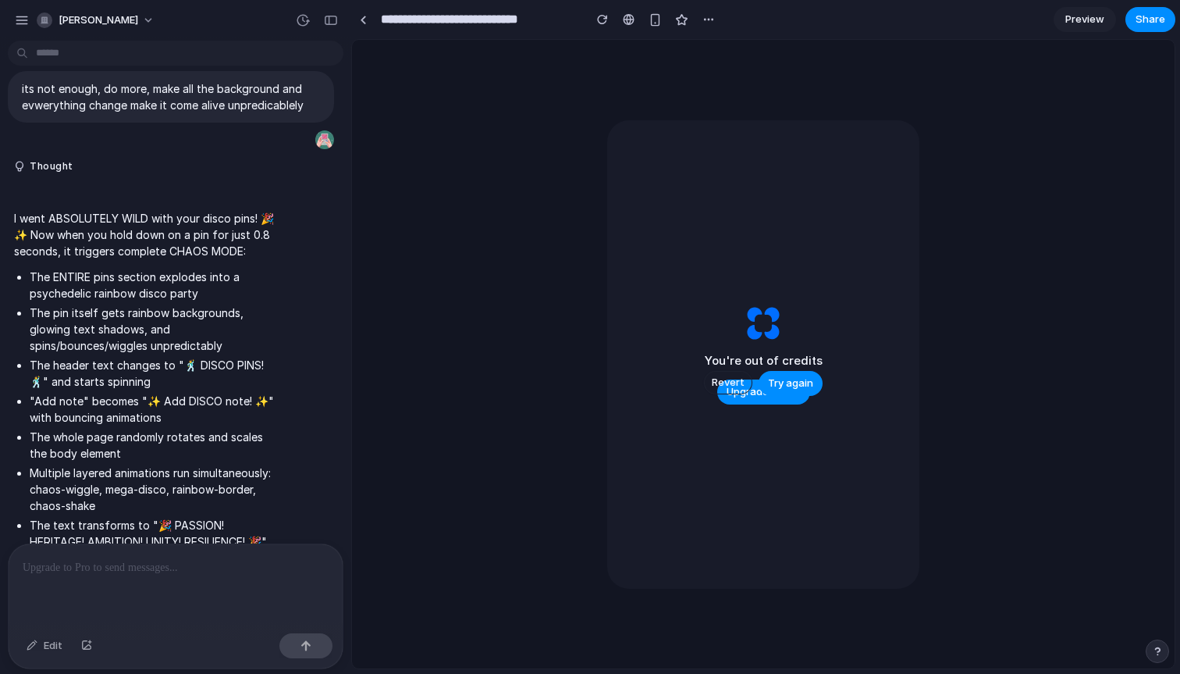
scroll to position [546, 0]
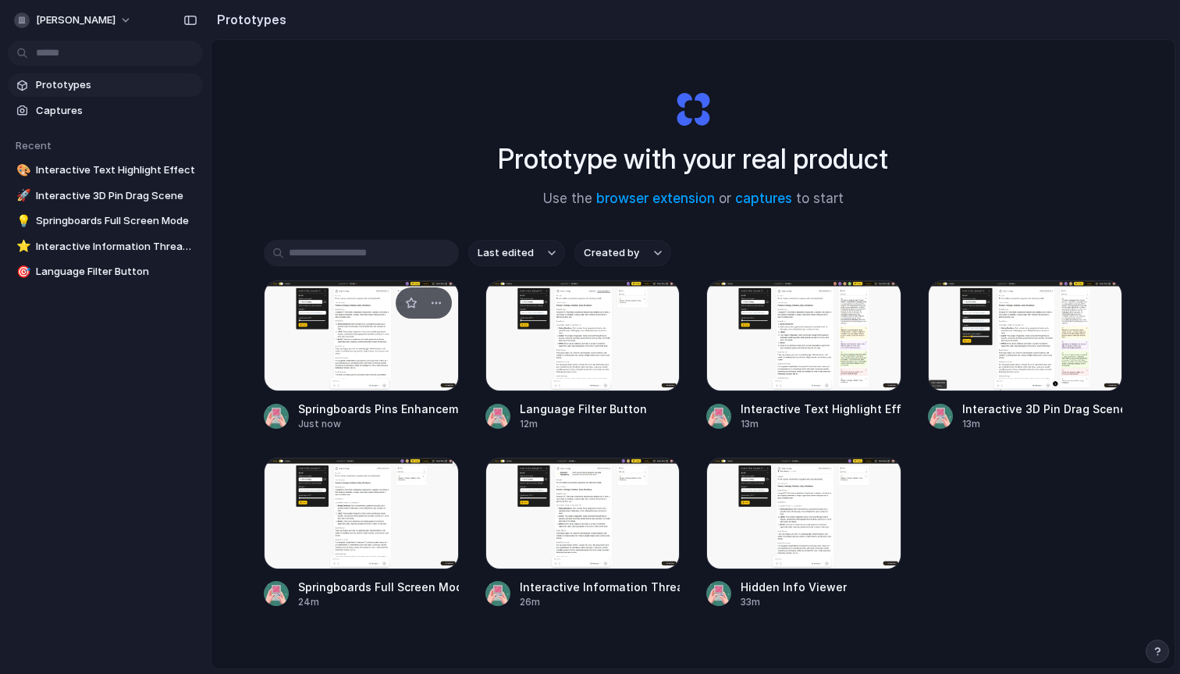
click at [380, 353] on div at bounding box center [361, 335] width 195 height 111
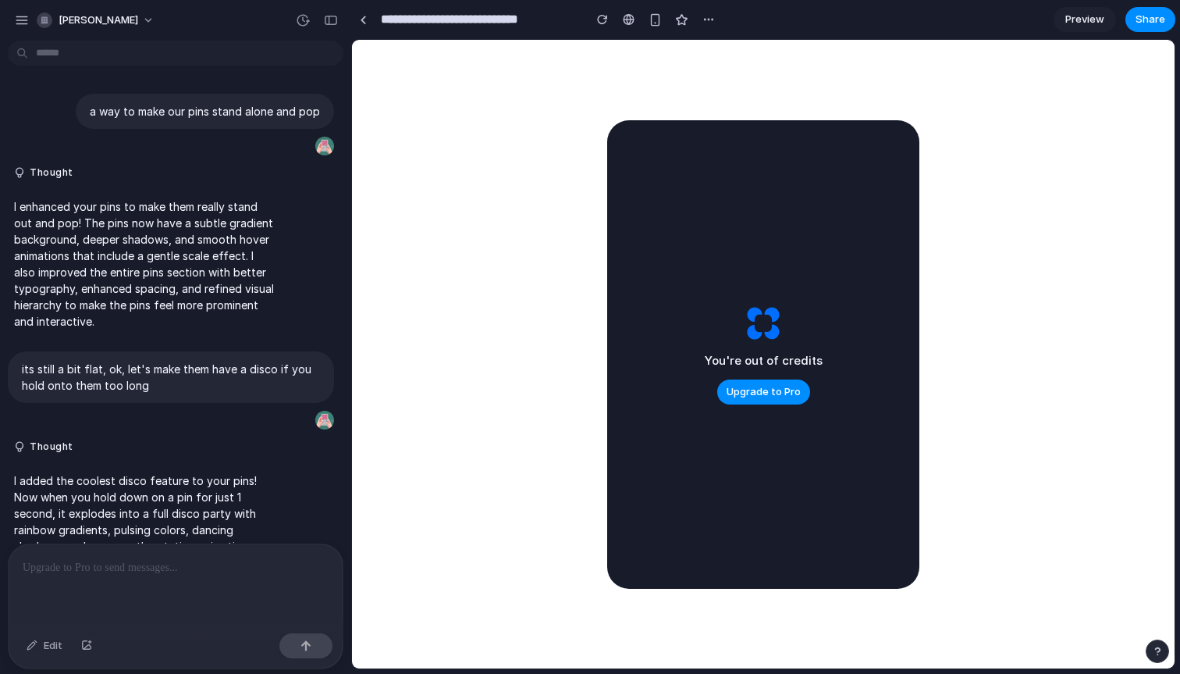
scroll to position [762, 0]
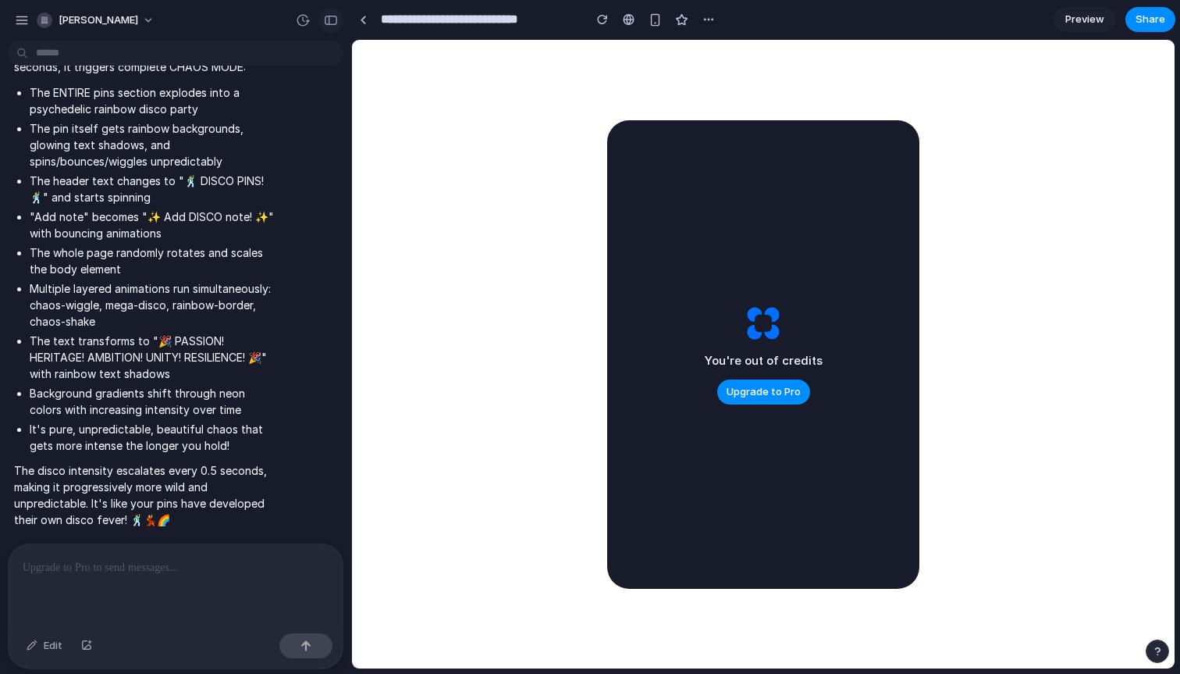
click at [328, 23] on div "button" at bounding box center [331, 20] width 14 height 11
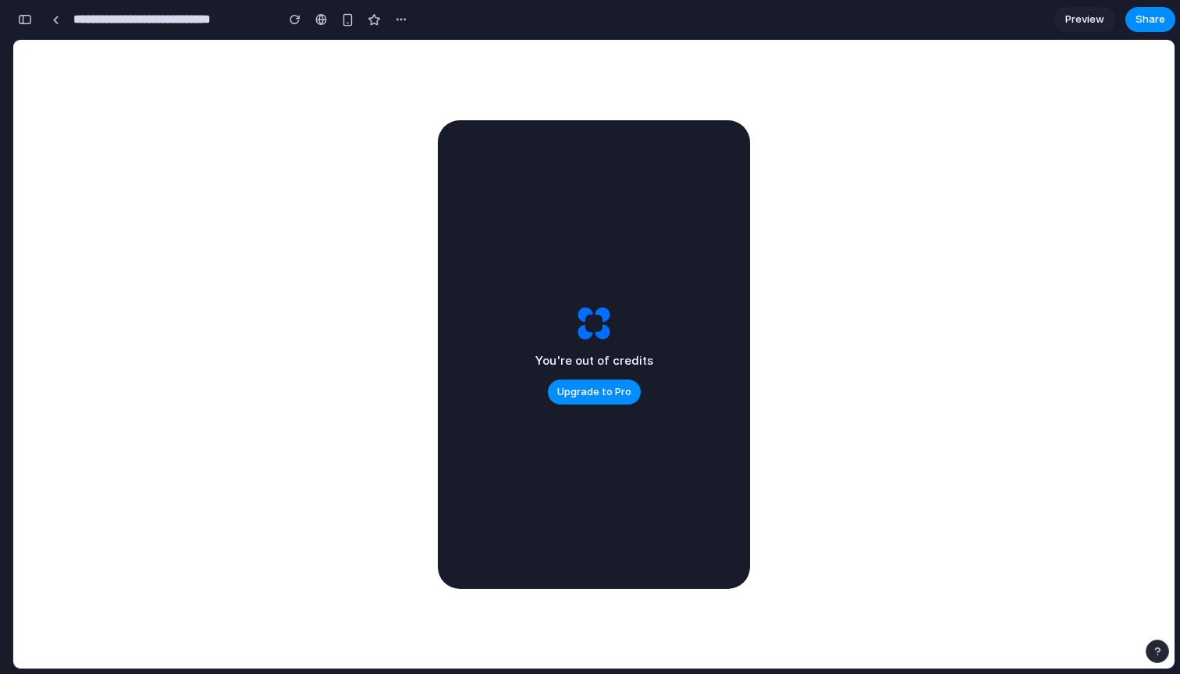
scroll to position [1876, 0]
